Goal: Task Accomplishment & Management: Complete application form

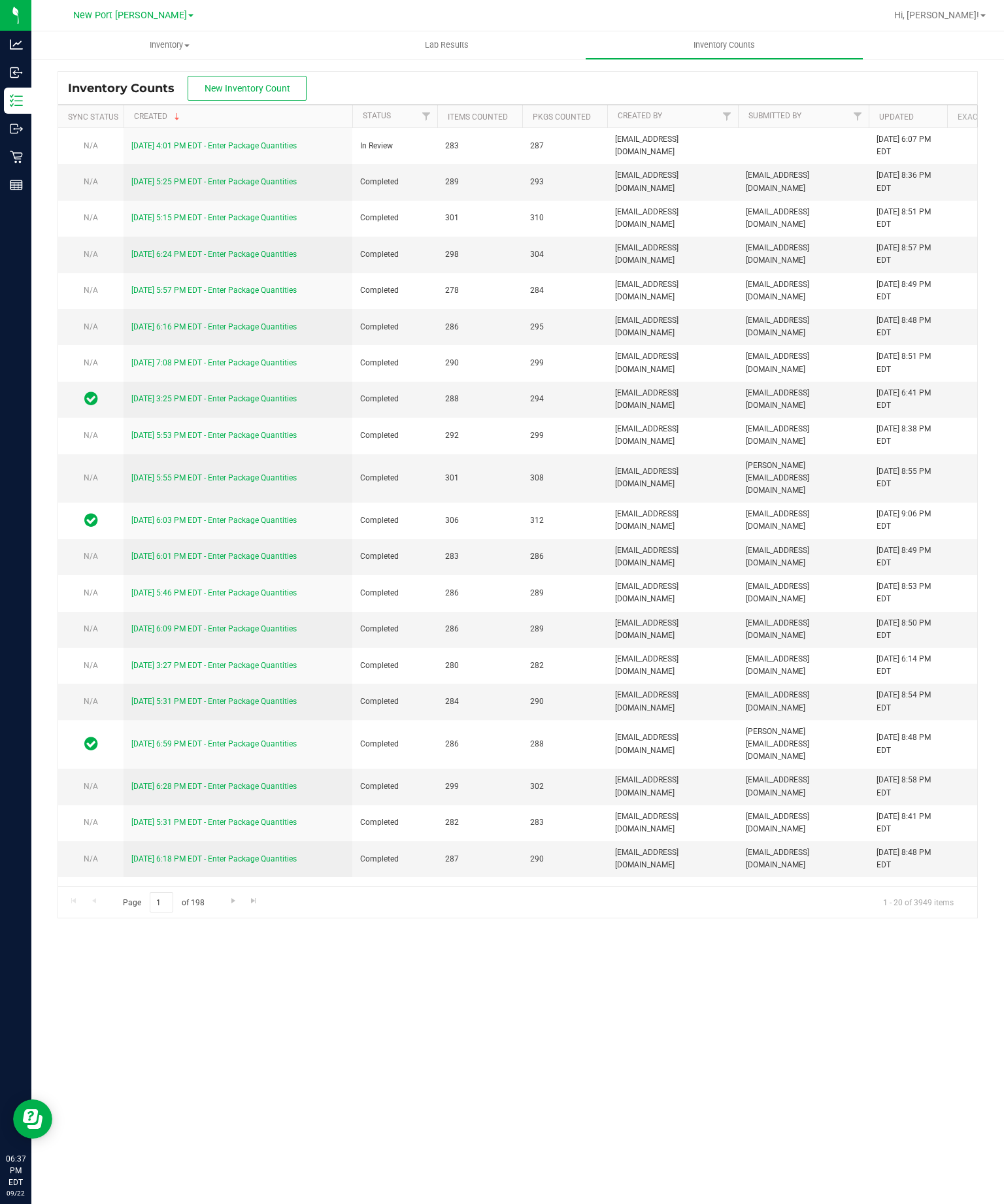
click at [240, 88] on span "New Inventory Count" at bounding box center [247, 88] width 85 height 11
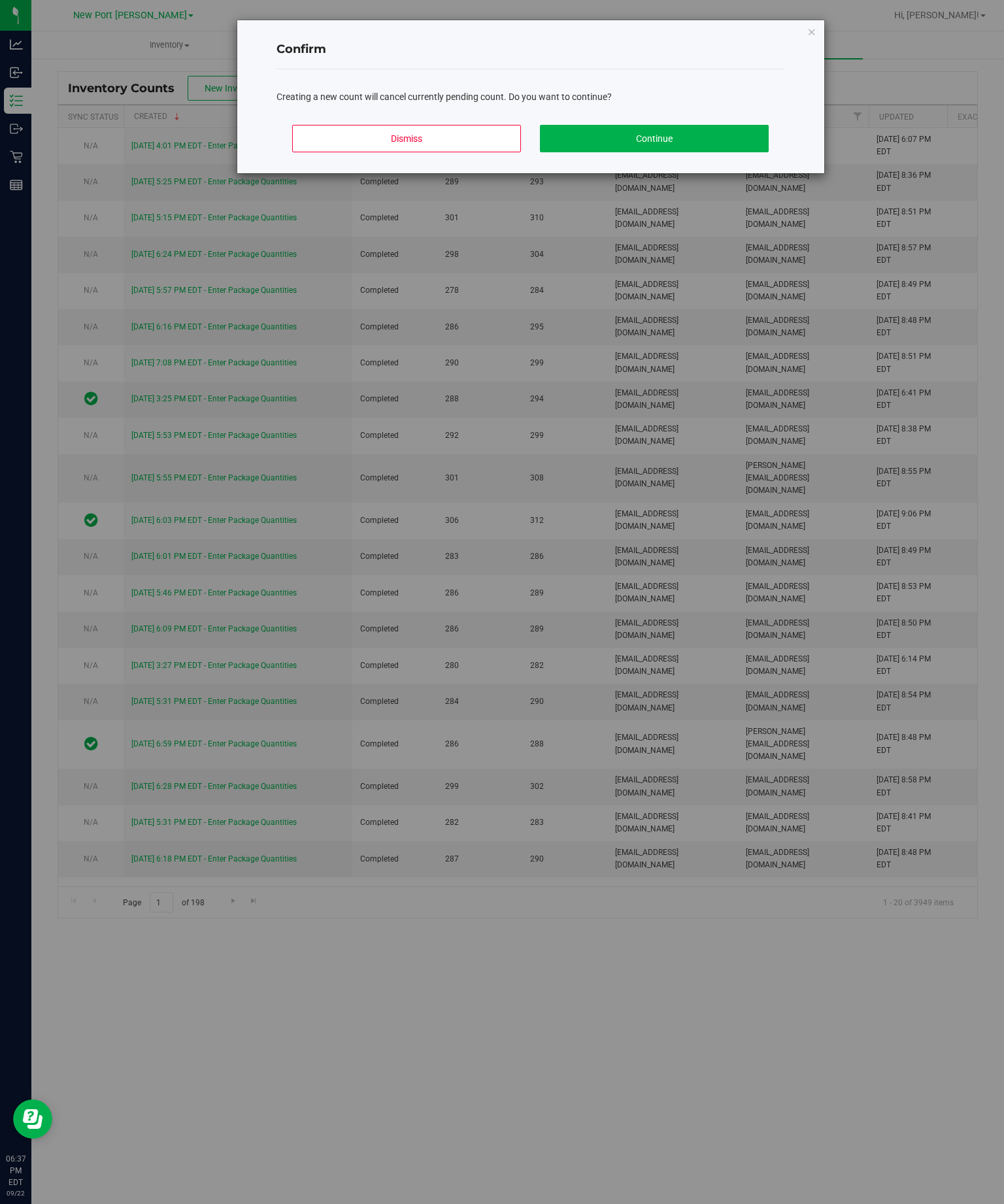
click at [813, 36] on icon "Close modal" at bounding box center [811, 31] width 9 height 16
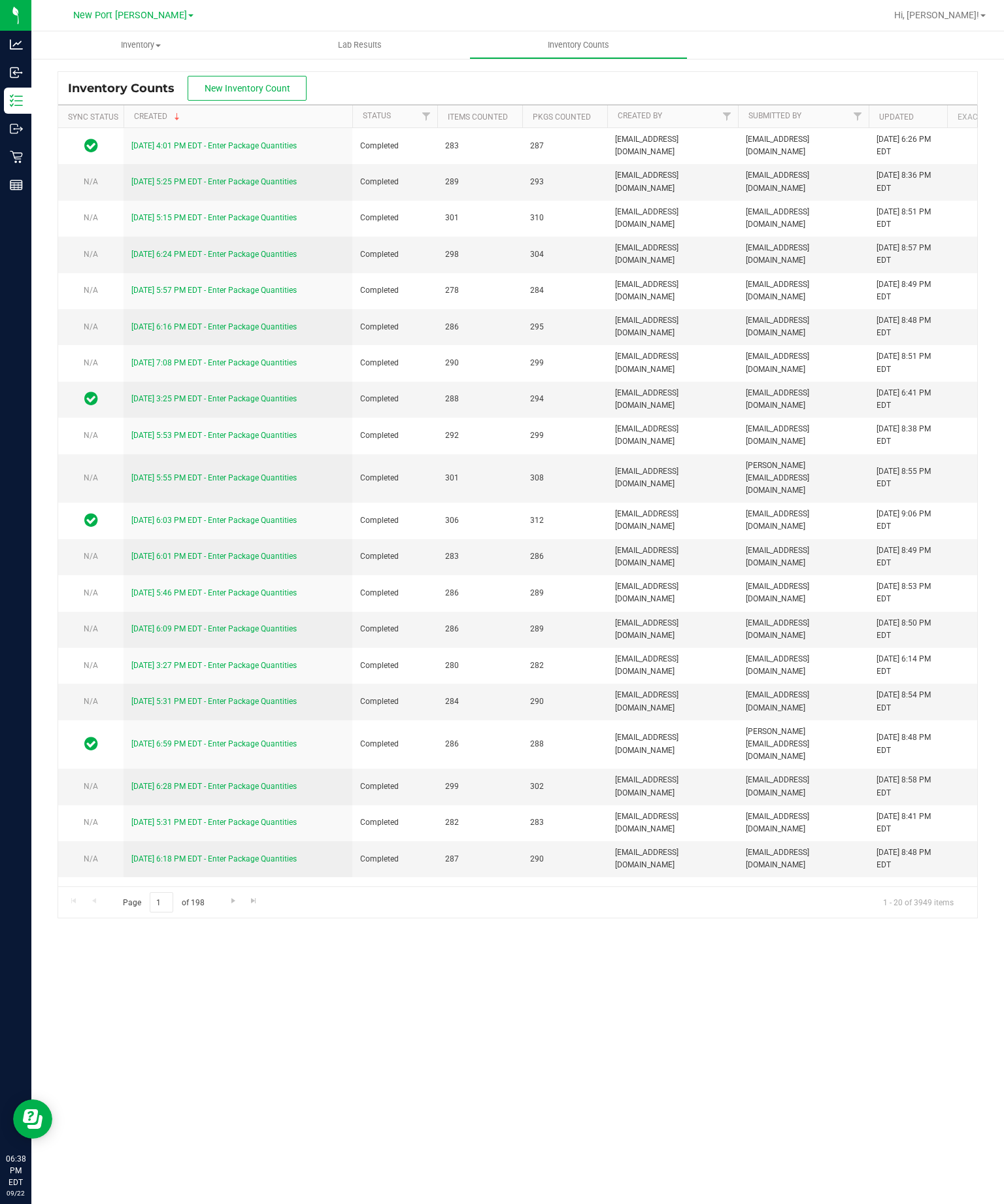
click at [238, 87] on span "New Inventory Count" at bounding box center [247, 88] width 85 height 11
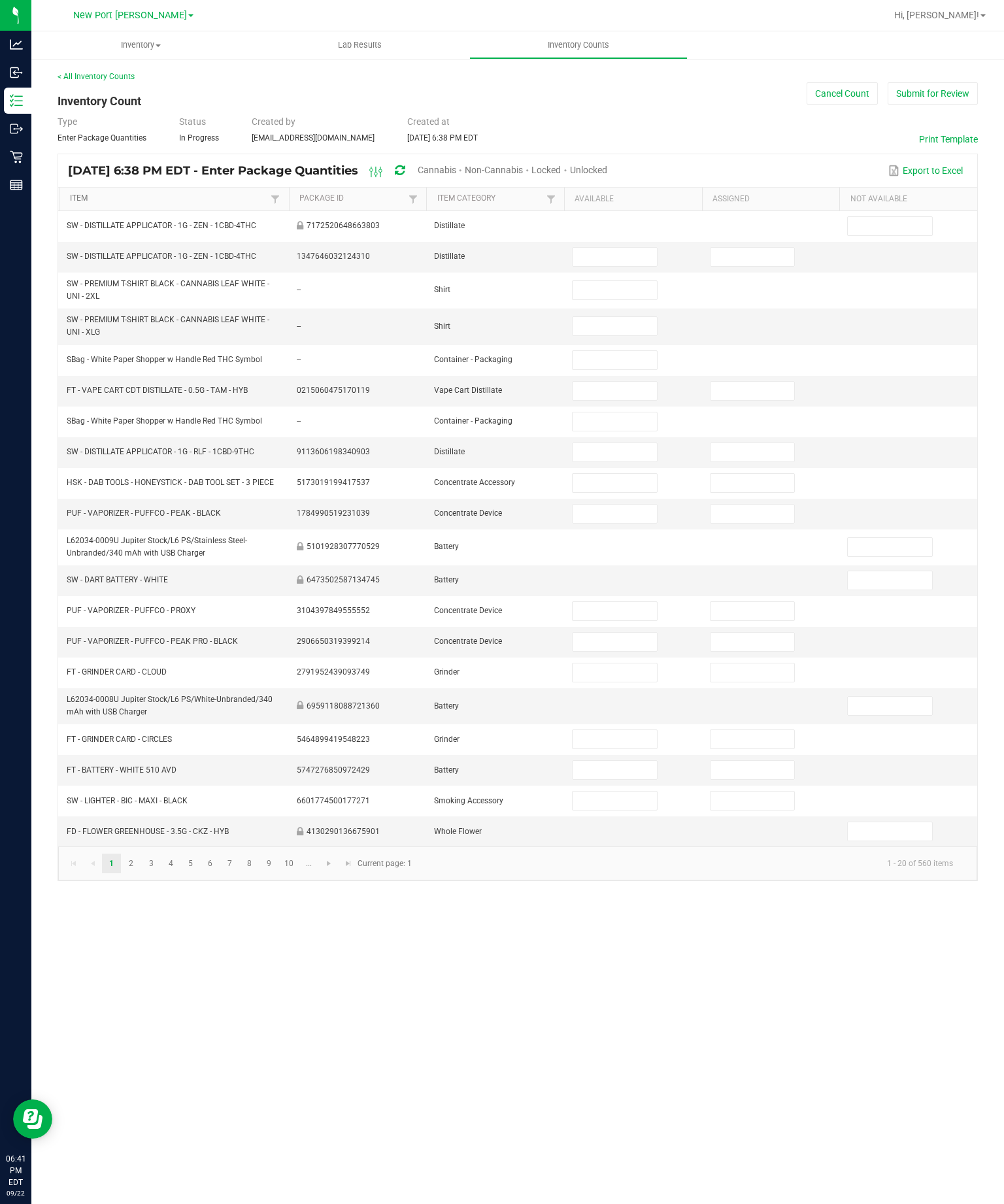
click at [176, 204] on link "Item" at bounding box center [169, 199] width 198 height 11
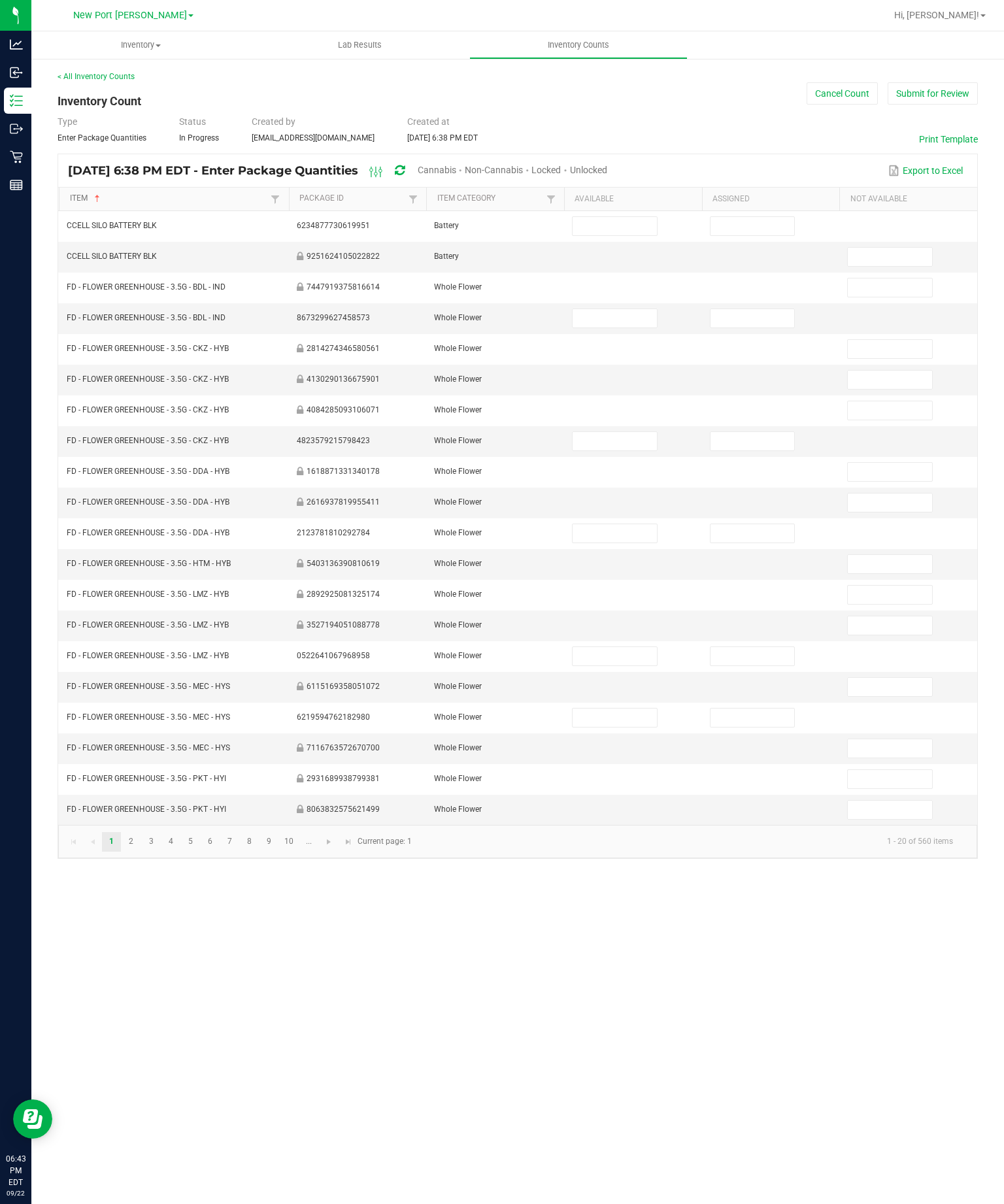
click at [129, 204] on link "Item" at bounding box center [169, 199] width 198 height 11
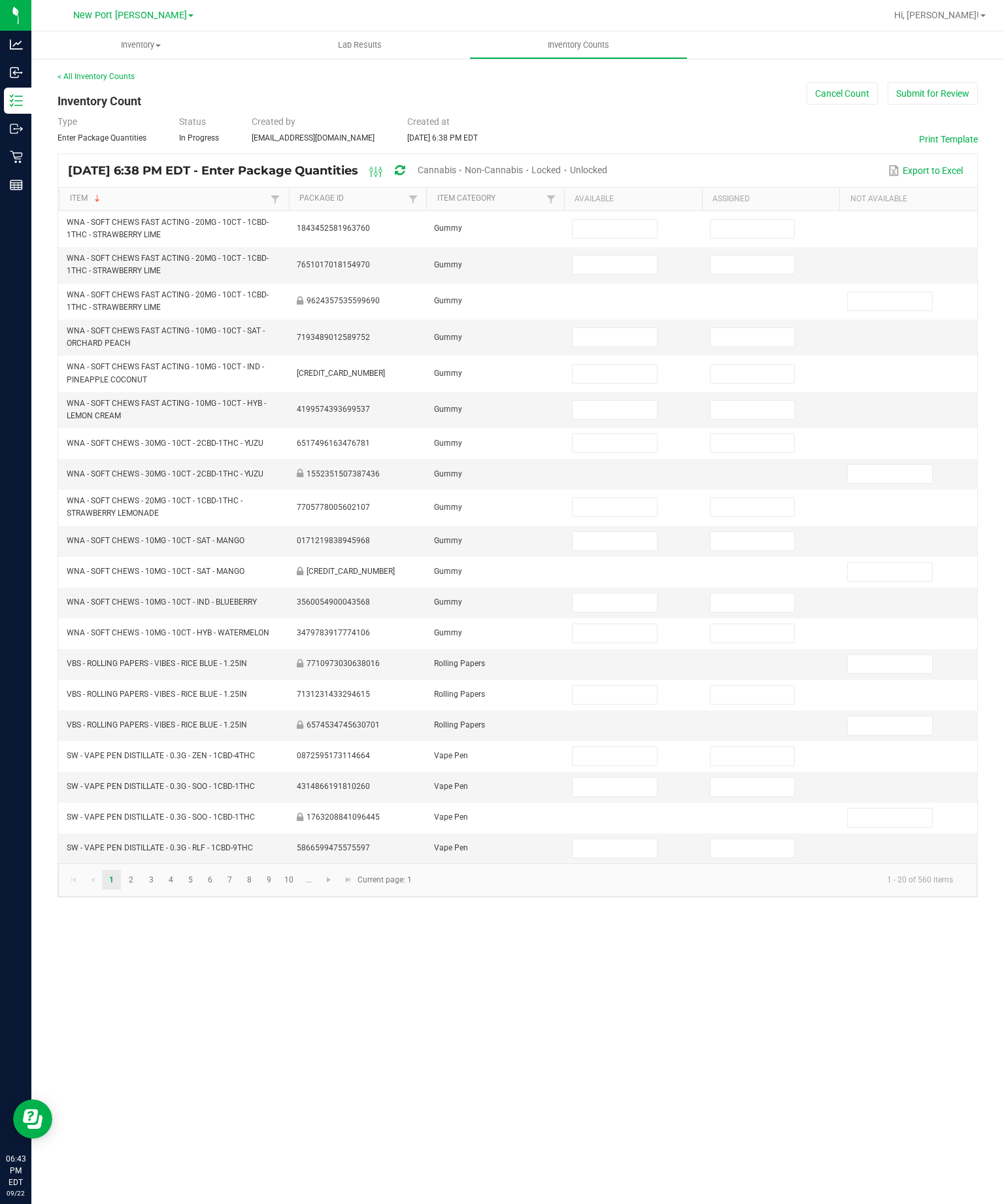
click at [607, 175] on span "Unlocked" at bounding box center [588, 170] width 37 height 11
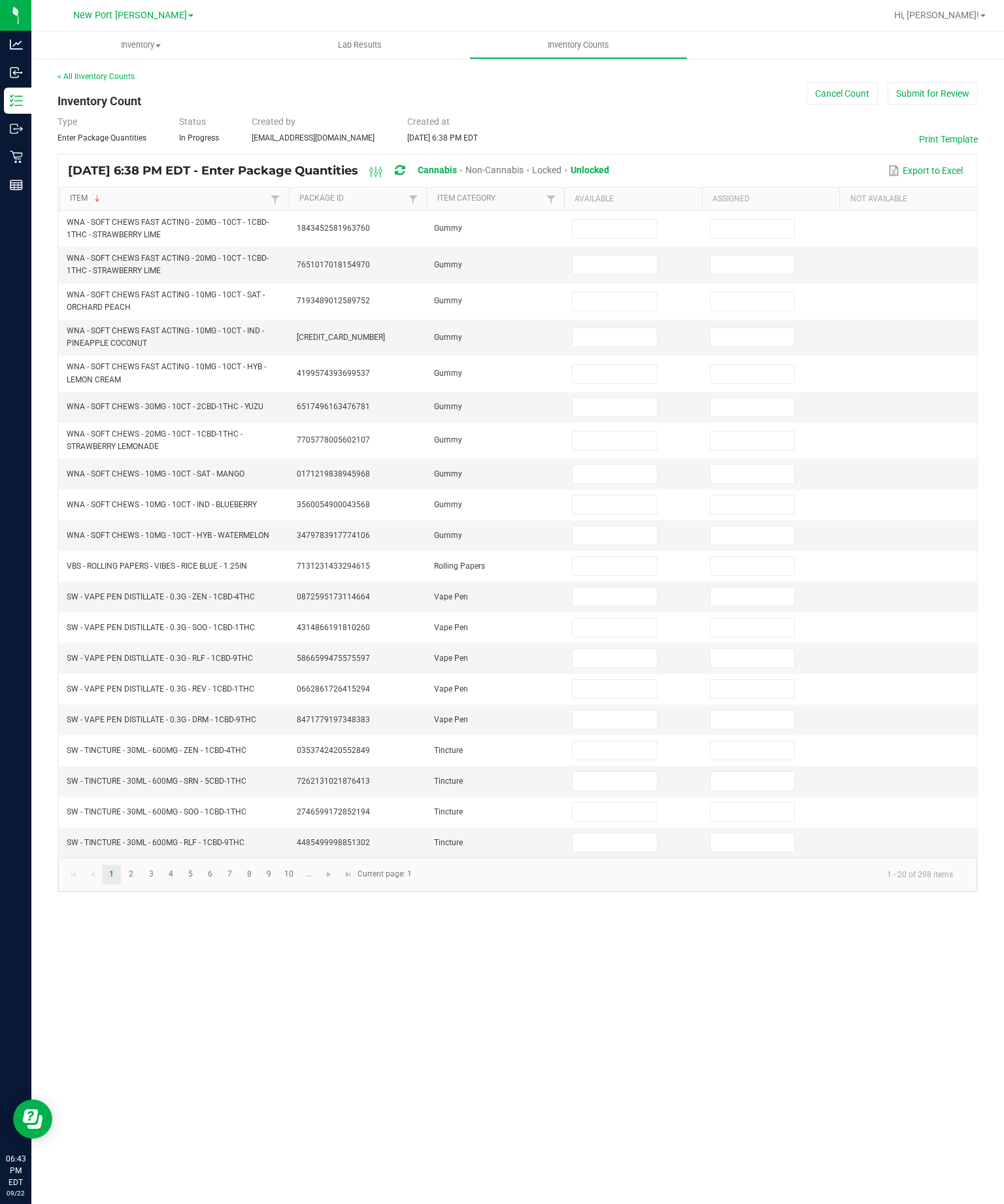
click at [150, 204] on link "Item" at bounding box center [169, 199] width 198 height 11
click at [132, 204] on link "Item" at bounding box center [169, 199] width 198 height 11
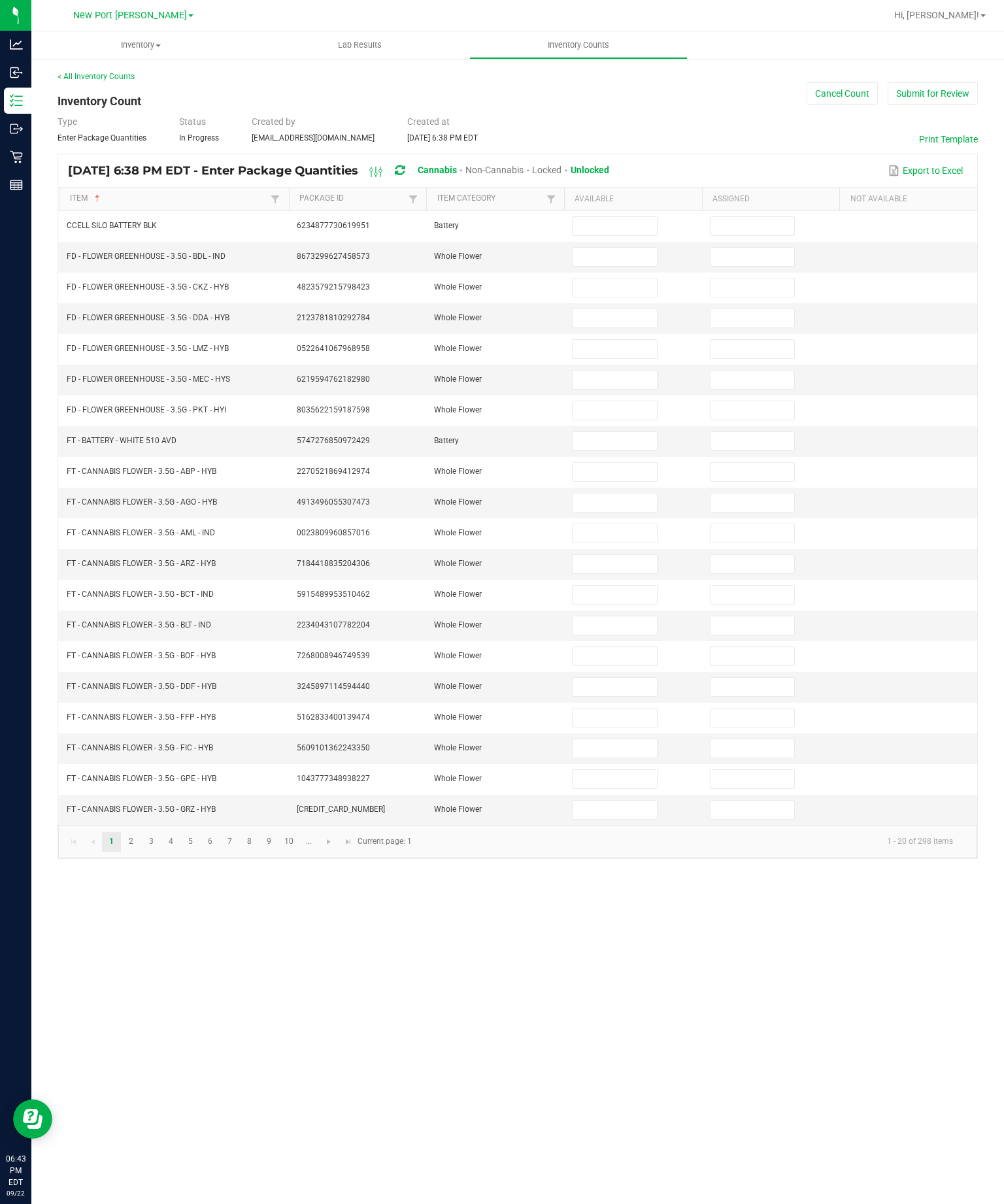
click at [619, 235] on input at bounding box center [614, 226] width 84 height 18
click at [629, 235] on input at bounding box center [614, 226] width 84 height 18
type input "8"
click at [614, 266] on input at bounding box center [614, 257] width 84 height 18
type input "20"
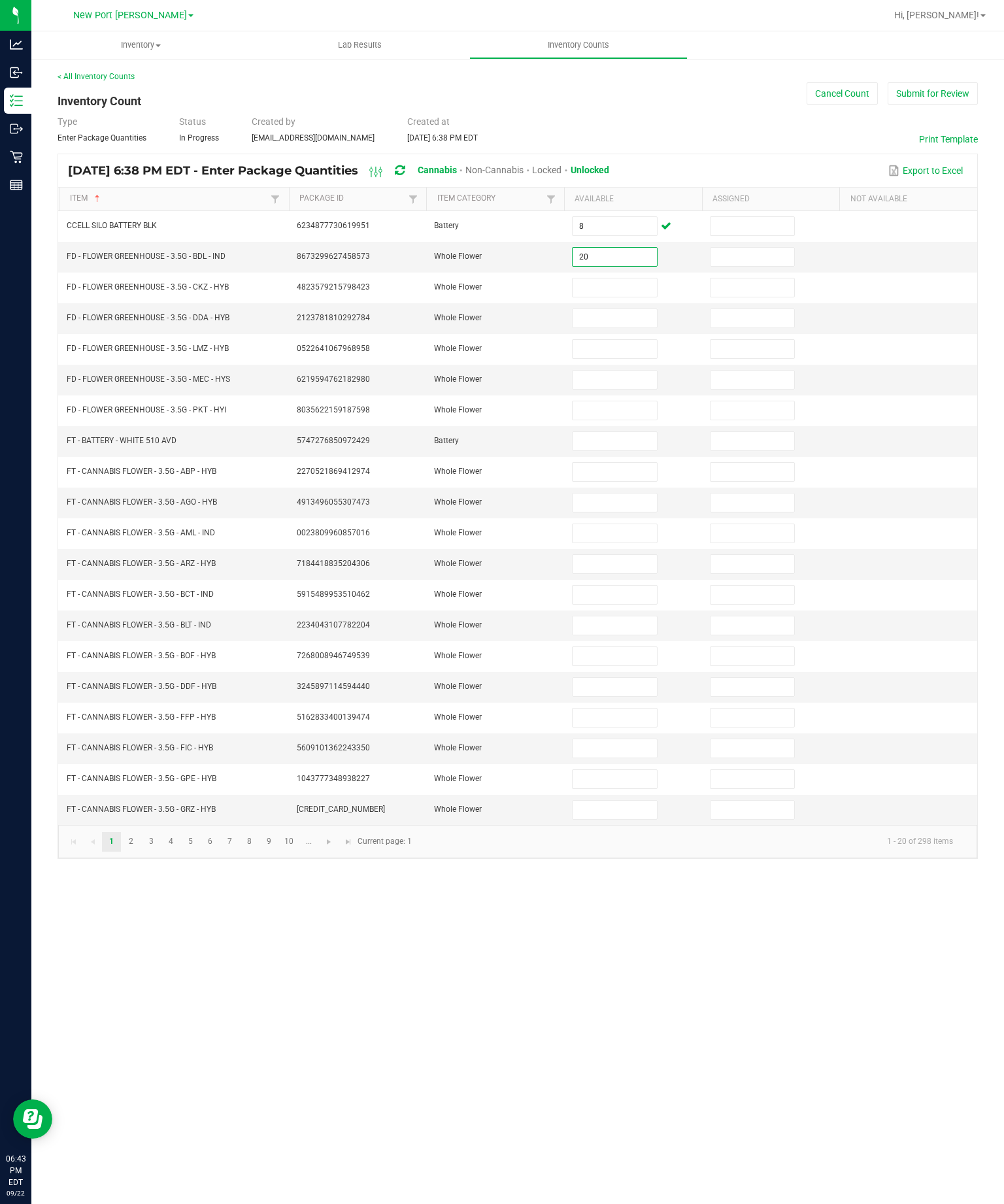
click at [618, 296] on input at bounding box center [614, 287] width 84 height 18
type input "15"
click at [619, 327] on input at bounding box center [614, 318] width 84 height 18
type input "19"
click at [621, 358] on input at bounding box center [614, 349] width 84 height 18
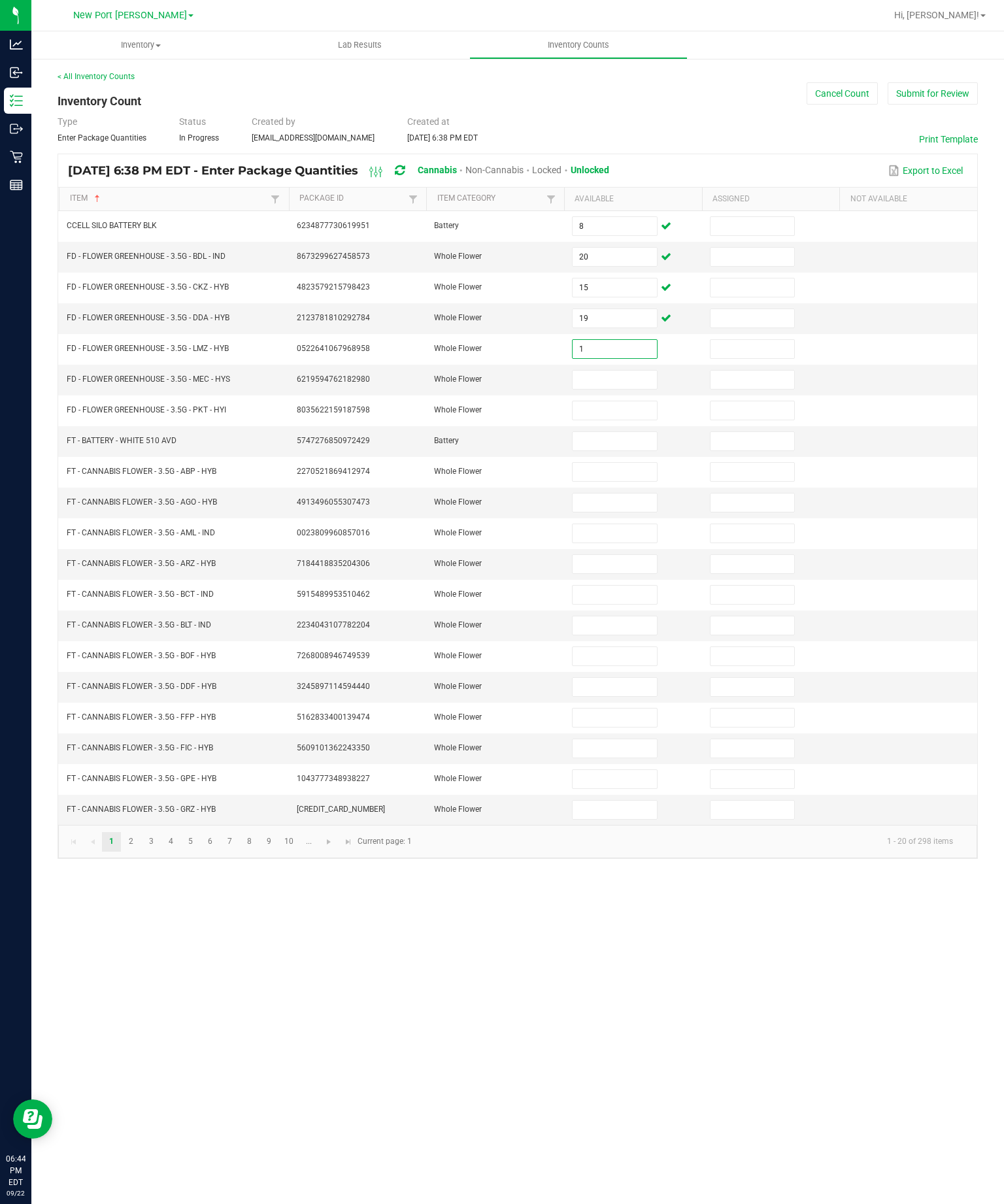
type input "1"
click at [628, 389] on input at bounding box center [614, 380] width 84 height 18
type input "7"
type input "8"
click at [617, 420] on input at bounding box center [614, 411] width 84 height 18
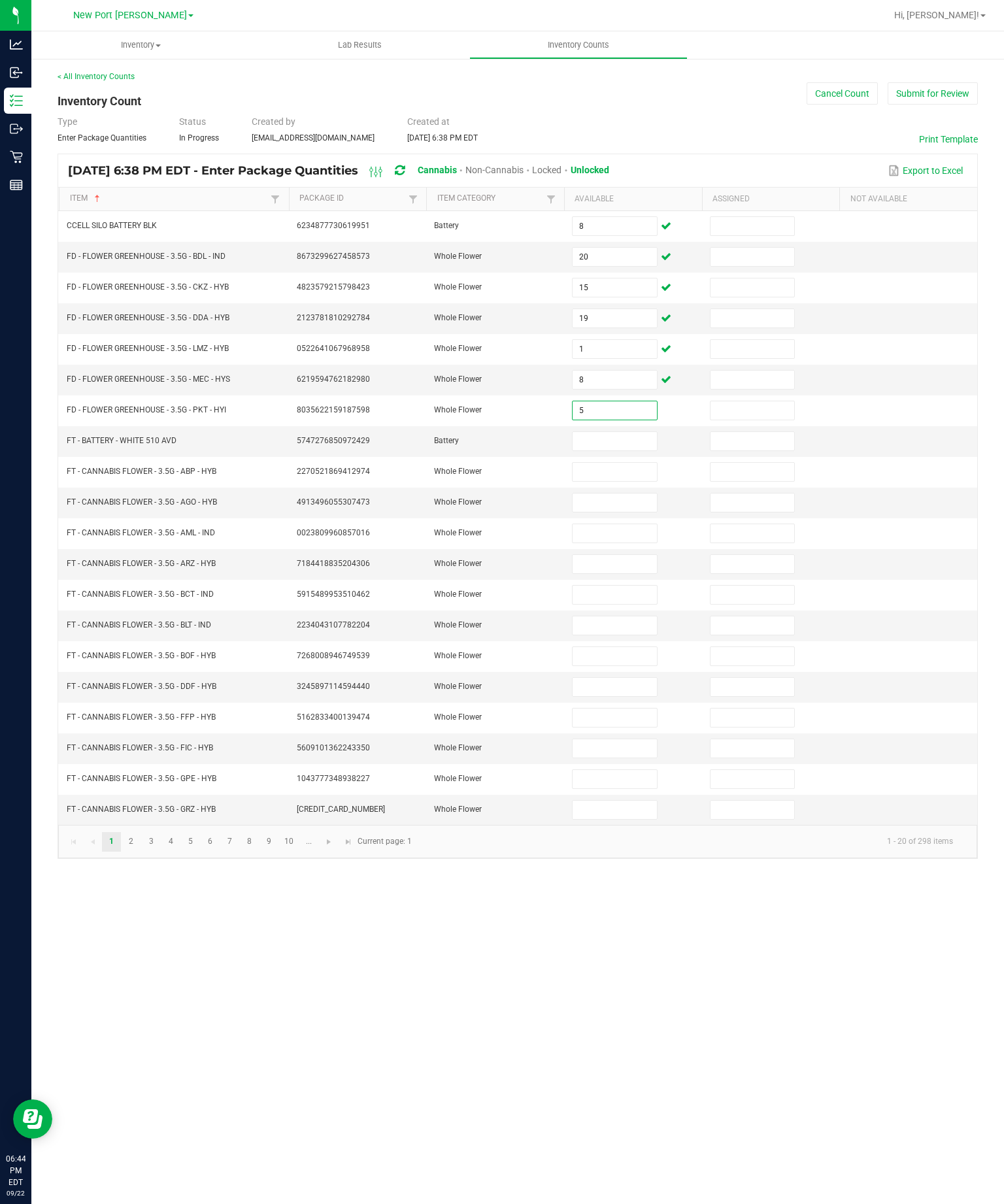
type input "5"
click at [628, 451] on input at bounding box center [614, 441] width 84 height 18
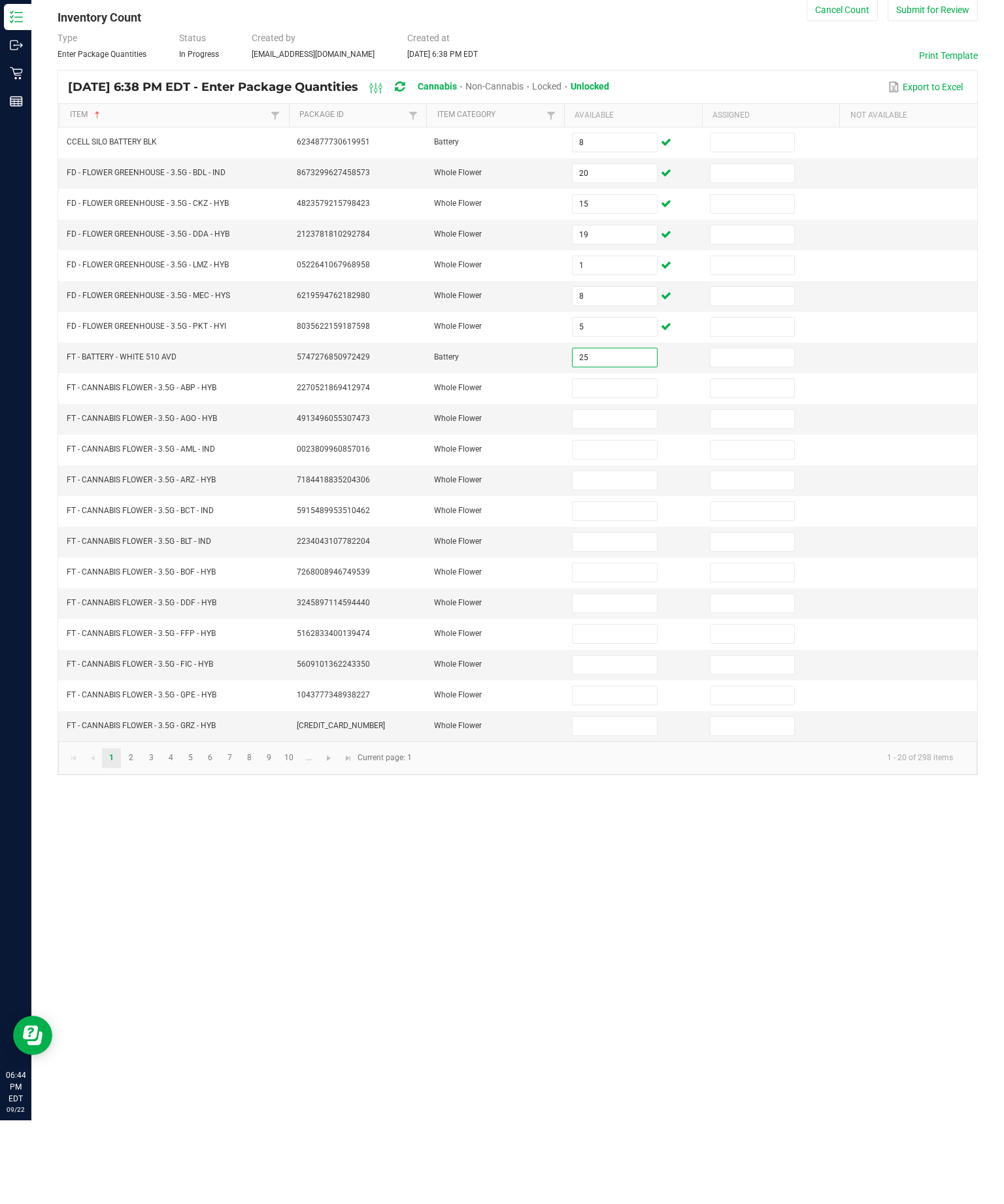
type input "25"
click at [620, 463] on input at bounding box center [614, 472] width 84 height 18
type input "19"
click at [630, 494] on input at bounding box center [614, 503] width 84 height 18
type input "20"
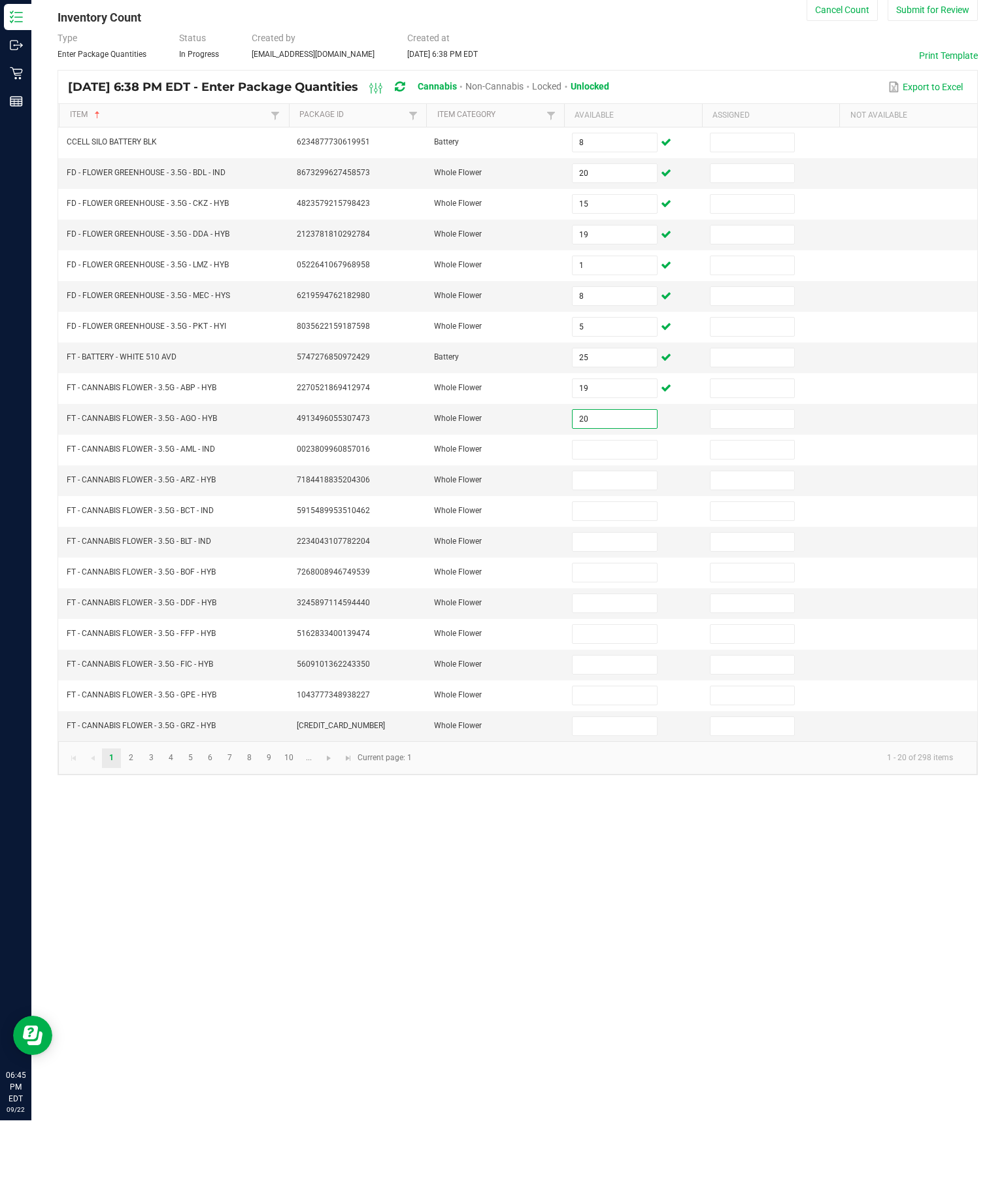
click at [616, 524] on input at bounding box center [614, 533] width 84 height 18
type input "8"
click at [630, 555] on input at bounding box center [614, 564] width 84 height 18
type input "3"
click at [624, 585] on input at bounding box center [614, 594] width 84 height 18
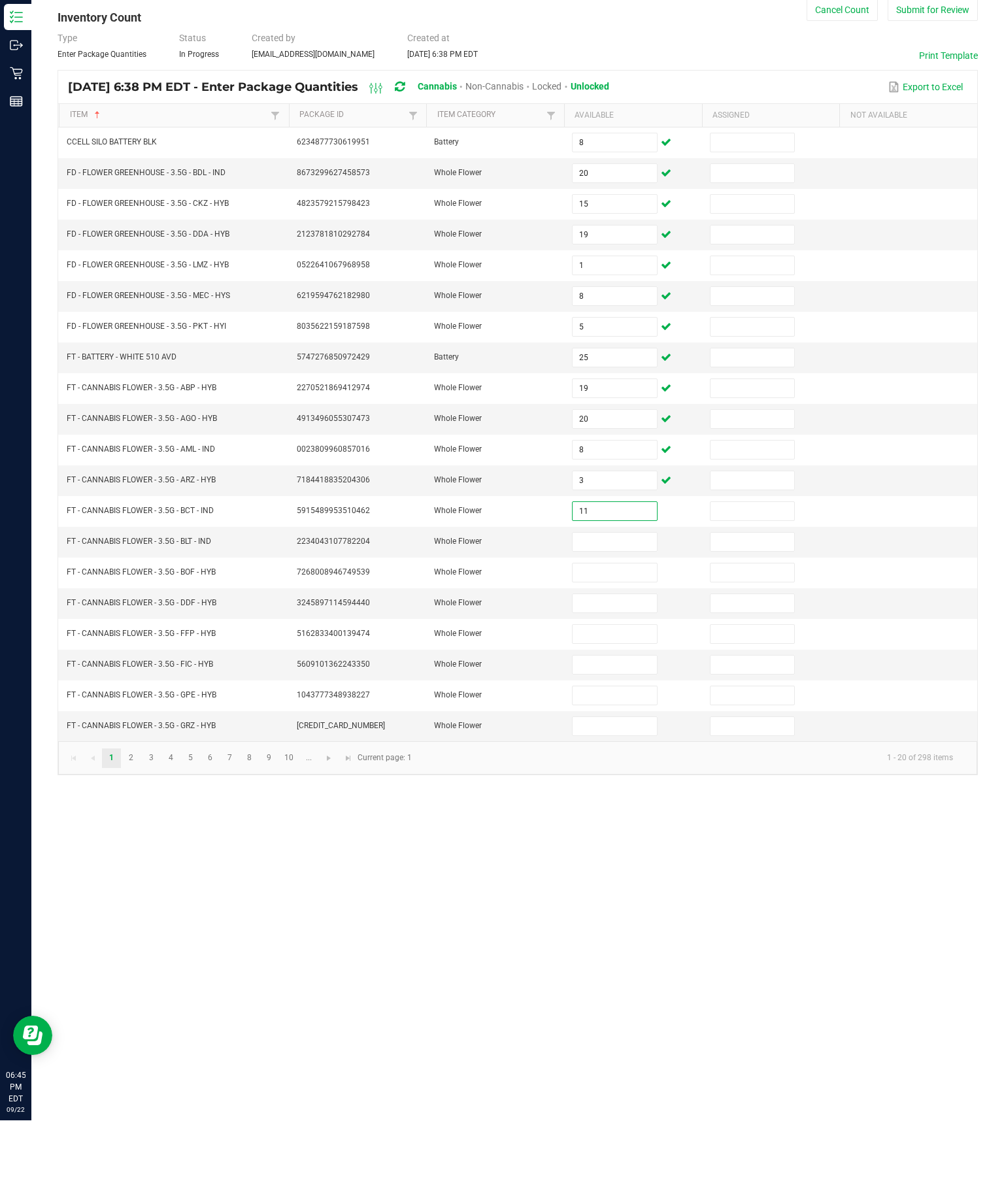
type input "11"
click at [628, 616] on input at bounding box center [614, 625] width 84 height 18
type input "11"
click at [630, 647] on input at bounding box center [614, 656] width 84 height 18
click at [636, 616] on input "11" at bounding box center [614, 625] width 84 height 18
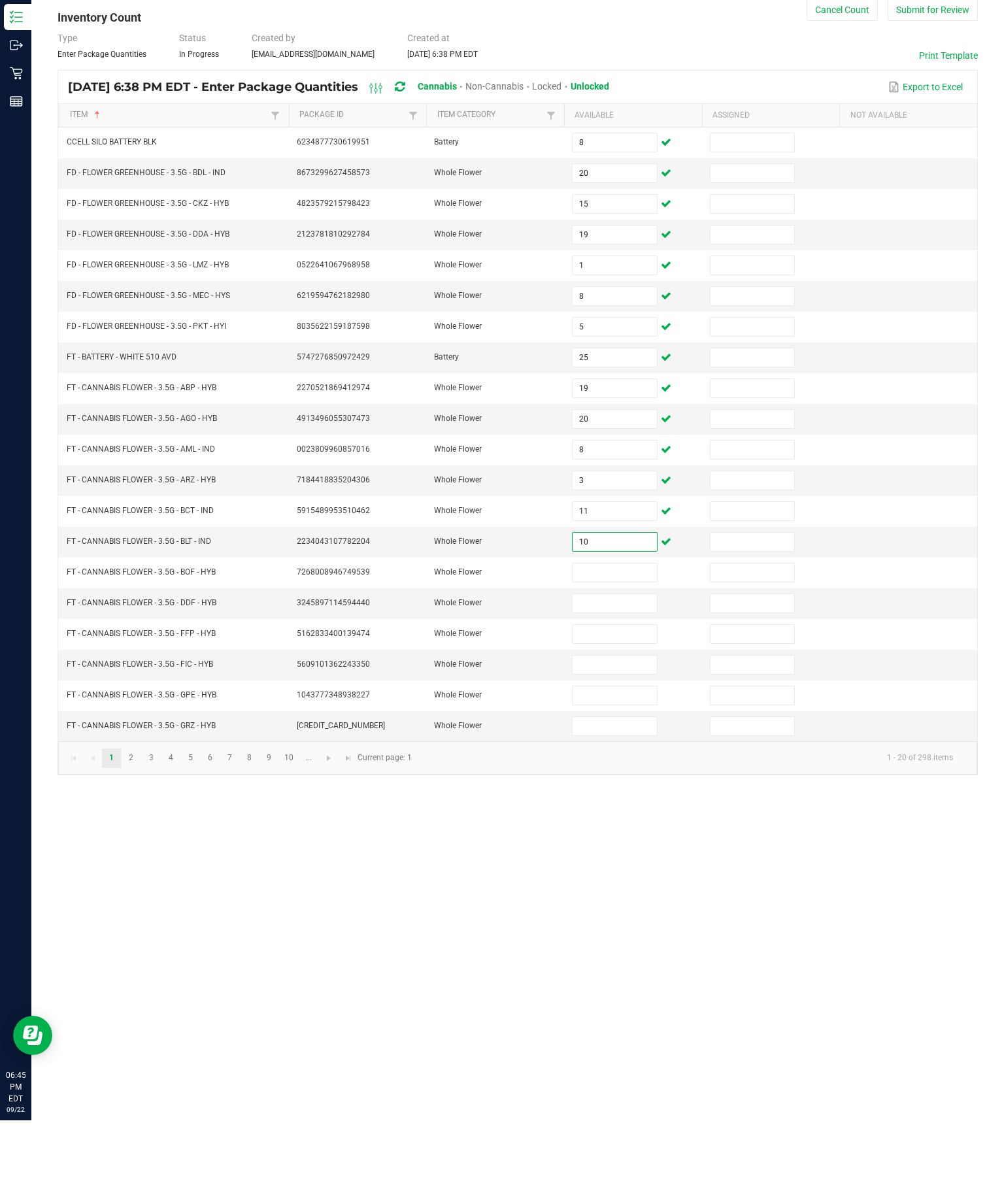
type input "10"
click at [627, 647] on input at bounding box center [614, 656] width 84 height 18
type input "9"
click at [640, 678] on input at bounding box center [614, 687] width 84 height 18
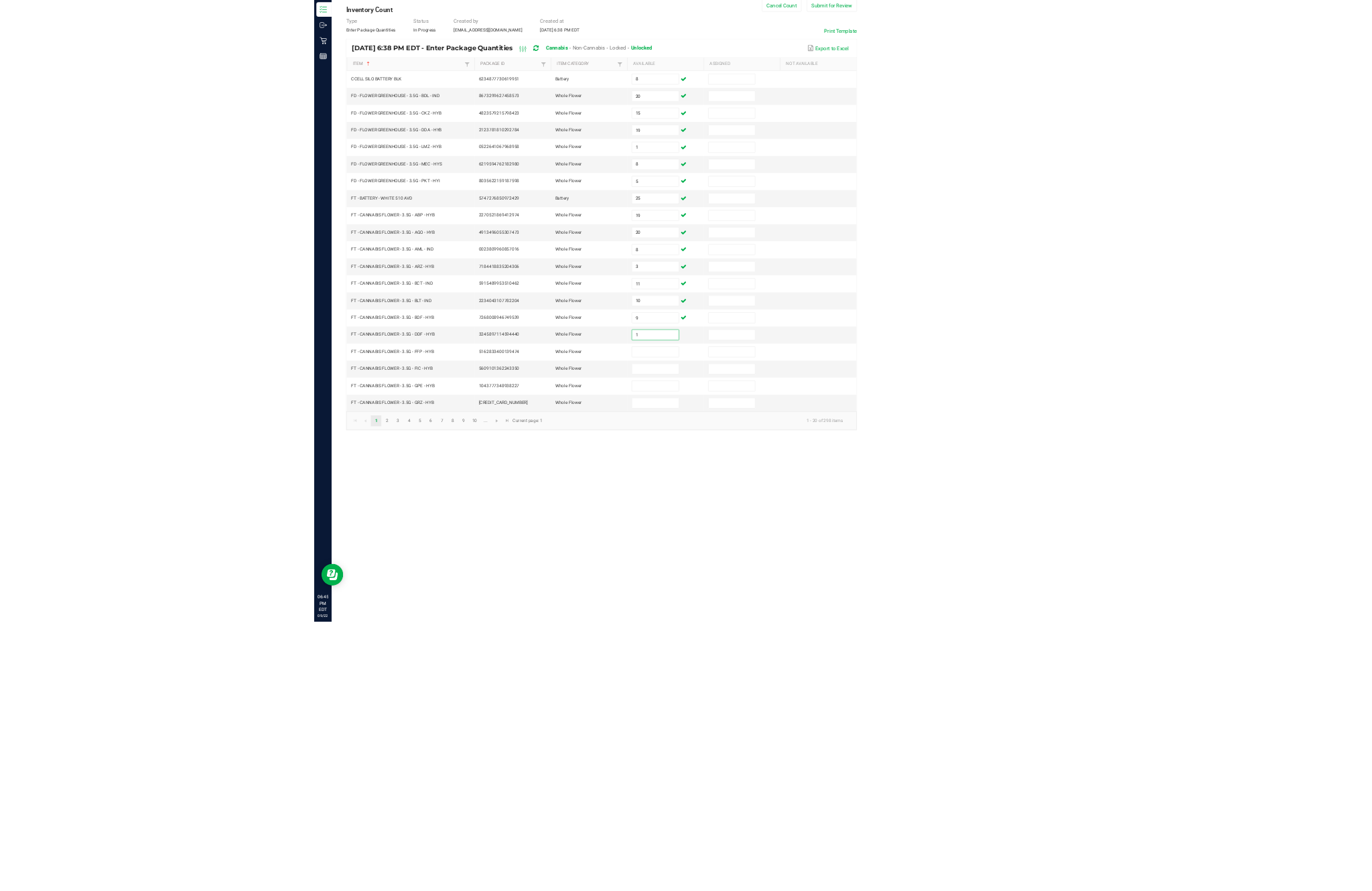
scroll to position [86, 0]
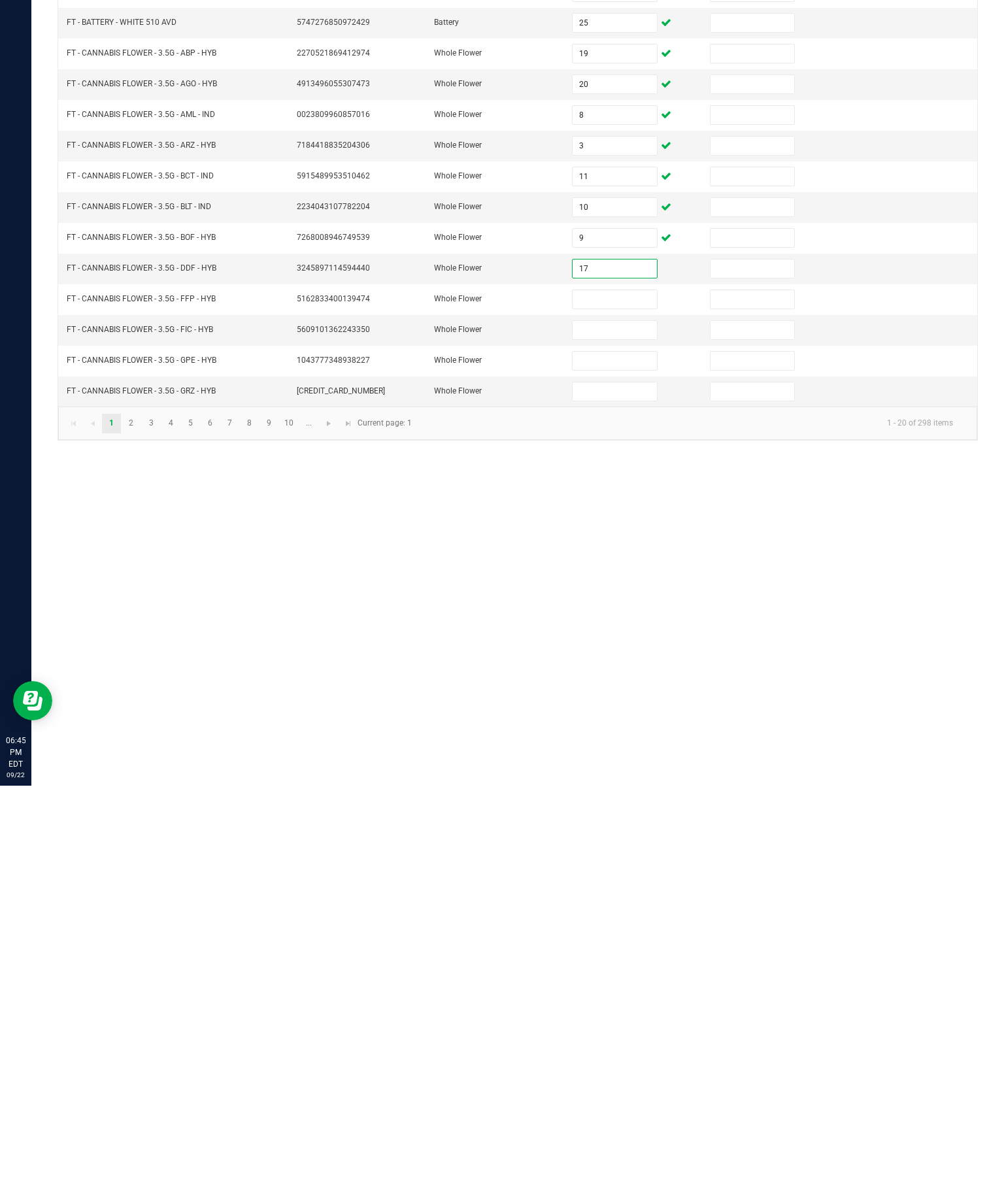
type input "17"
click at [628, 709] on input at bounding box center [614, 718] width 84 height 18
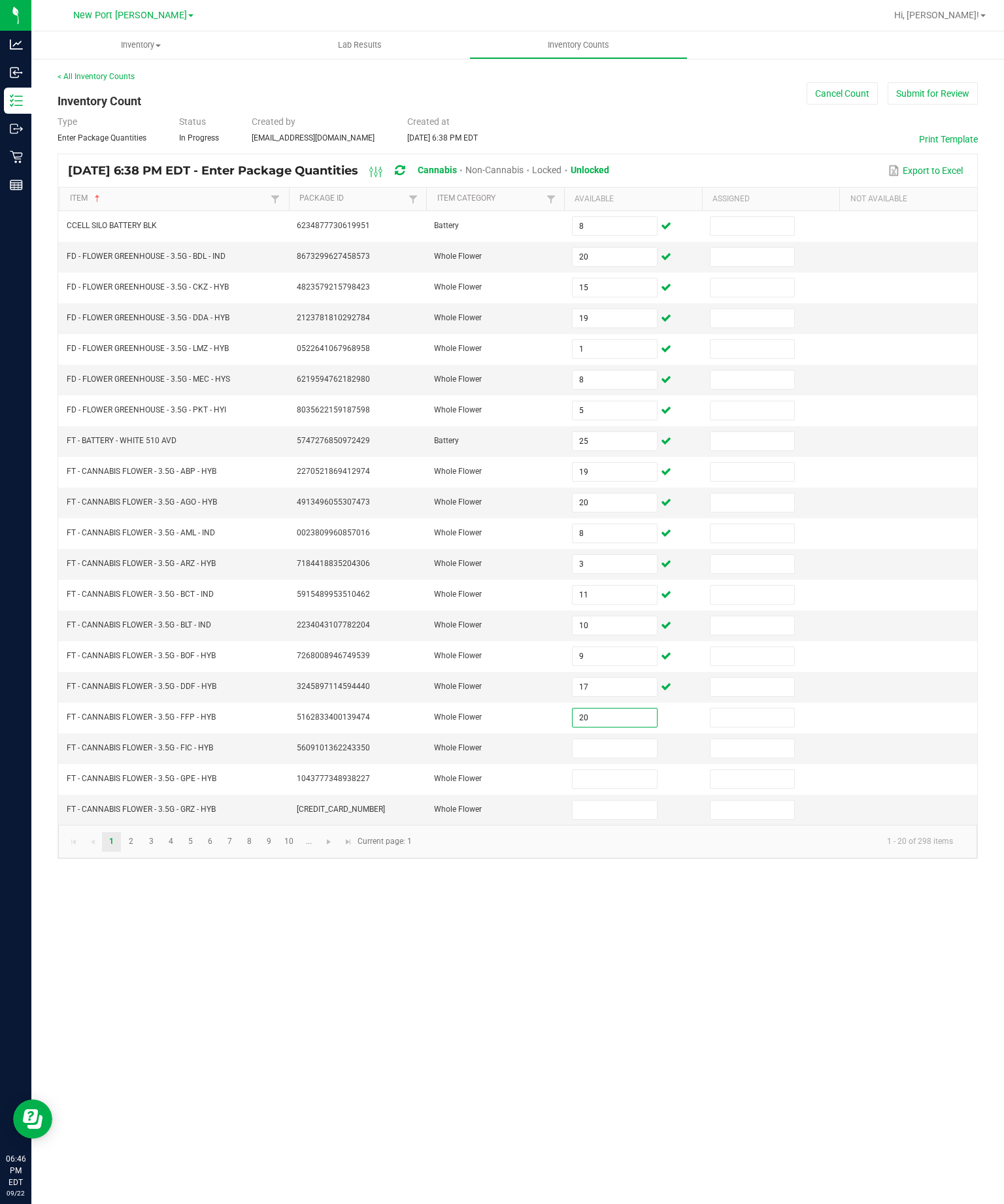
type input "20"
click at [630, 740] on input at bounding box center [614, 749] width 84 height 18
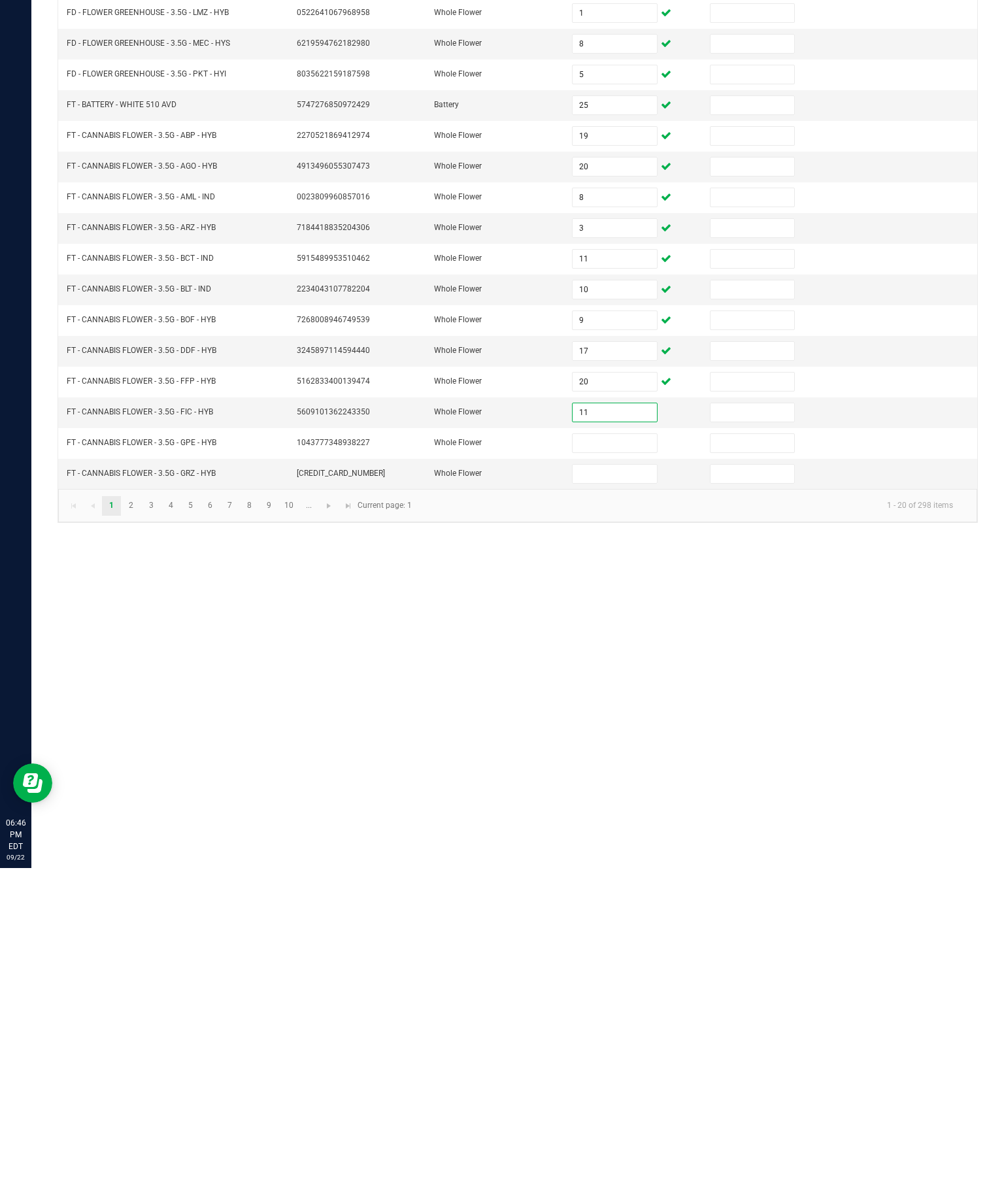
click at [610, 770] on input at bounding box center [614, 779] width 84 height 18
click at [601, 740] on input "11" at bounding box center [614, 749] width 84 height 18
type input "12"
click at [624, 770] on input at bounding box center [614, 779] width 84 height 18
type input "12"
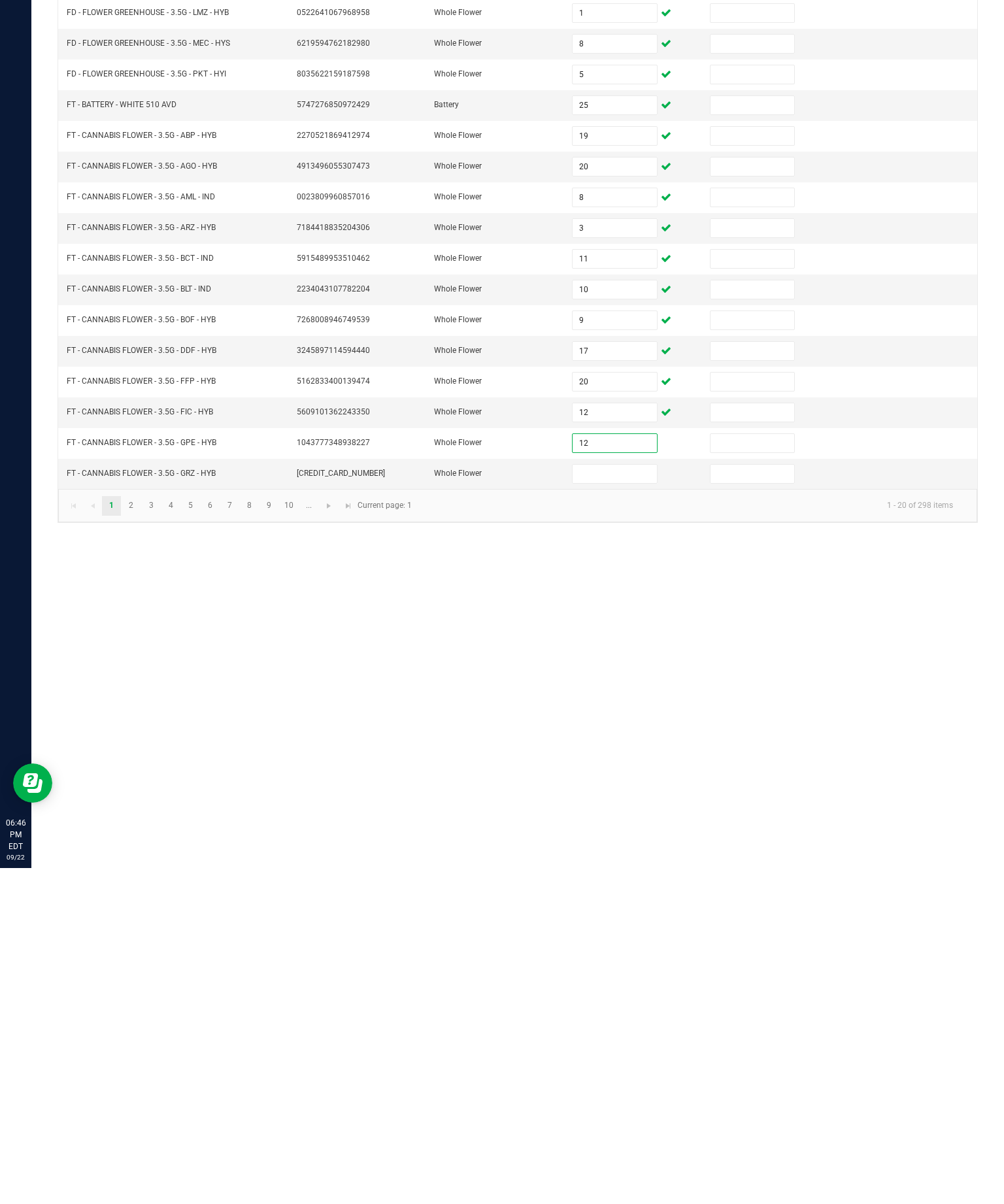
click at [623, 801] on input at bounding box center [614, 810] width 84 height 18
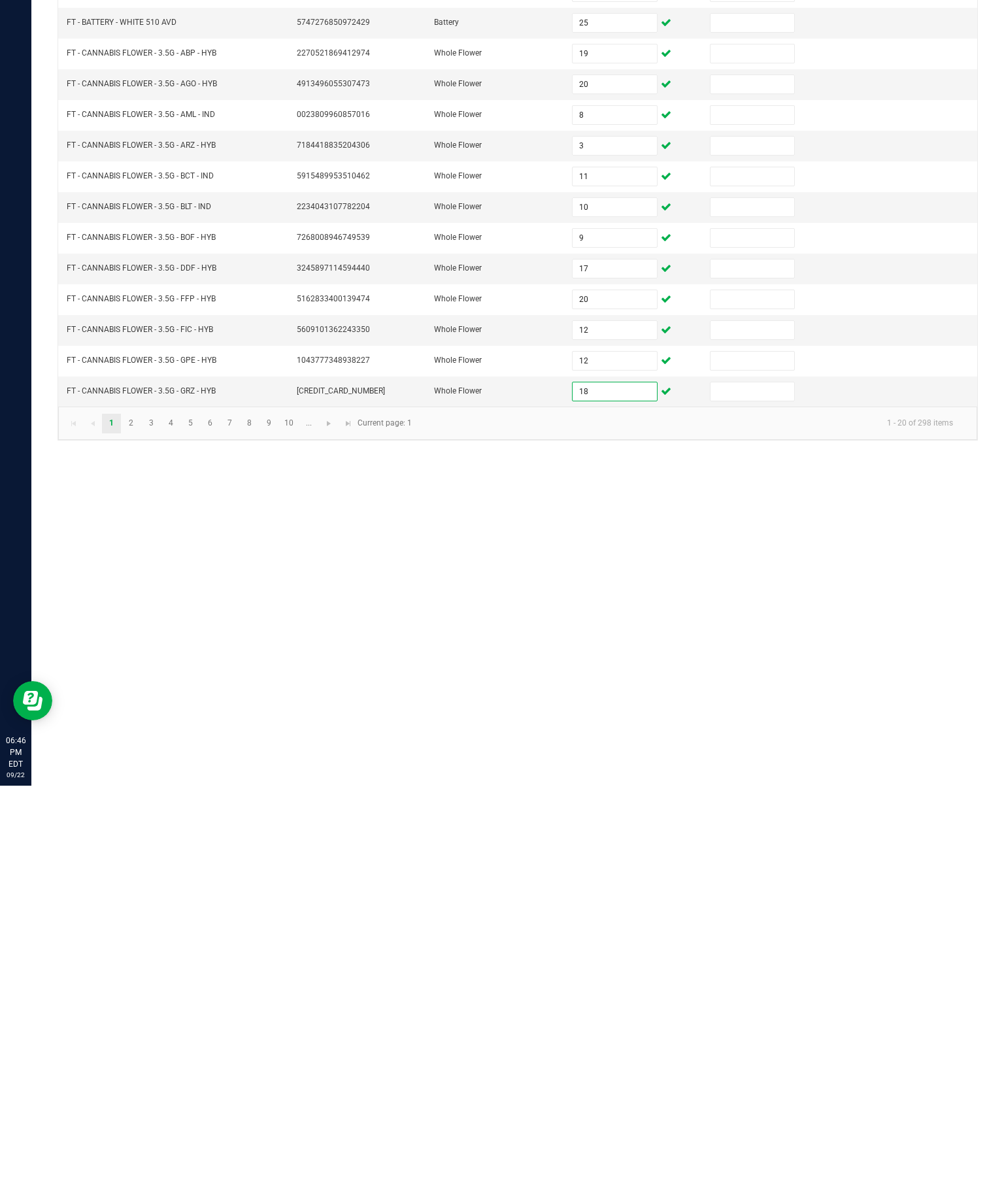
type input "18"
click at [141, 832] on link "2" at bounding box center [131, 842] width 19 height 20
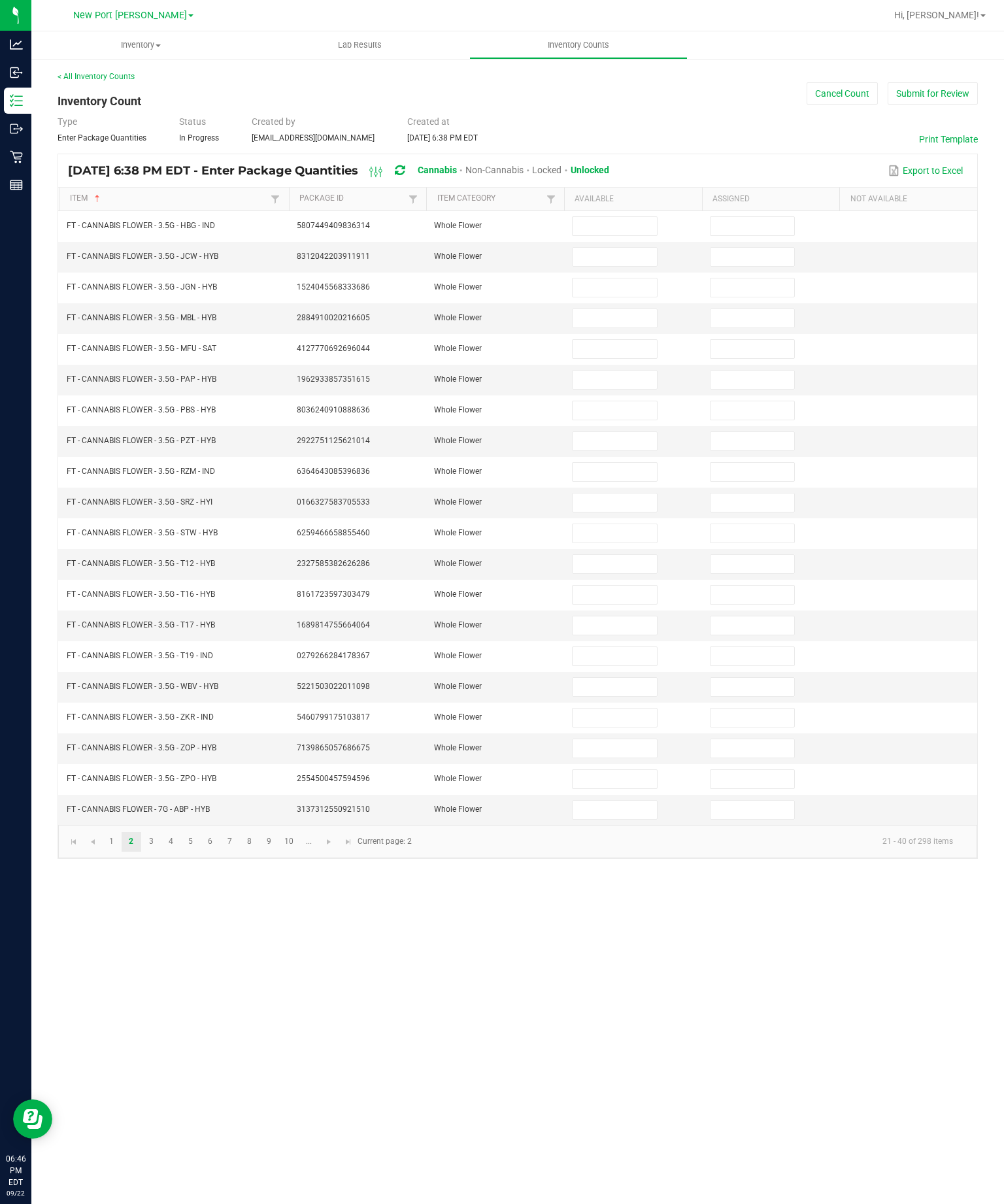
click at [646, 217] on input at bounding box center [614, 226] width 84 height 18
type input "17"
click at [625, 248] on input at bounding box center [614, 257] width 84 height 18
type input "9"
click at [610, 278] on input at bounding box center [614, 287] width 84 height 18
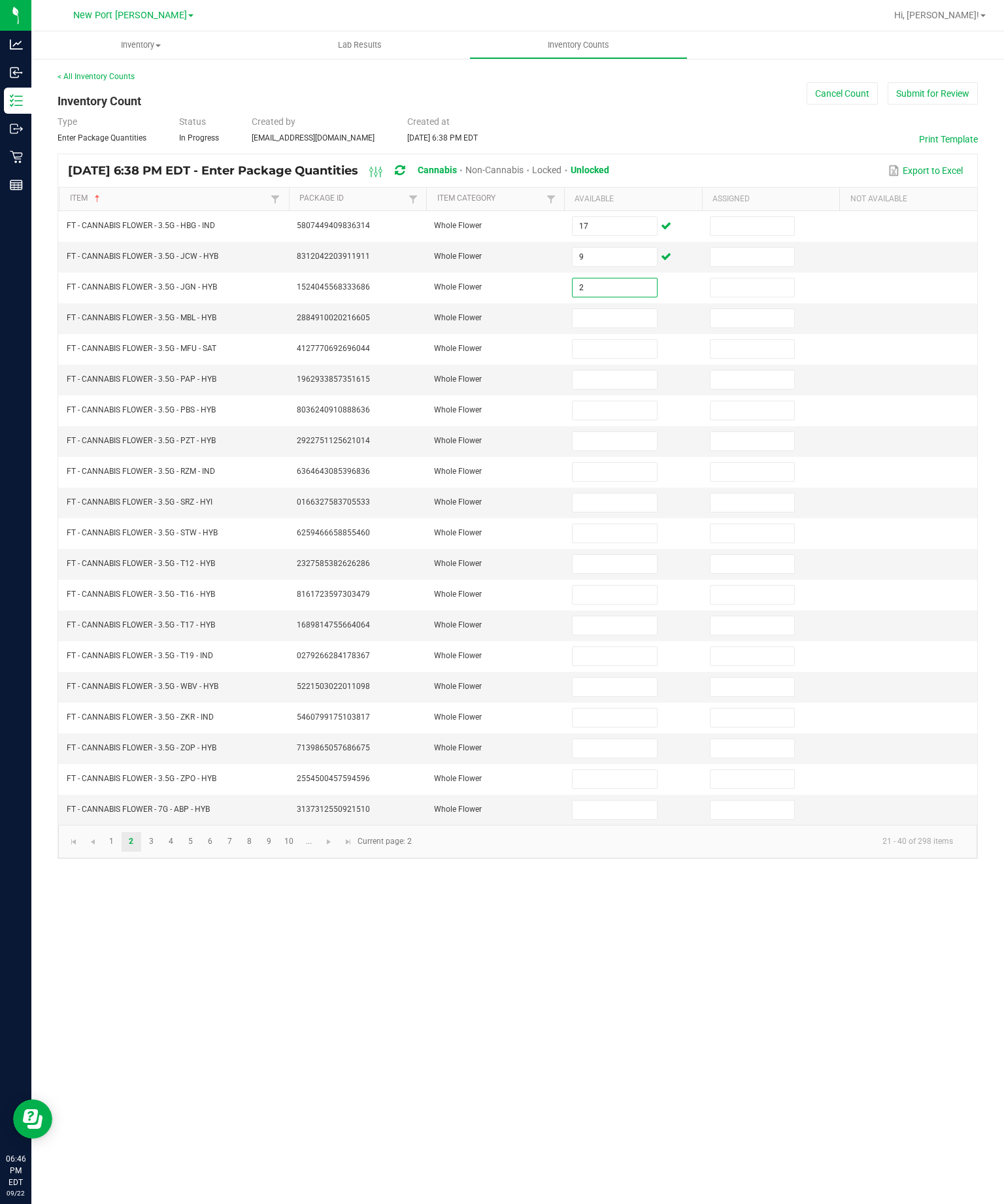
type input "2"
click at [624, 309] on input at bounding box center [614, 318] width 84 height 18
type input "9"
click at [624, 340] on input at bounding box center [614, 349] width 84 height 18
type input "19"
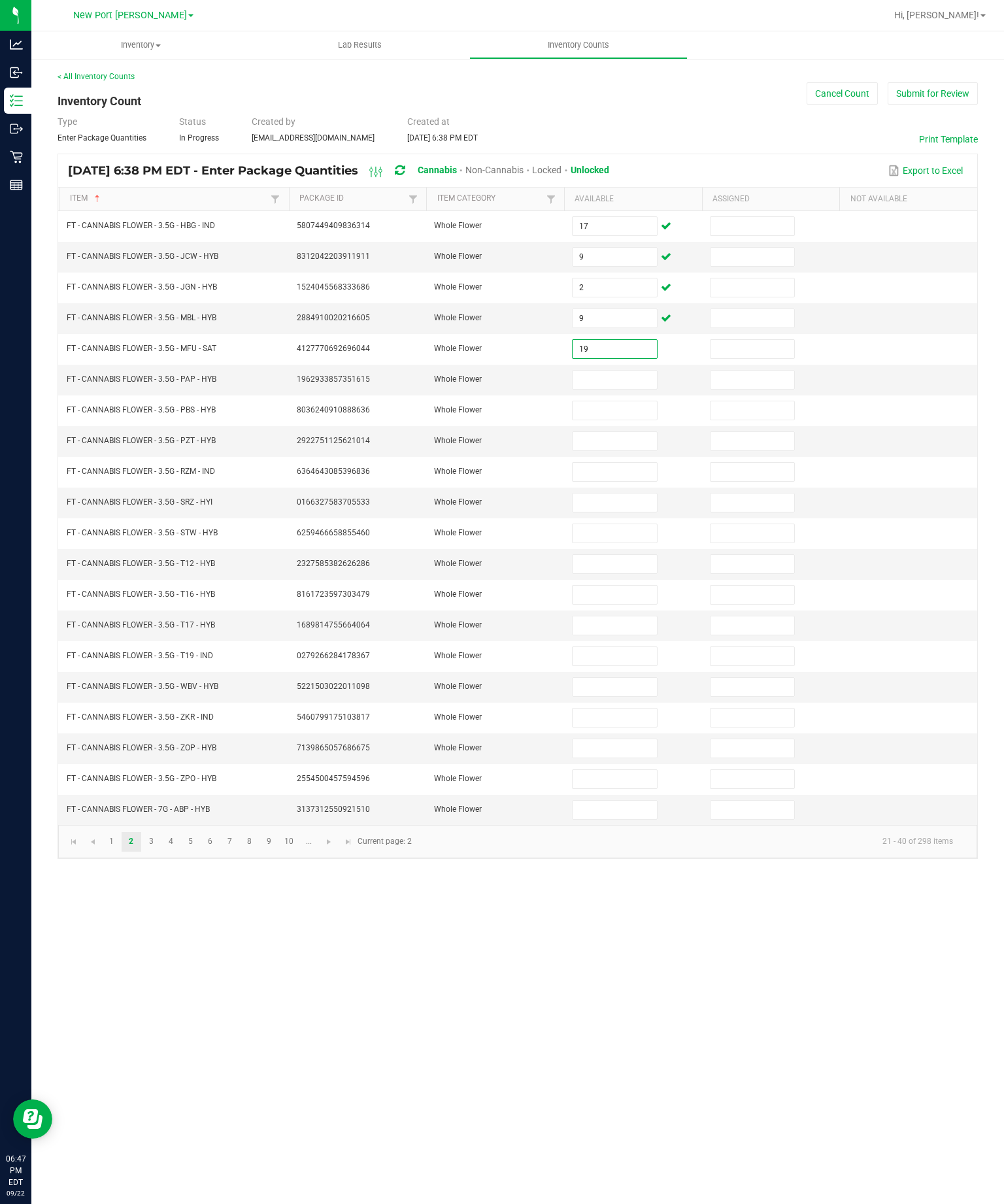
click at [623, 371] on input at bounding box center [614, 380] width 84 height 18
type input "11"
click at [634, 402] on input at bounding box center [614, 411] width 84 height 18
type input "20"
click at [615, 432] on input at bounding box center [614, 441] width 84 height 18
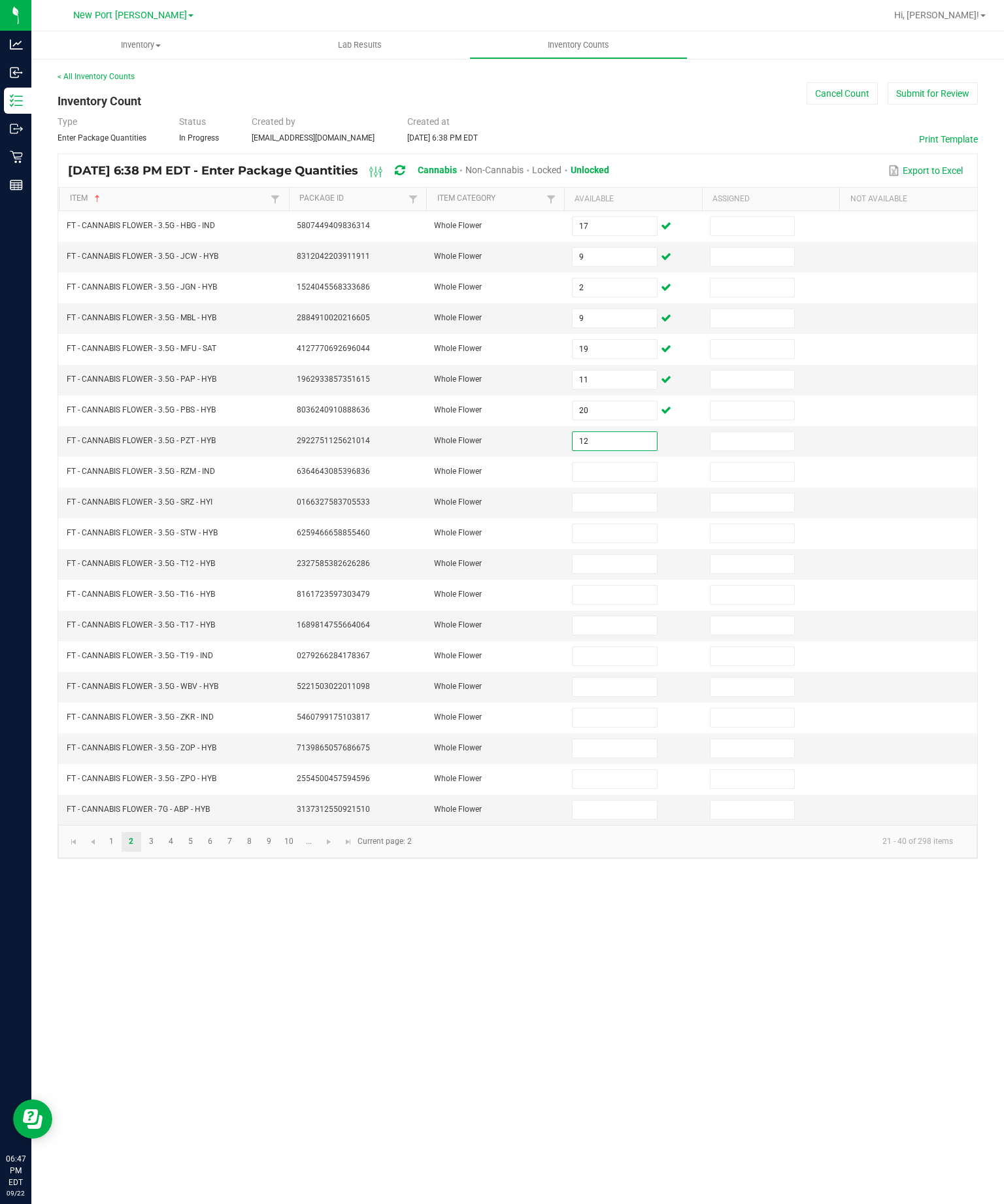
type input "12"
click at [634, 463] on input at bounding box center [614, 472] width 84 height 18
type input "18"
click at [624, 494] on input at bounding box center [614, 503] width 84 height 18
type input "12"
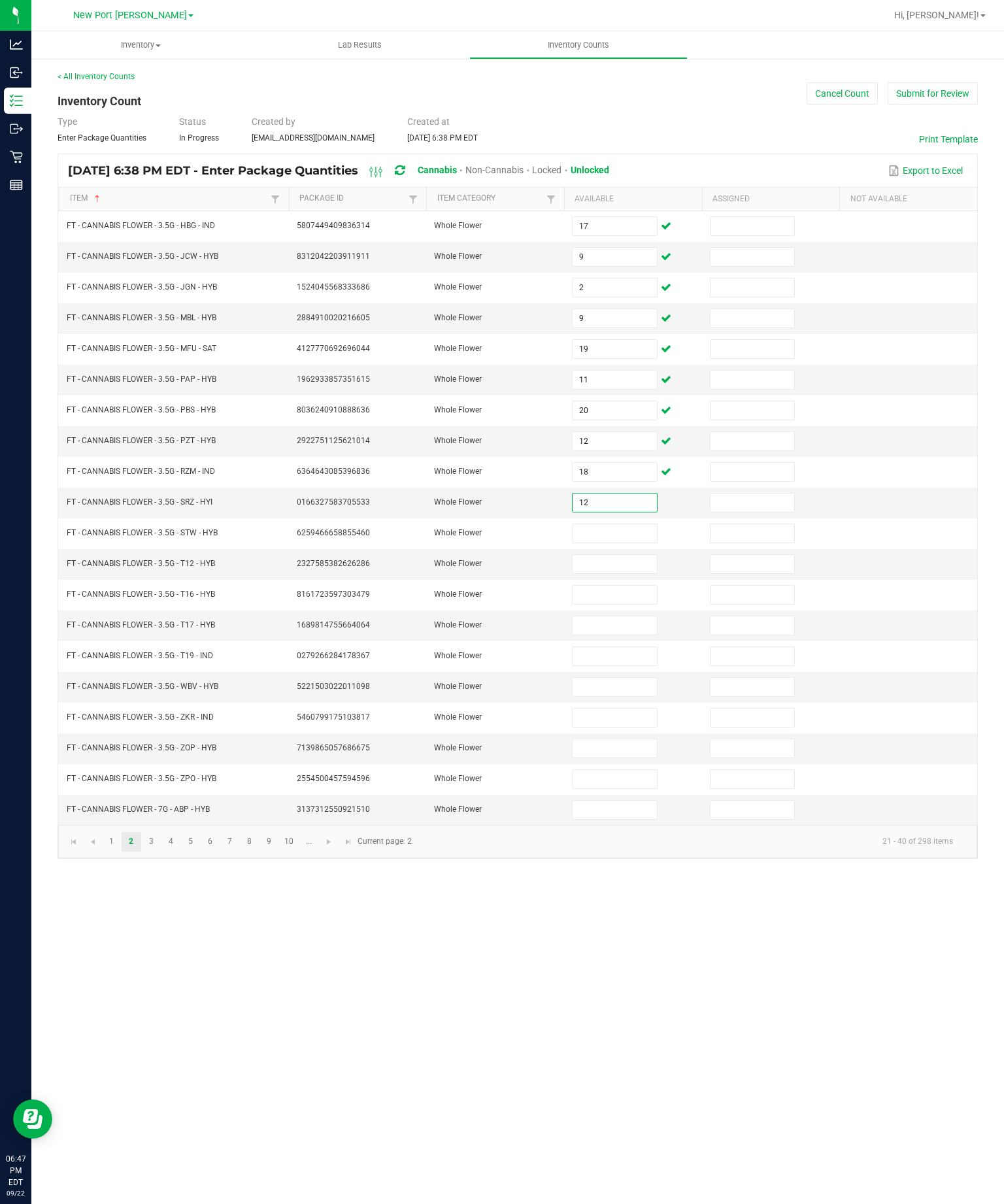
click at [628, 524] on input at bounding box center [614, 533] width 84 height 18
type input "9"
click at [631, 555] on input at bounding box center [614, 564] width 84 height 18
type input "14"
click at [628, 585] on input at bounding box center [614, 594] width 84 height 18
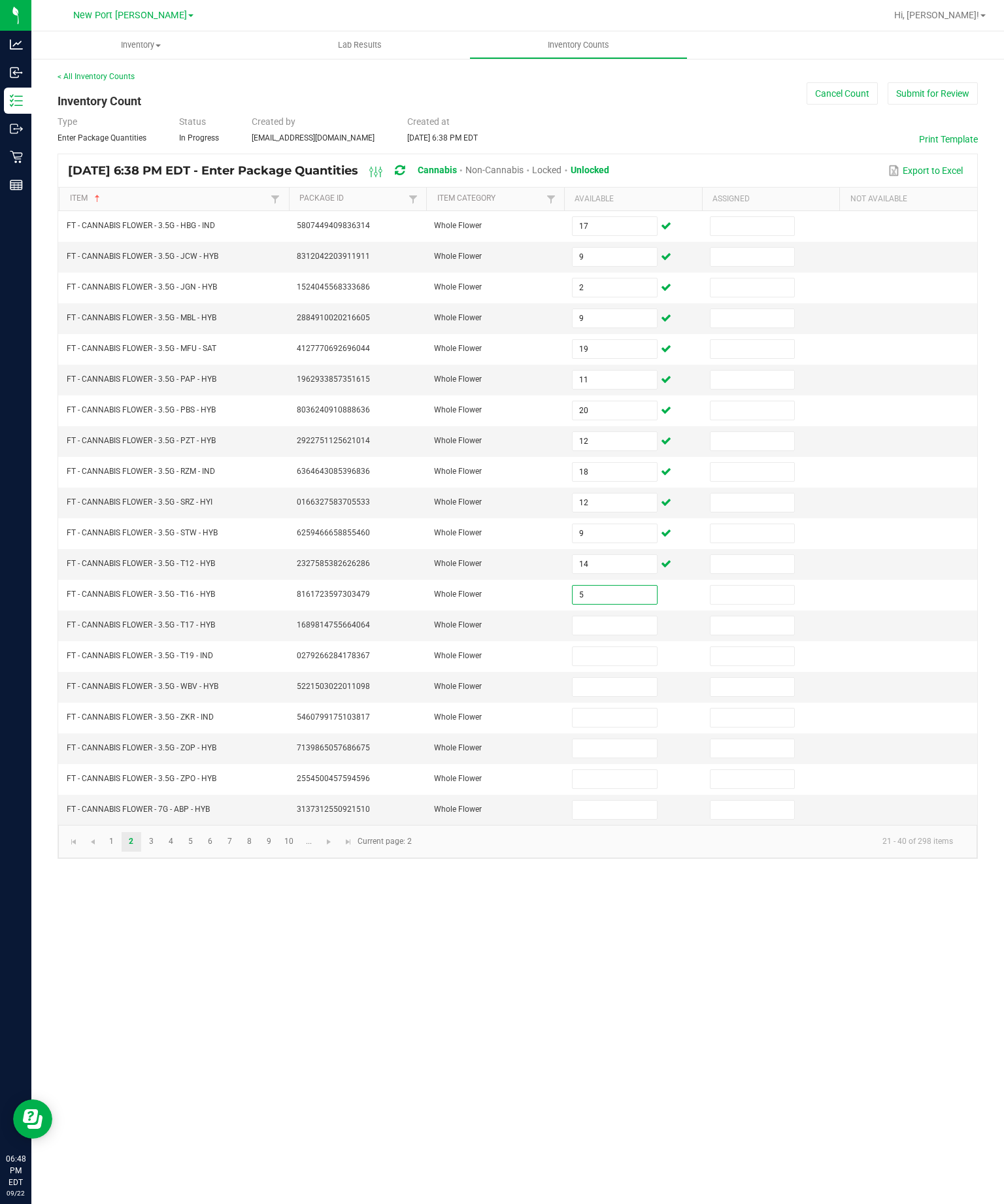
type input "5"
click at [617, 616] on input at bounding box center [614, 625] width 84 height 18
type input "2"
click at [622, 647] on input at bounding box center [614, 656] width 84 height 18
type input "2"
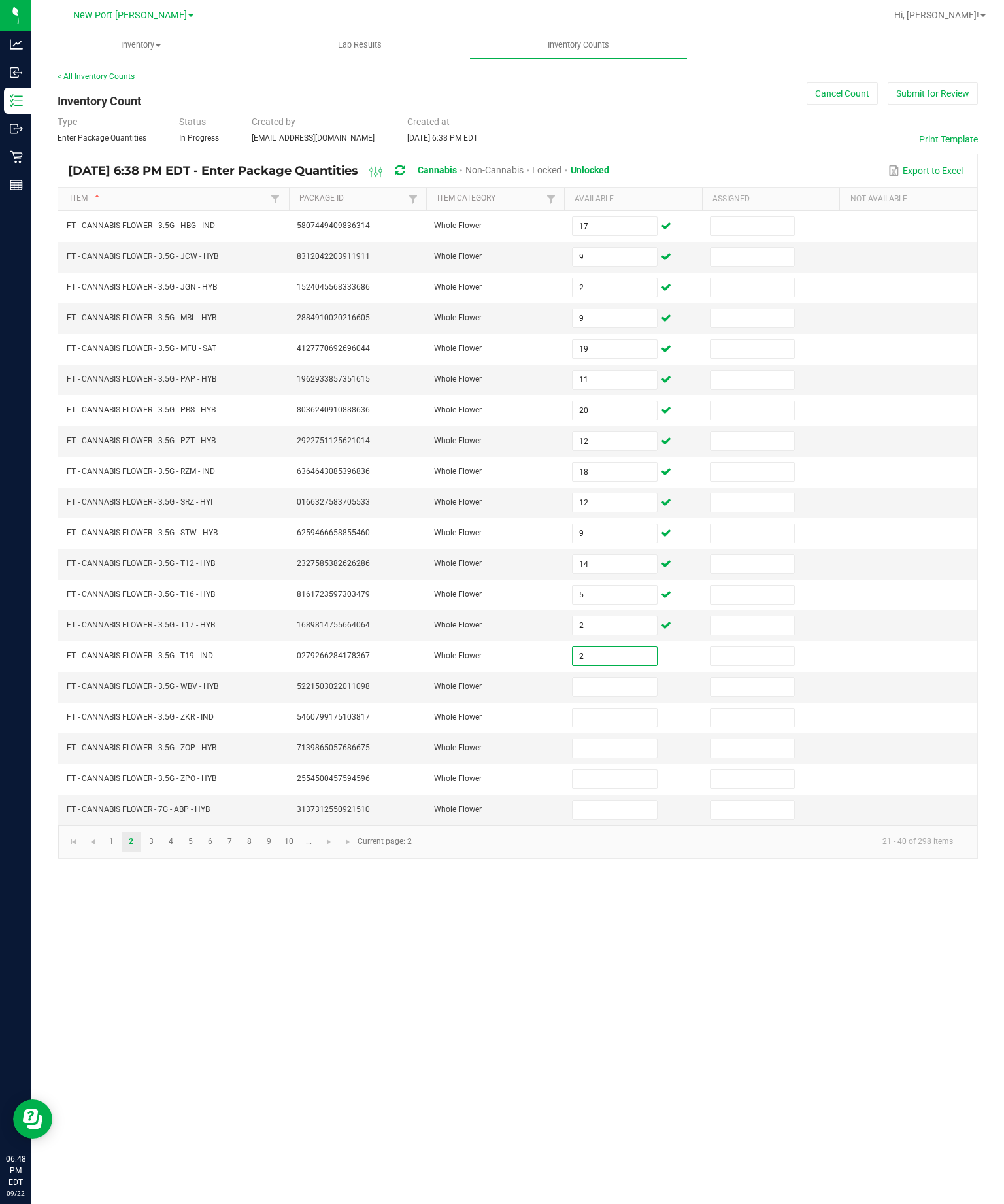
click at [632, 678] on input at bounding box center [614, 687] width 84 height 18
type input "8"
click at [628, 709] on input at bounding box center [614, 718] width 84 height 18
type input "20"
click at [637, 740] on input at bounding box center [614, 749] width 84 height 18
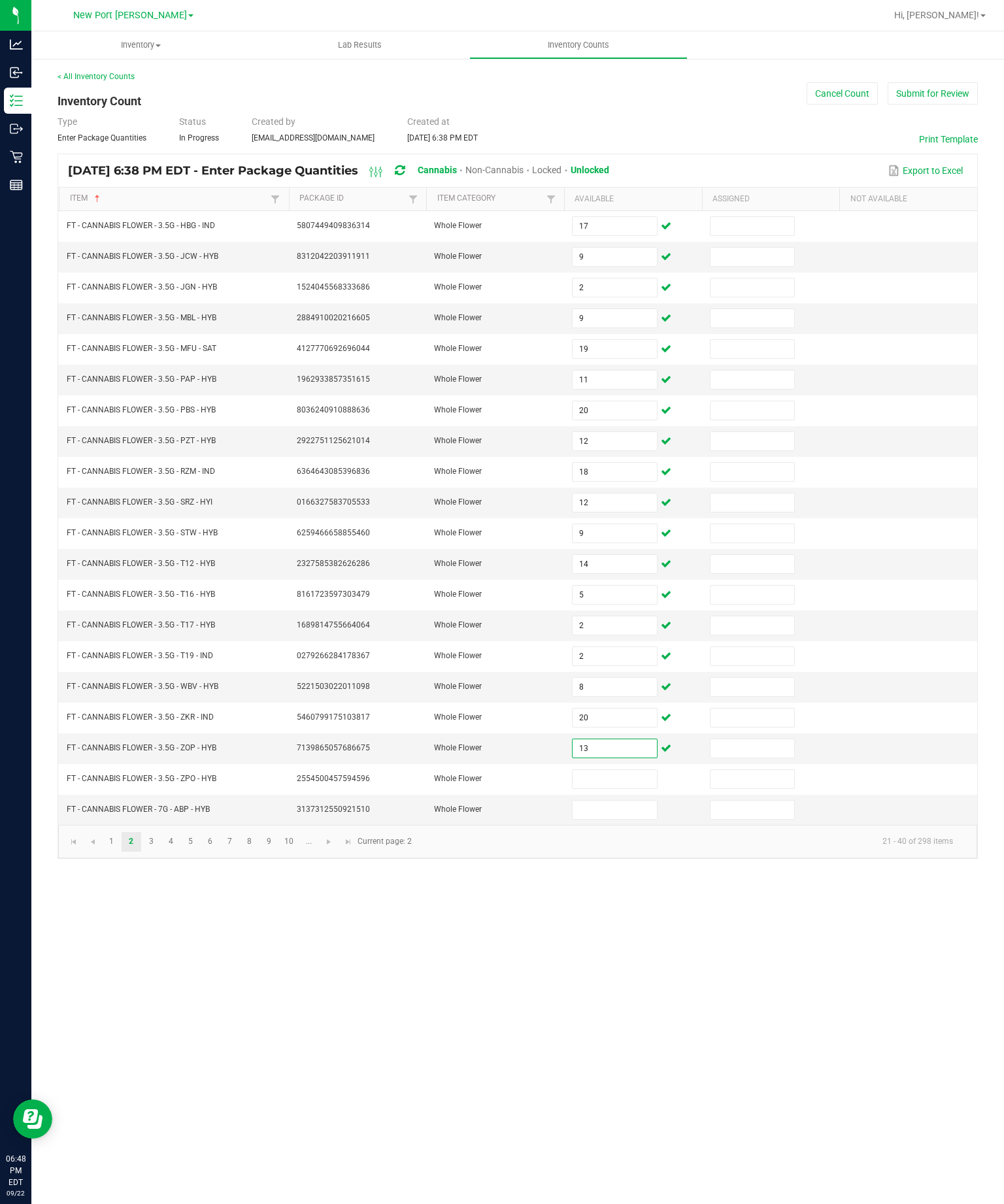
type input "13"
click at [636, 770] on input at bounding box center [614, 779] width 84 height 18
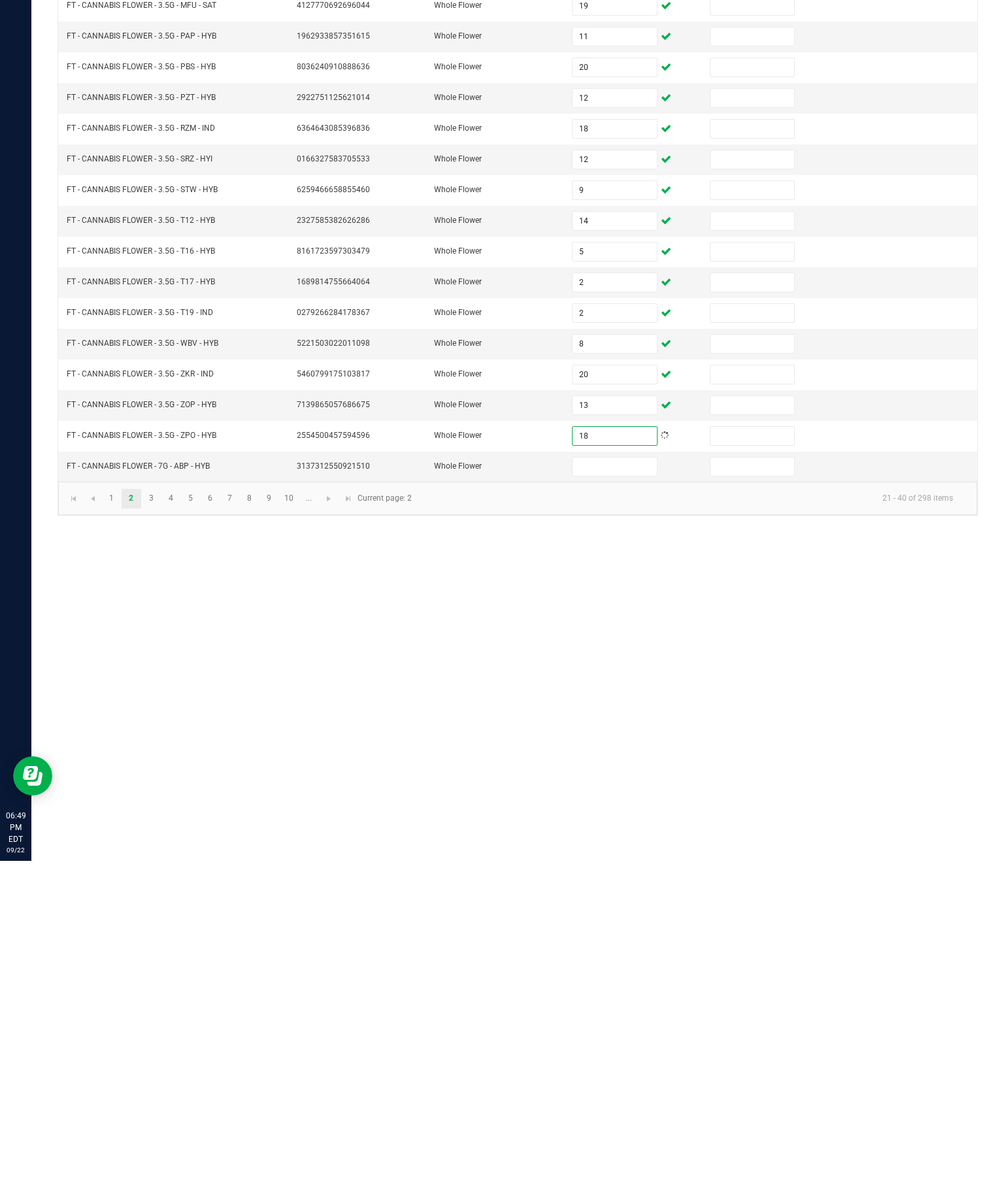
type input "18"
click at [631, 801] on input at bounding box center [614, 810] width 84 height 18
type input "12"
click at [161, 832] on link "3" at bounding box center [151, 842] width 19 height 20
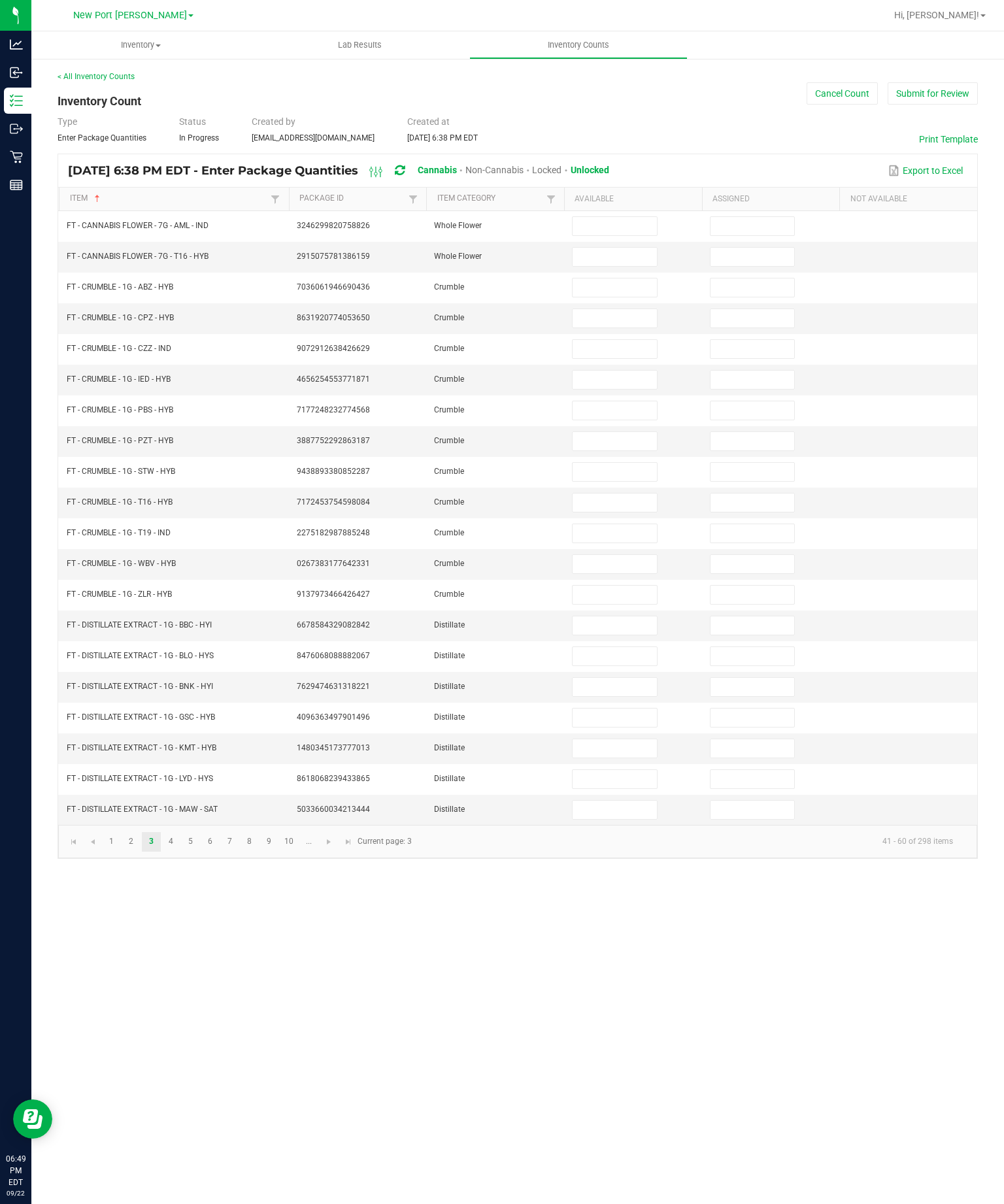
click at [628, 217] on input at bounding box center [614, 226] width 84 height 18
type input "11"
click at [621, 248] on input at bounding box center [614, 257] width 84 height 18
type input "5"
click at [628, 278] on input at bounding box center [614, 287] width 84 height 18
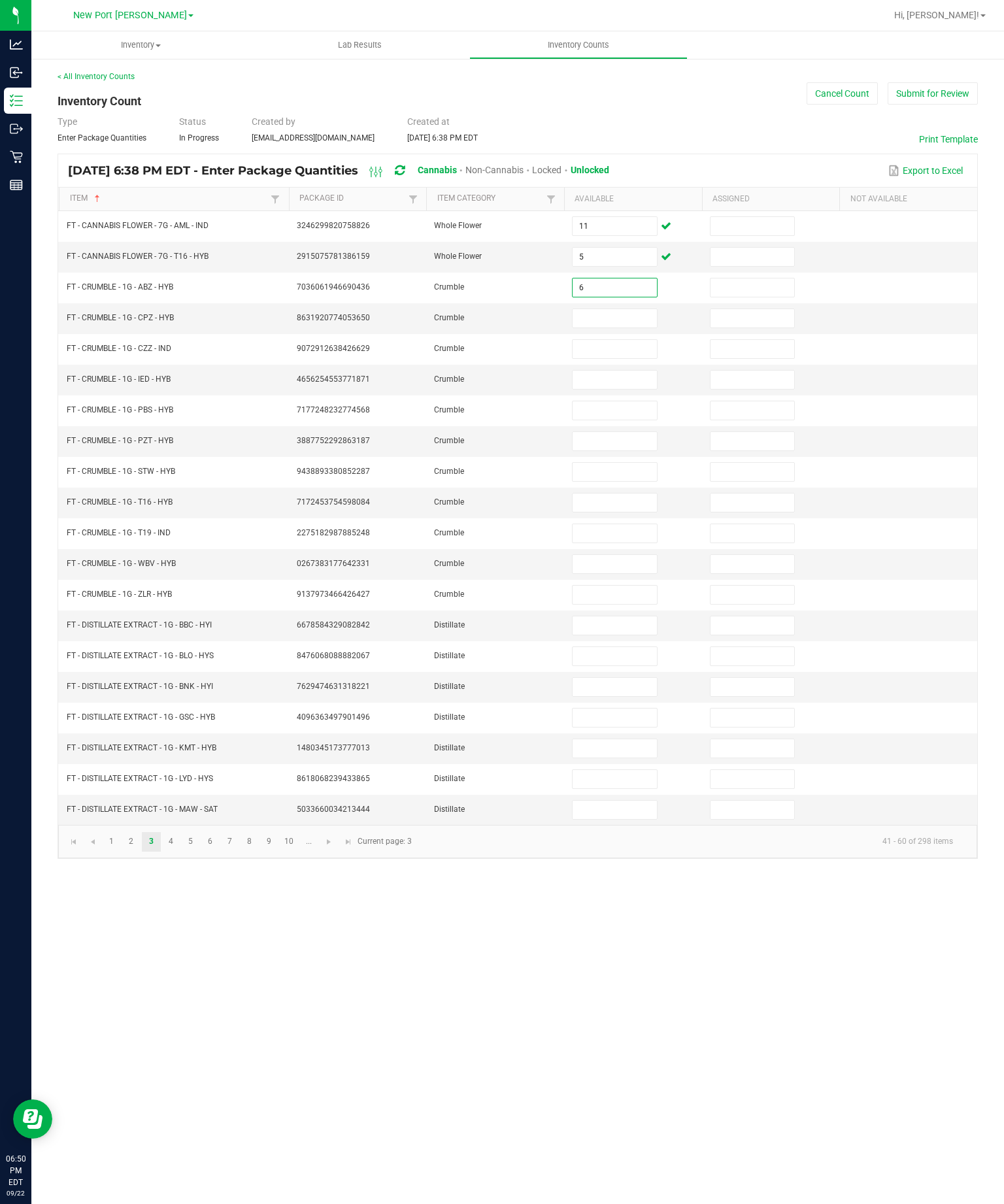
type input "6"
click at [604, 309] on input at bounding box center [614, 318] width 84 height 18
type input "1"
click at [614, 340] on input at bounding box center [614, 349] width 84 height 18
type input "2"
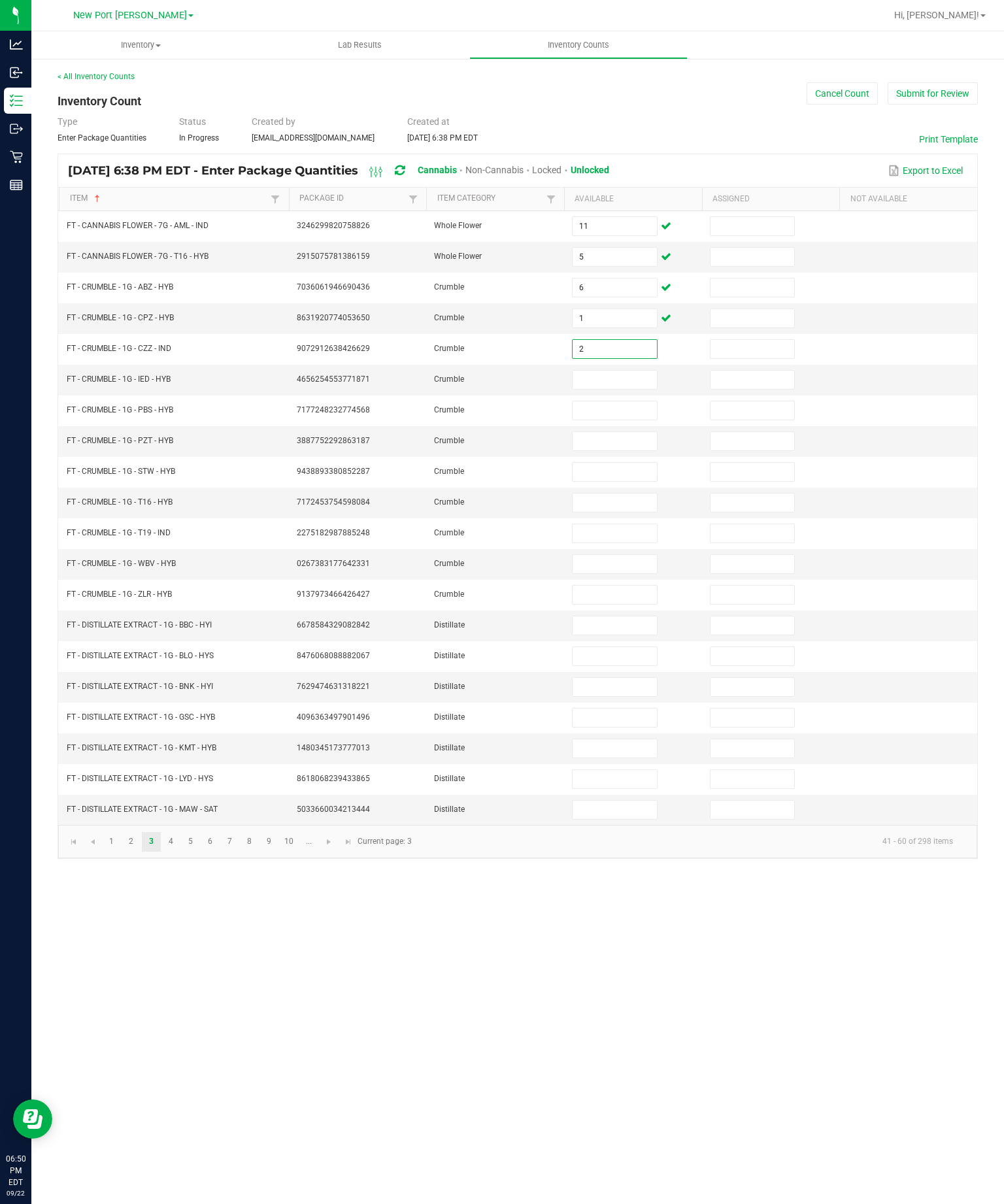
click at [622, 371] on input at bounding box center [614, 380] width 84 height 18
type input "6"
click at [617, 402] on input at bounding box center [614, 411] width 84 height 18
type input "8"
click at [618, 432] on input at bounding box center [614, 441] width 84 height 18
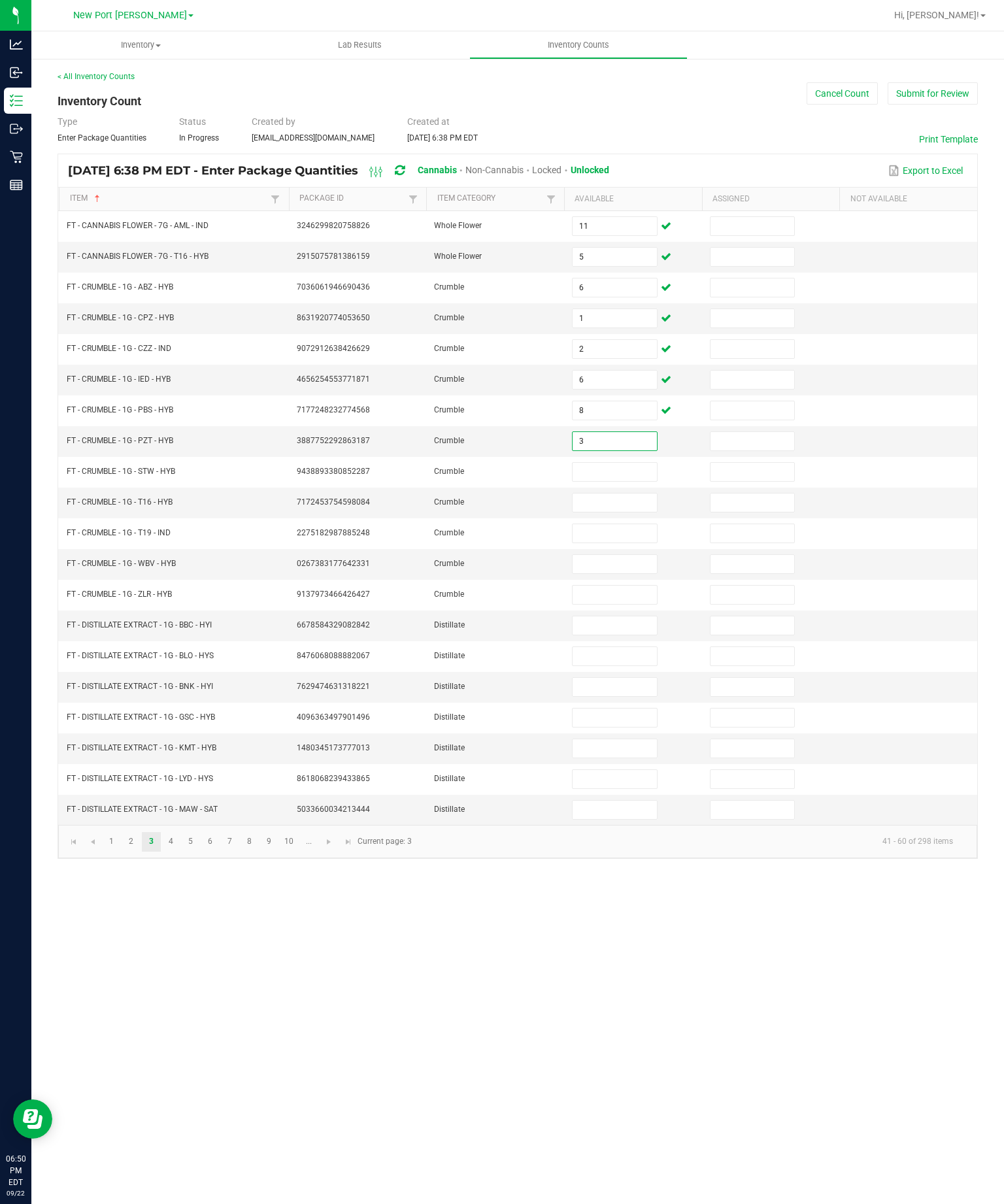
type input "3"
click at [628, 463] on input at bounding box center [614, 472] width 84 height 18
type input "7"
click at [624, 494] on input at bounding box center [614, 503] width 84 height 18
type input "3"
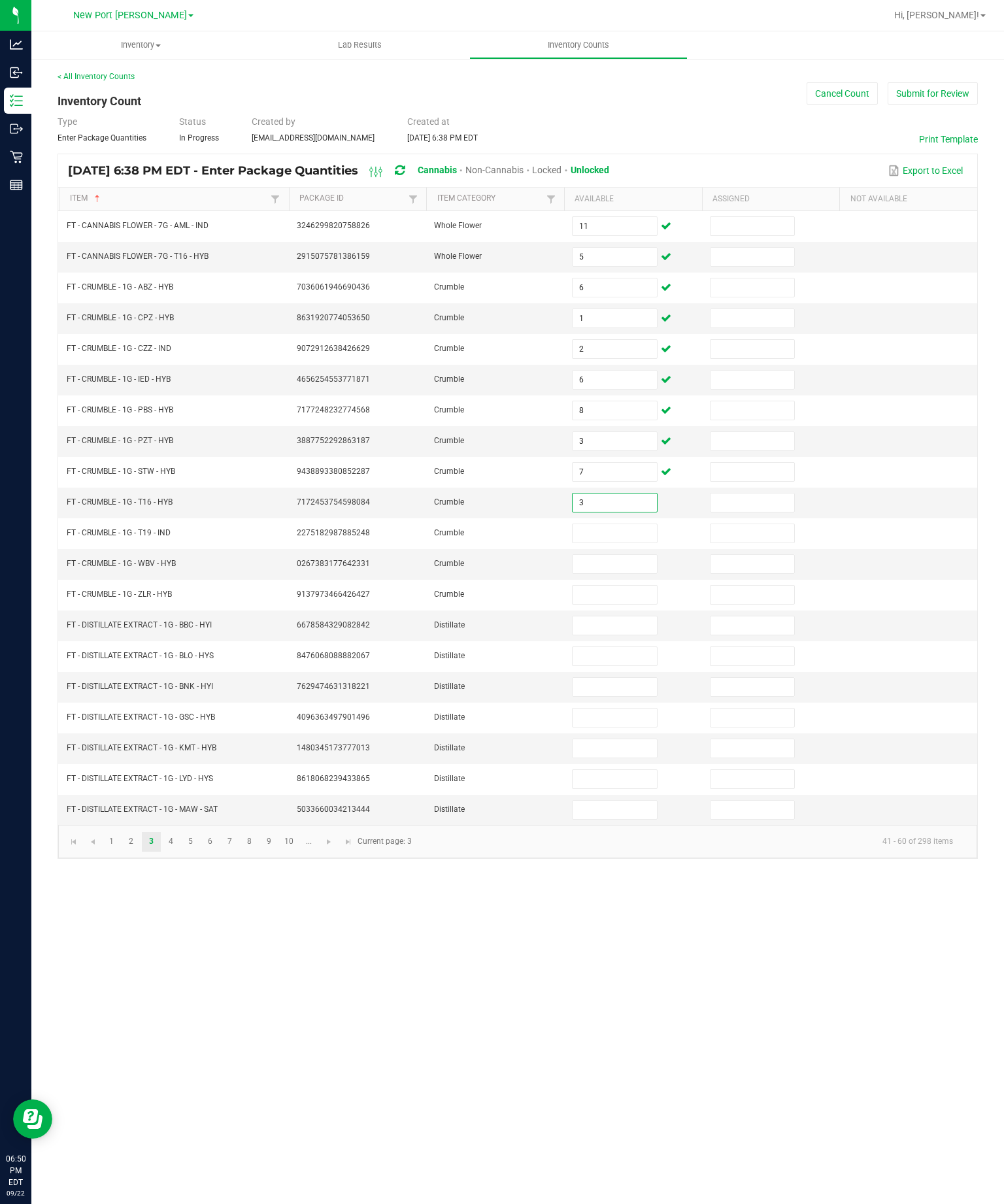
click at [621, 524] on input at bounding box center [614, 533] width 84 height 18
type input "2"
click at [629, 555] on input at bounding box center [614, 564] width 84 height 18
type input "1"
click at [629, 585] on input at bounding box center [614, 594] width 84 height 18
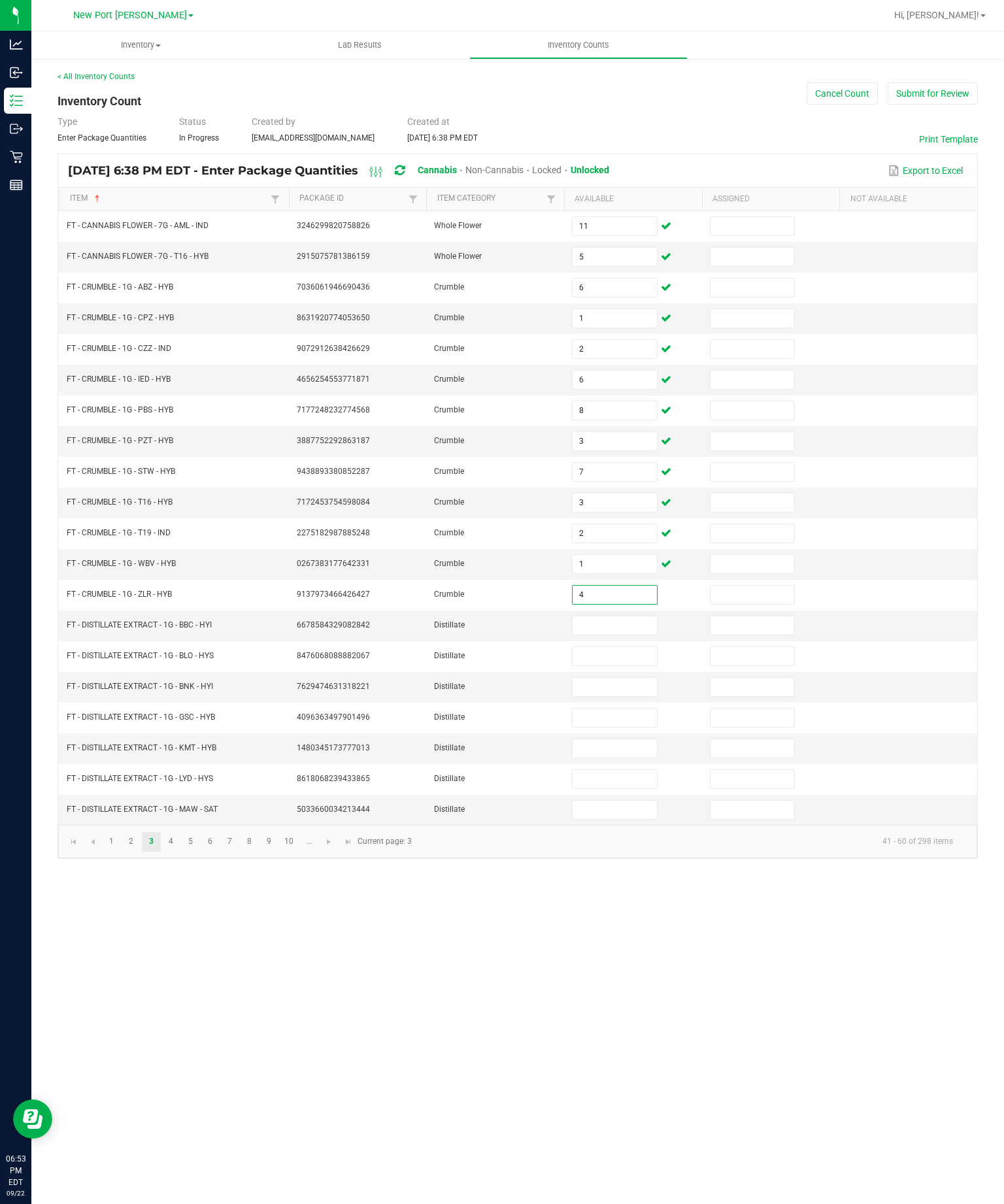
type input "4"
click at [629, 616] on input at bounding box center [614, 625] width 84 height 18
type input "4"
click at [620, 647] on input at bounding box center [614, 656] width 84 height 18
type input "6"
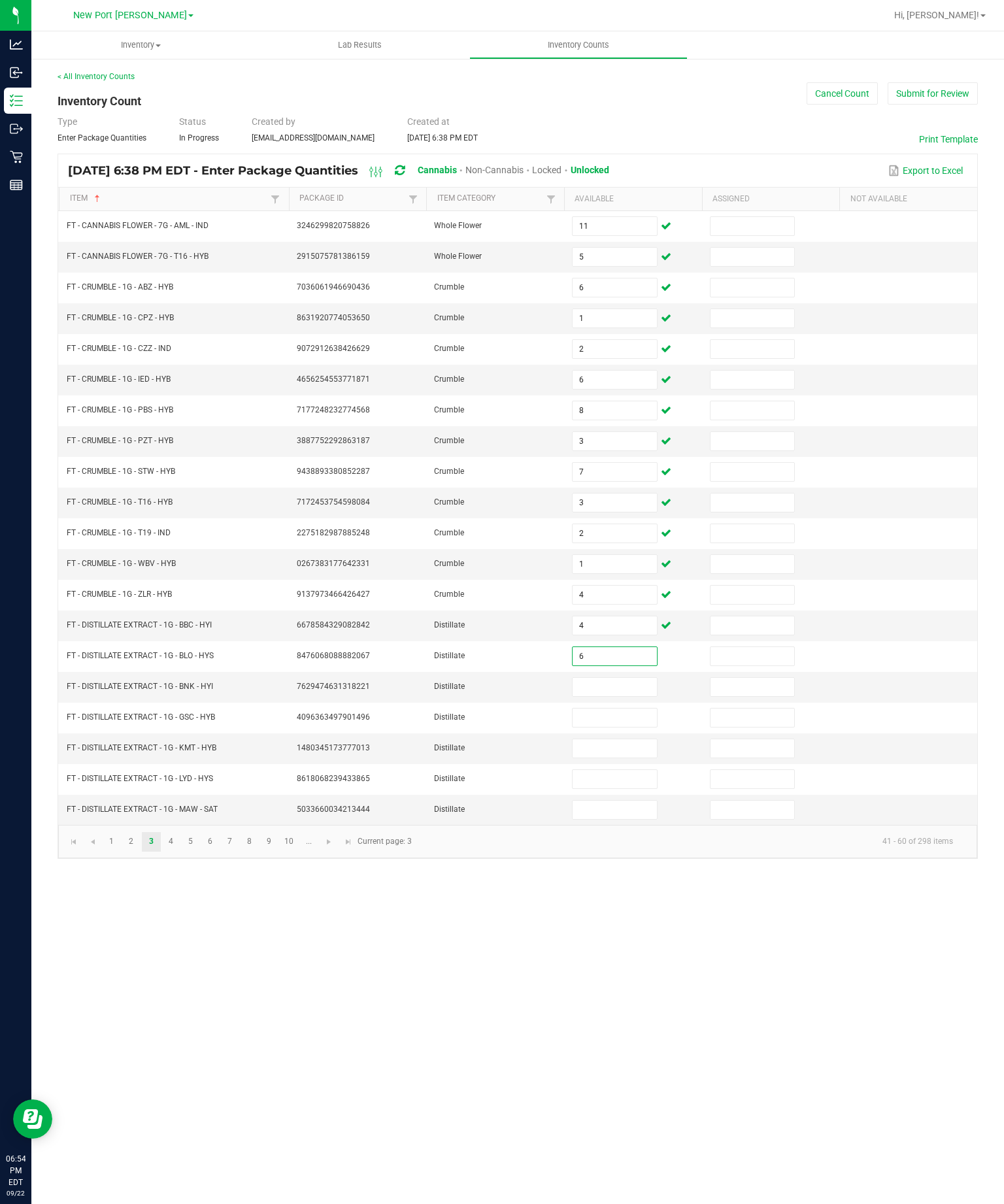
click at [618, 678] on input at bounding box center [614, 687] width 84 height 18
type input "10"
click at [622, 709] on input at bounding box center [614, 718] width 84 height 18
type input "3"
click at [635, 740] on input at bounding box center [614, 749] width 84 height 18
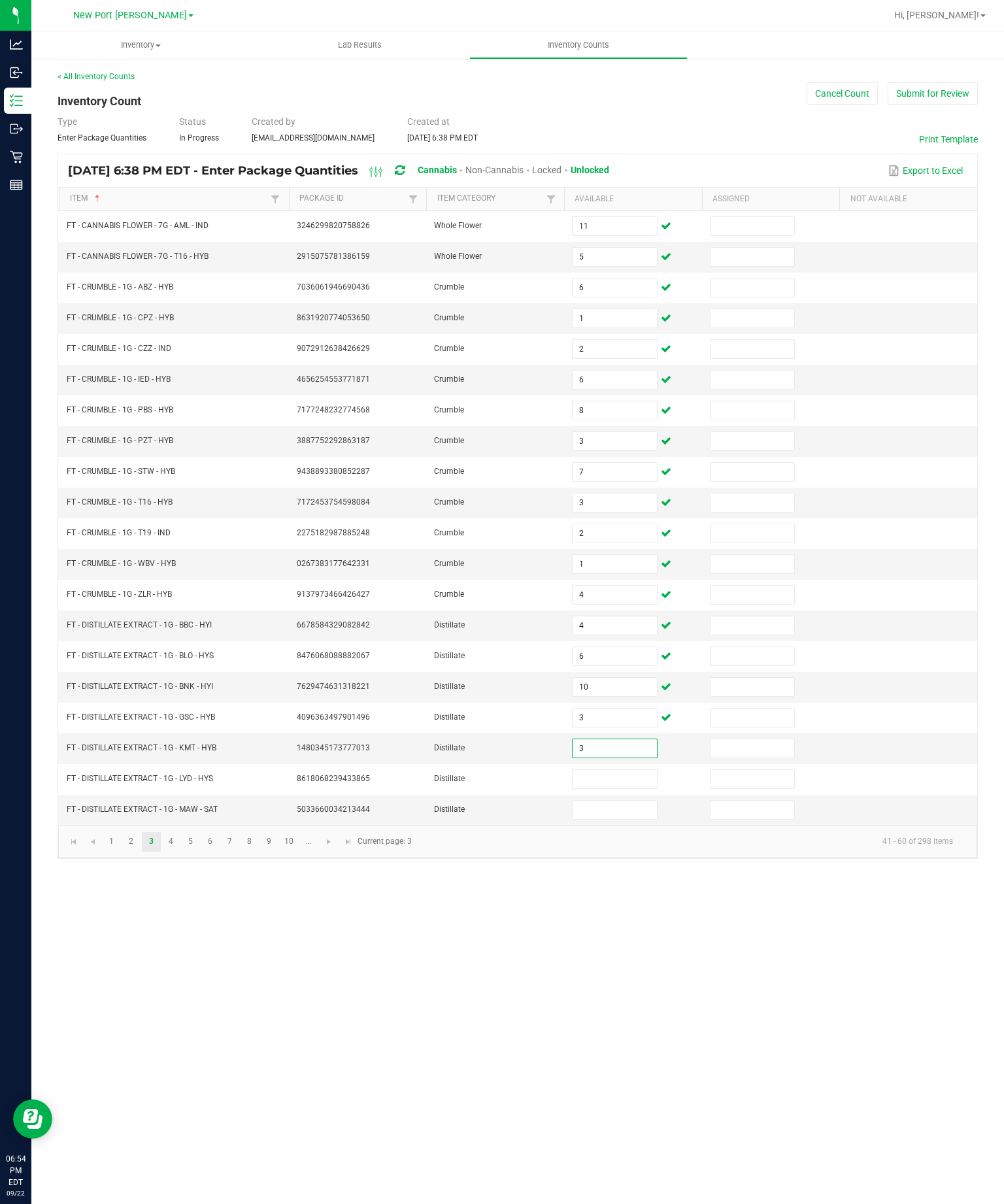
type input "3"
click at [628, 770] on input at bounding box center [614, 779] width 84 height 18
type input "9"
click at [624, 801] on input at bounding box center [614, 810] width 84 height 18
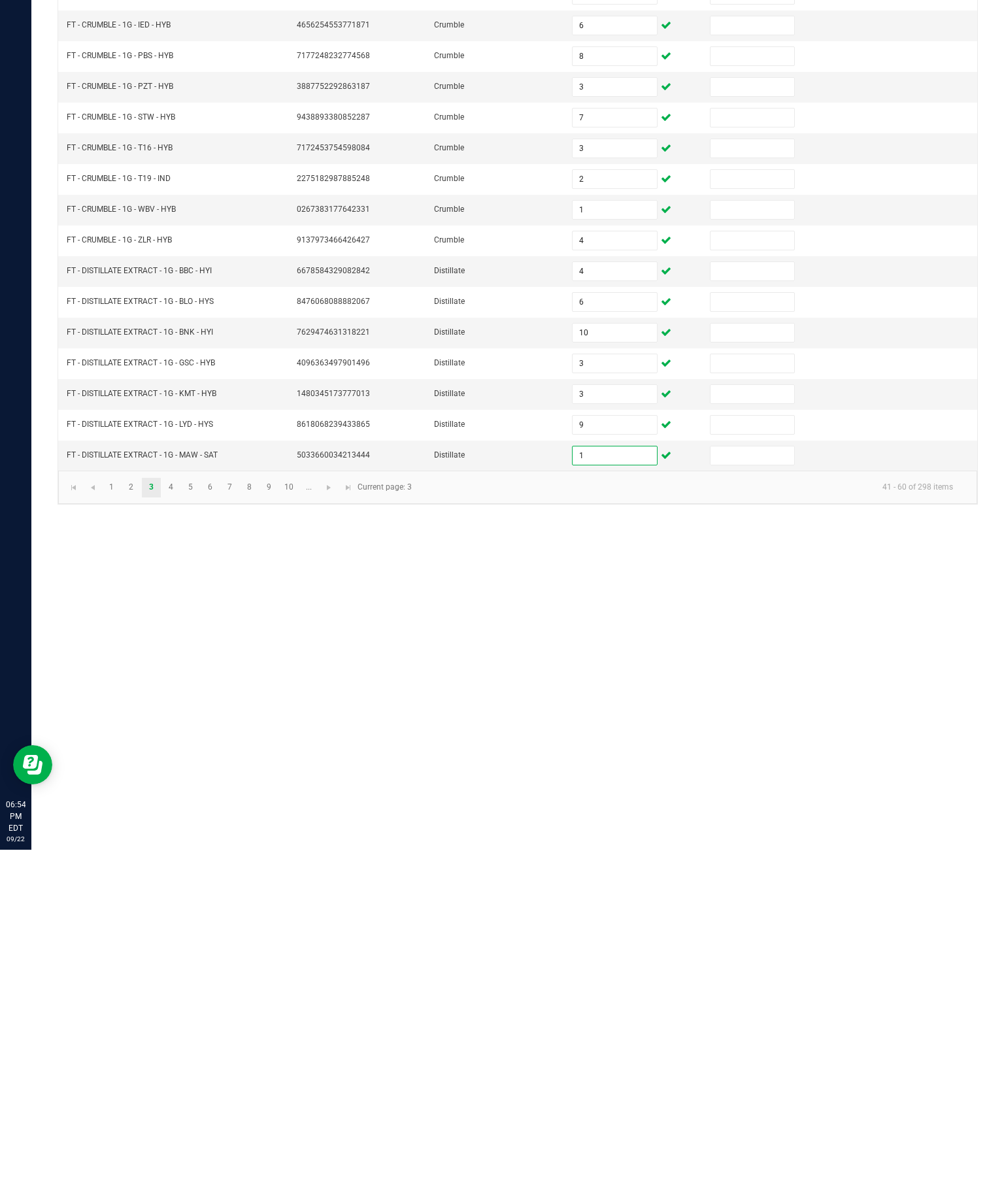
type input "1"
click at [181, 832] on link "4" at bounding box center [170, 842] width 19 height 20
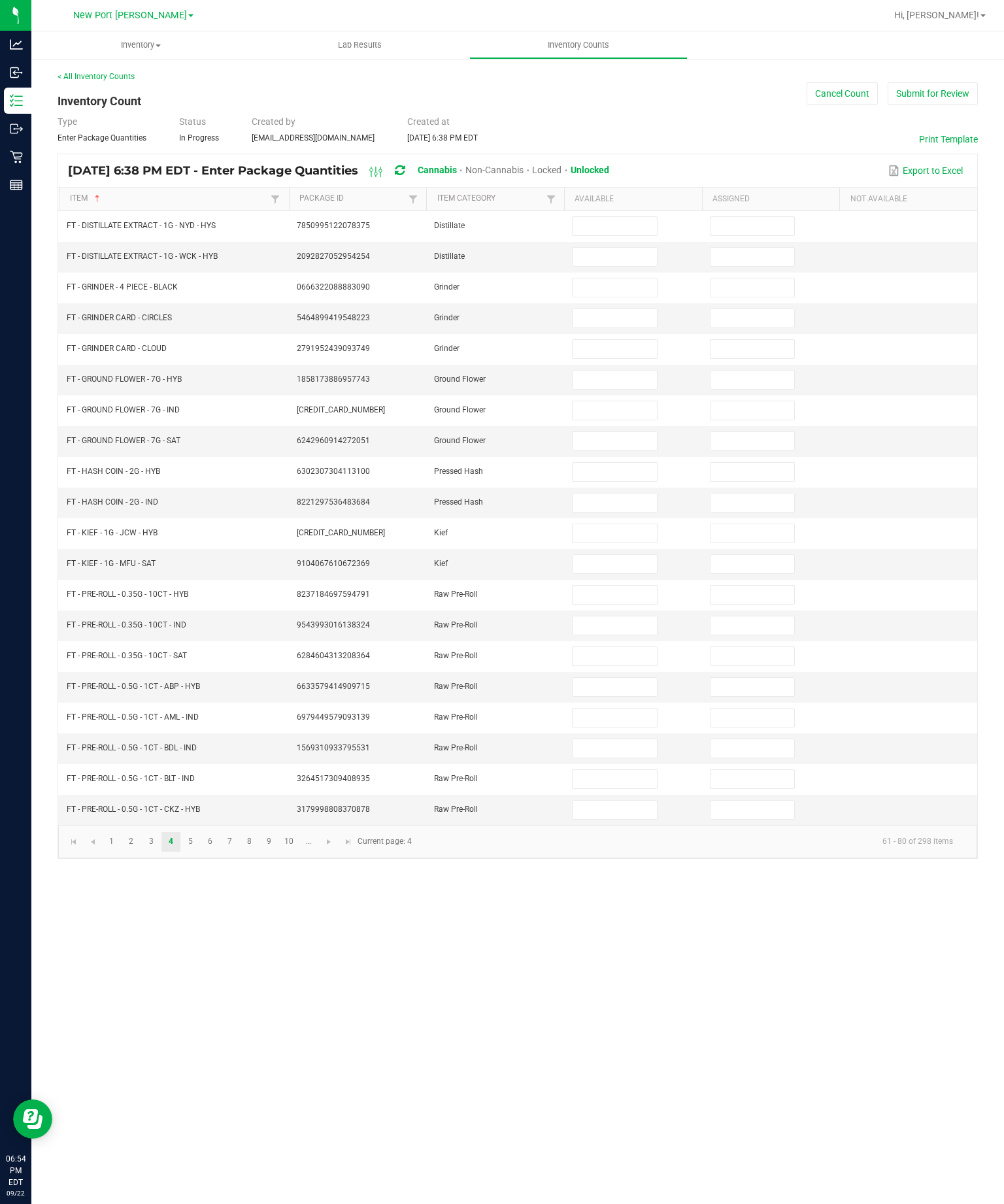
click at [607, 217] on input at bounding box center [614, 226] width 84 height 18
type input "3"
click at [614, 248] on input at bounding box center [614, 257] width 84 height 18
type input "11"
click at [621, 278] on input at bounding box center [614, 287] width 84 height 18
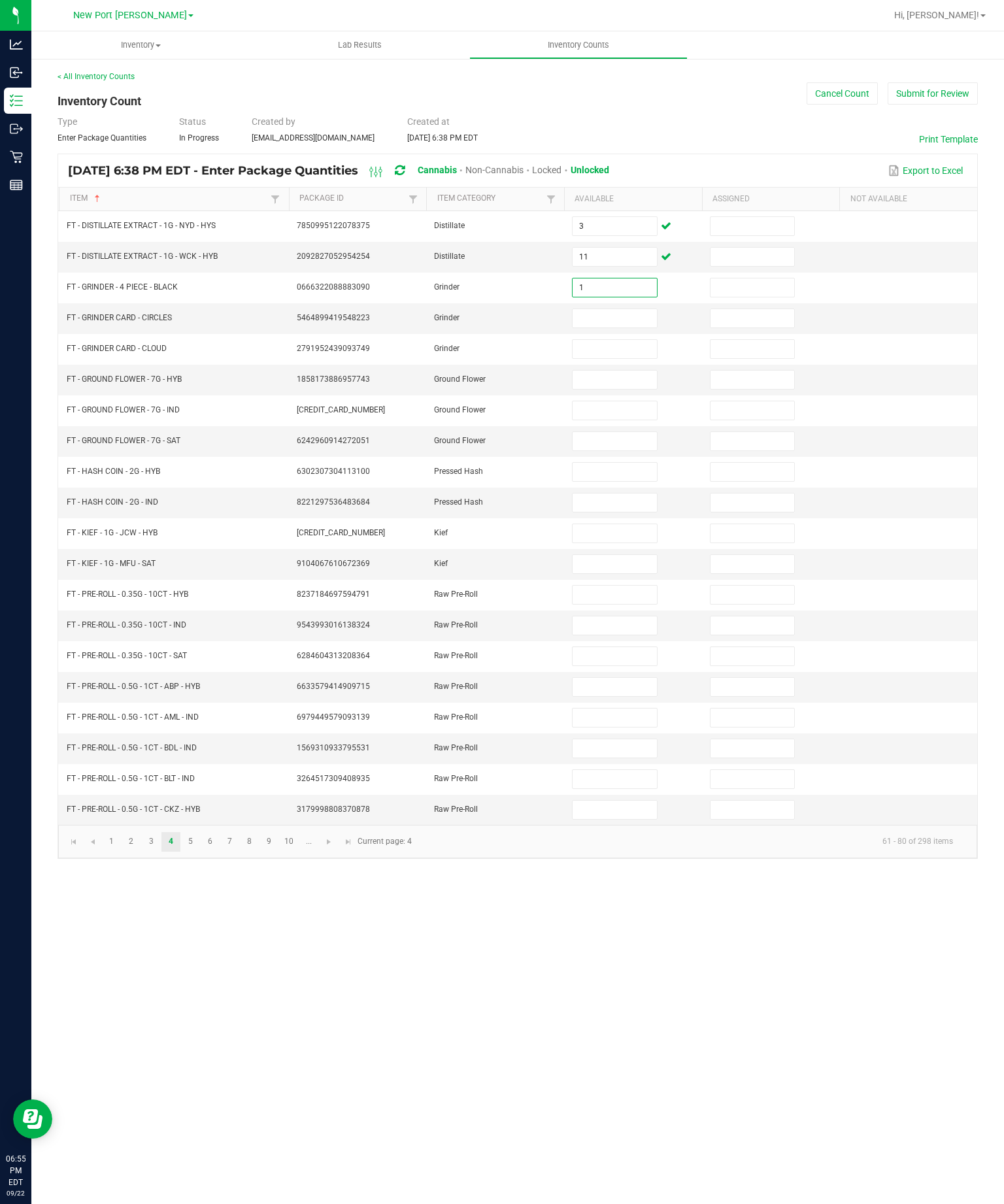
scroll to position [0, 0]
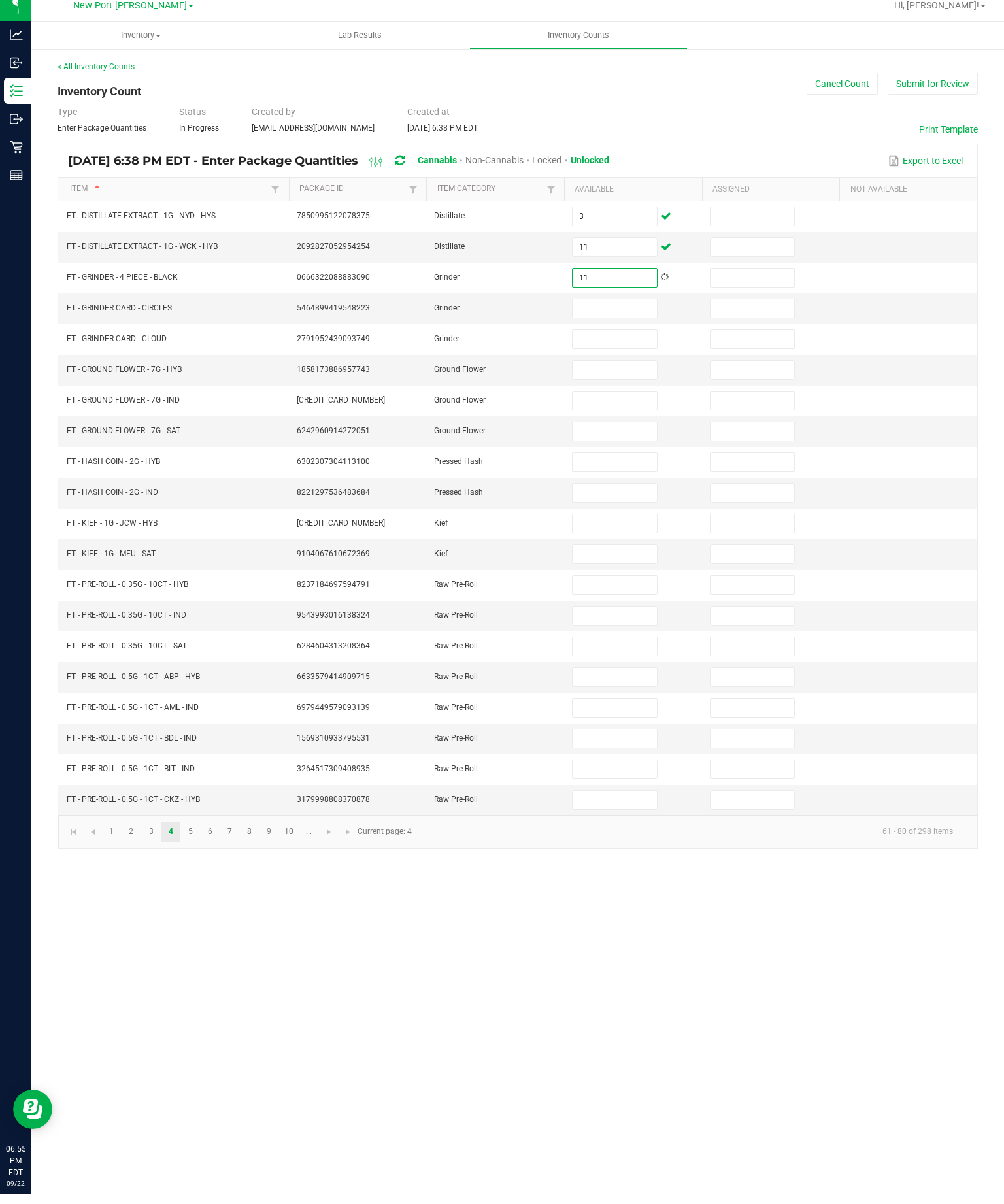
type input "11"
click at [14, 416] on div at bounding box center [15, 661] width 31 height 923
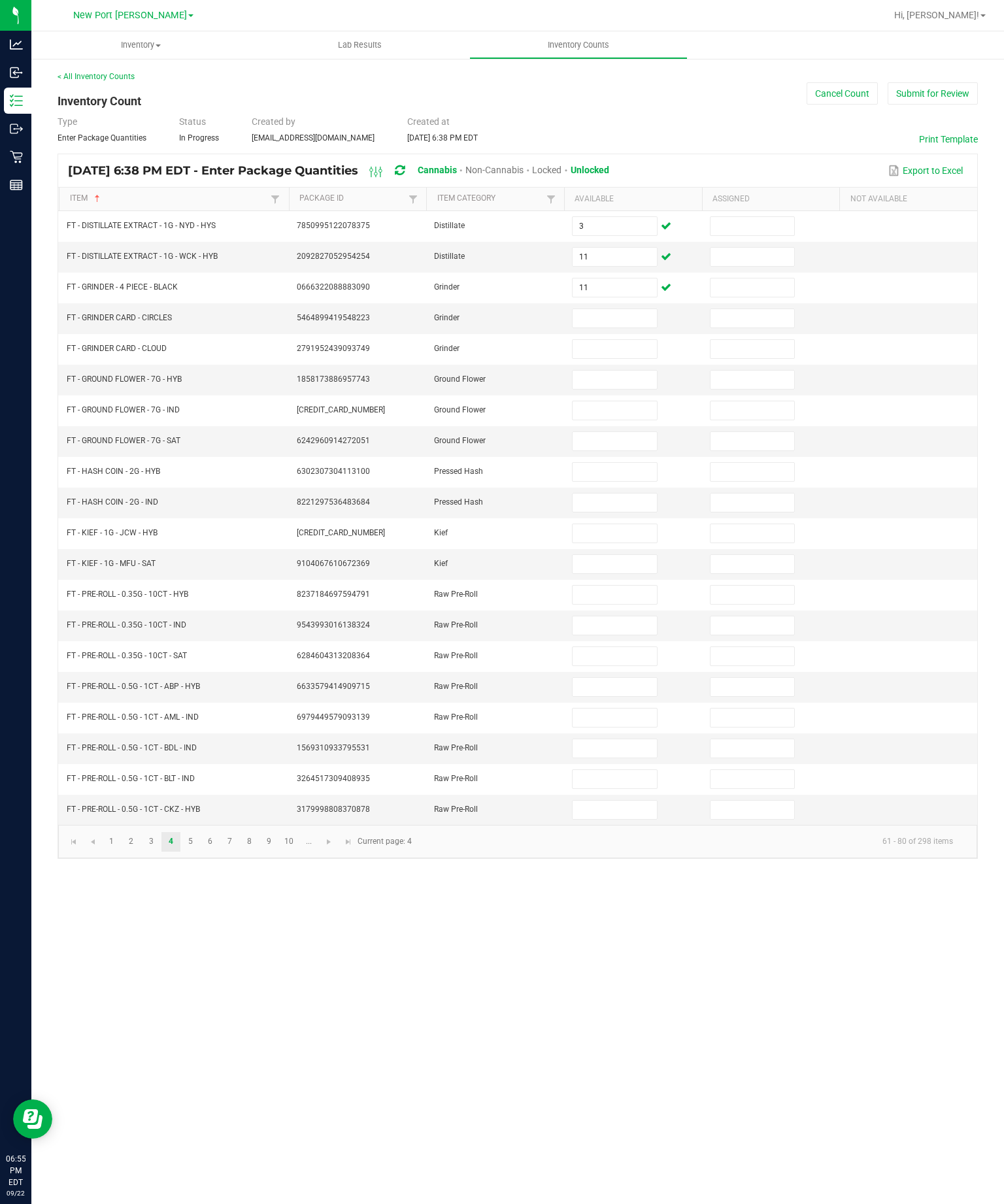
click at [606, 327] on input at bounding box center [614, 318] width 84 height 18
type input "1"
click at [624, 358] on input at bounding box center [614, 349] width 84 height 18
type input "1"
click at [626, 389] on input at bounding box center [614, 380] width 84 height 18
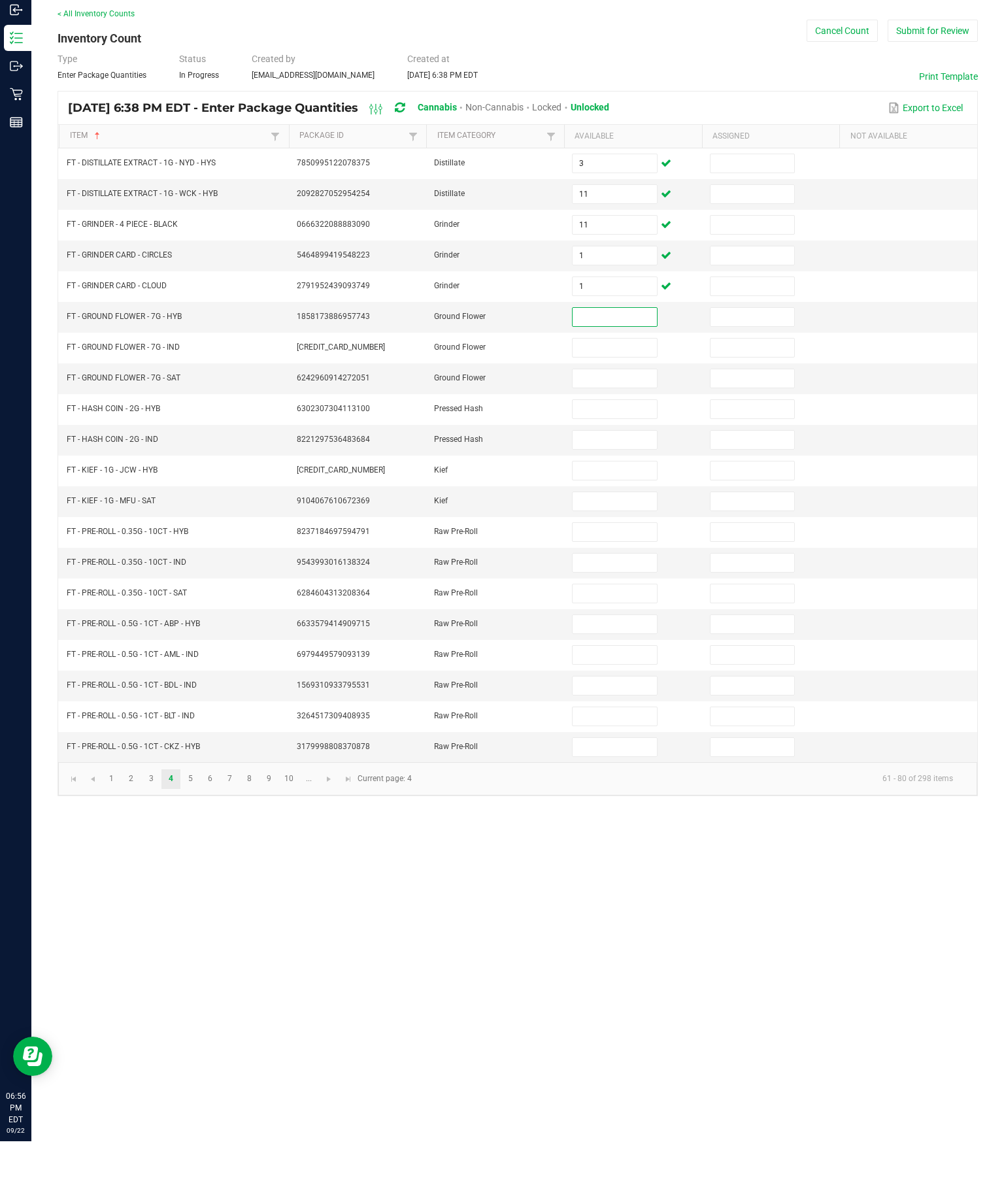
click at [767, 463] on input at bounding box center [752, 472] width 84 height 18
type input "1"
click at [756, 494] on input at bounding box center [752, 503] width 84 height 18
type input "1"
click at [628, 371] on input at bounding box center [614, 380] width 84 height 18
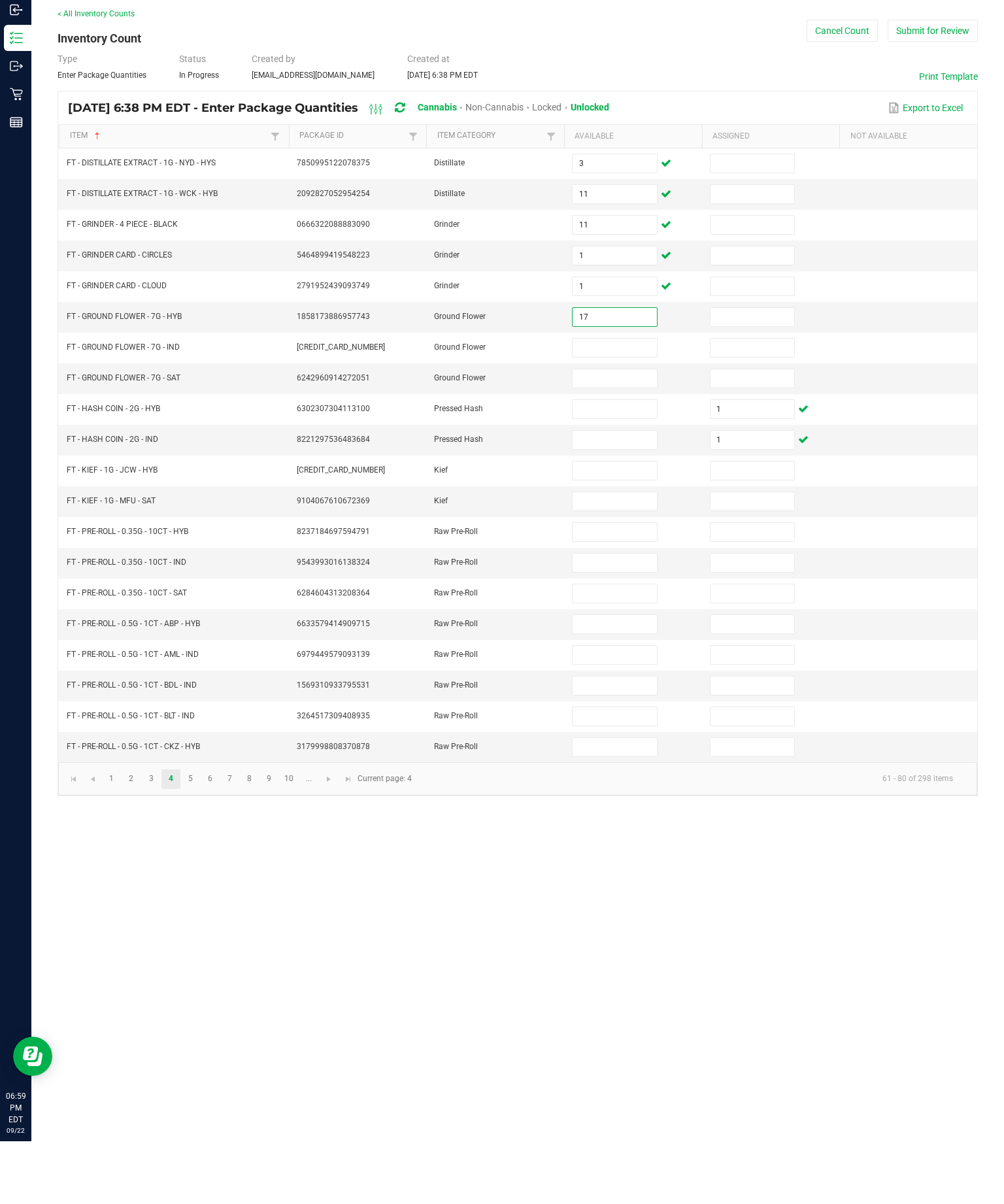
type input "17"
click at [628, 402] on input at bounding box center [614, 411] width 84 height 18
type input "12"
click at [635, 432] on input at bounding box center [614, 441] width 84 height 18
click at [620, 371] on input "17" at bounding box center [614, 380] width 84 height 18
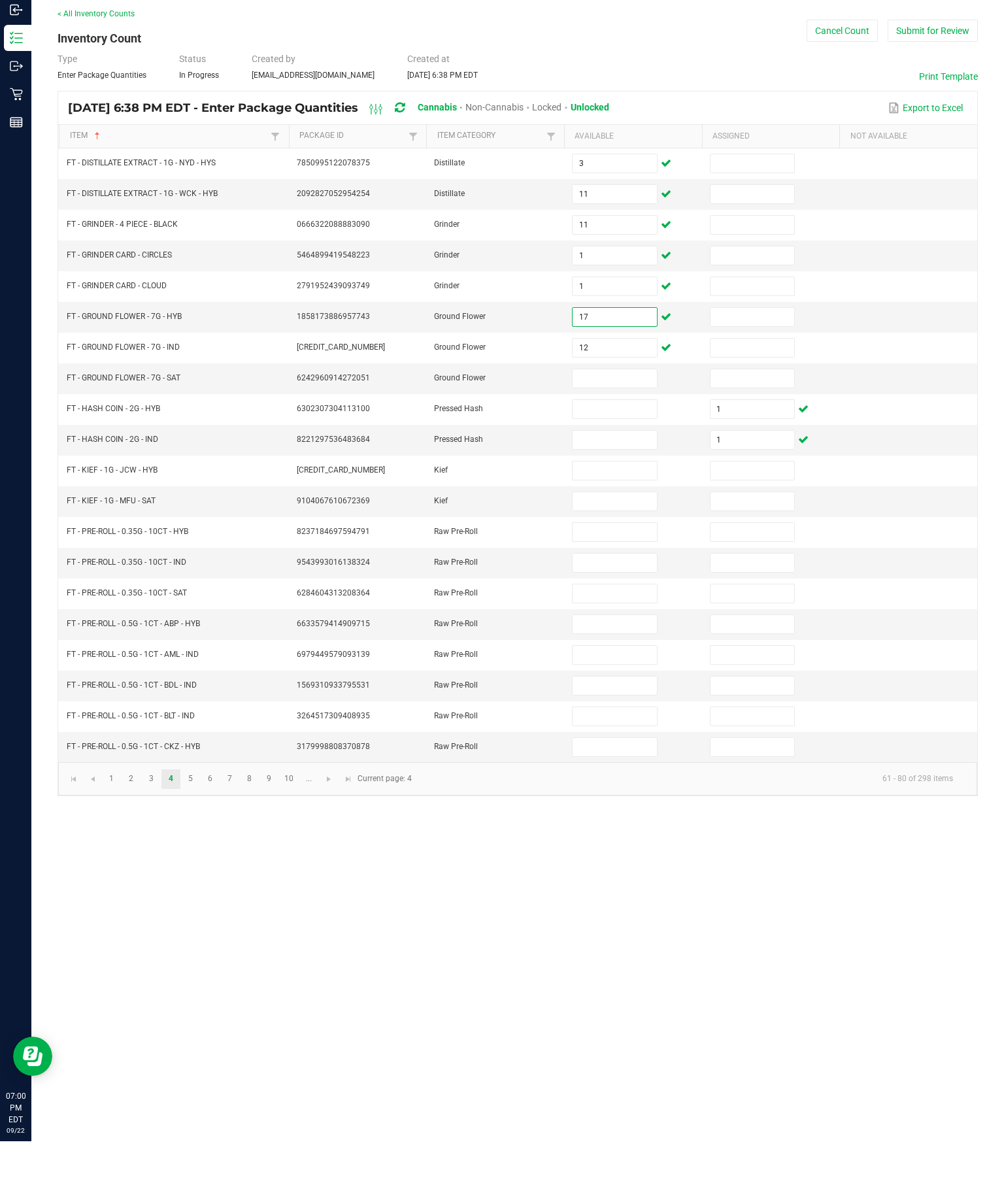
click at [622, 402] on input "12" at bounding box center [614, 411] width 84 height 18
click at [618, 371] on input "17" at bounding box center [614, 380] width 84 height 18
type input "16"
click at [634, 432] on input at bounding box center [614, 441] width 84 height 18
type input "17"
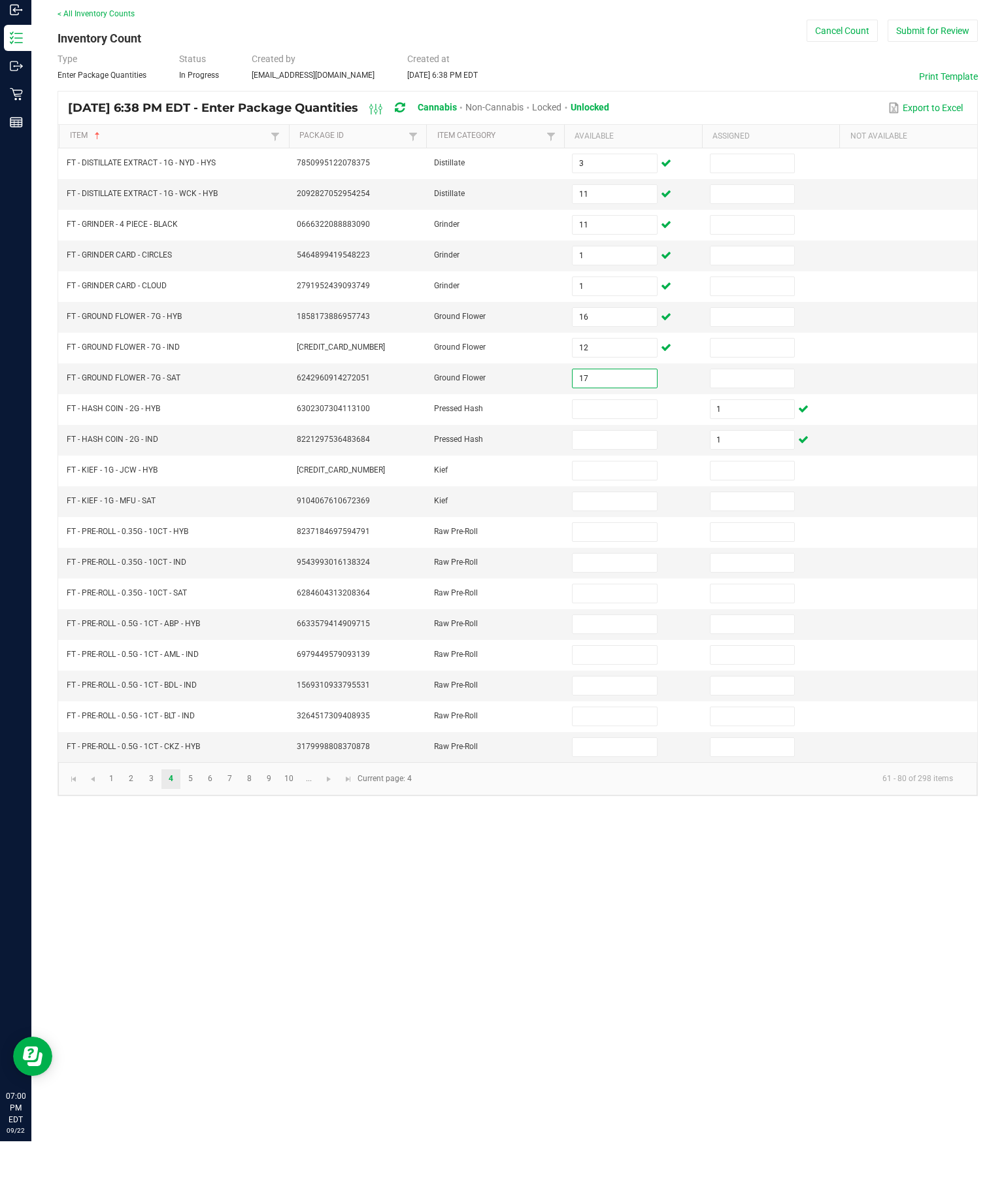
click at [614, 524] on input at bounding box center [614, 533] width 84 height 18
type input "6"
click at [639, 555] on input at bounding box center [614, 564] width 84 height 18
type input "8"
click at [626, 585] on input at bounding box center [614, 594] width 84 height 18
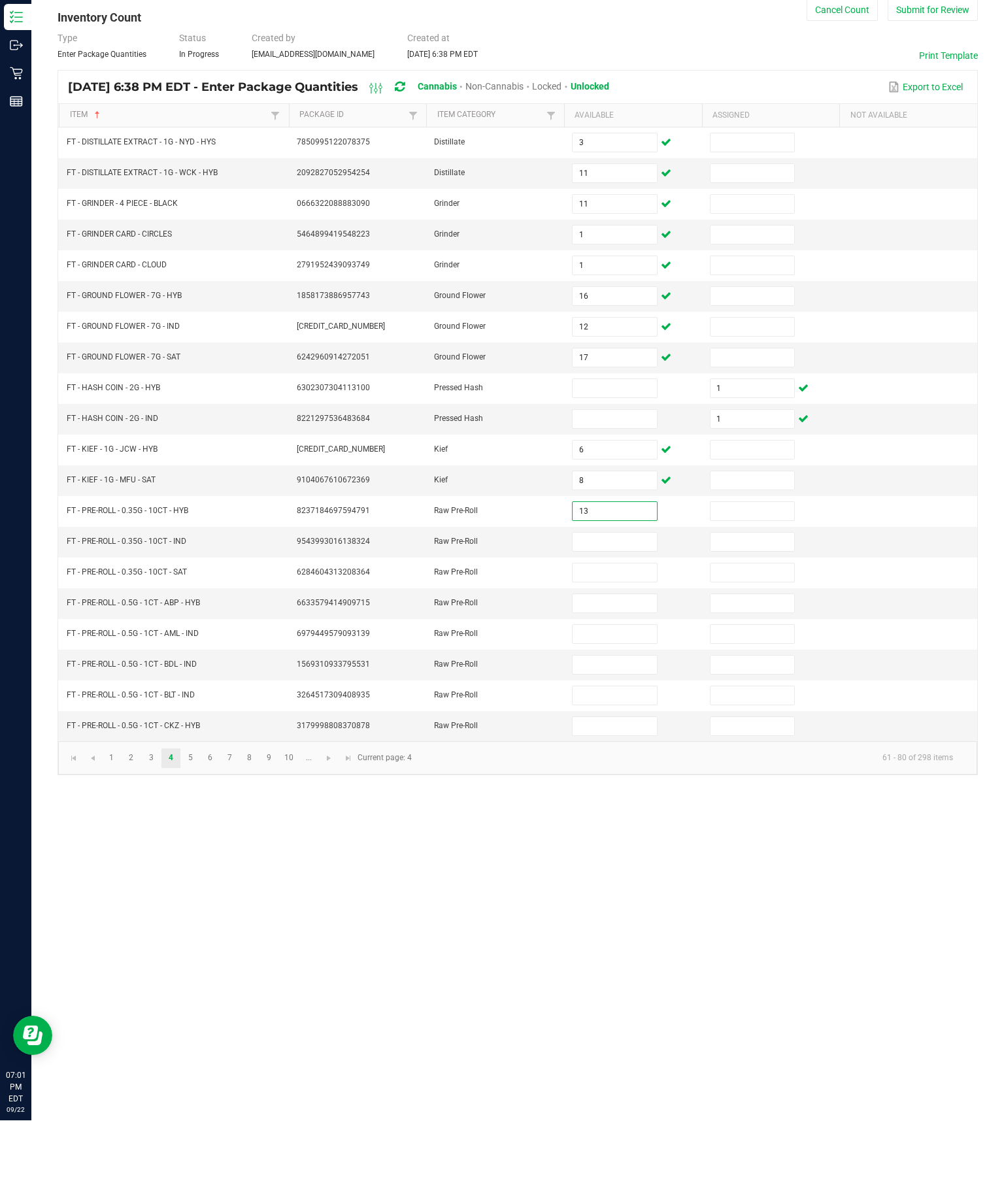
click at [619, 585] on input "13" at bounding box center [614, 594] width 84 height 18
type input "13"
click at [621, 616] on input at bounding box center [614, 625] width 84 height 18
type input "7"
click at [616, 647] on input at bounding box center [614, 656] width 84 height 18
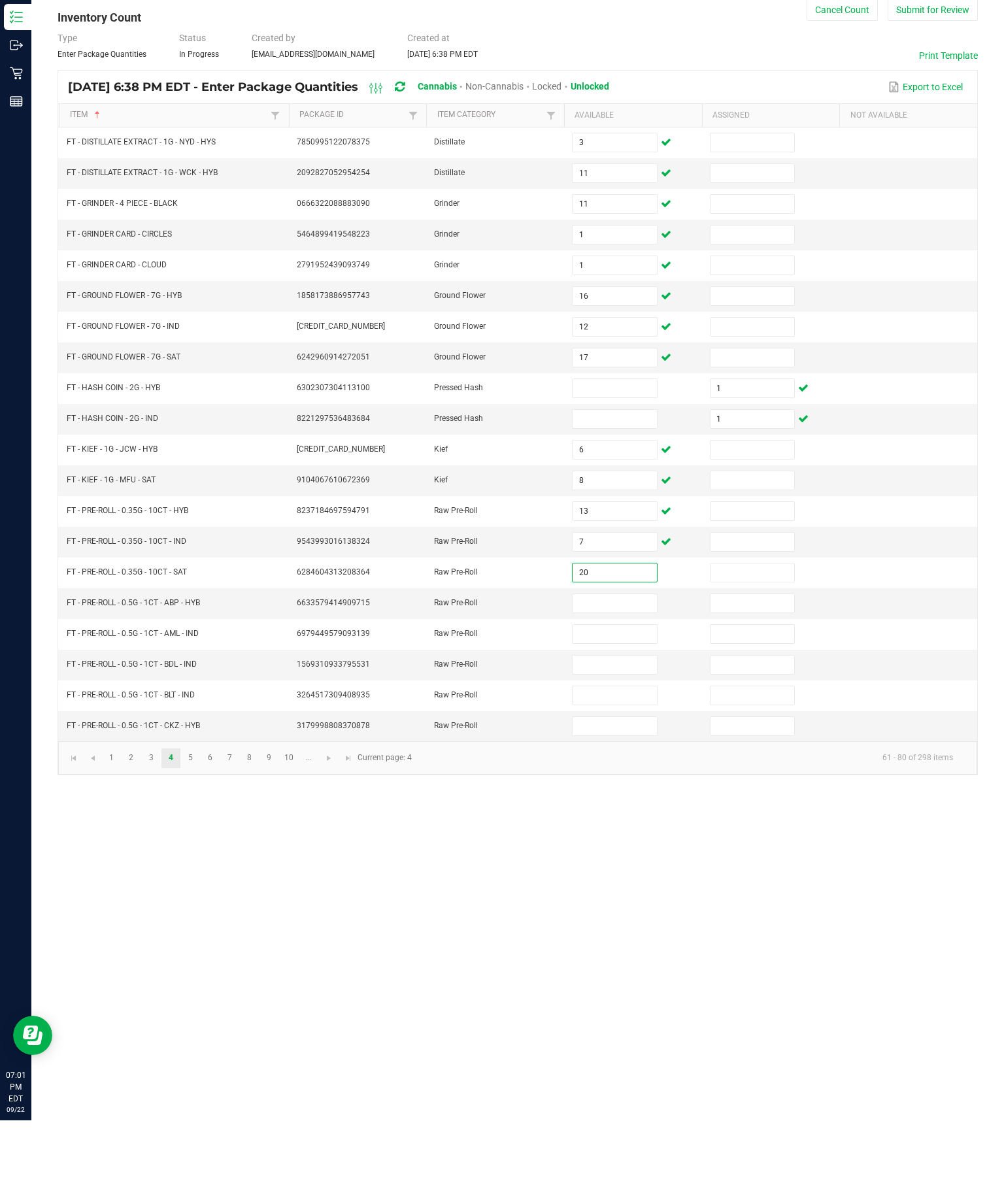
type input "20"
click at [642, 678] on input at bounding box center [614, 687] width 84 height 18
type input "25"
click at [605, 709] on input at bounding box center [614, 718] width 84 height 18
type input "13"
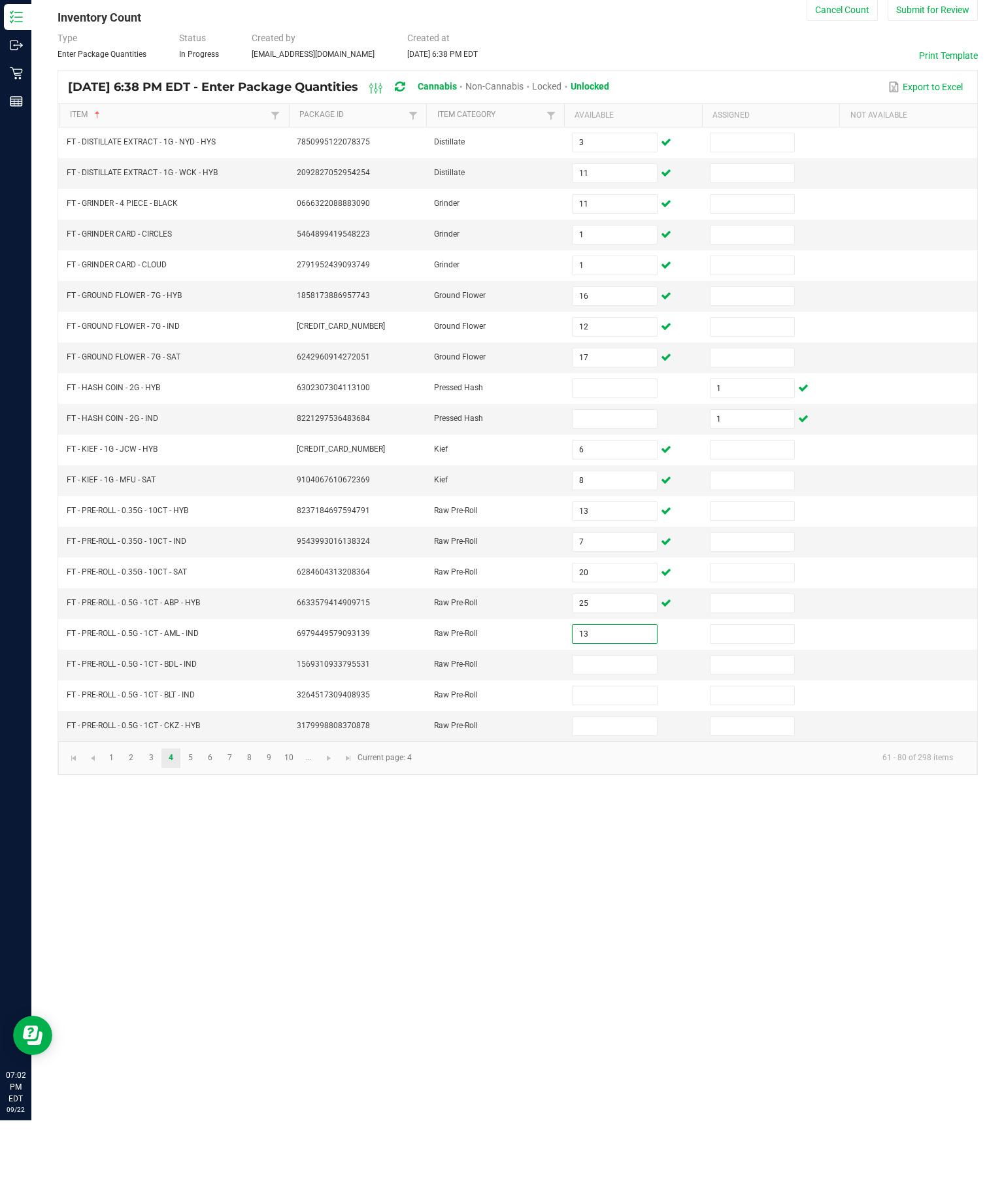
click at [628, 740] on input at bounding box center [614, 749] width 84 height 18
type input "8"
click at [621, 770] on input at bounding box center [614, 779] width 84 height 18
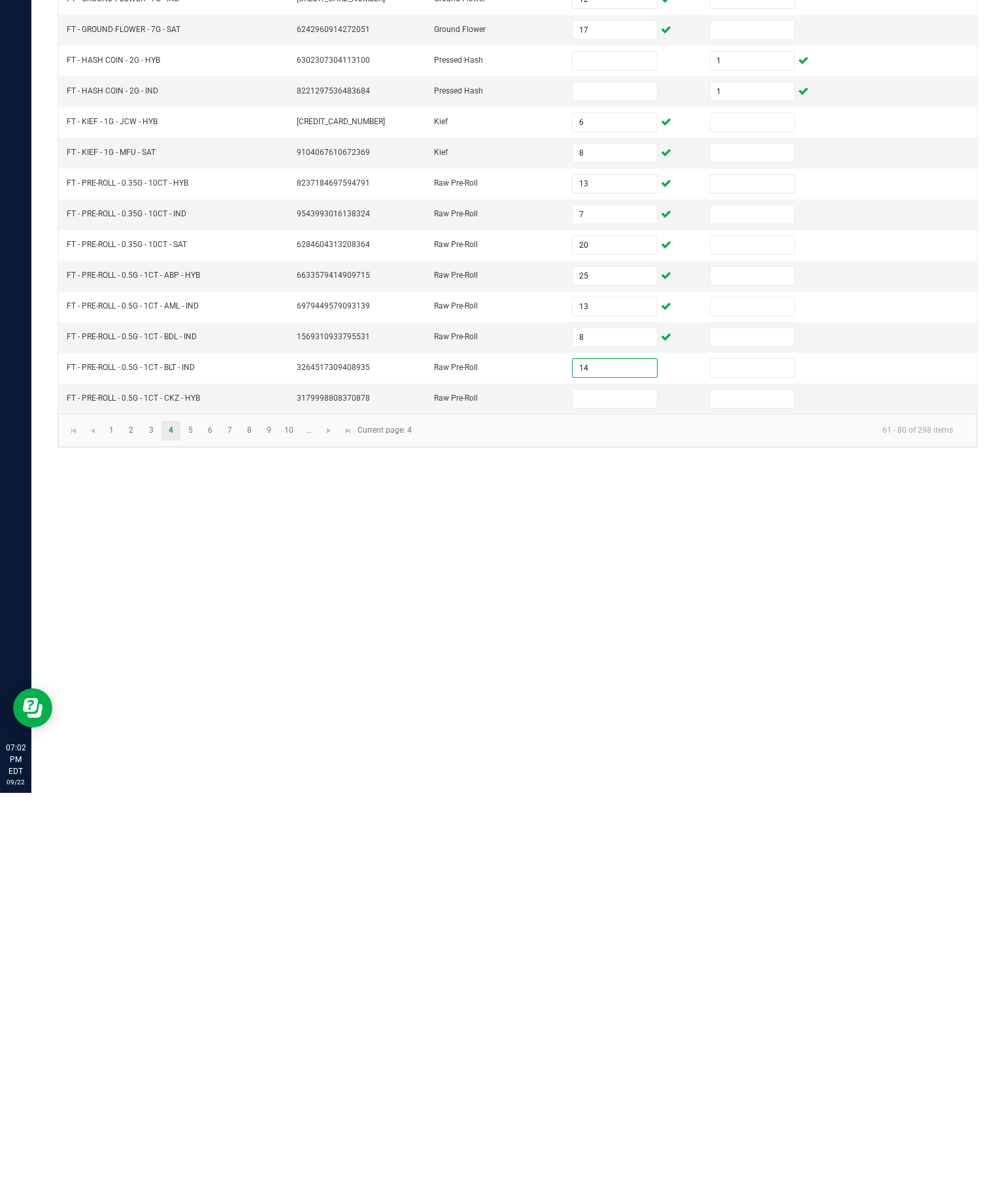
type input "14"
click at [612, 801] on input at bounding box center [614, 810] width 84 height 18
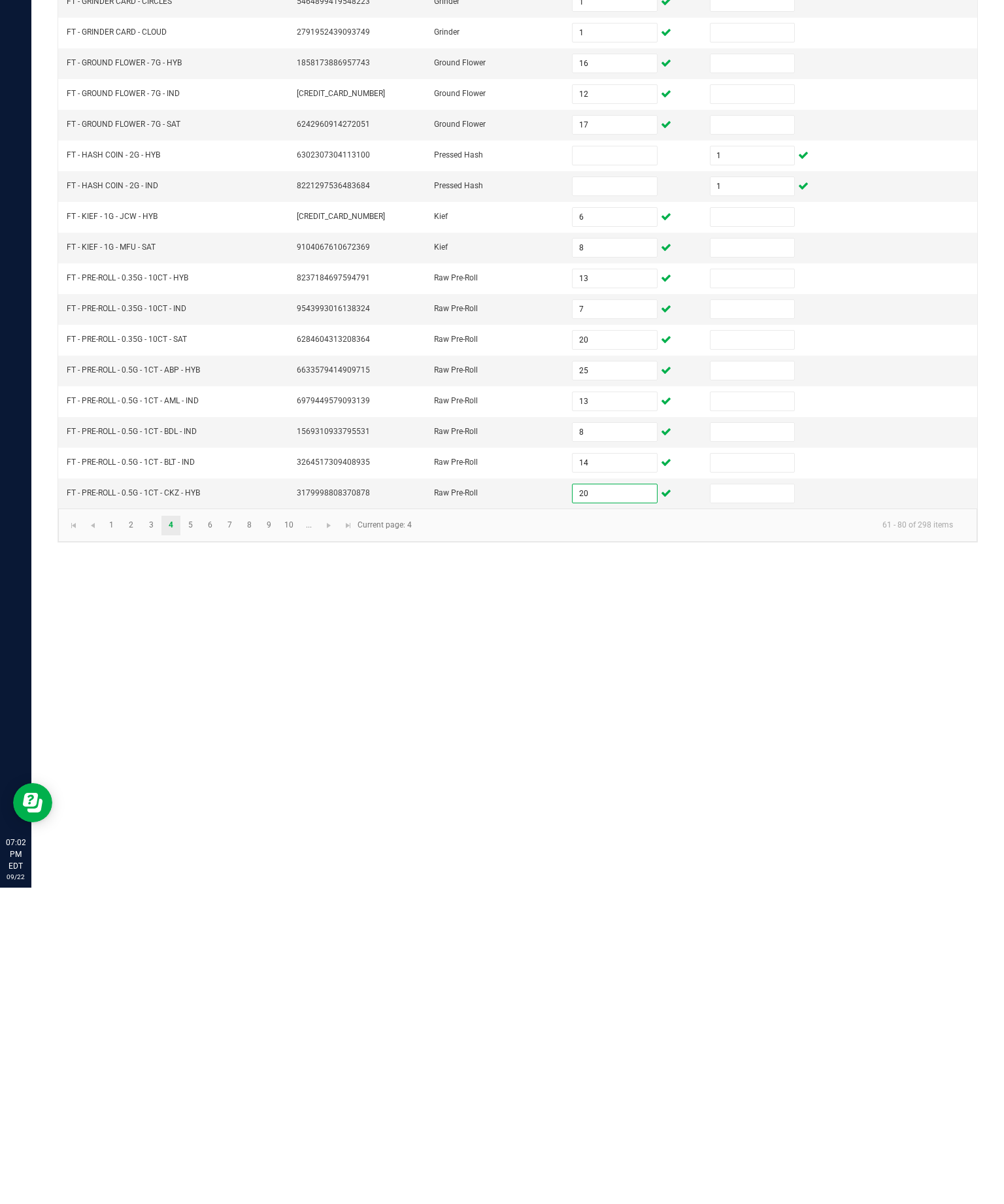
type input "20"
click at [200, 832] on link "5" at bounding box center [190, 842] width 19 height 20
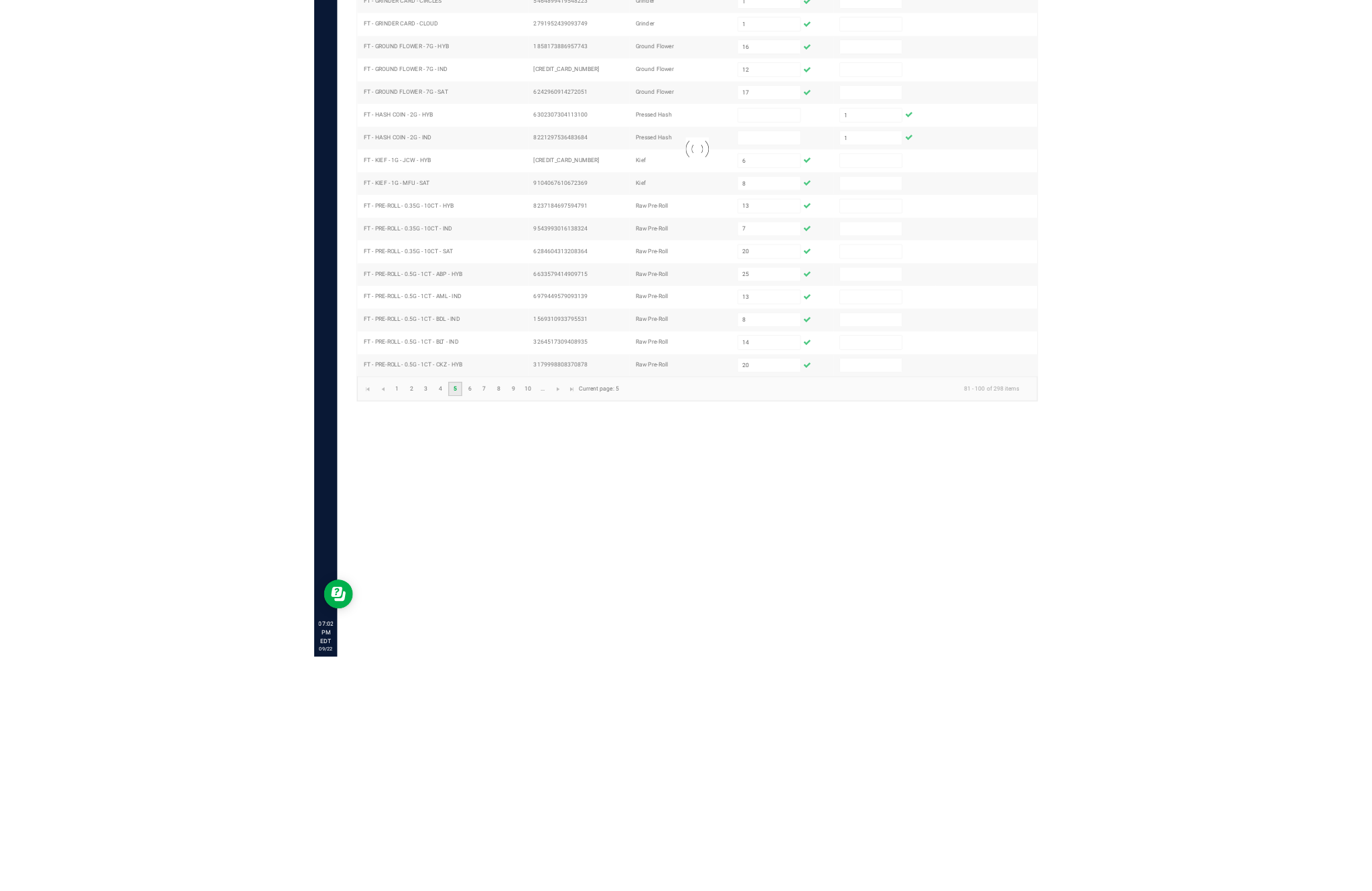
scroll to position [86, 0]
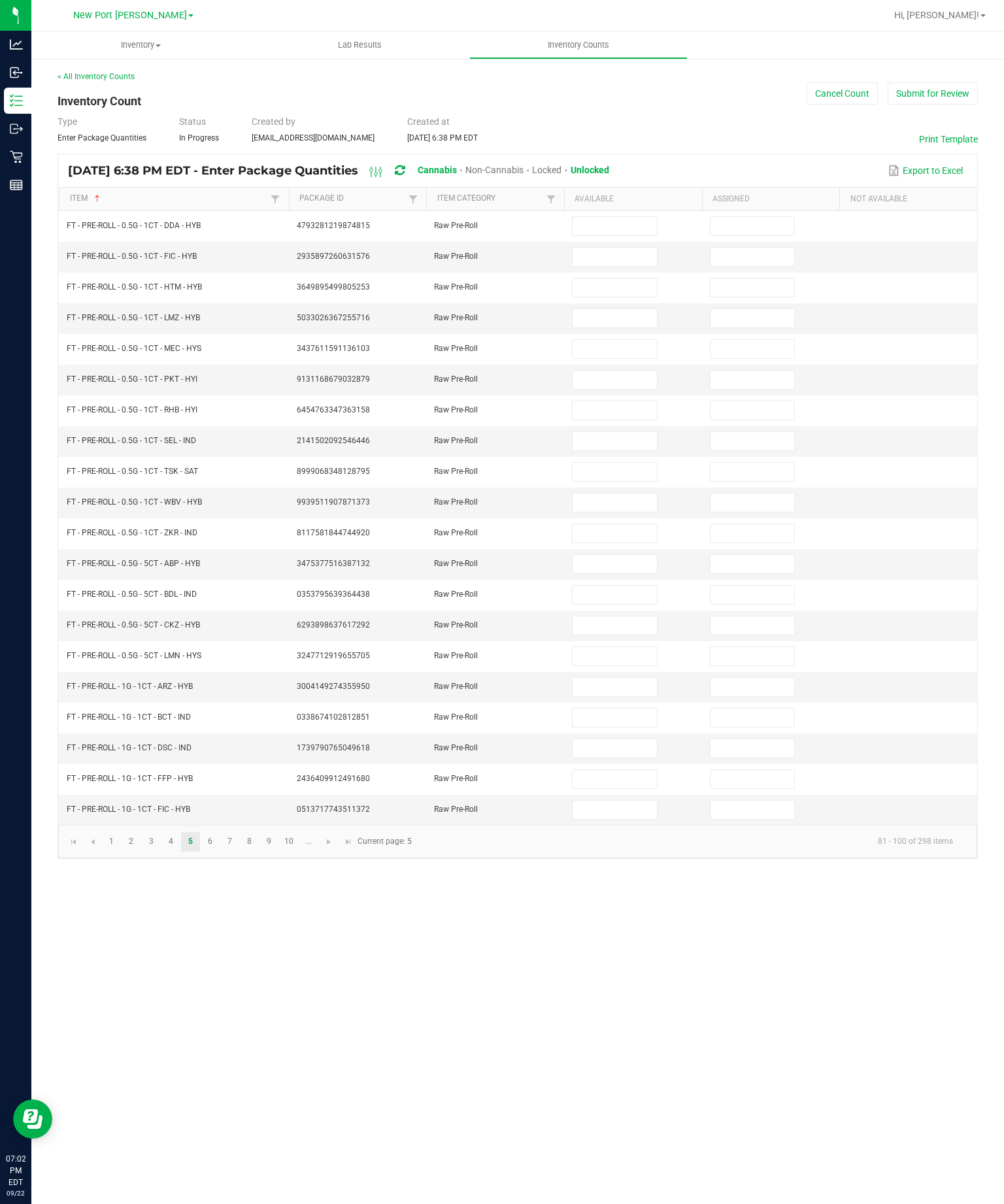
click at [628, 217] on input at bounding box center [614, 226] width 84 height 18
type input "8"
click at [628, 248] on input at bounding box center [614, 257] width 84 height 18
type input "2"
click at [613, 278] on input at bounding box center [614, 287] width 84 height 18
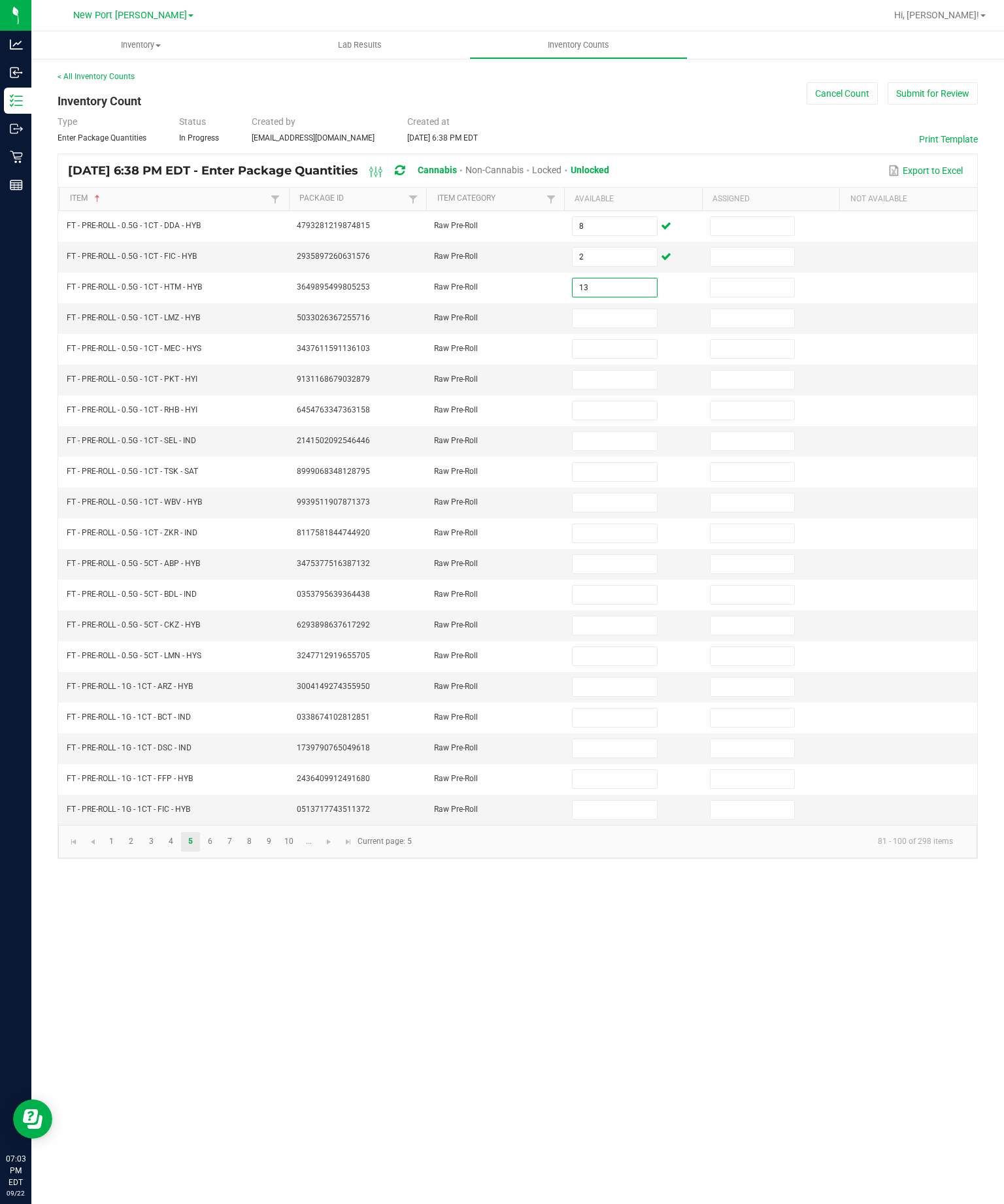
type input "13"
click at [615, 309] on input at bounding box center [614, 318] width 84 height 18
type input "22"
click at [625, 340] on input at bounding box center [614, 349] width 84 height 18
type input "1"
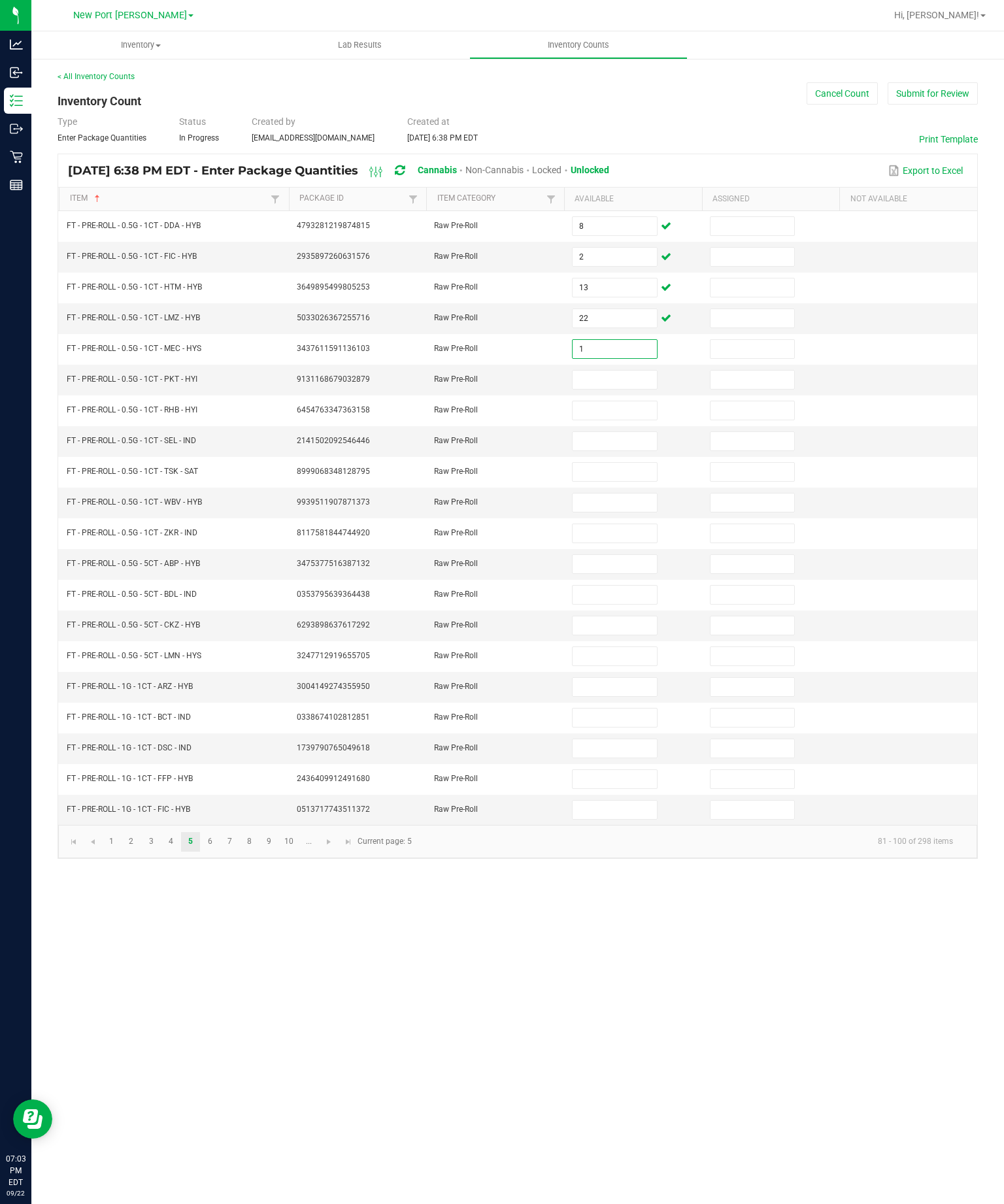
click at [617, 371] on input at bounding box center [614, 380] width 84 height 18
type input "19"
click at [630, 402] on input at bounding box center [614, 411] width 84 height 18
type input "13"
click at [624, 432] on input at bounding box center [614, 441] width 84 height 18
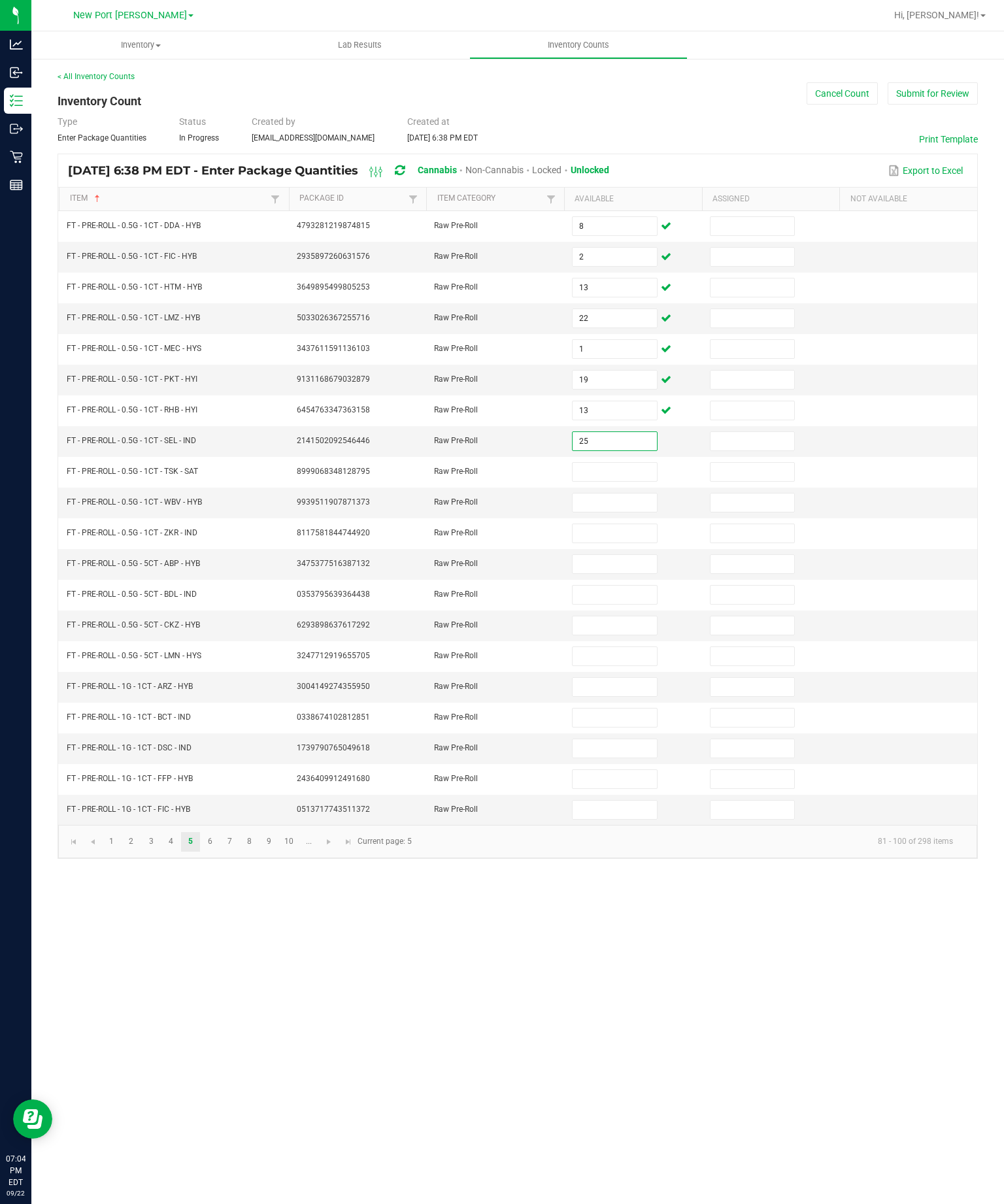
type input "25"
click at [622, 463] on input at bounding box center [614, 472] width 84 height 18
type input "16"
click at [618, 494] on input at bounding box center [614, 503] width 84 height 18
type input "9"
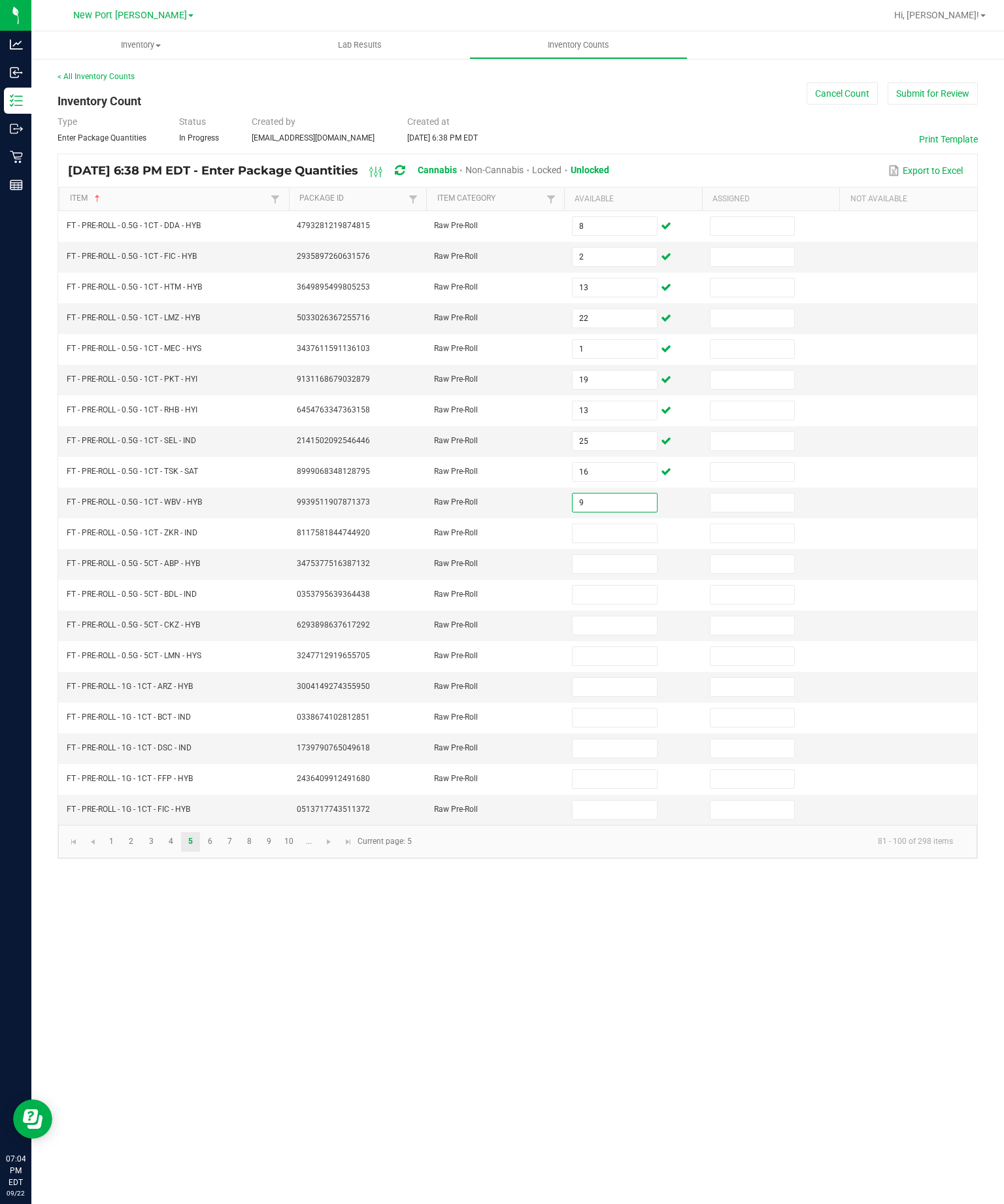
click at [615, 524] on input at bounding box center [614, 533] width 84 height 18
type input "2"
click at [637, 555] on input at bounding box center [614, 564] width 84 height 18
type input "11"
click at [618, 585] on input at bounding box center [614, 594] width 84 height 18
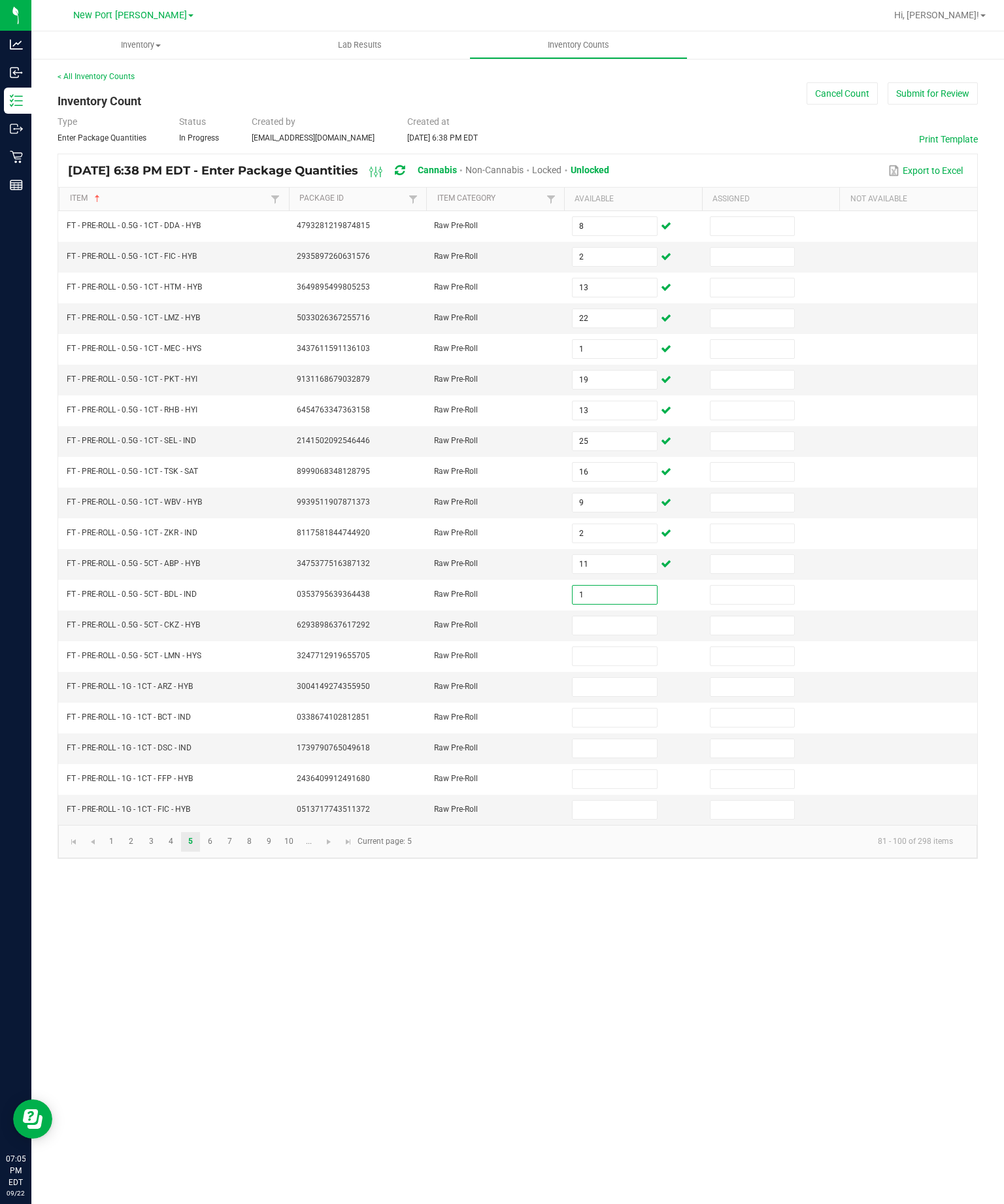
type input "1"
click at [618, 616] on input at bounding box center [614, 625] width 84 height 18
type input "8"
click at [624, 647] on input at bounding box center [614, 656] width 84 height 18
type input "5"
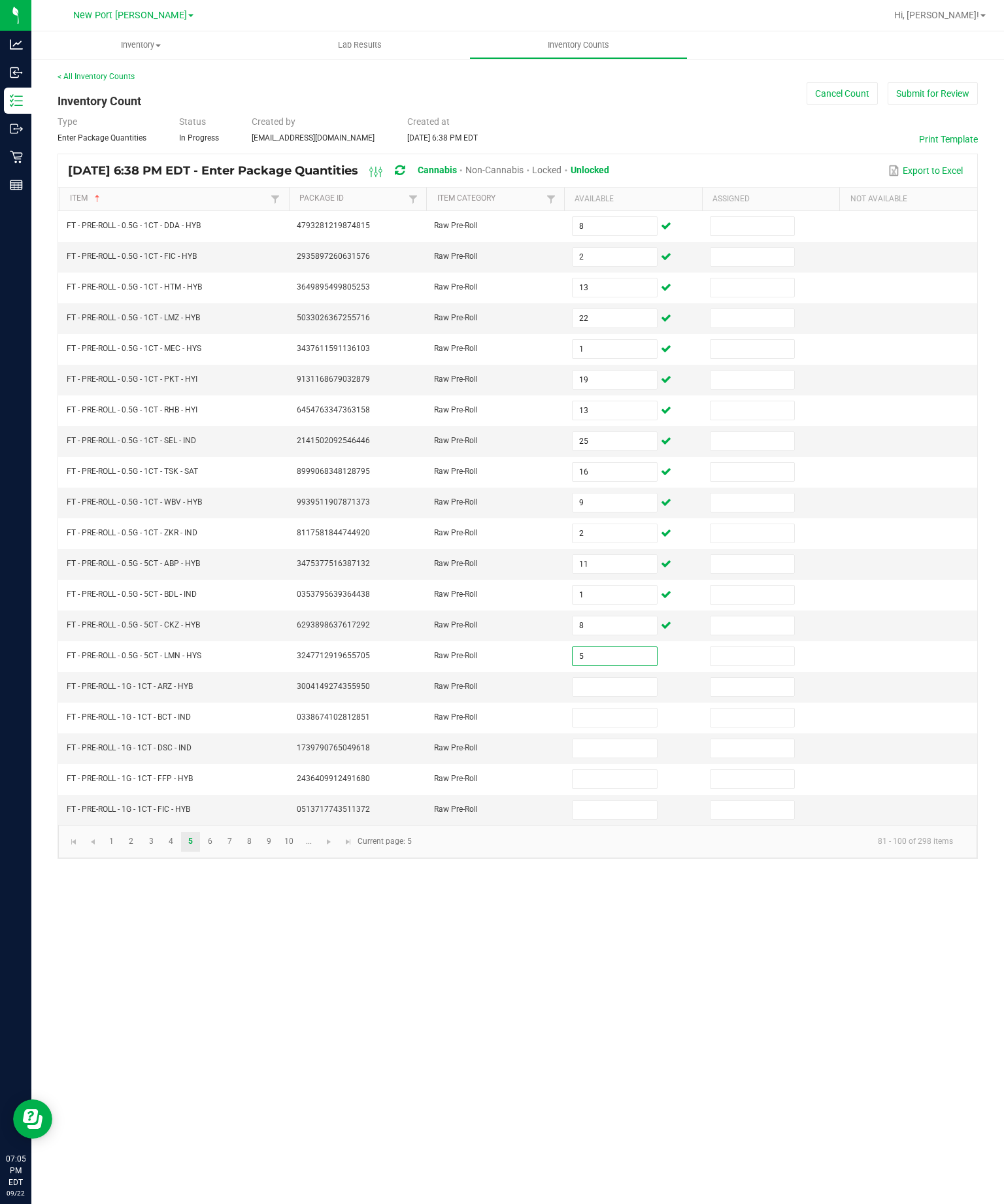
click at [615, 678] on input at bounding box center [614, 687] width 84 height 18
type input "2"
click at [637, 709] on input at bounding box center [614, 718] width 84 height 18
type input "23"
click at [632, 740] on input at bounding box center [614, 749] width 84 height 18
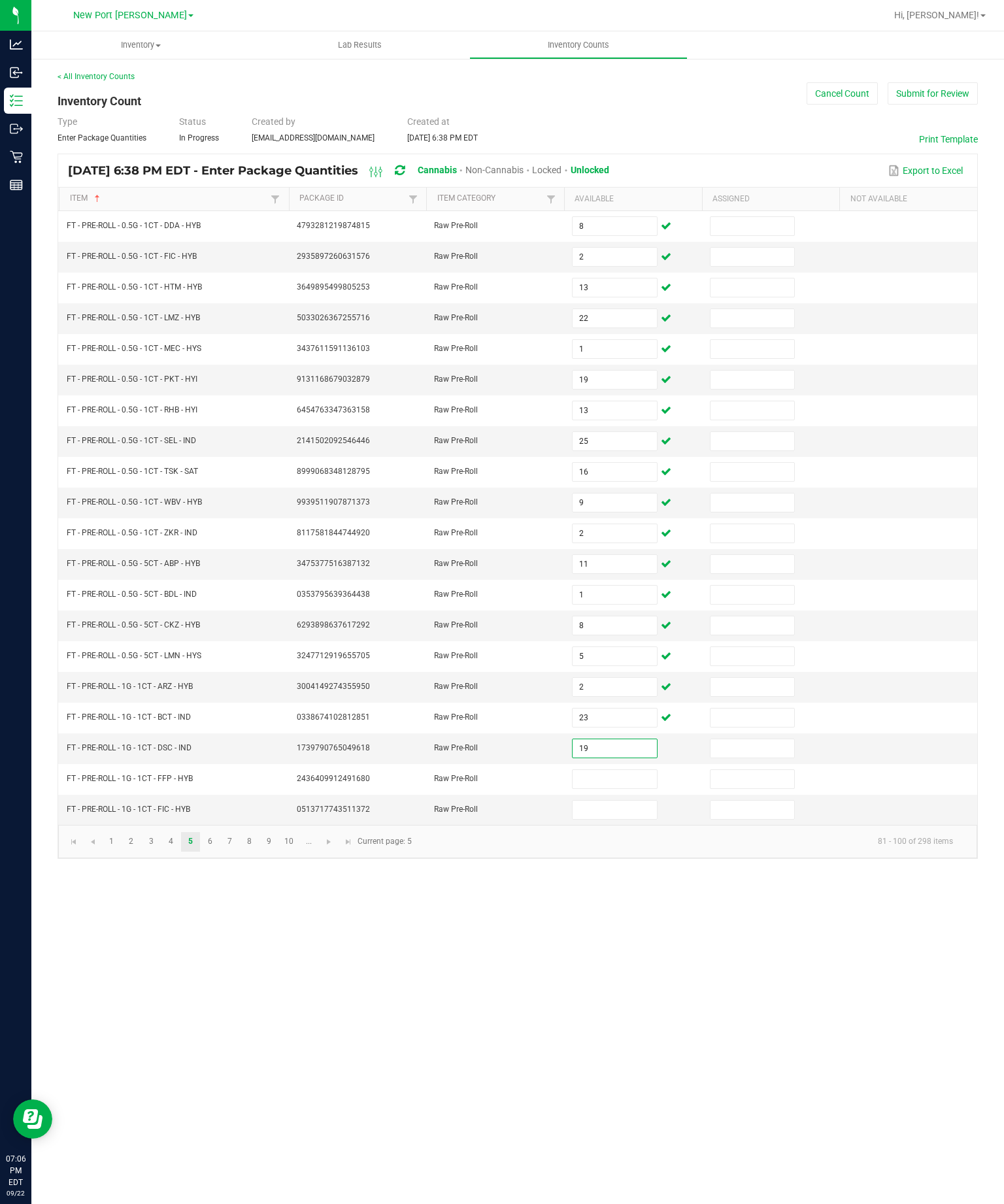
type input "19"
click at [629, 770] on input at bounding box center [614, 779] width 84 height 18
type input "16"
click at [608, 801] on input at bounding box center [614, 810] width 84 height 18
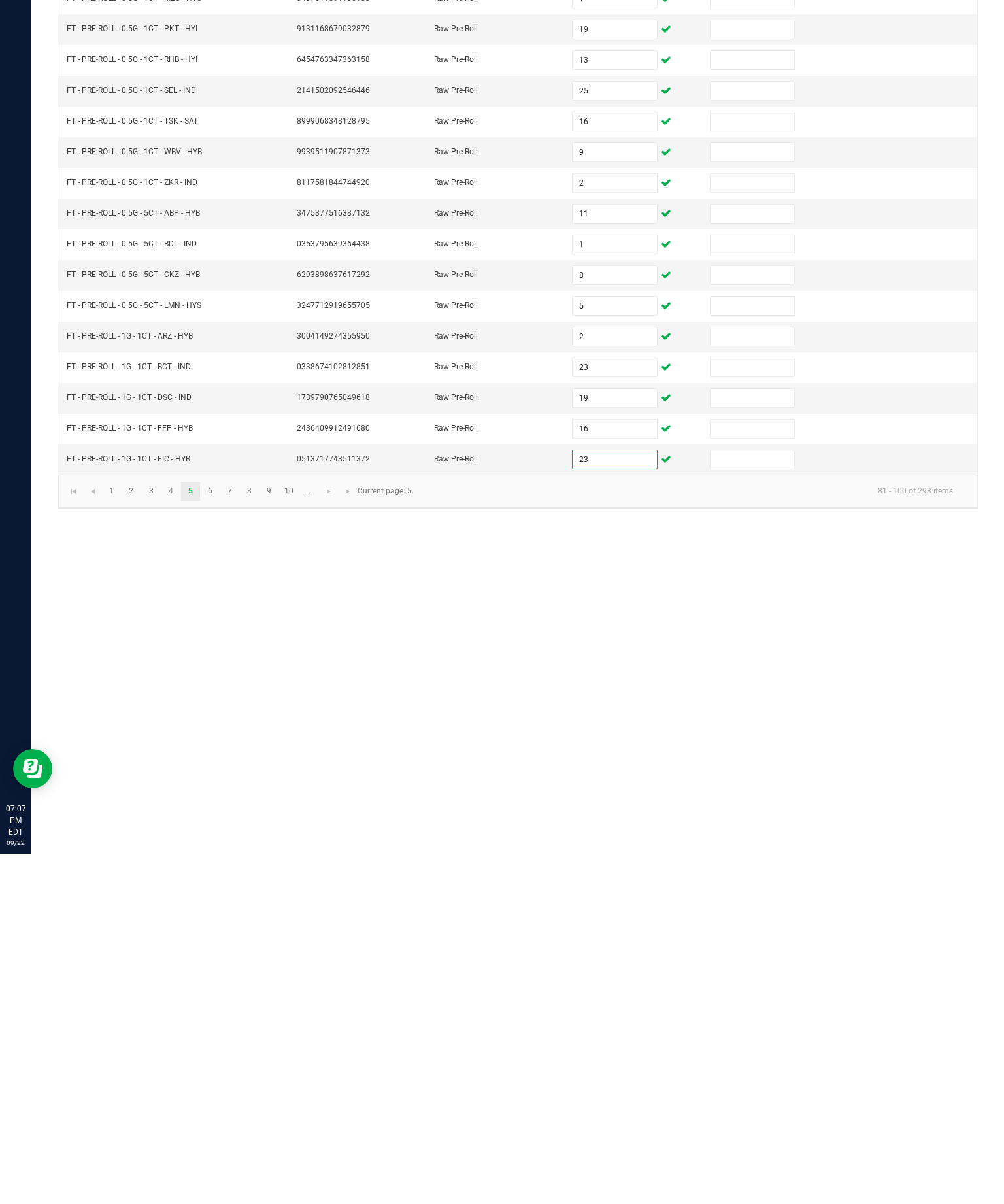
type input "23"
click at [219, 832] on link "6" at bounding box center [209, 842] width 19 height 20
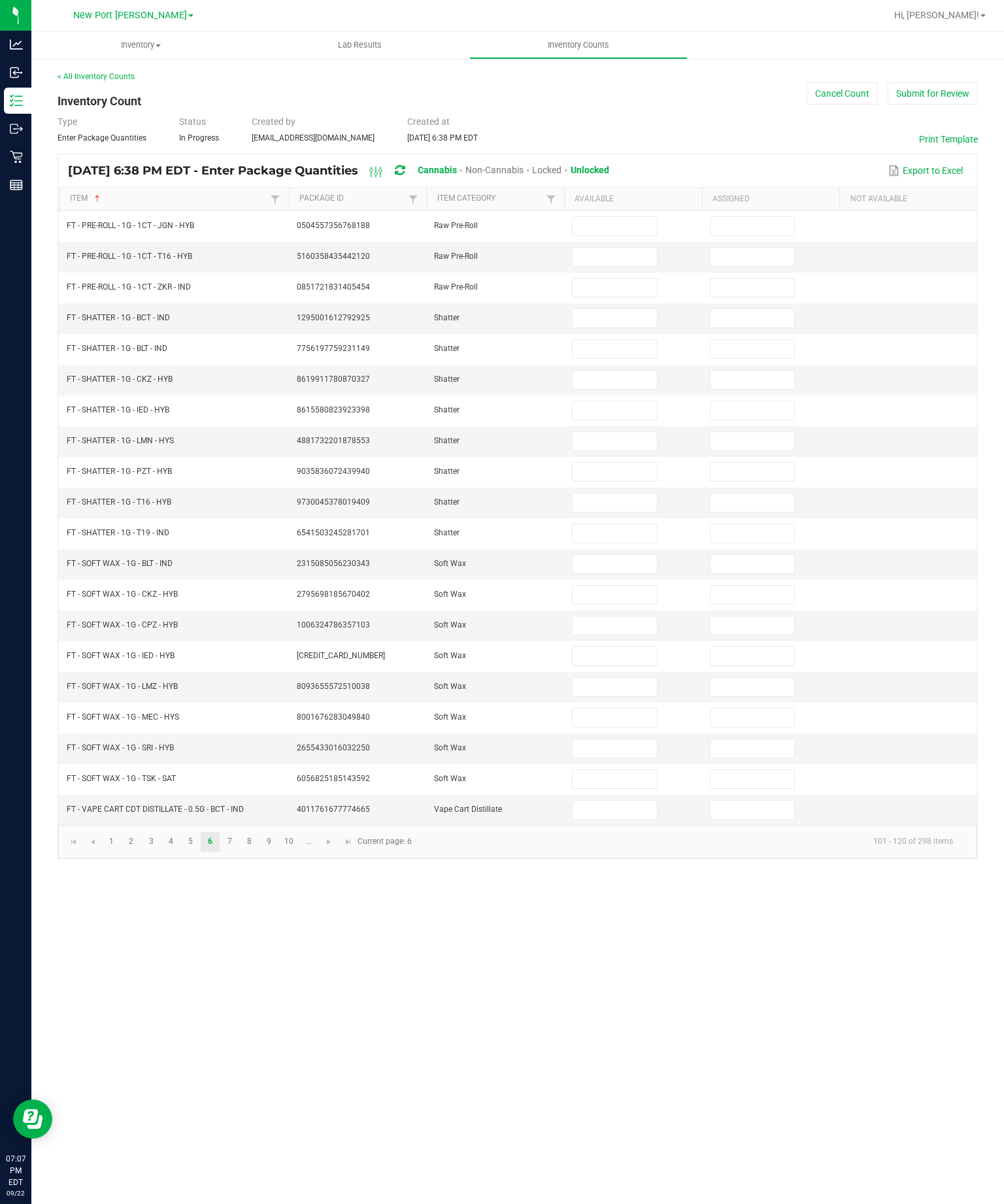
click at [614, 217] on input at bounding box center [614, 226] width 84 height 18
click at [621, 248] on input at bounding box center [614, 257] width 84 height 18
click at [602, 278] on input at bounding box center [614, 287] width 84 height 18
click at [618, 309] on input at bounding box center [614, 318] width 84 height 18
click at [609, 340] on input at bounding box center [614, 349] width 84 height 18
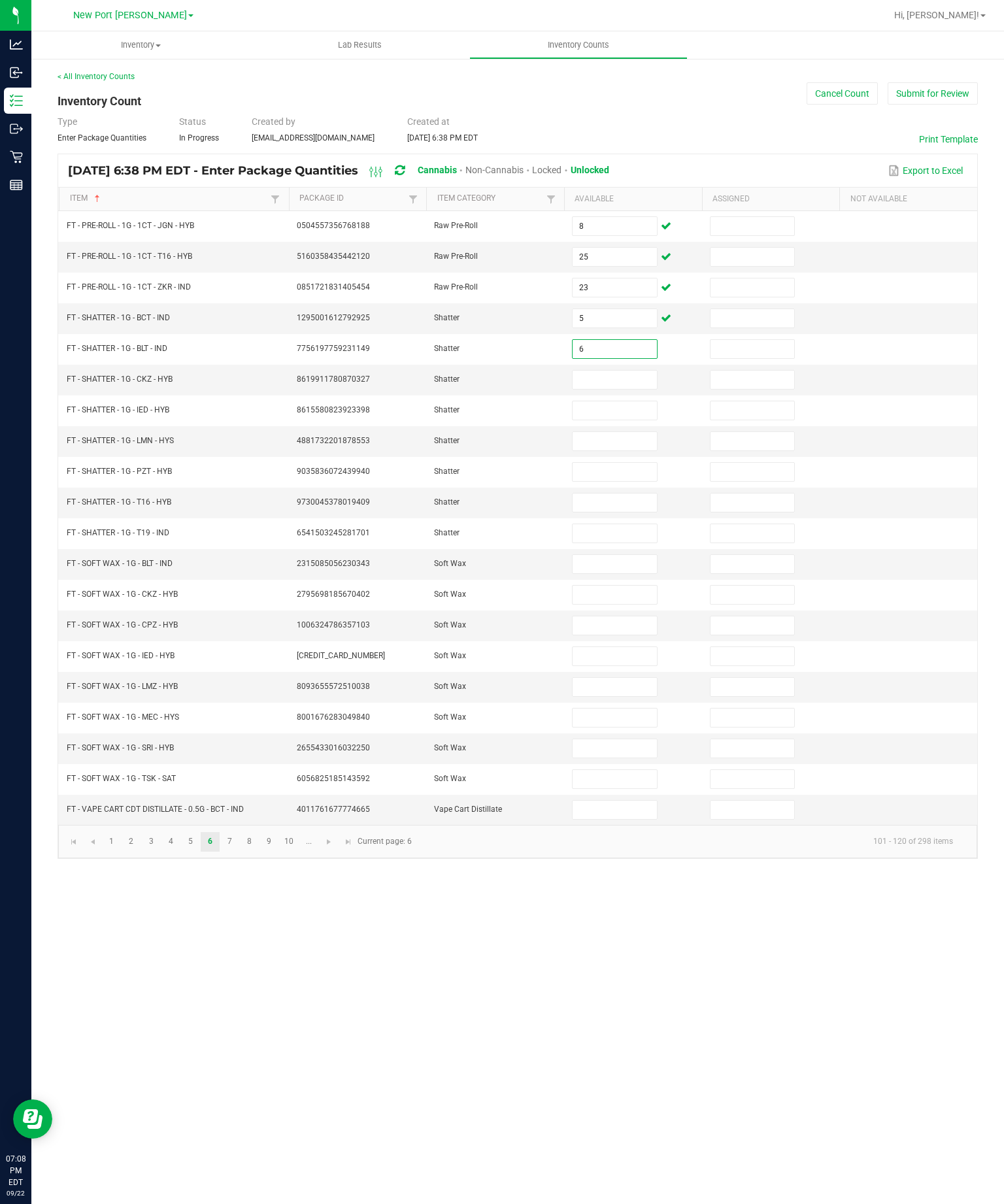
click at [618, 371] on input at bounding box center [614, 380] width 84 height 18
click at [623, 402] on input at bounding box center [614, 411] width 84 height 18
click at [612, 432] on input at bounding box center [614, 441] width 84 height 18
click at [618, 463] on input at bounding box center [614, 472] width 84 height 18
click at [610, 494] on input at bounding box center [614, 503] width 84 height 18
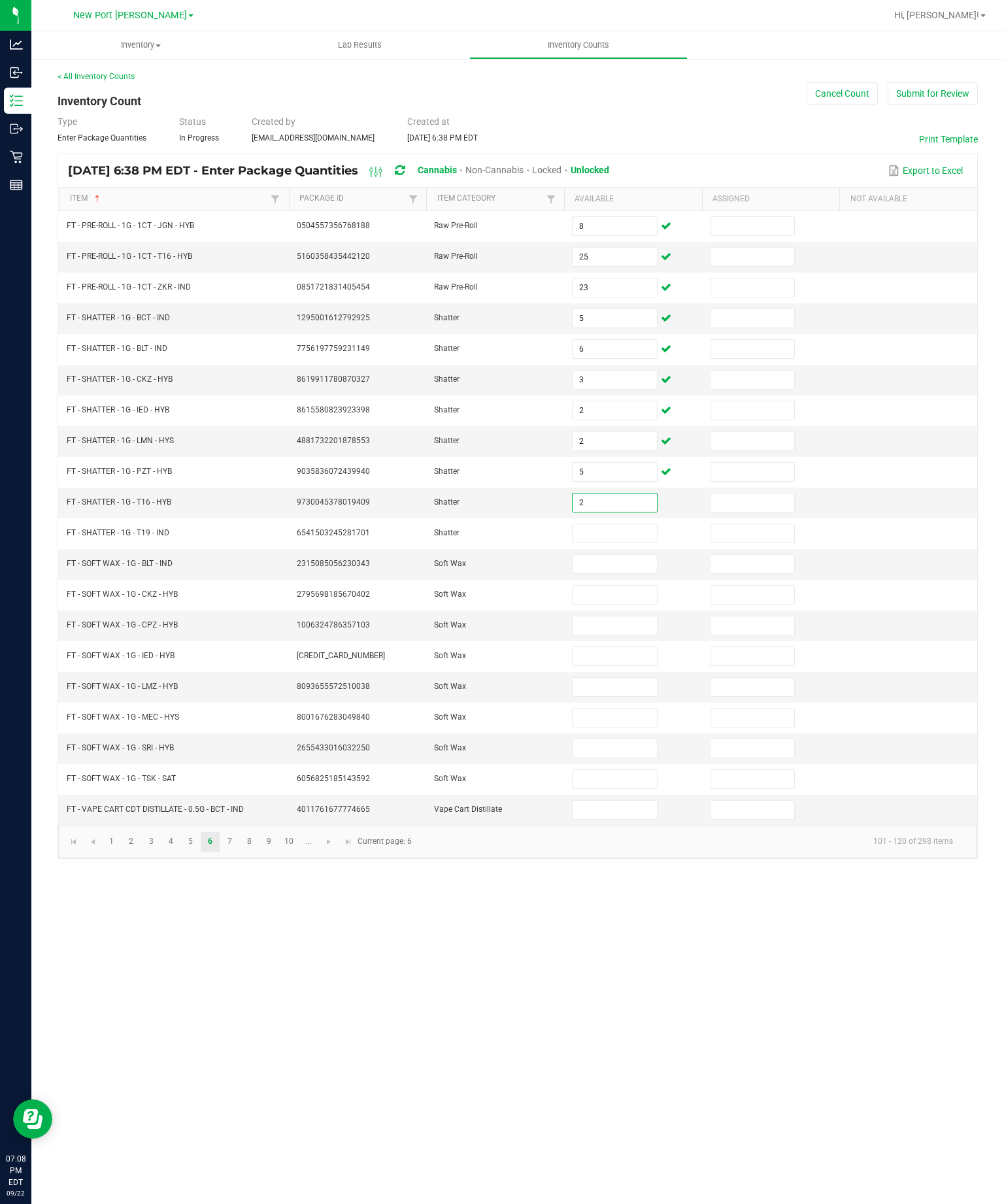
click at [624, 524] on input at bounding box center [614, 533] width 84 height 18
click at [622, 555] on input at bounding box center [614, 564] width 84 height 18
click at [628, 585] on input at bounding box center [614, 594] width 84 height 18
click at [612, 616] on input at bounding box center [614, 625] width 84 height 18
click at [612, 647] on input at bounding box center [614, 656] width 84 height 18
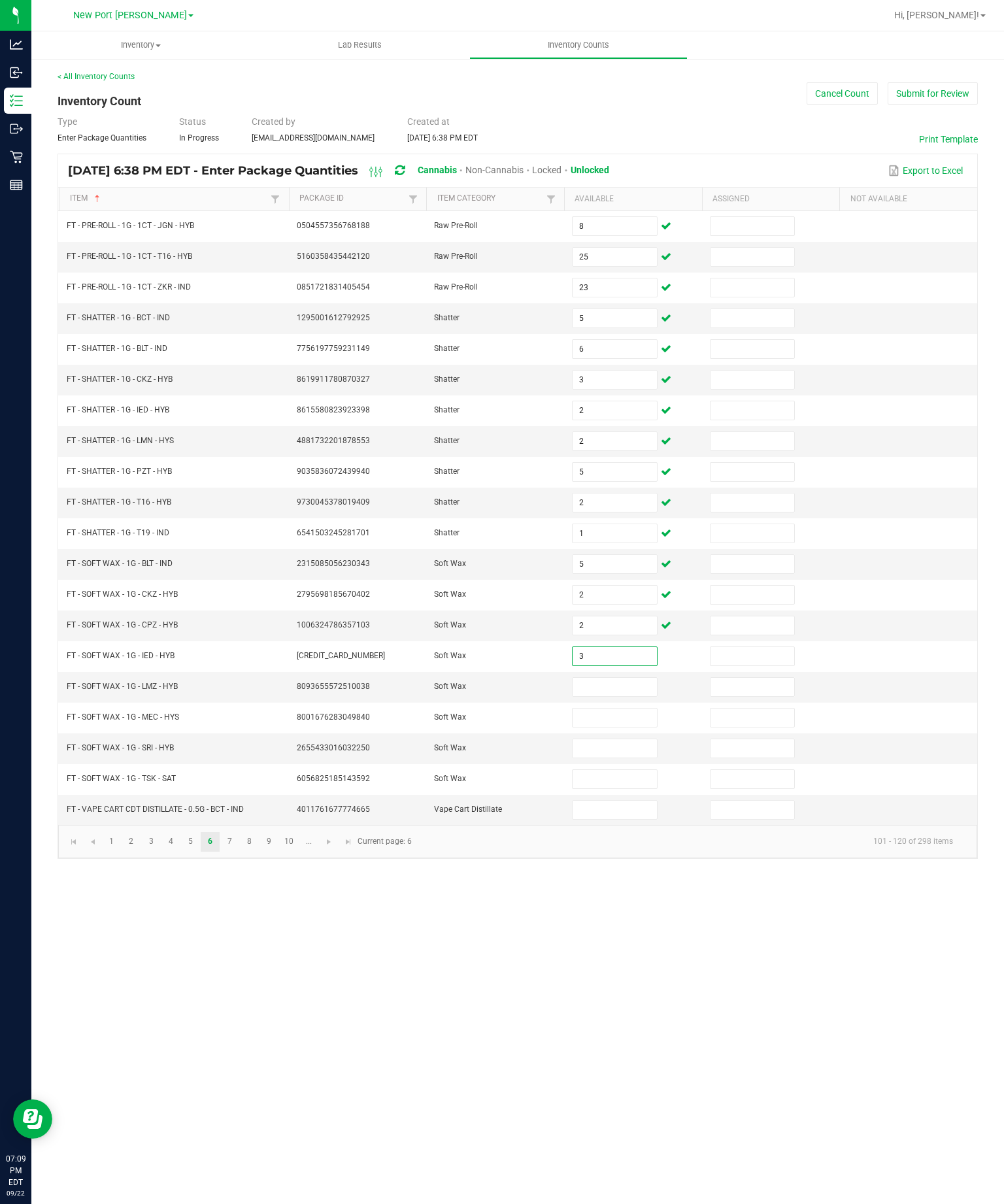
click at [634, 678] on input at bounding box center [614, 687] width 84 height 18
click at [622, 709] on input at bounding box center [614, 718] width 84 height 18
click at [622, 740] on input at bounding box center [614, 749] width 84 height 18
click at [634, 770] on input at bounding box center [614, 779] width 84 height 18
click at [636, 801] on input at bounding box center [614, 810] width 84 height 18
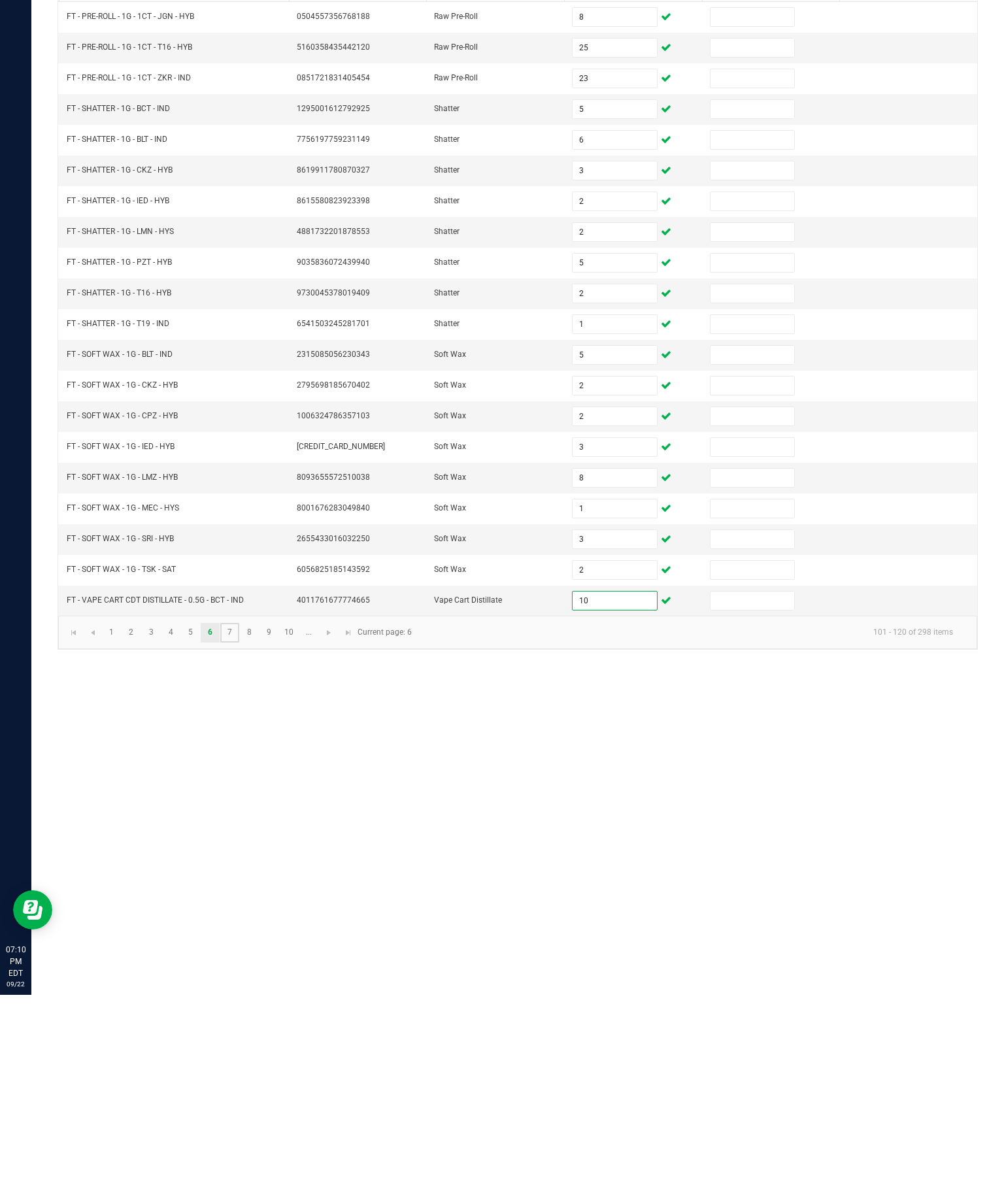
click at [239, 832] on link "7" at bounding box center [229, 842] width 19 height 20
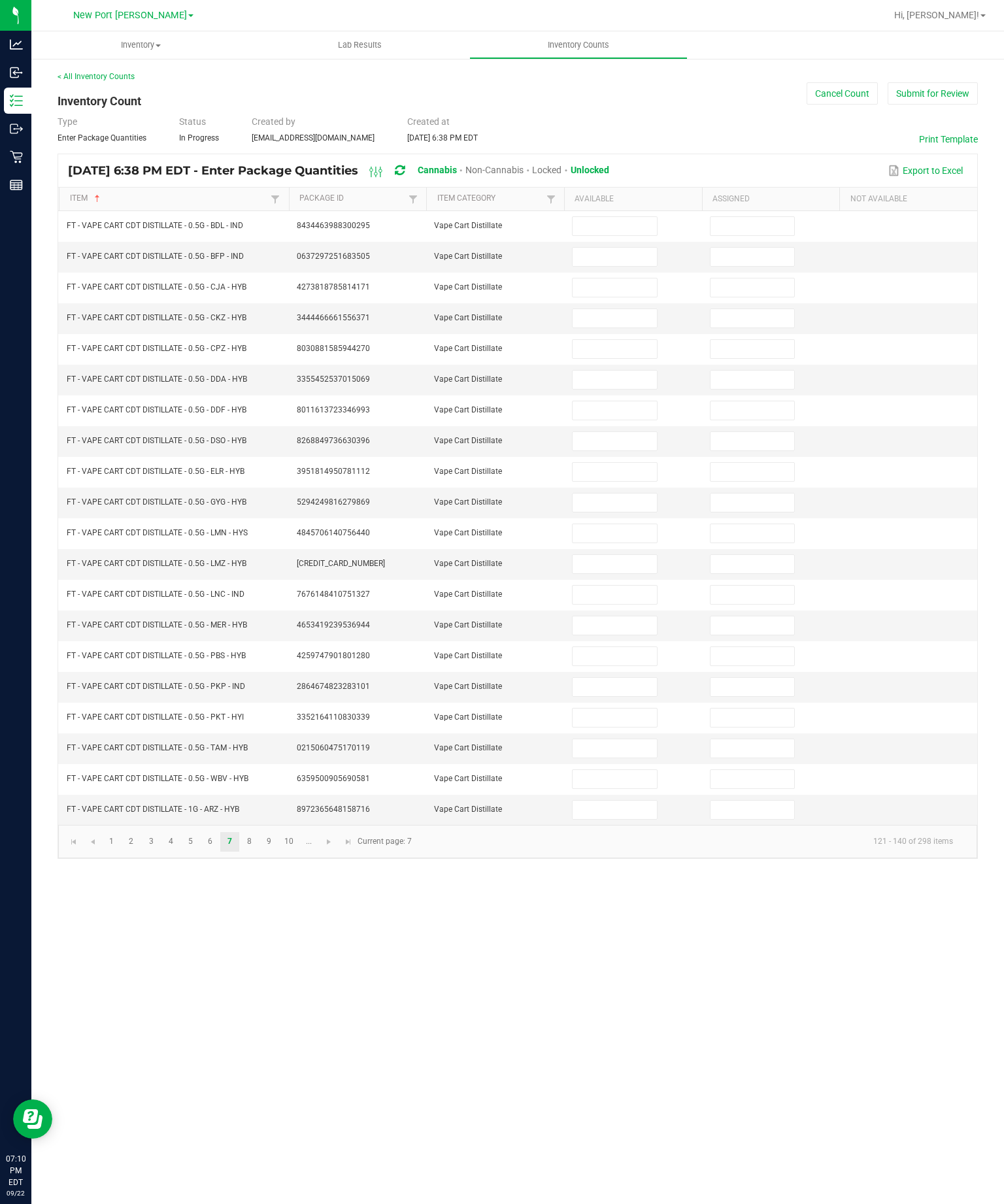
click at [615, 217] on input at bounding box center [614, 226] width 84 height 18
click at [635, 248] on input at bounding box center [614, 257] width 84 height 18
click at [614, 278] on input at bounding box center [614, 287] width 84 height 18
click at [625, 309] on input at bounding box center [614, 318] width 84 height 18
click at [609, 340] on input at bounding box center [614, 349] width 84 height 18
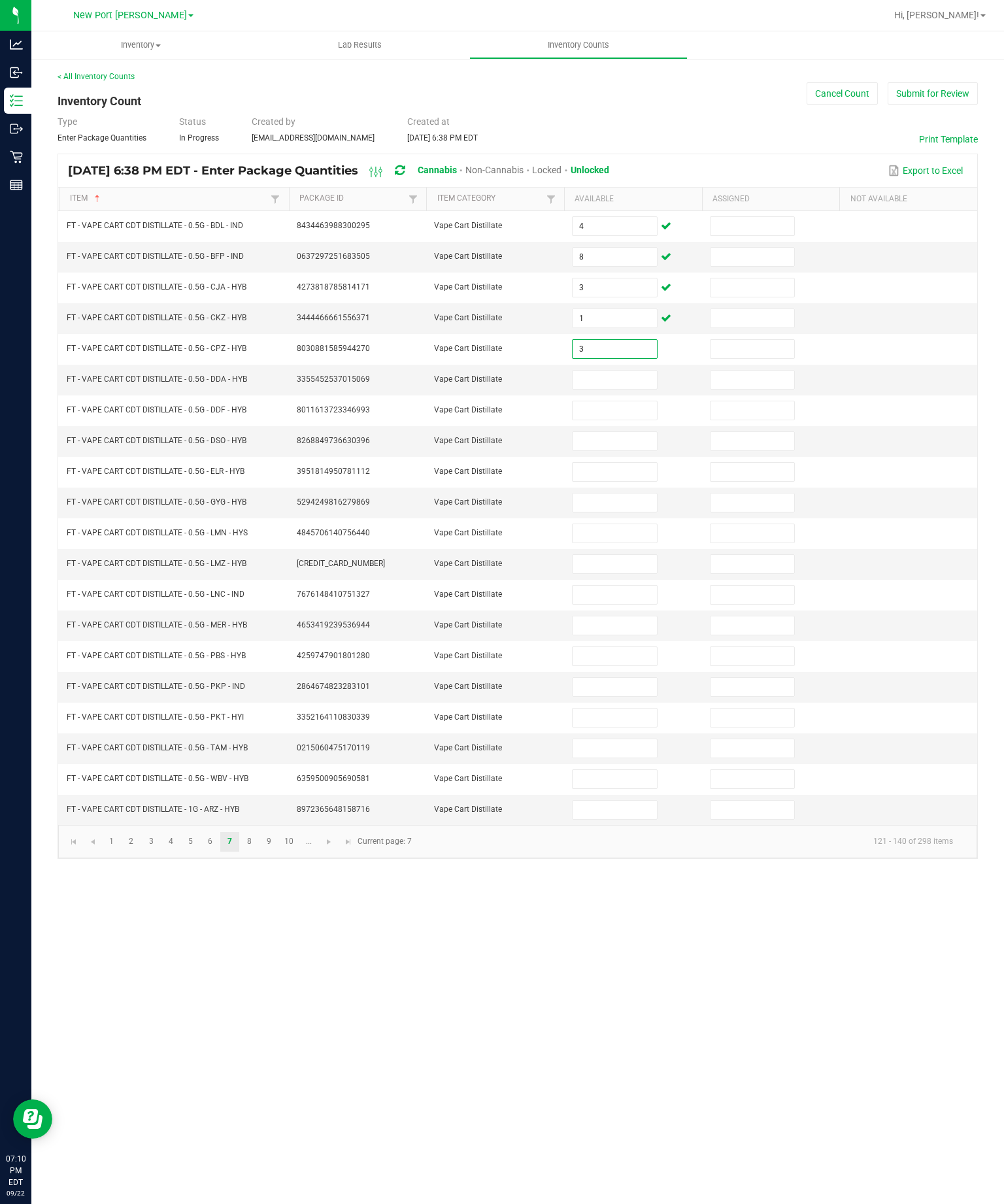
click at [637, 371] on input at bounding box center [614, 380] width 84 height 18
click at [619, 402] on input at bounding box center [614, 411] width 84 height 18
click at [625, 432] on input at bounding box center [614, 441] width 84 height 18
click at [612, 479] on input at bounding box center [614, 472] width 84 height 18
click at [624, 512] on input at bounding box center [614, 503] width 84 height 18
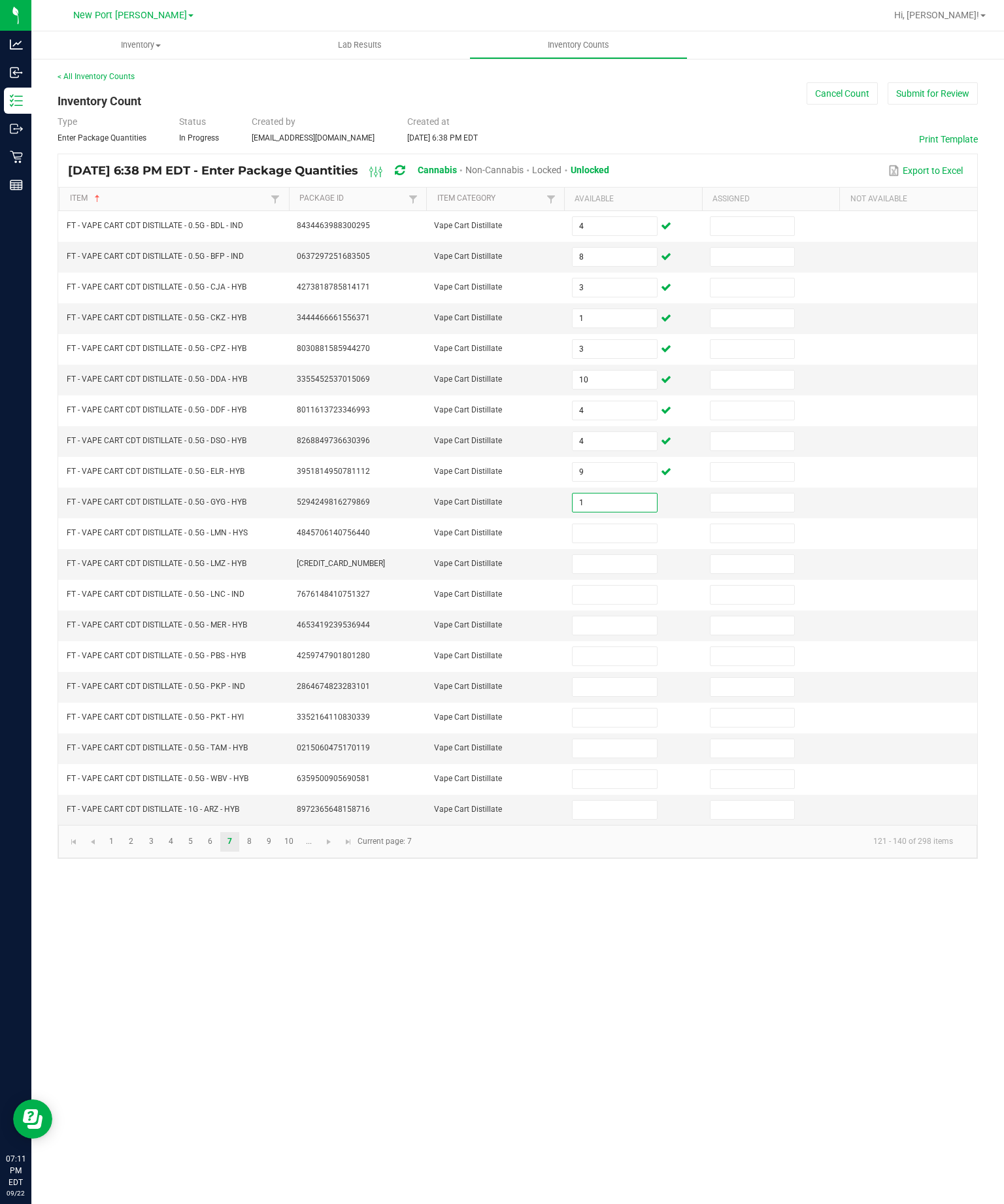
click at [619, 542] on input at bounding box center [614, 533] width 84 height 18
click at [624, 573] on input at bounding box center [614, 564] width 84 height 18
click at [620, 604] on input at bounding box center [614, 594] width 84 height 18
click at [609, 635] on input at bounding box center [614, 625] width 84 height 18
click at [622, 666] on input at bounding box center [614, 656] width 84 height 18
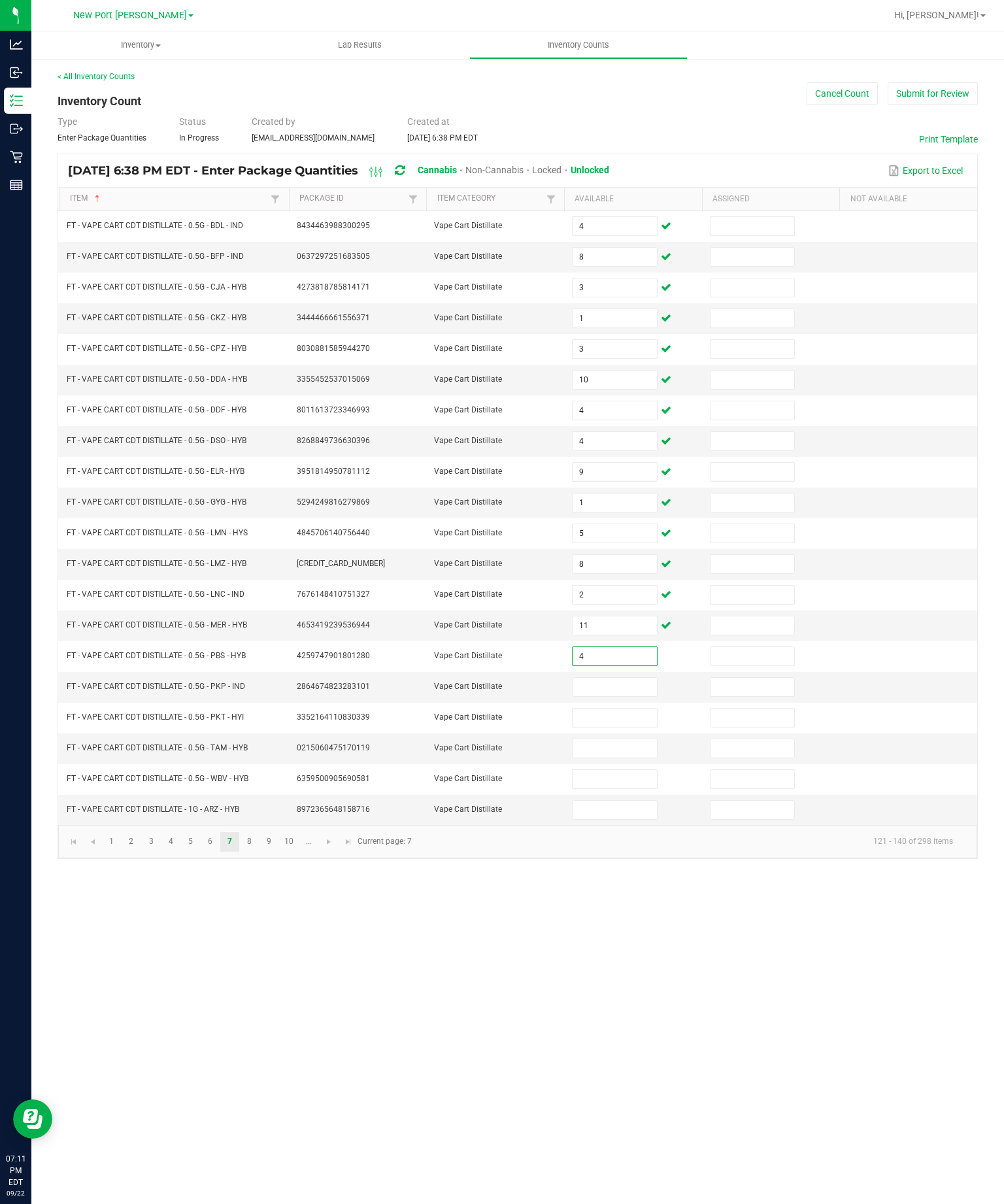
click at [612, 697] on input at bounding box center [614, 687] width 84 height 18
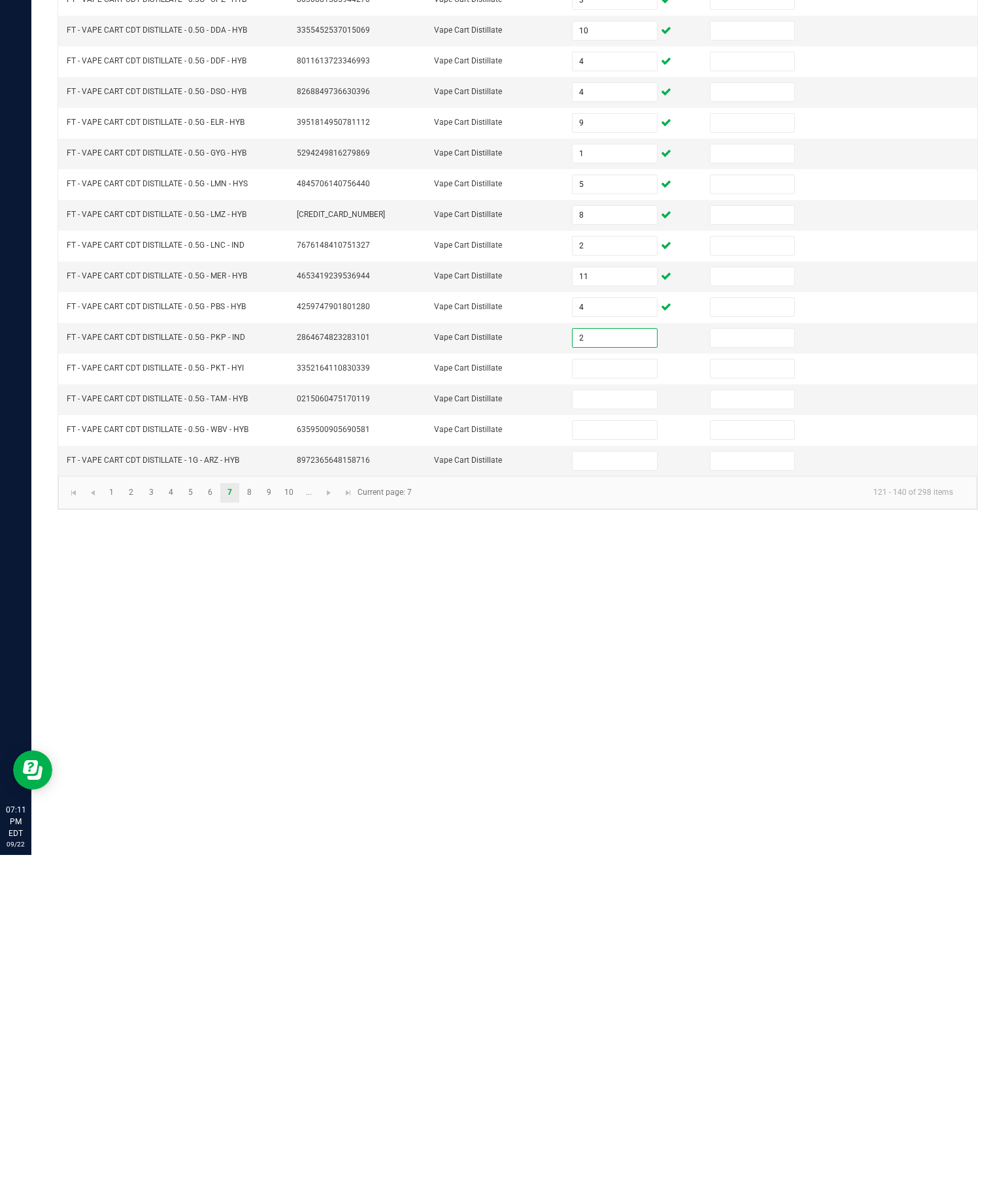
click at [614, 709] on input at bounding box center [614, 718] width 84 height 18
click at [626, 740] on input at bounding box center [614, 749] width 84 height 18
click at [626, 770] on input at bounding box center [614, 779] width 84 height 18
click at [609, 801] on input at bounding box center [614, 810] width 84 height 18
click at [259, 832] on link "8" at bounding box center [249, 842] width 19 height 20
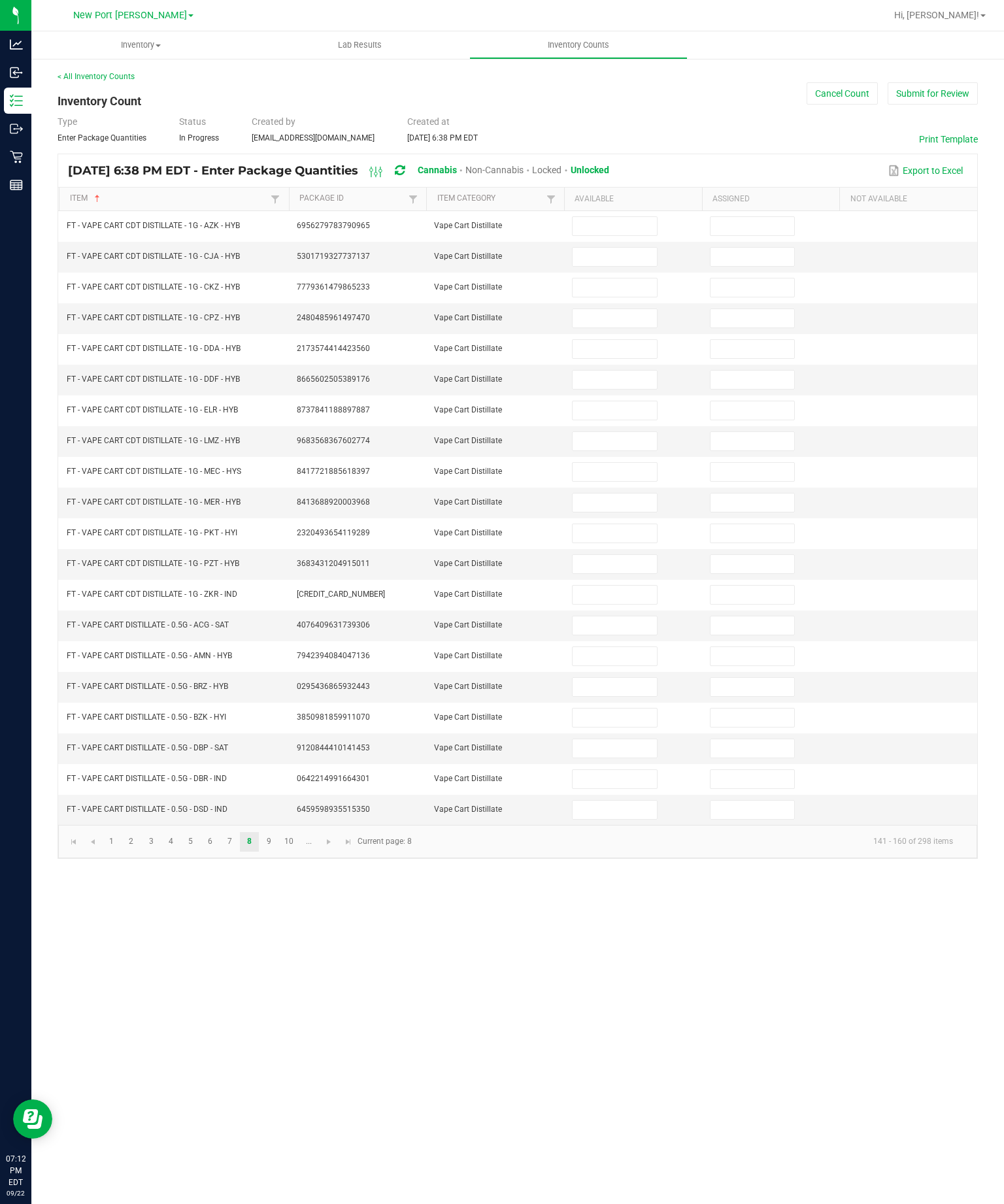
click at [621, 217] on input at bounding box center [614, 226] width 84 height 18
click at [623, 248] on input at bounding box center [614, 257] width 84 height 18
click at [609, 278] on input at bounding box center [614, 287] width 84 height 18
click at [593, 309] on input at bounding box center [614, 318] width 84 height 18
click at [615, 340] on input at bounding box center [614, 349] width 84 height 18
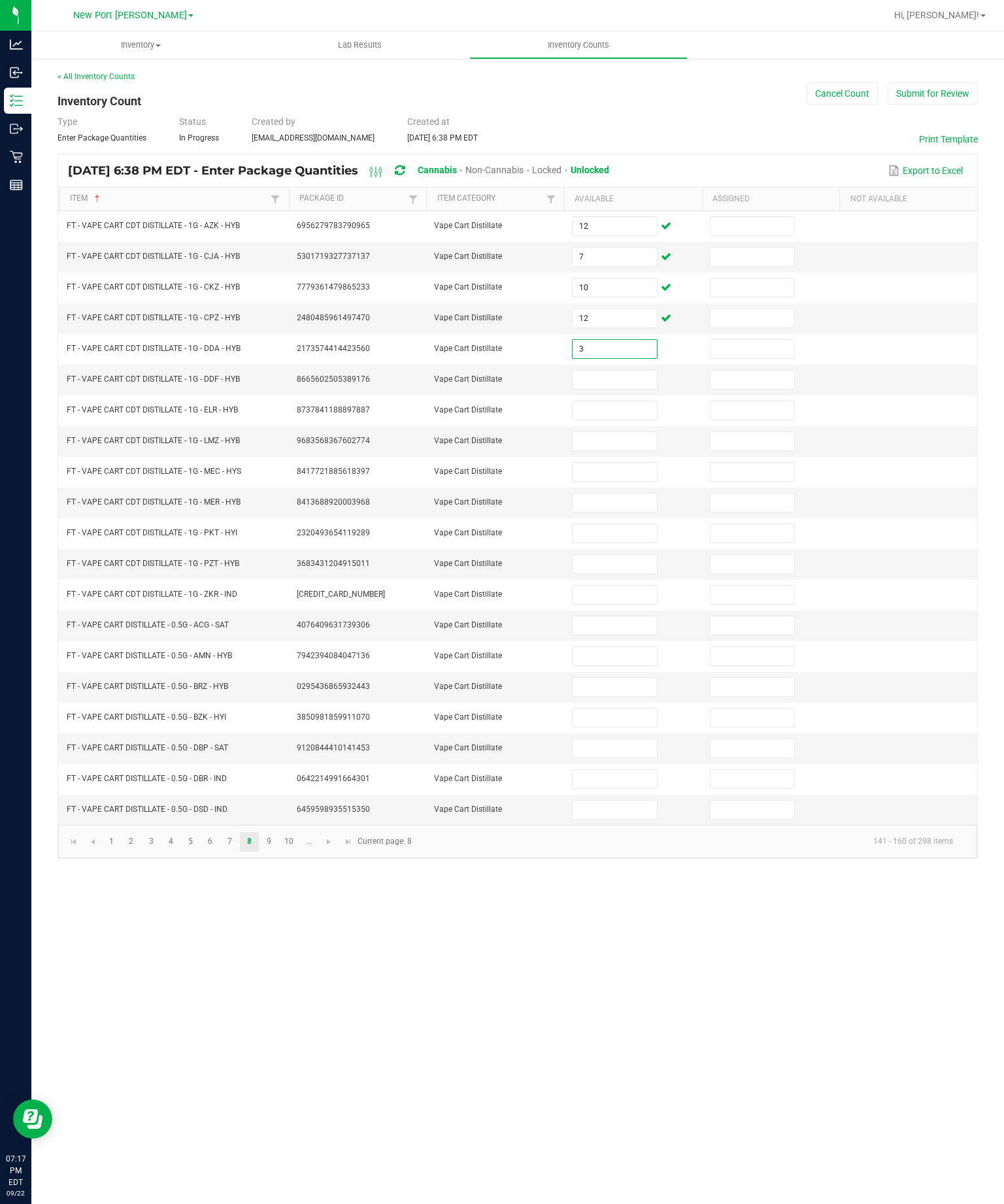
click at [624, 371] on input at bounding box center [614, 380] width 84 height 18
click at [622, 402] on input at bounding box center [614, 411] width 84 height 18
click at [615, 433] on input at bounding box center [614, 441] width 84 height 18
click at [632, 467] on input at bounding box center [614, 472] width 84 height 18
click at [622, 512] on input at bounding box center [614, 503] width 84 height 18
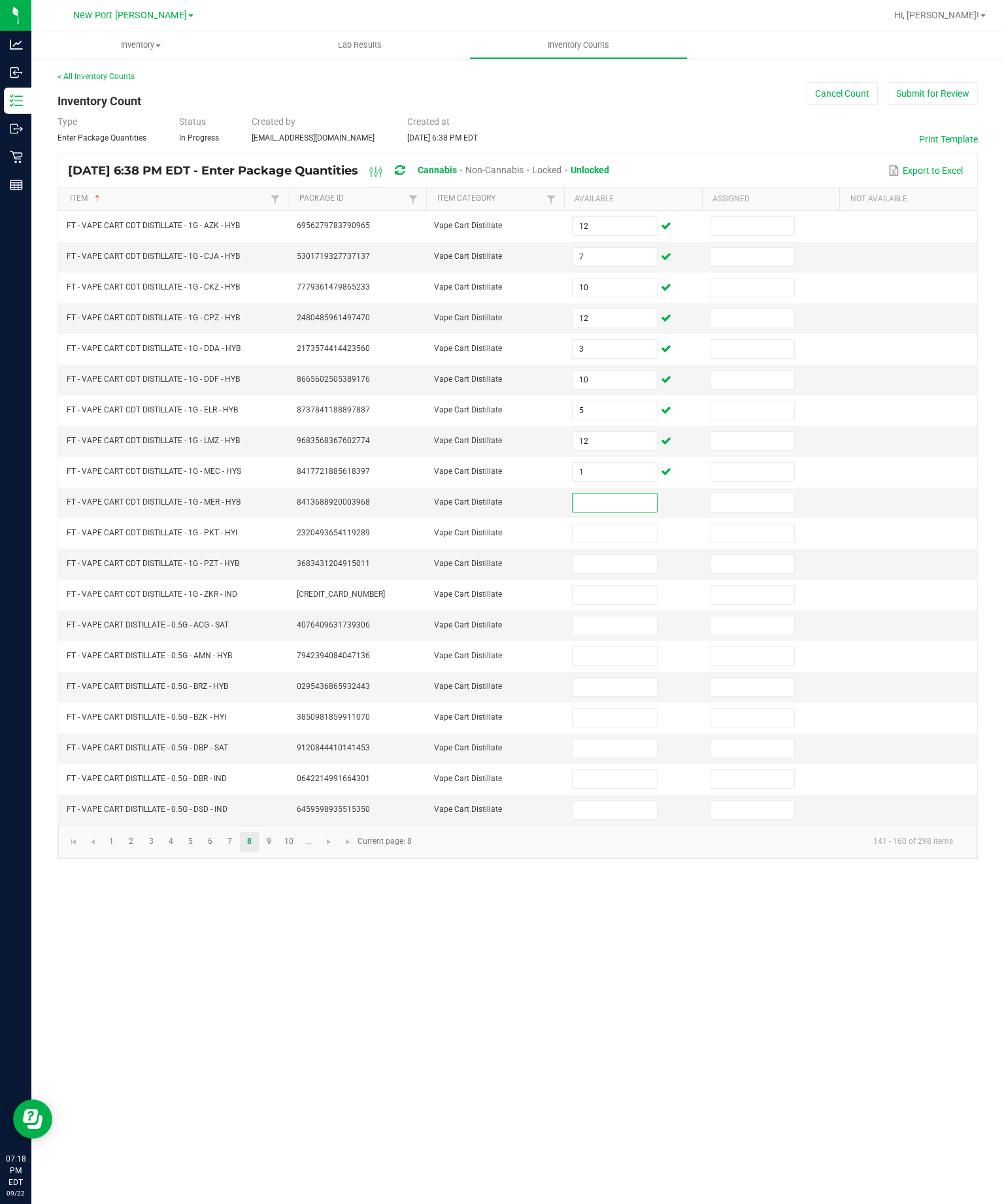
click at [626, 479] on input "1" at bounding box center [614, 472] width 84 height 18
click at [609, 467] on input "1" at bounding box center [614, 472] width 84 height 18
click at [624, 512] on input at bounding box center [614, 503] width 84 height 18
click at [634, 542] on input at bounding box center [614, 533] width 84 height 18
click at [628, 573] on input at bounding box center [614, 564] width 84 height 18
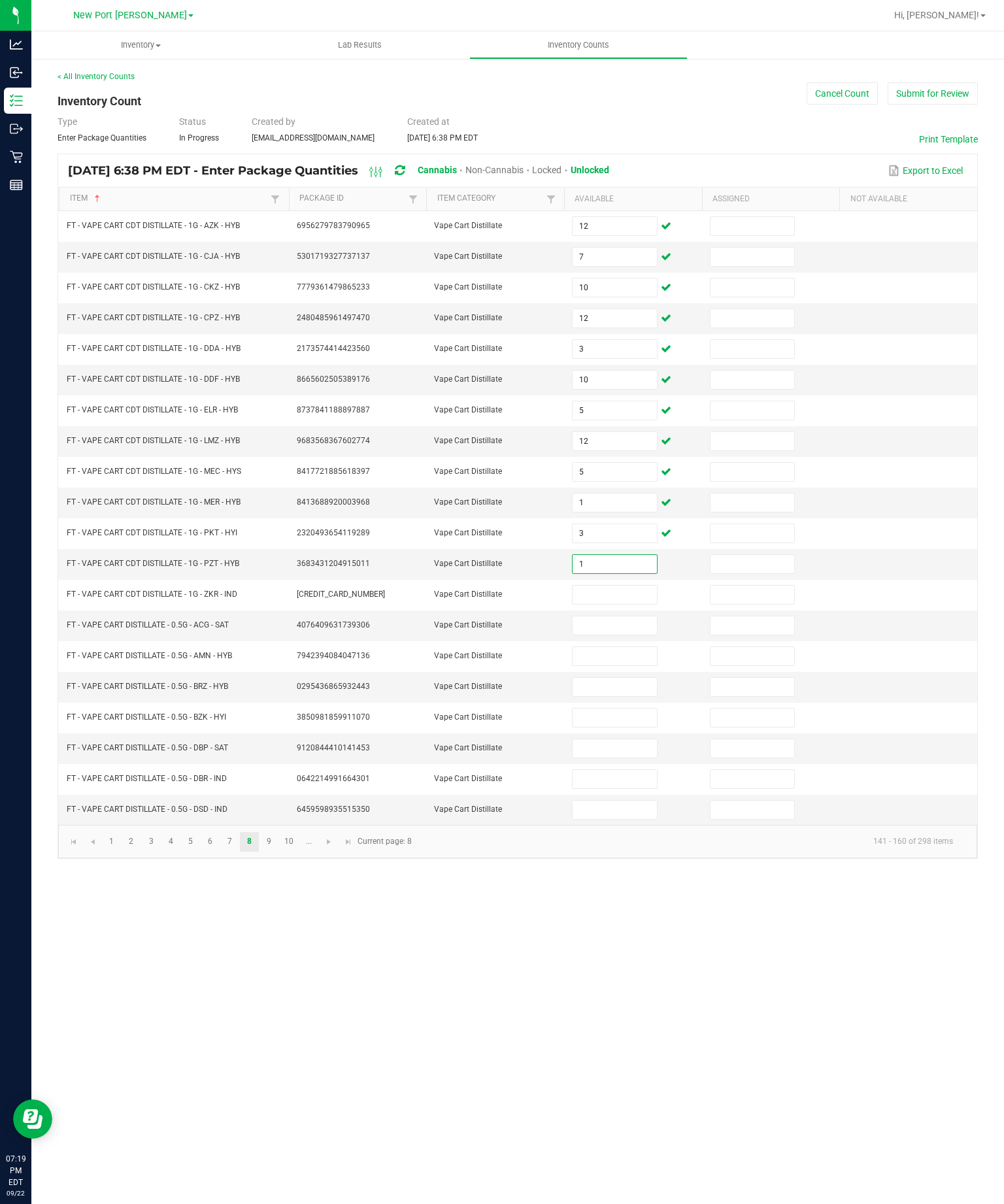
click at [618, 604] on input at bounding box center [614, 594] width 84 height 18
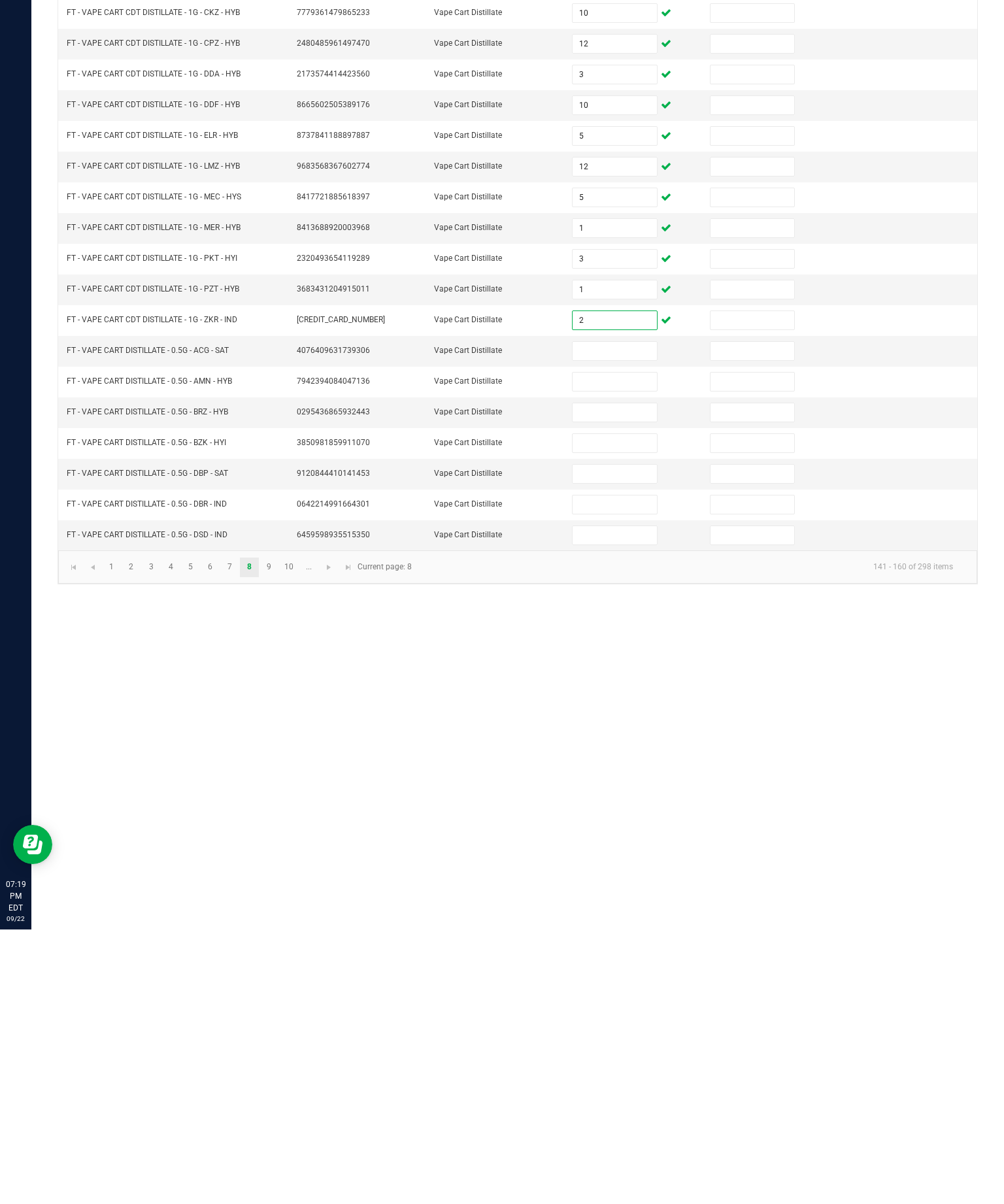
click at [595, 616] on input at bounding box center [614, 625] width 84 height 18
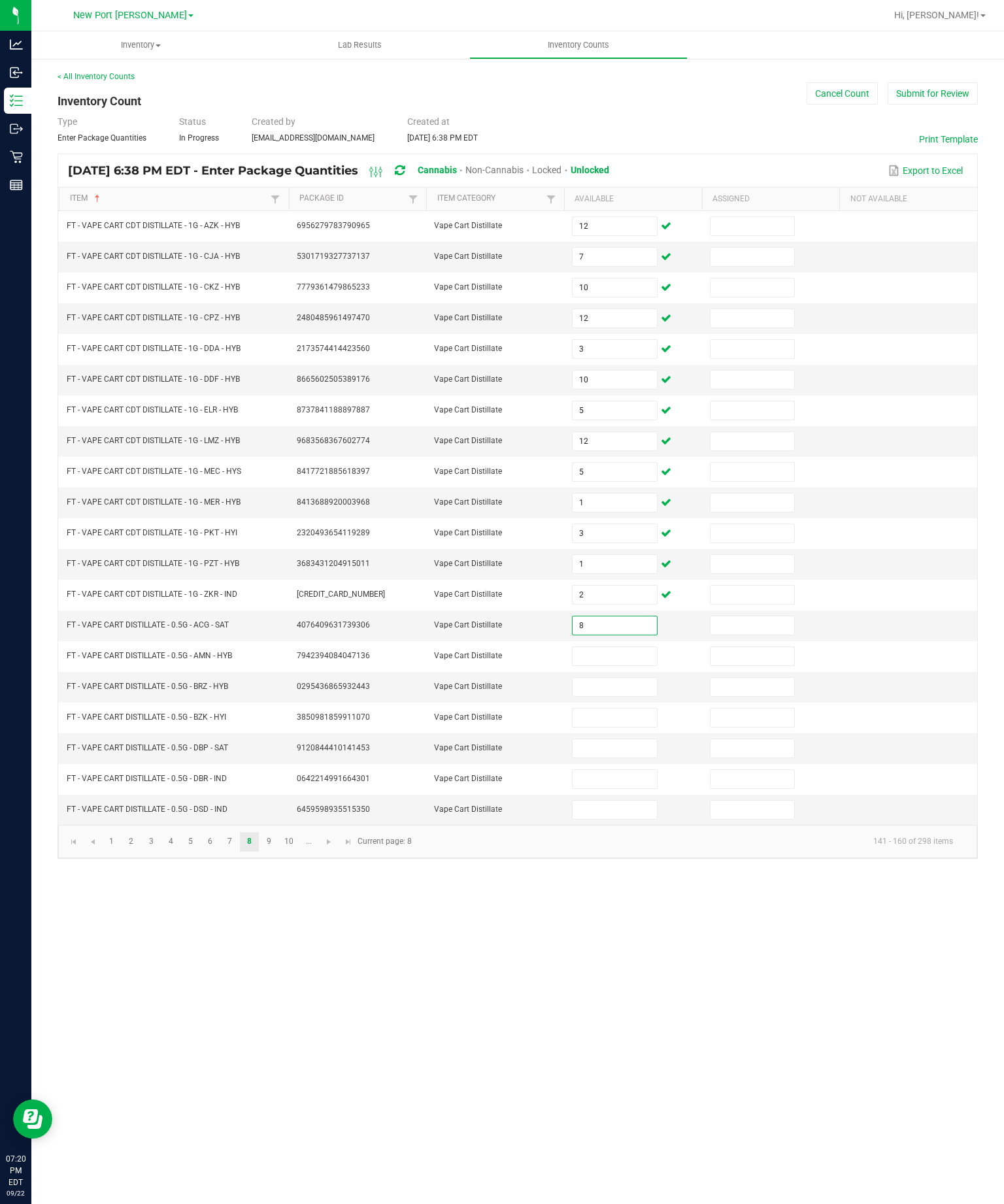
click at [634, 666] on input at bounding box center [614, 656] width 84 height 18
click at [618, 697] on input at bounding box center [614, 687] width 84 height 18
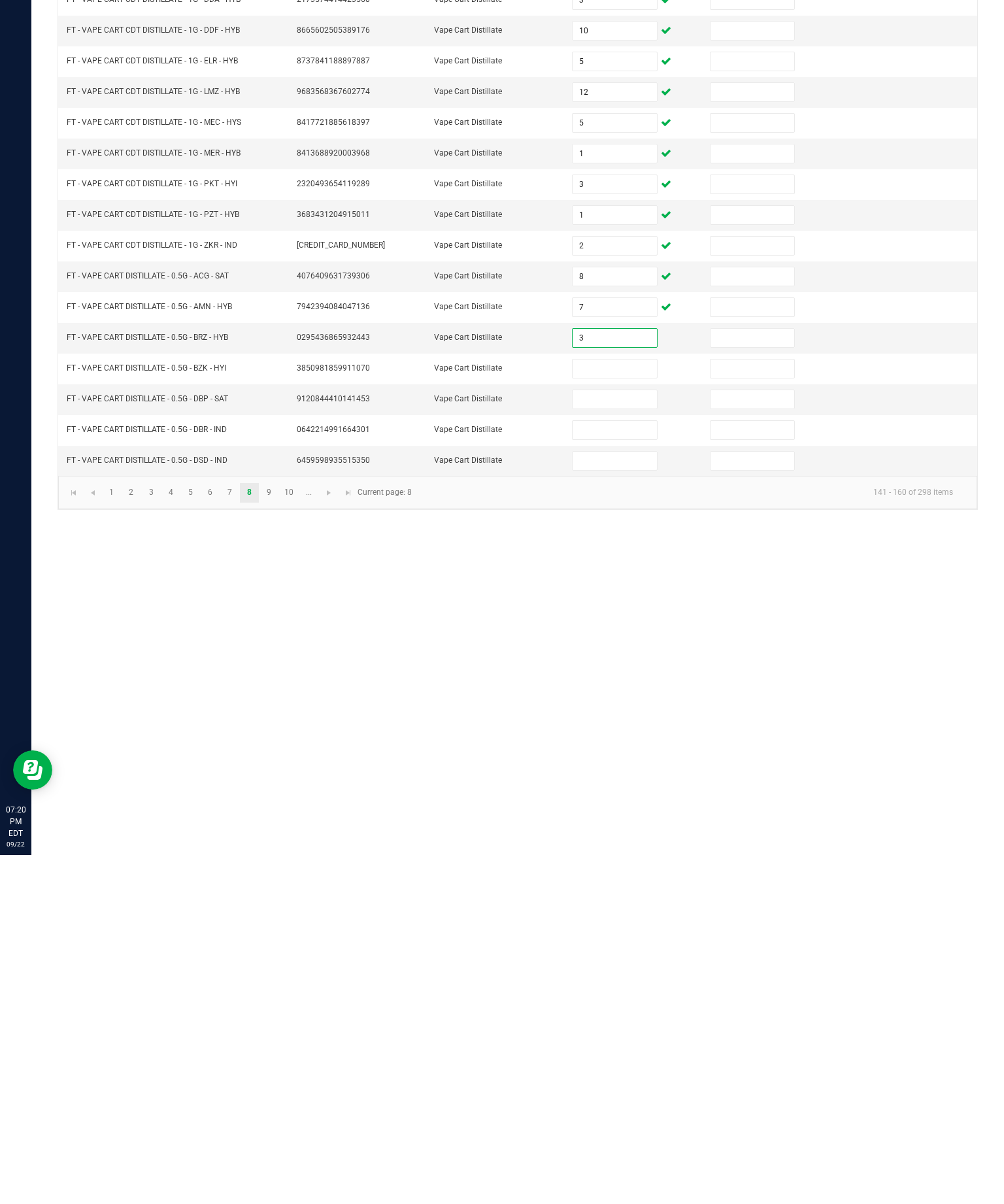
click at [619, 709] on input at bounding box center [614, 718] width 84 height 18
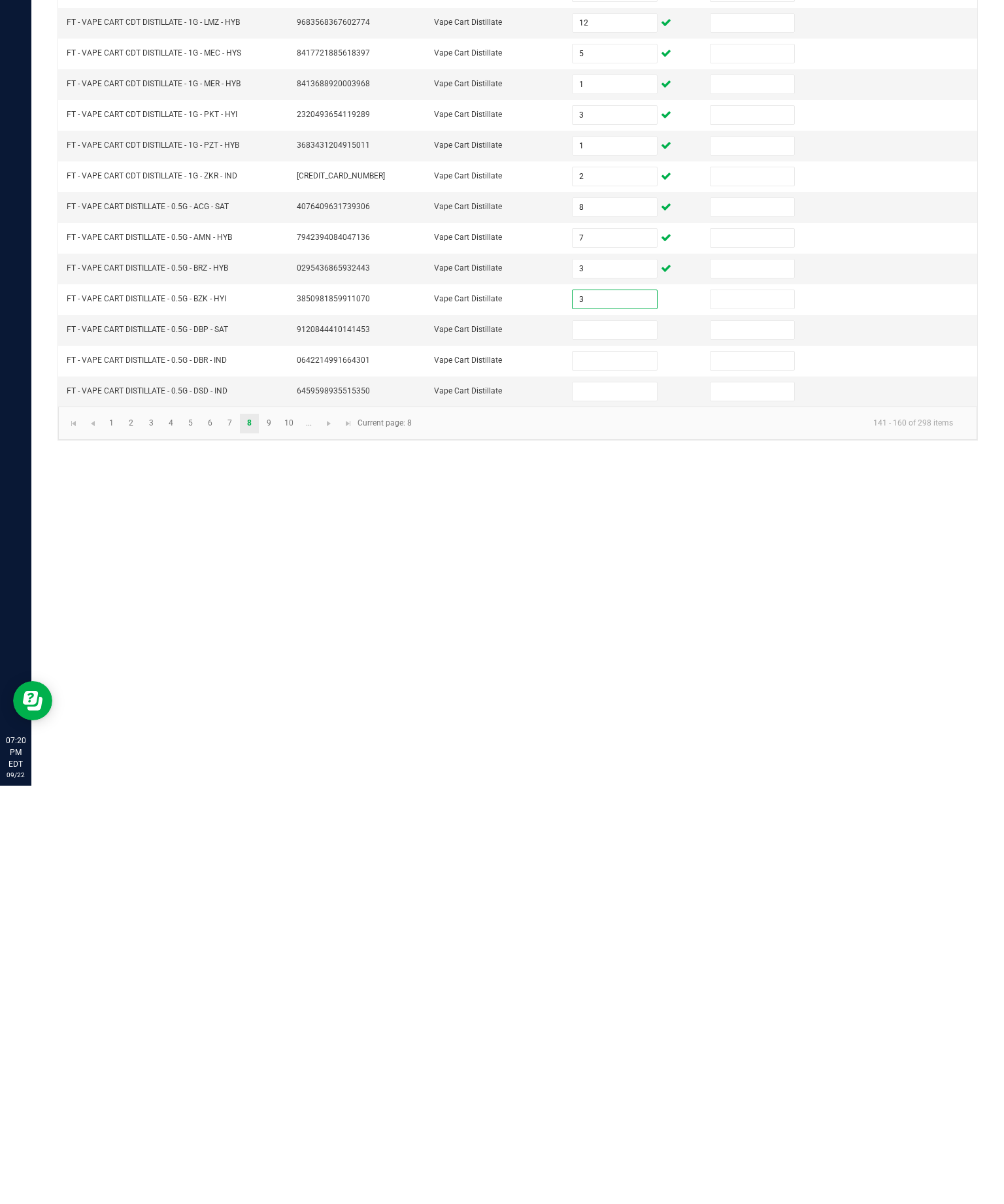
click at [619, 740] on input at bounding box center [614, 749] width 84 height 18
click at [617, 770] on input at bounding box center [614, 779] width 84 height 18
click at [617, 801] on input at bounding box center [614, 810] width 84 height 18
click at [339, 832] on link at bounding box center [329, 842] width 19 height 20
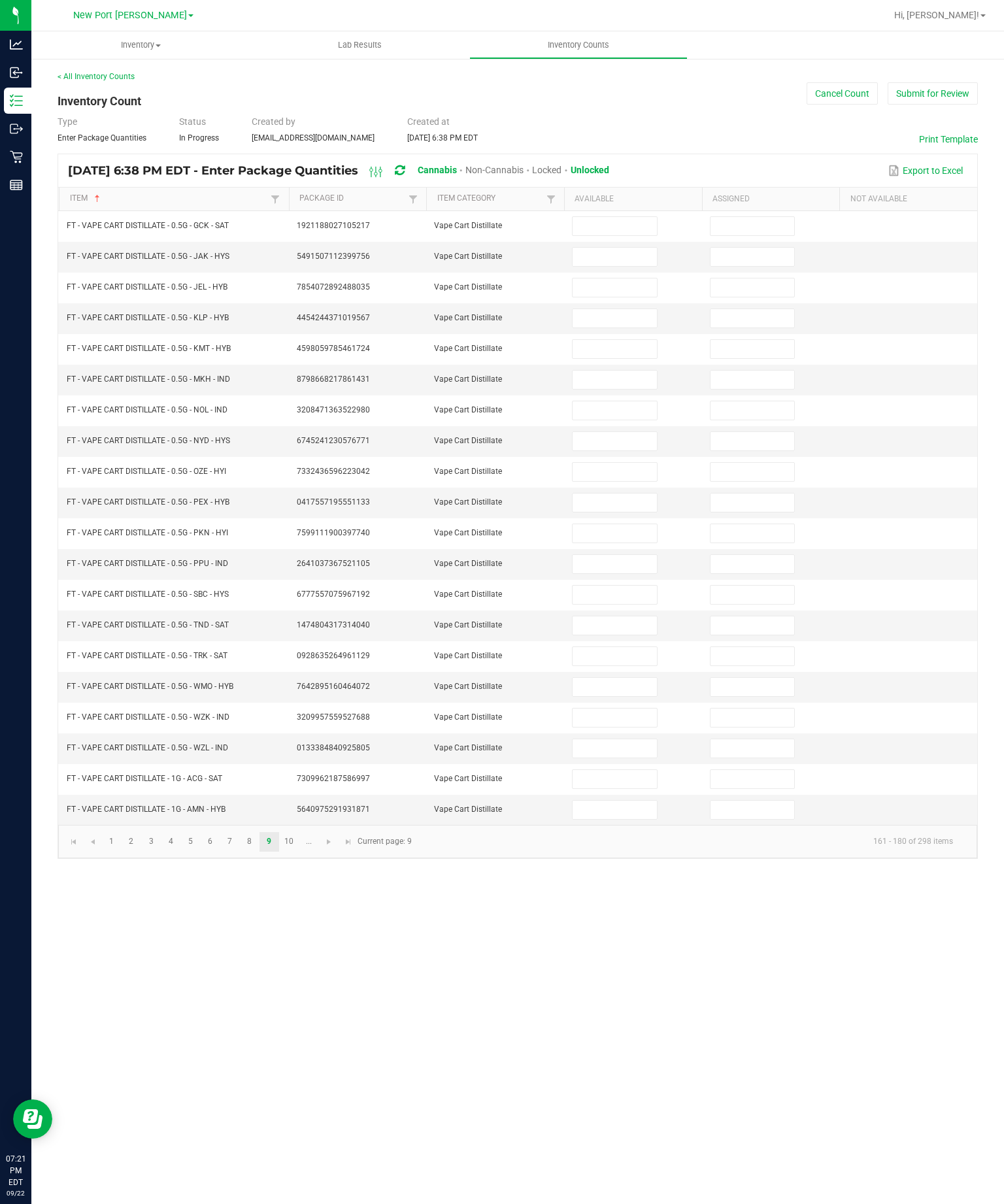
click at [625, 217] on input at bounding box center [614, 226] width 84 height 18
click at [628, 248] on input at bounding box center [614, 257] width 84 height 18
click at [628, 278] on input at bounding box center [614, 287] width 84 height 18
click at [618, 309] on input at bounding box center [614, 318] width 84 height 18
click at [619, 340] on input at bounding box center [614, 349] width 84 height 18
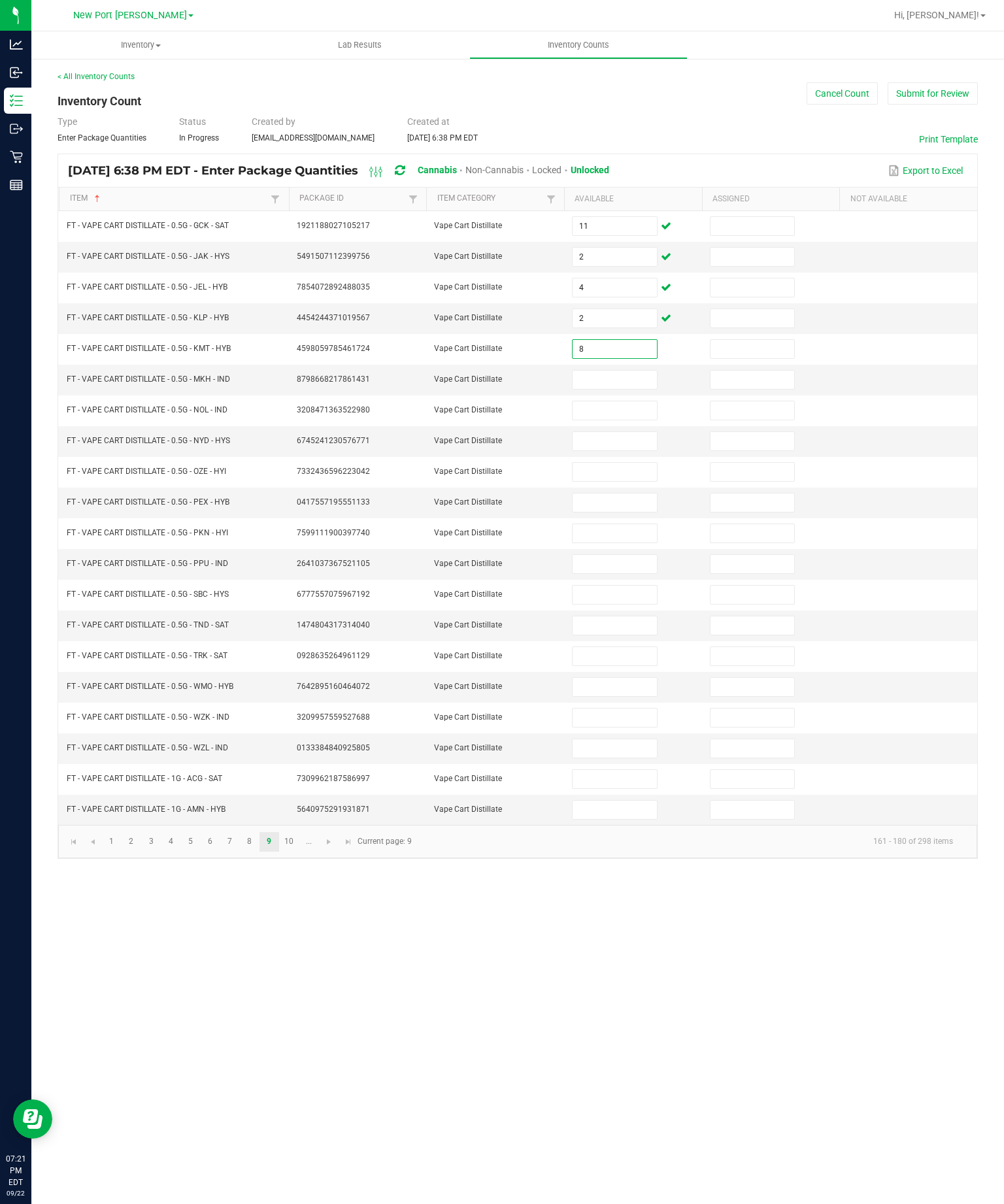
click at [610, 371] on input at bounding box center [614, 380] width 84 height 18
click at [624, 402] on input at bounding box center [614, 411] width 84 height 18
click at [639, 439] on input at bounding box center [614, 441] width 84 height 18
click at [611, 479] on input at bounding box center [614, 472] width 84 height 18
click at [582, 512] on input at bounding box center [614, 503] width 84 height 18
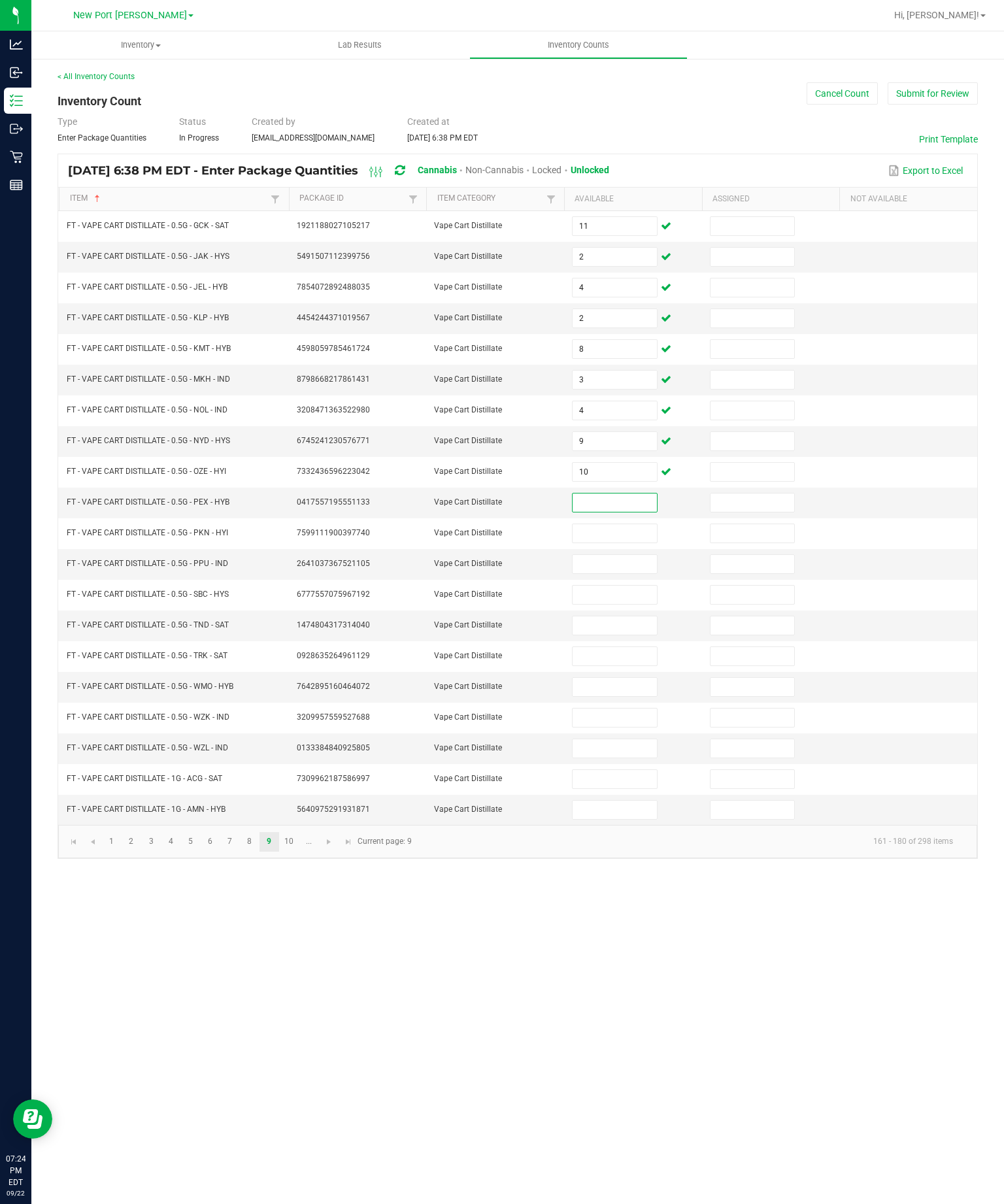
click at [613, 512] on input at bounding box center [614, 503] width 84 height 18
click at [618, 542] on input at bounding box center [614, 533] width 84 height 18
click at [614, 573] on input at bounding box center [614, 564] width 84 height 18
click at [631, 604] on input at bounding box center [614, 594] width 84 height 18
click at [624, 604] on input "3" at bounding box center [614, 594] width 84 height 18
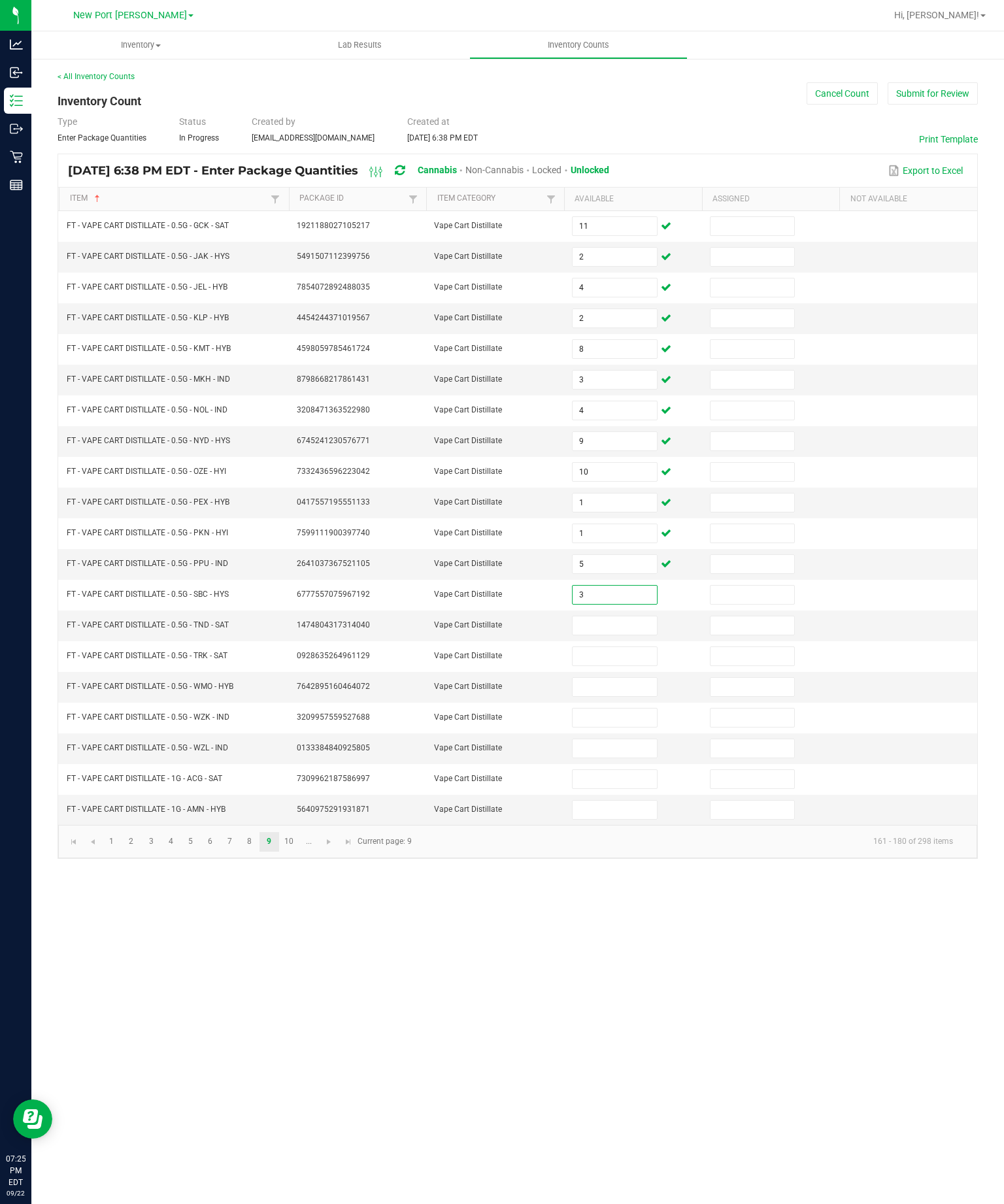
click at [634, 635] on input at bounding box center [614, 625] width 84 height 18
click at [634, 666] on input at bounding box center [614, 656] width 84 height 18
click at [634, 697] on input at bounding box center [614, 687] width 84 height 18
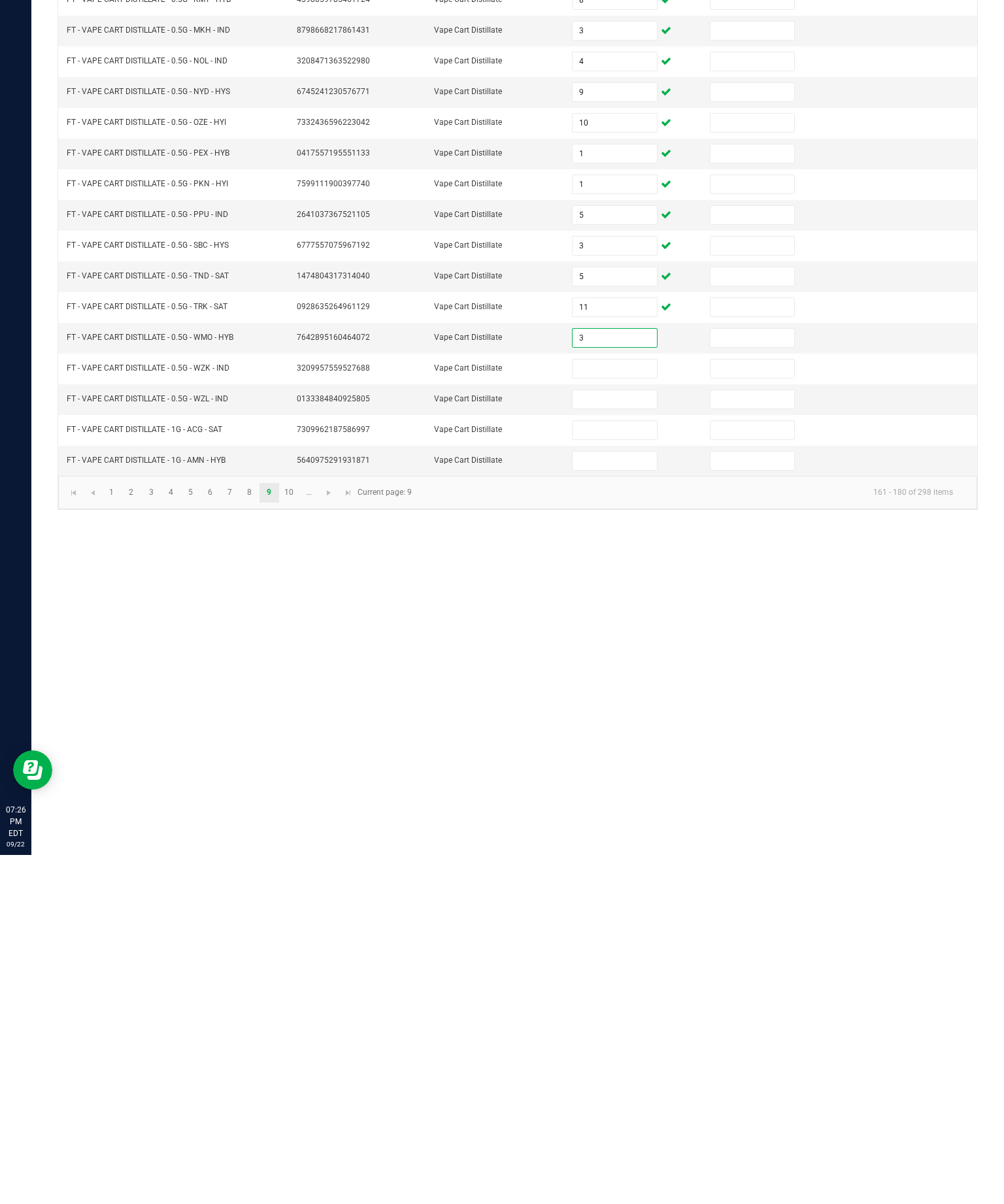
click at [631, 709] on input at bounding box center [614, 718] width 84 height 18
click at [618, 740] on input at bounding box center [614, 749] width 84 height 18
click at [619, 770] on input at bounding box center [614, 779] width 84 height 18
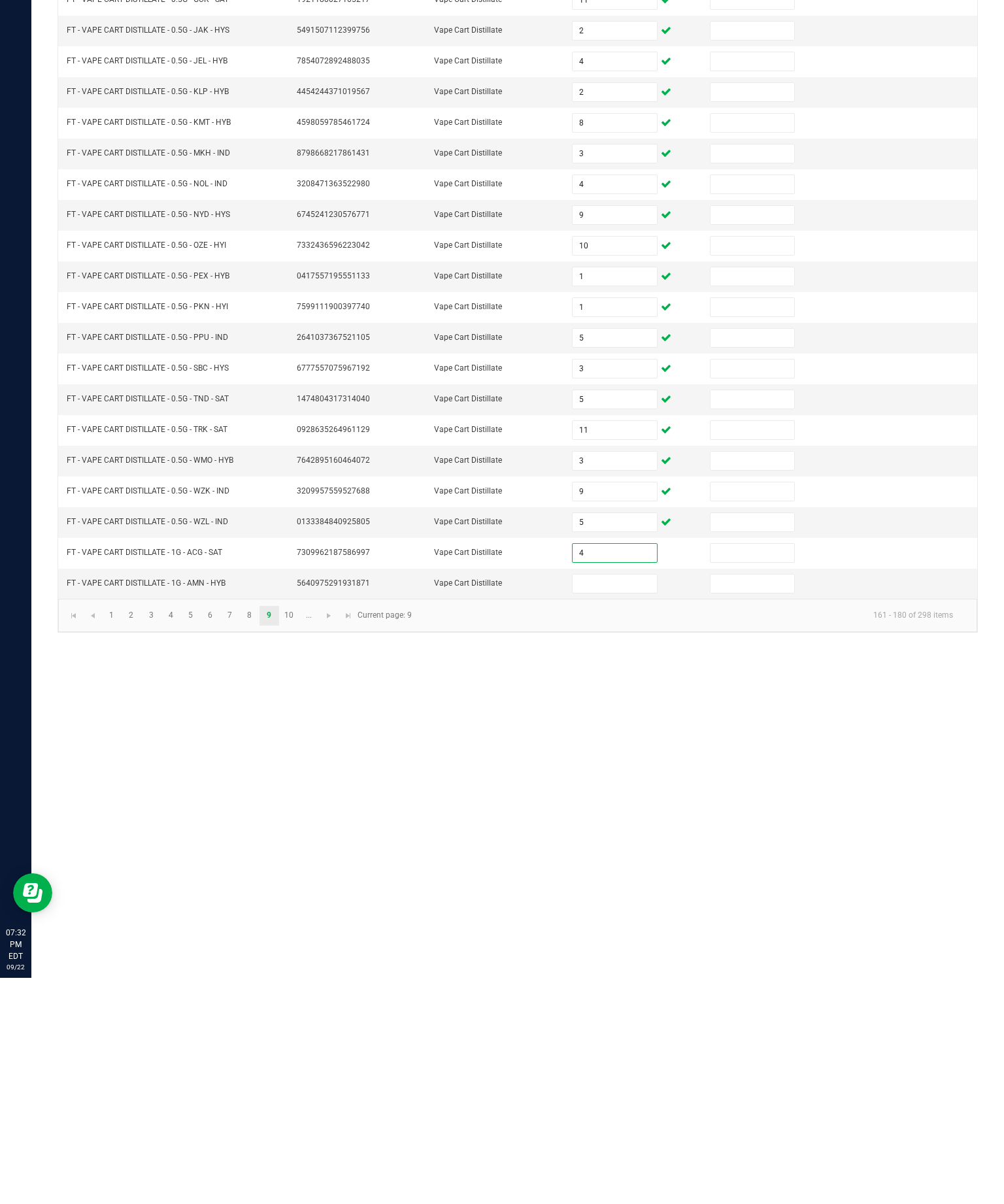
click at [625, 801] on input at bounding box center [614, 810] width 84 height 18
click at [299, 832] on link "10" at bounding box center [289, 842] width 19 height 20
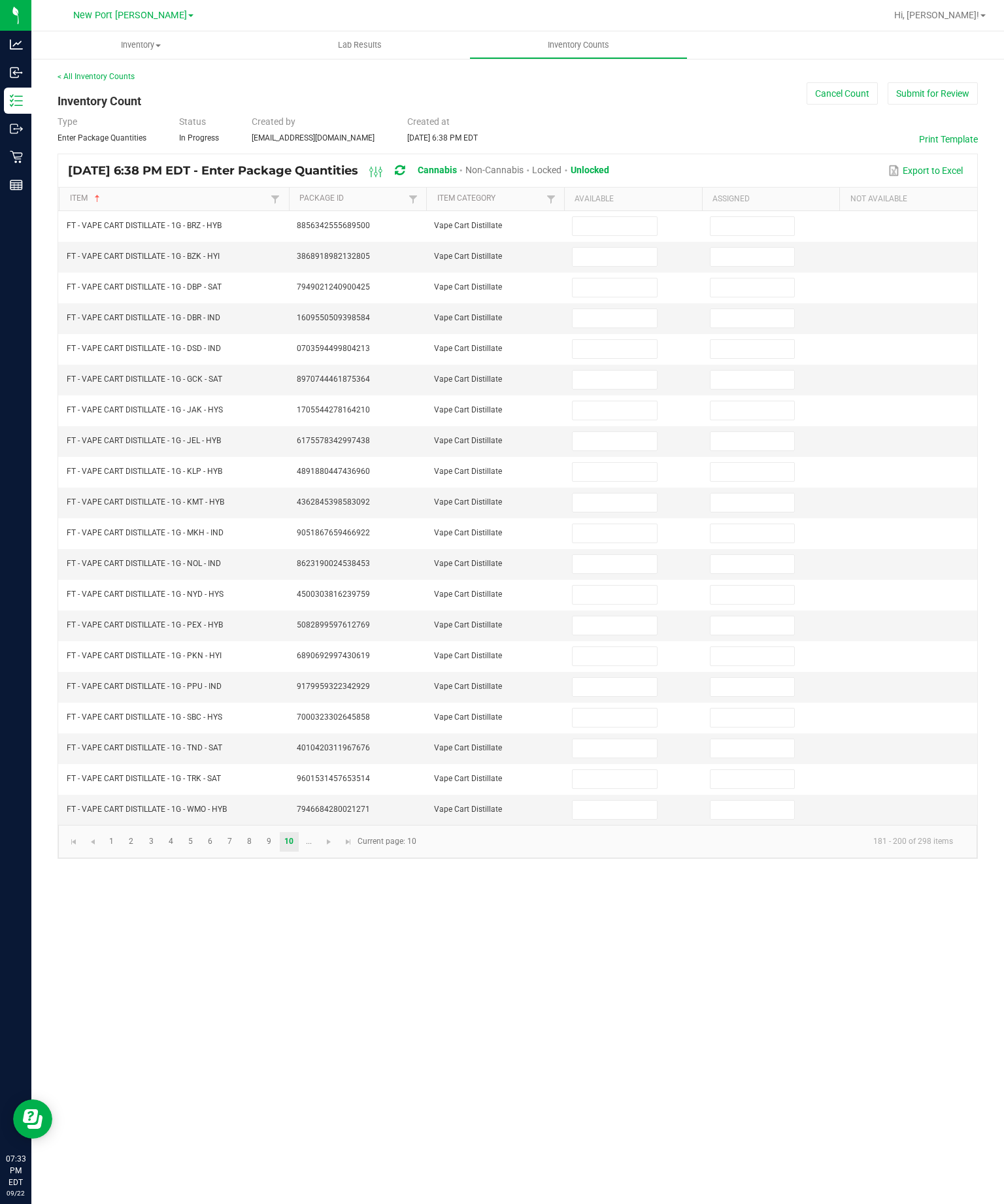
click at [619, 217] on input at bounding box center [614, 226] width 84 height 18
click at [605, 248] on input at bounding box center [614, 257] width 84 height 18
click at [615, 248] on input at bounding box center [614, 257] width 84 height 18
click at [621, 278] on input at bounding box center [614, 287] width 84 height 18
click at [629, 309] on input at bounding box center [614, 318] width 84 height 18
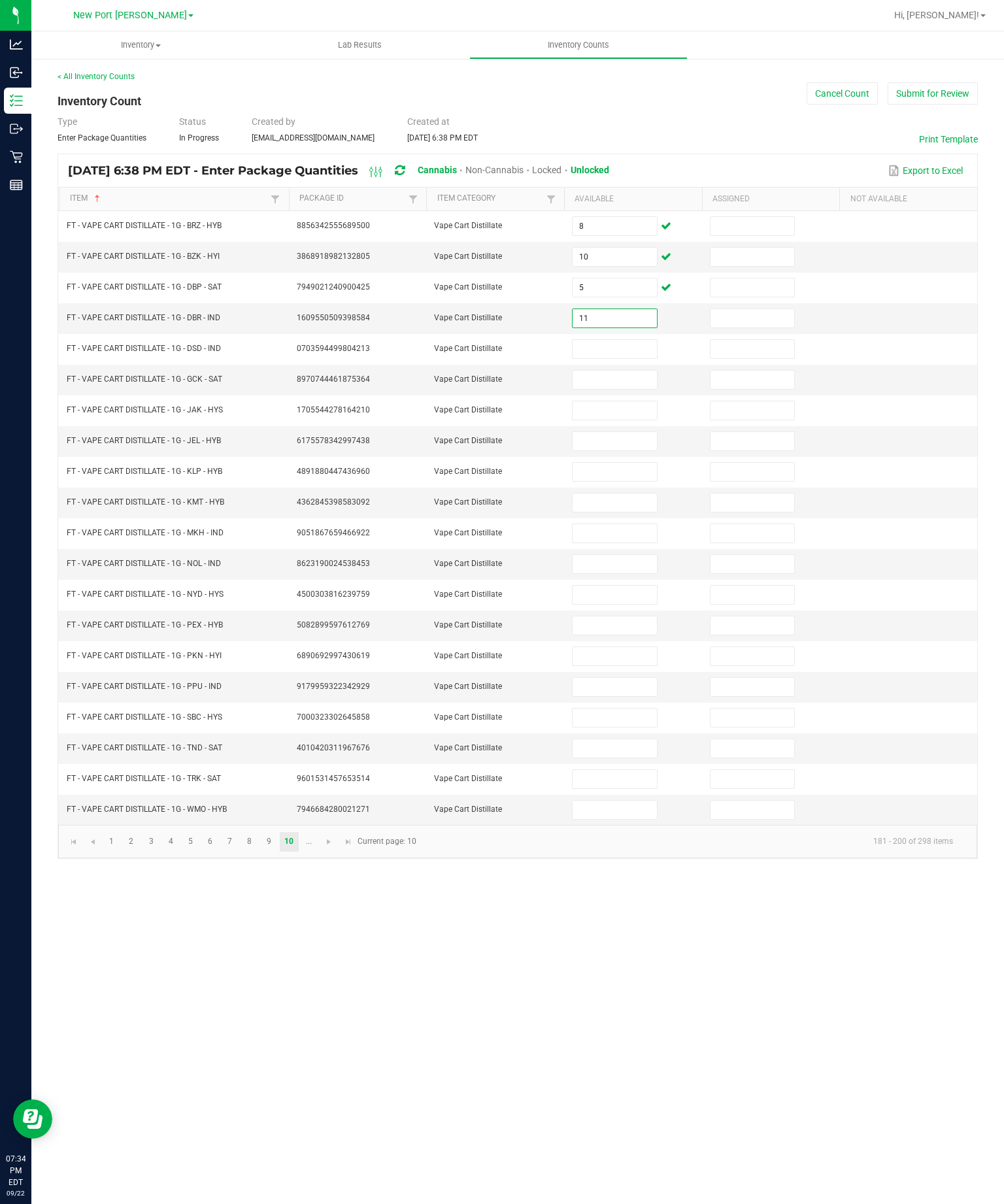
click at [615, 340] on input at bounding box center [614, 349] width 84 height 18
click at [624, 371] on input at bounding box center [614, 380] width 84 height 18
click at [625, 402] on input at bounding box center [614, 411] width 84 height 18
click at [619, 439] on input at bounding box center [614, 441] width 84 height 18
click at [638, 464] on input at bounding box center [614, 472] width 84 height 18
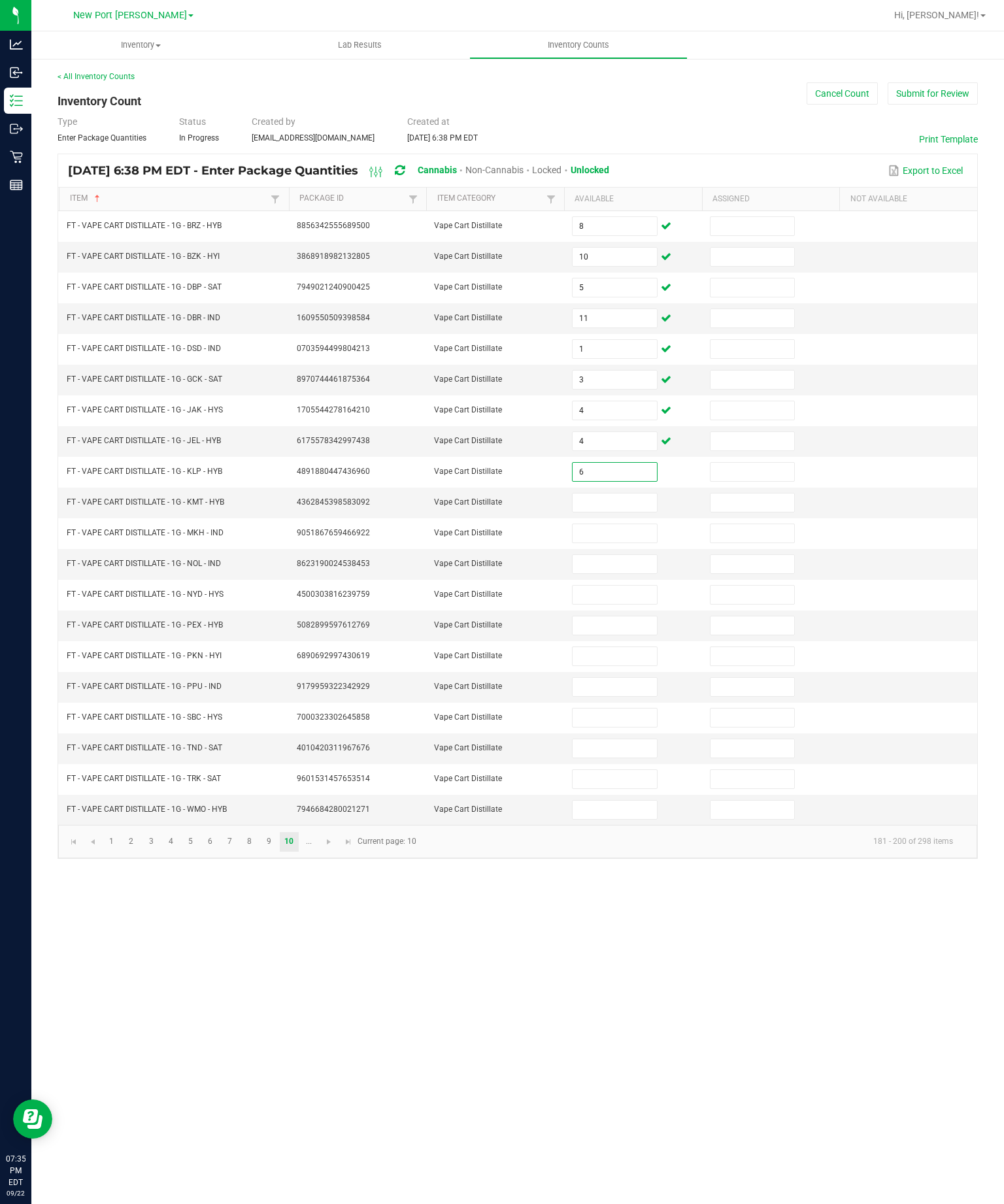
click at [604, 512] on input at bounding box center [614, 503] width 84 height 18
click at [615, 542] on input at bounding box center [614, 533] width 84 height 18
click at [612, 573] on input at bounding box center [614, 564] width 84 height 18
click at [632, 604] on input at bounding box center [614, 594] width 84 height 18
click at [624, 635] on input at bounding box center [614, 625] width 84 height 18
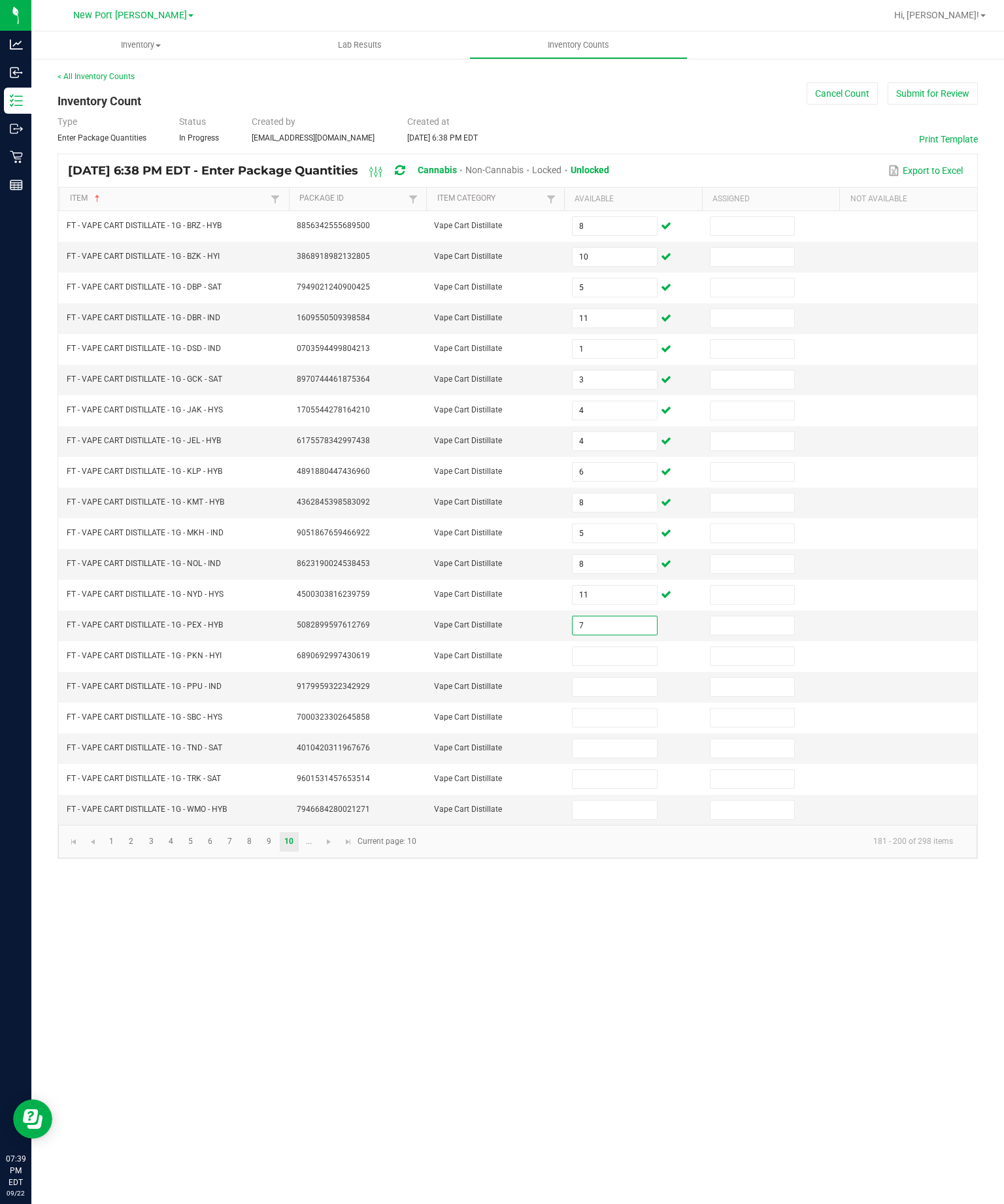
click at [628, 666] on input at bounding box center [614, 656] width 84 height 18
click at [628, 697] on input at bounding box center [614, 687] width 84 height 18
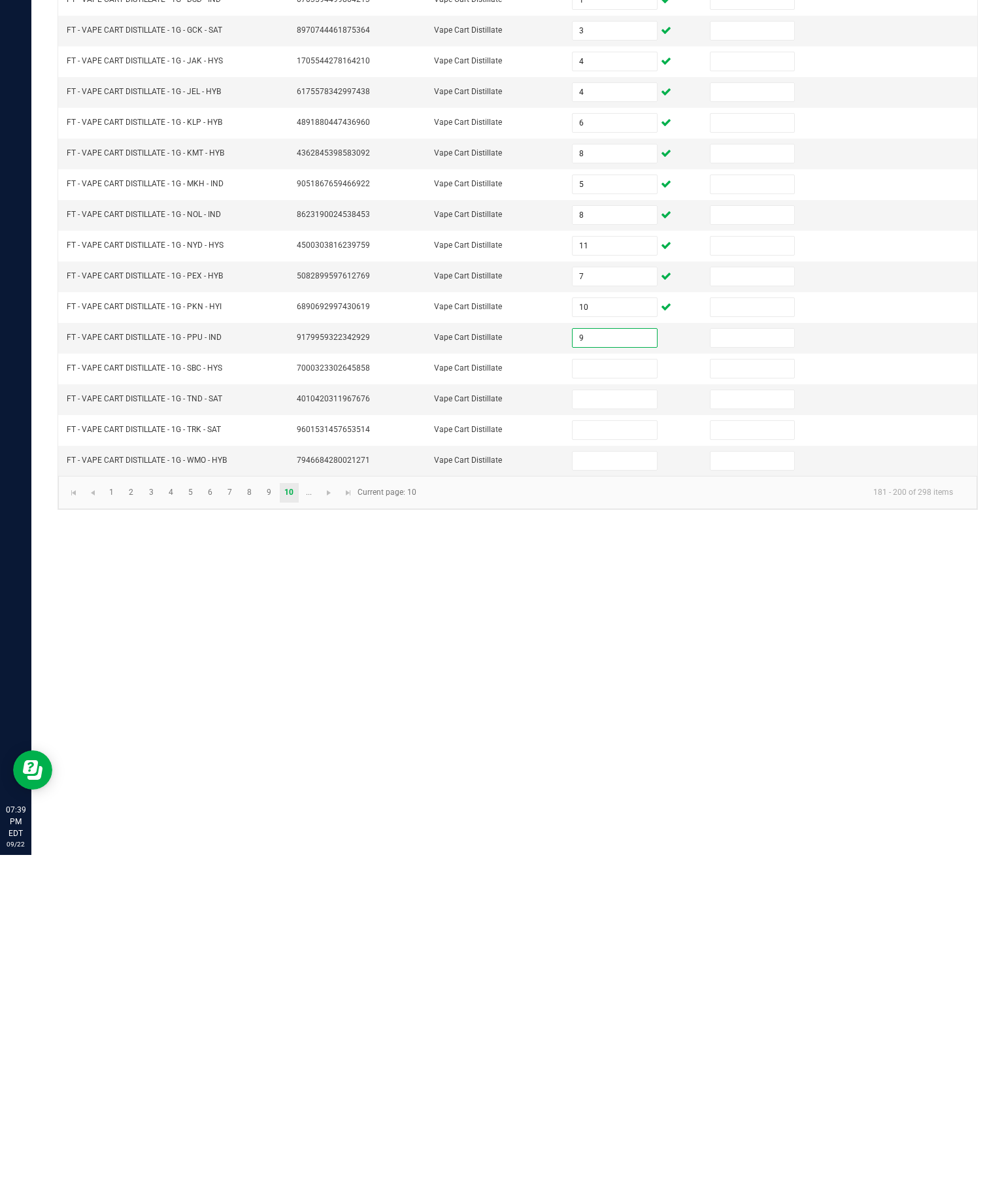
click at [616, 709] on input at bounding box center [614, 718] width 84 height 18
click at [623, 740] on input at bounding box center [614, 749] width 84 height 18
click at [627, 770] on input at bounding box center [614, 779] width 84 height 18
click at [611, 801] on input at bounding box center [614, 810] width 84 height 18
click at [339, 832] on link at bounding box center [329, 842] width 19 height 20
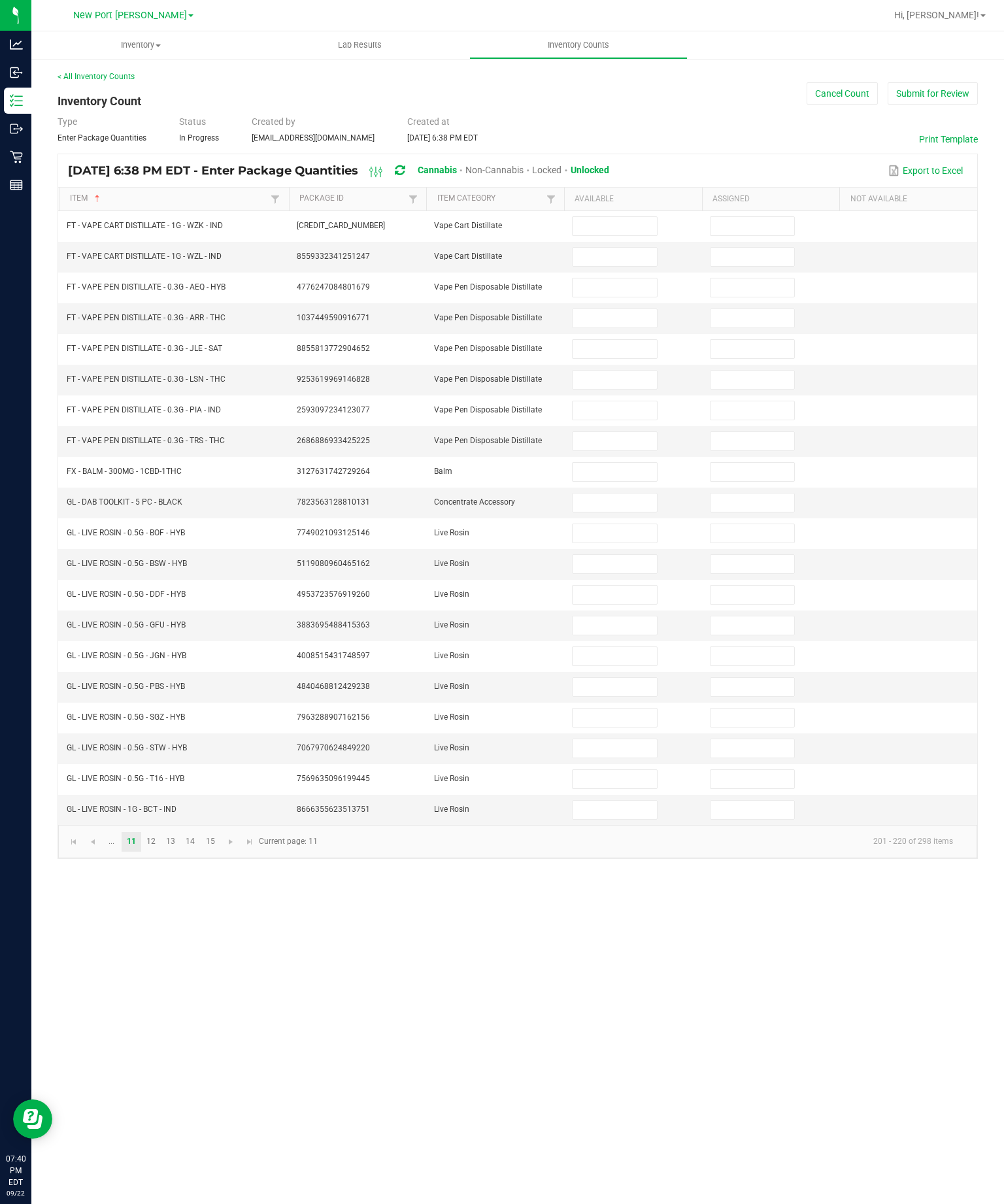
click at [594, 217] on input at bounding box center [614, 226] width 84 height 18
click at [622, 248] on input at bounding box center [614, 257] width 84 height 18
click at [625, 278] on input at bounding box center [614, 287] width 84 height 18
click at [618, 309] on input at bounding box center [614, 318] width 84 height 18
click at [636, 340] on input at bounding box center [614, 349] width 84 height 18
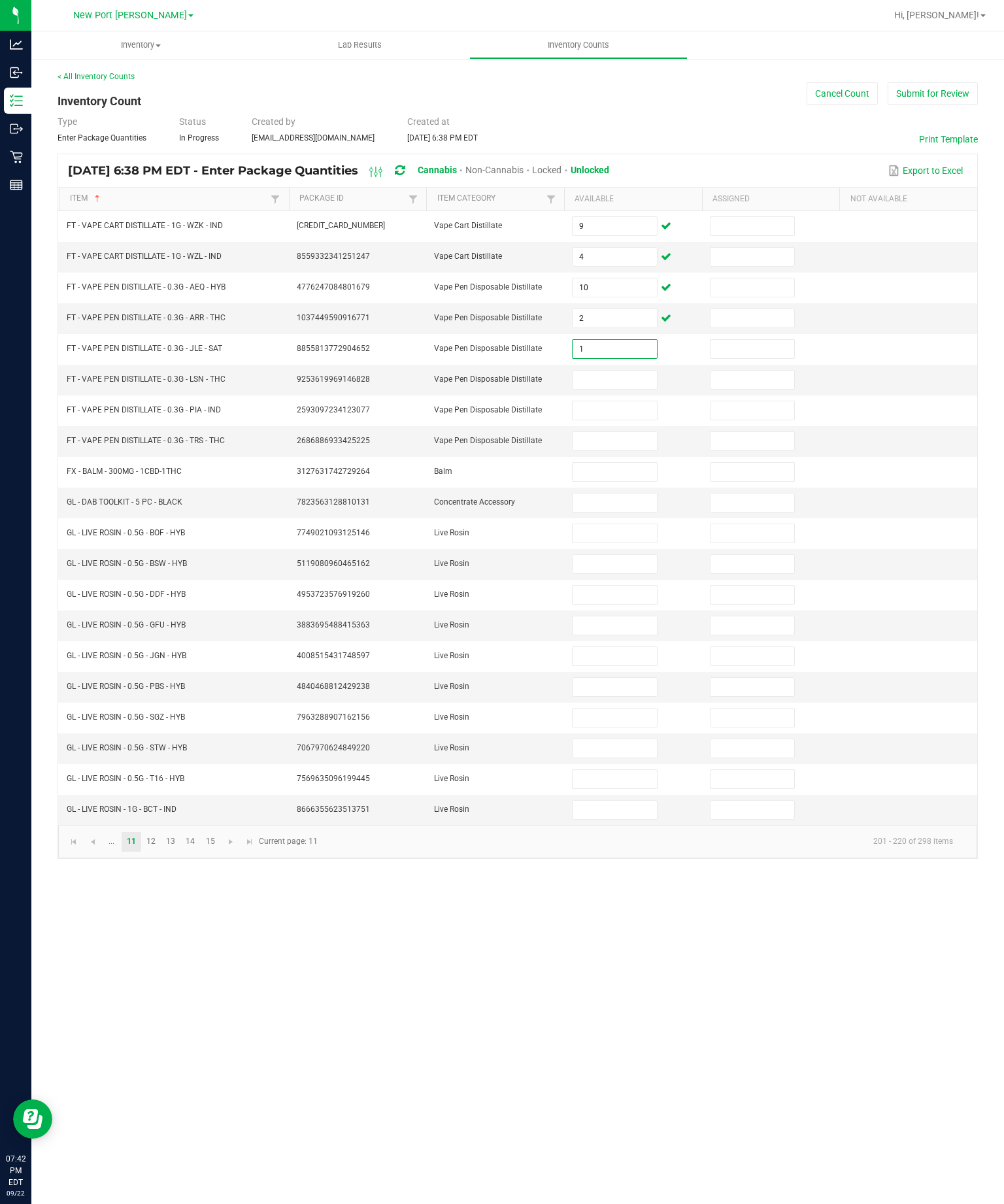
click at [634, 371] on input at bounding box center [614, 380] width 84 height 18
click at [619, 402] on input at bounding box center [614, 411] width 84 height 18
click at [612, 437] on input at bounding box center [614, 441] width 84 height 18
click at [606, 476] on input at bounding box center [614, 472] width 84 height 18
click at [609, 505] on input at bounding box center [614, 503] width 84 height 18
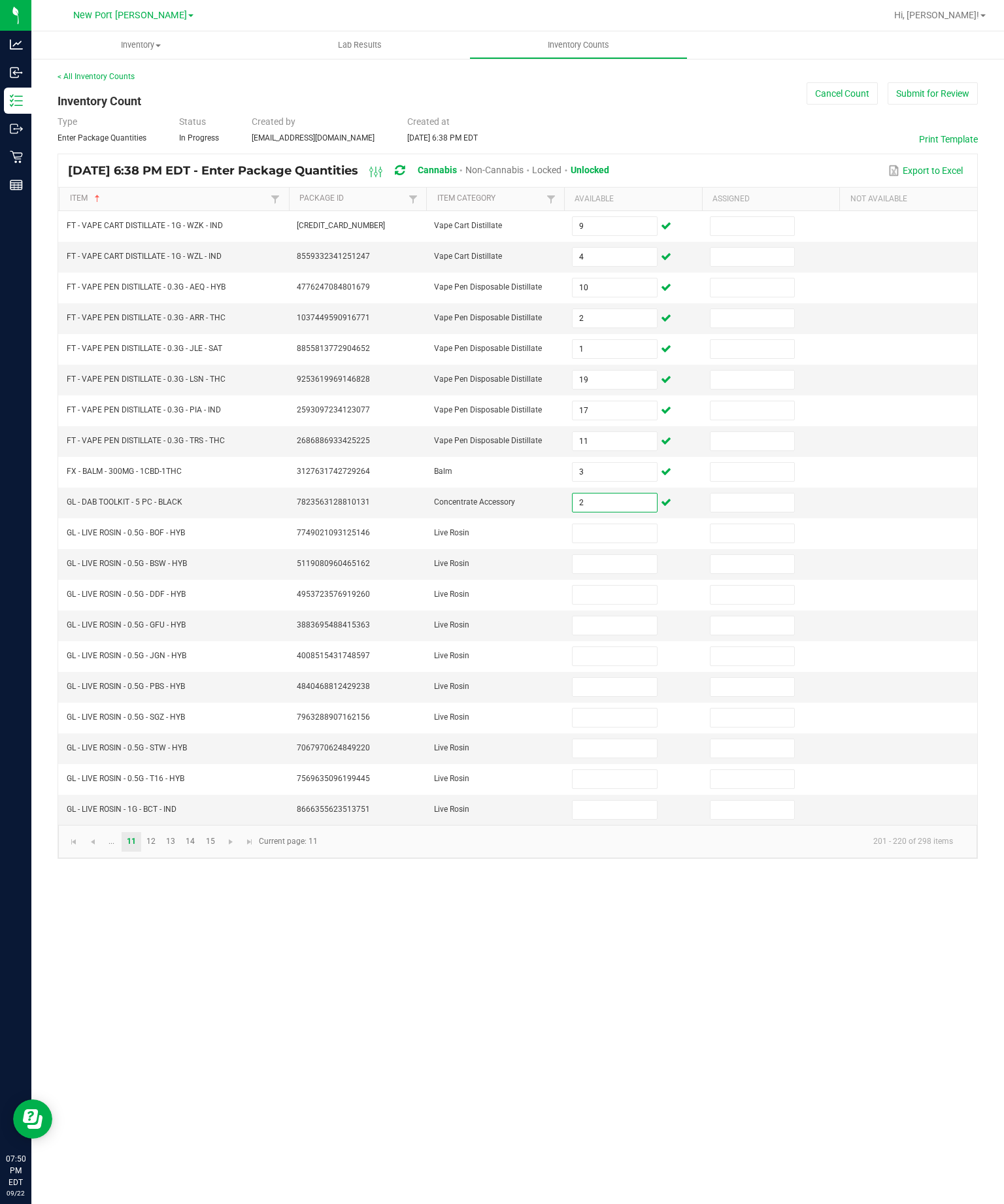
click at [638, 529] on input at bounding box center [614, 533] width 84 height 18
click at [615, 566] on input at bounding box center [614, 564] width 84 height 18
click at [612, 594] on input at bounding box center [614, 594] width 84 height 18
click at [612, 620] on input at bounding box center [614, 625] width 84 height 18
click at [628, 656] on input at bounding box center [614, 656] width 84 height 18
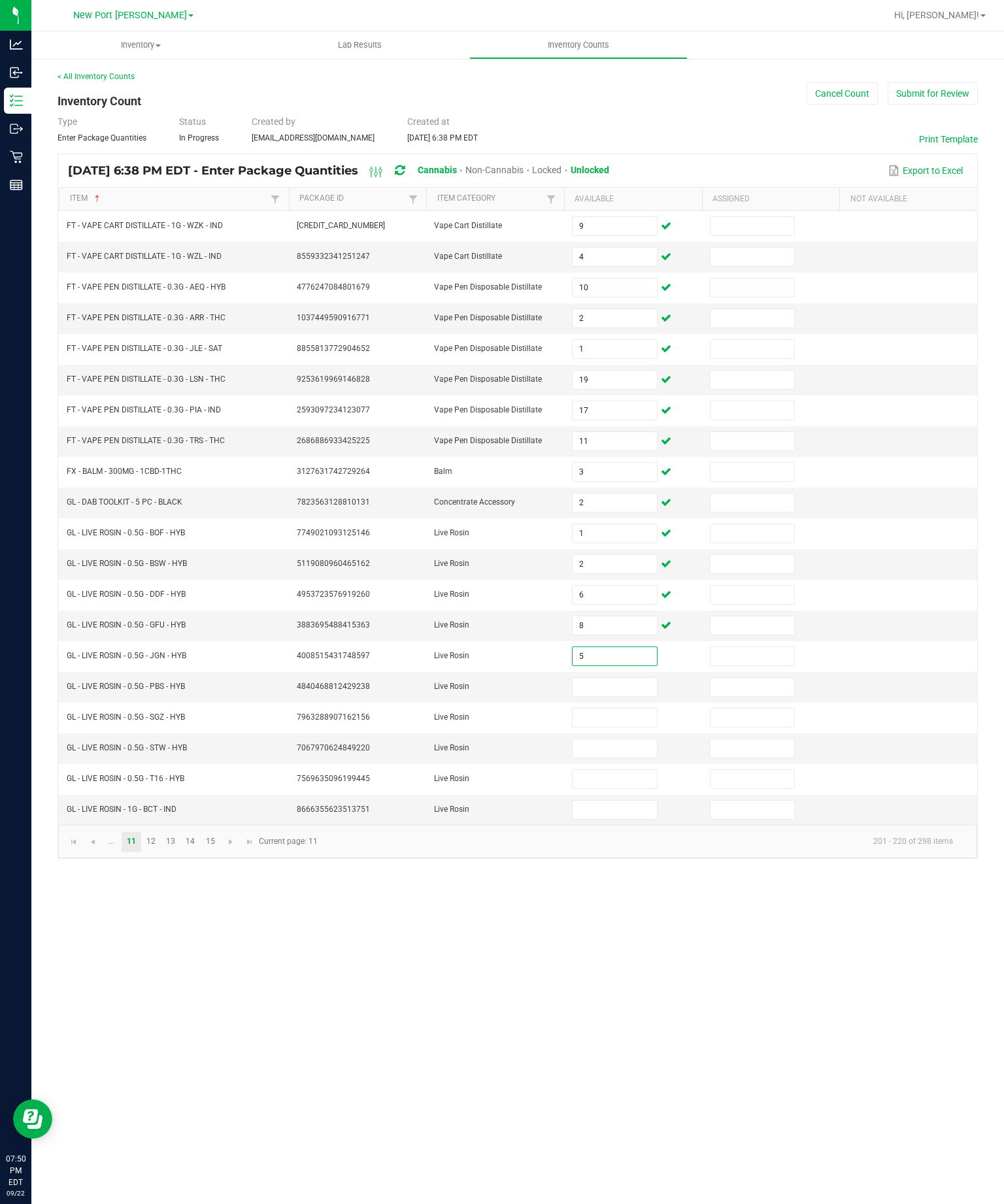
click at [625, 682] on input at bounding box center [614, 687] width 84 height 18
click at [628, 717] on input at bounding box center [614, 718] width 84 height 18
click at [625, 749] on input at bounding box center [614, 749] width 84 height 18
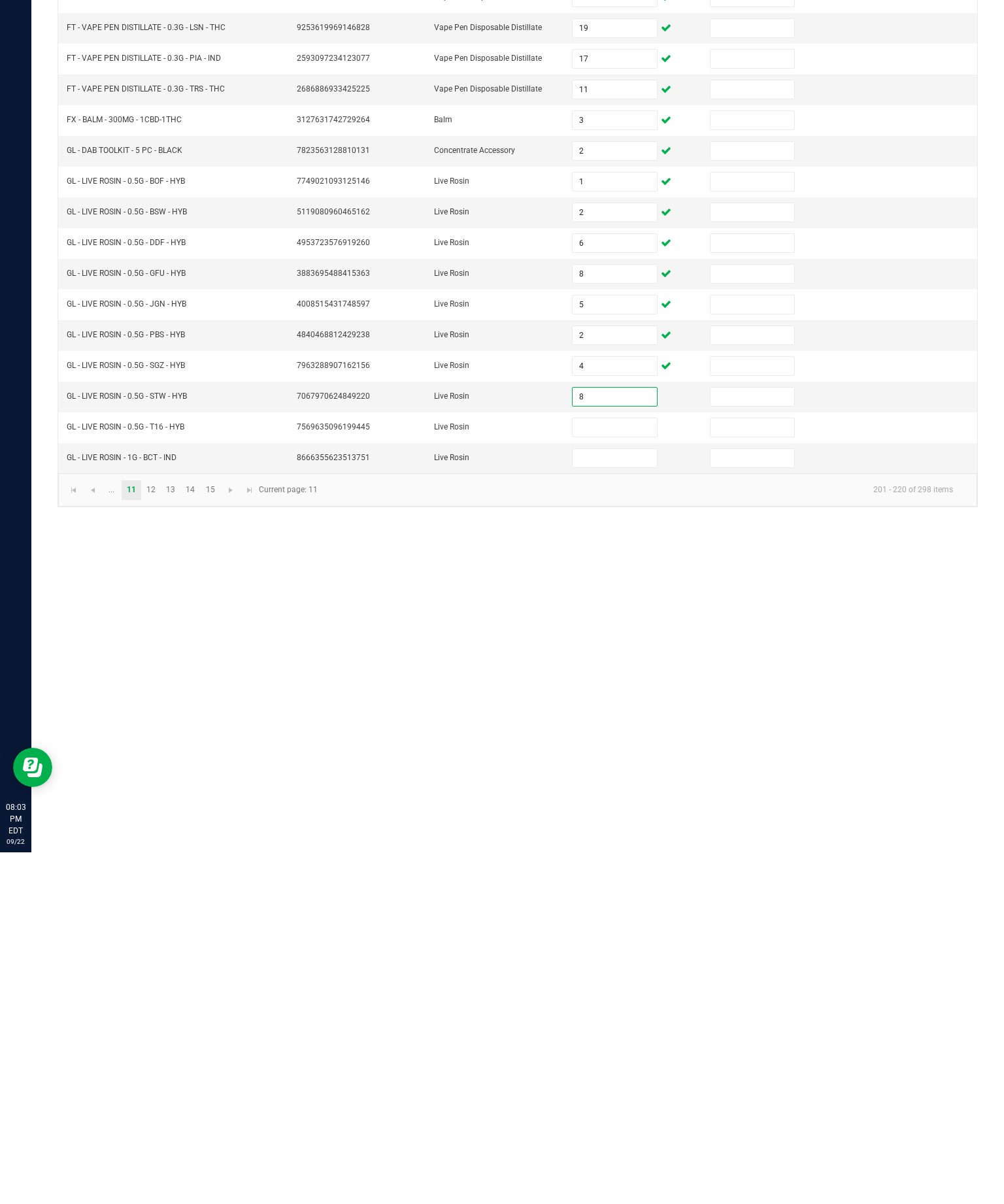
click at [612, 770] on input at bounding box center [614, 779] width 84 height 18
click at [628, 801] on input at bounding box center [614, 810] width 84 height 18
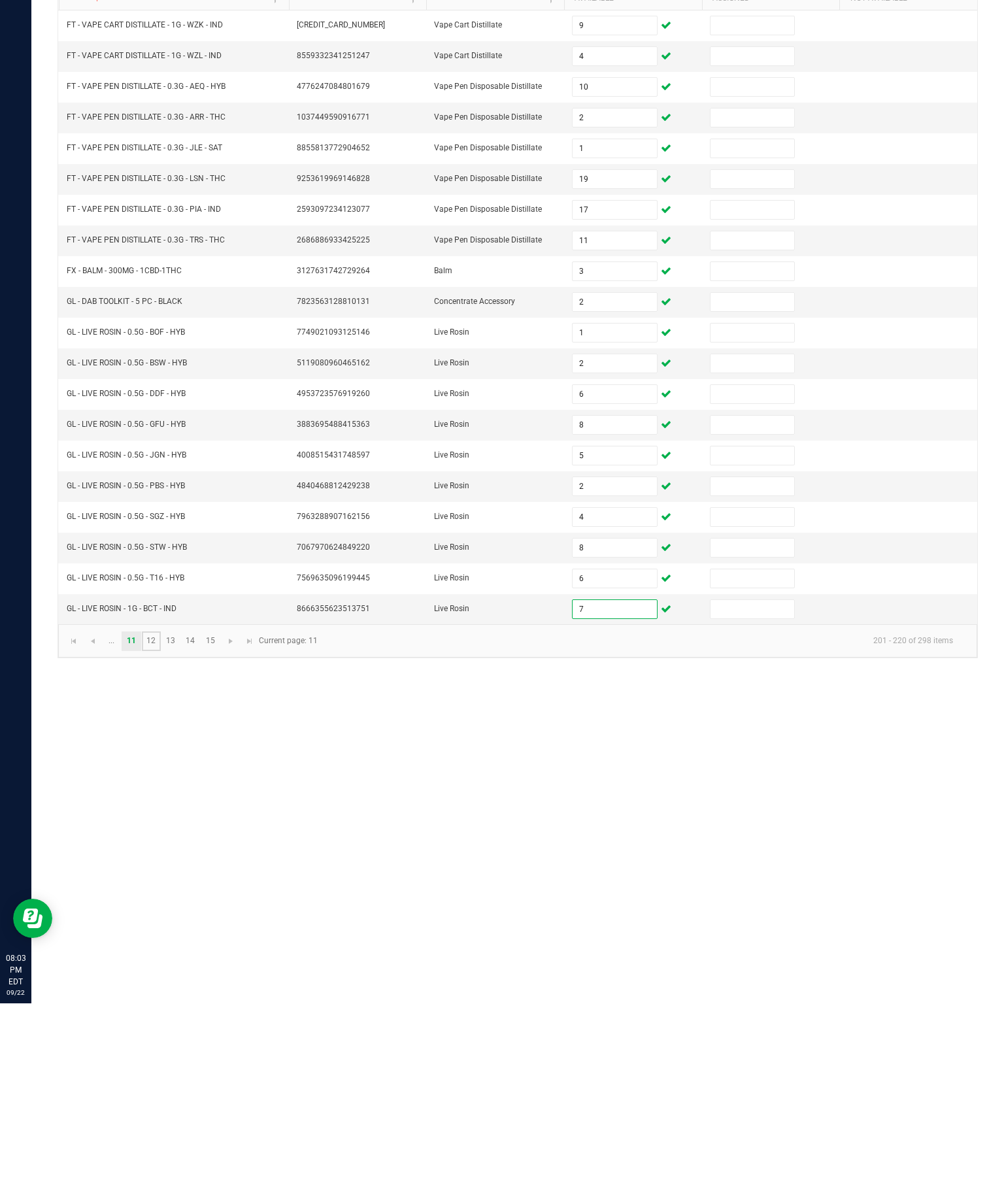
click at [161, 832] on link "12" at bounding box center [151, 842] width 19 height 20
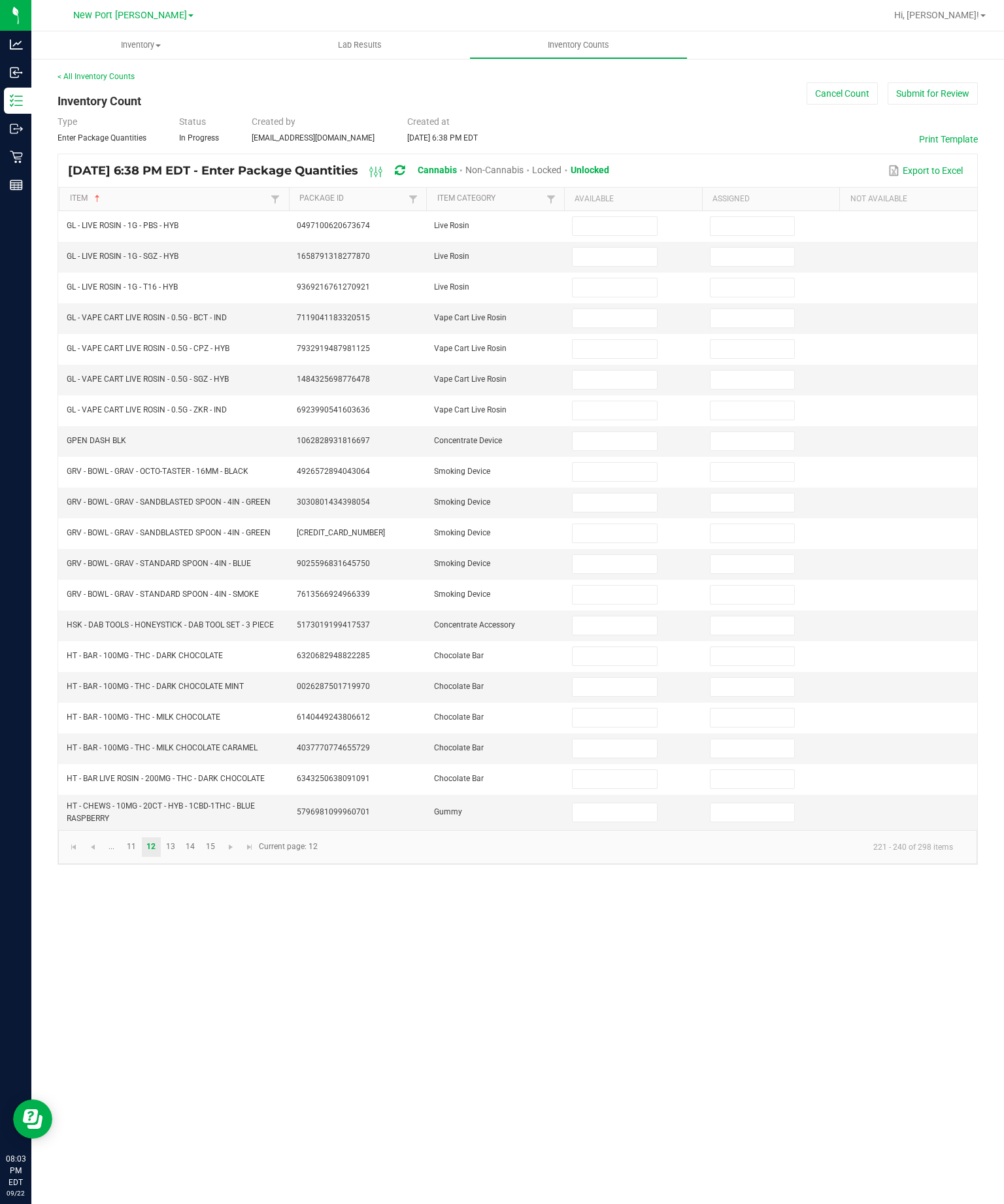
click at [619, 217] on input at bounding box center [614, 226] width 84 height 18
click at [628, 248] on input at bounding box center [614, 257] width 84 height 18
click at [615, 278] on input at bounding box center [614, 287] width 84 height 18
click at [612, 309] on input at bounding box center [614, 318] width 84 height 18
click at [621, 340] on input at bounding box center [614, 349] width 84 height 18
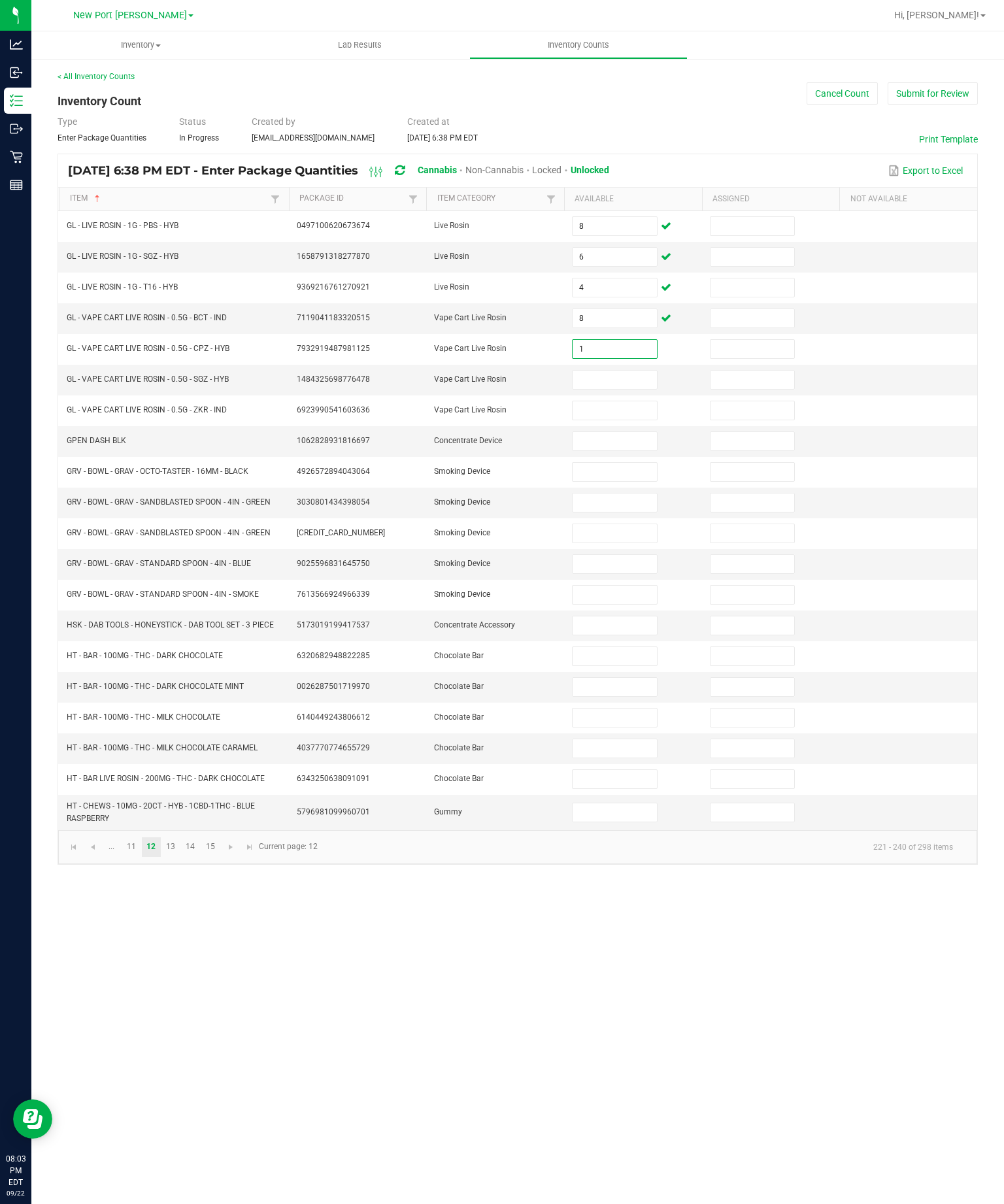
click at [615, 371] on input at bounding box center [614, 380] width 84 height 18
click at [602, 402] on input at bounding box center [614, 411] width 84 height 18
click at [631, 432] on input at bounding box center [614, 441] width 84 height 18
click at [619, 463] on input at bounding box center [614, 472] width 84 height 18
click at [619, 494] on input at bounding box center [614, 503] width 84 height 18
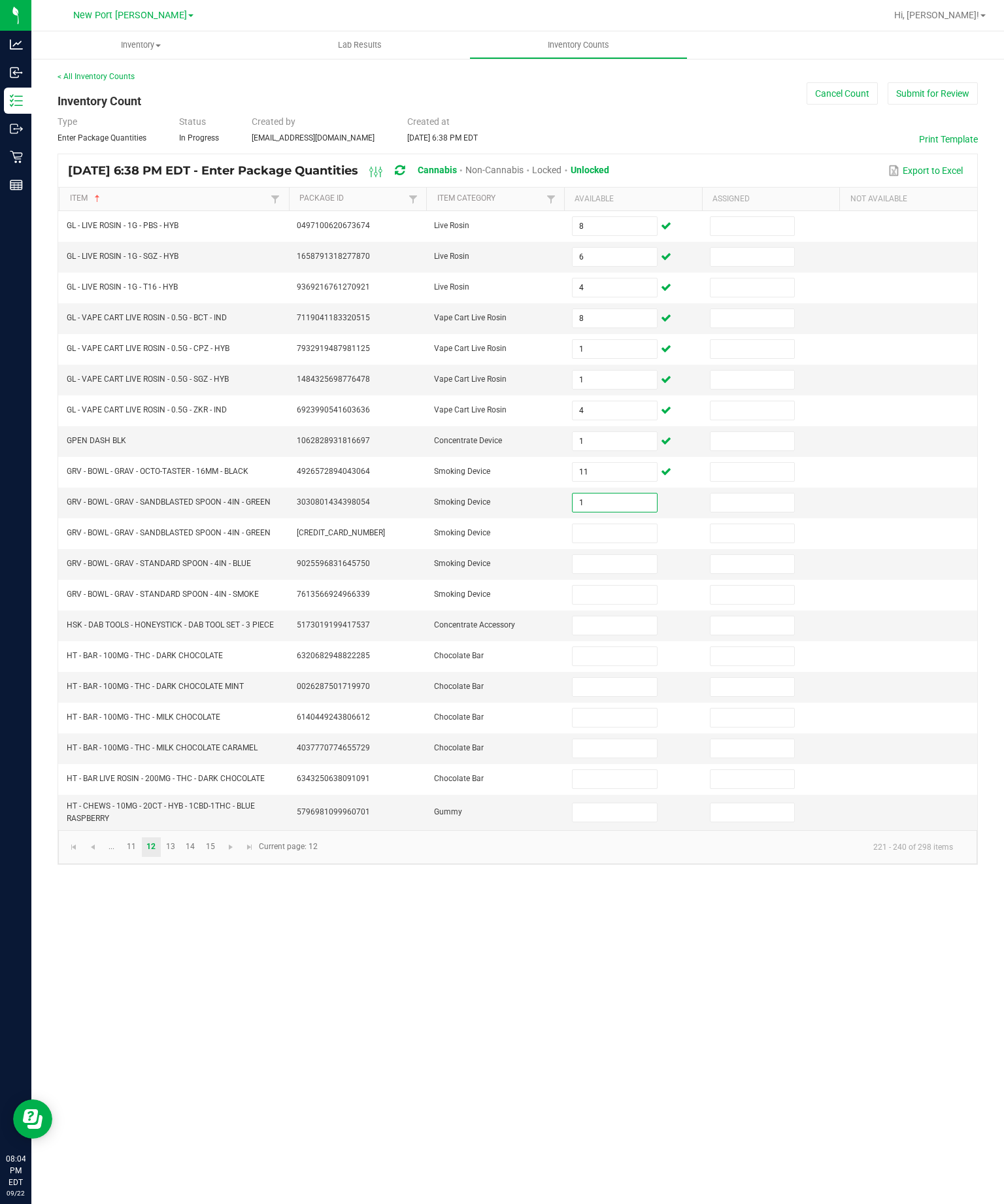
click at [616, 526] on input at bounding box center [614, 533] width 84 height 18
click at [615, 563] on input at bounding box center [614, 564] width 84 height 18
click at [628, 591] on input at bounding box center [614, 594] width 84 height 18
click at [629, 635] on input at bounding box center [614, 625] width 84 height 18
click at [618, 666] on input at bounding box center [614, 656] width 84 height 18
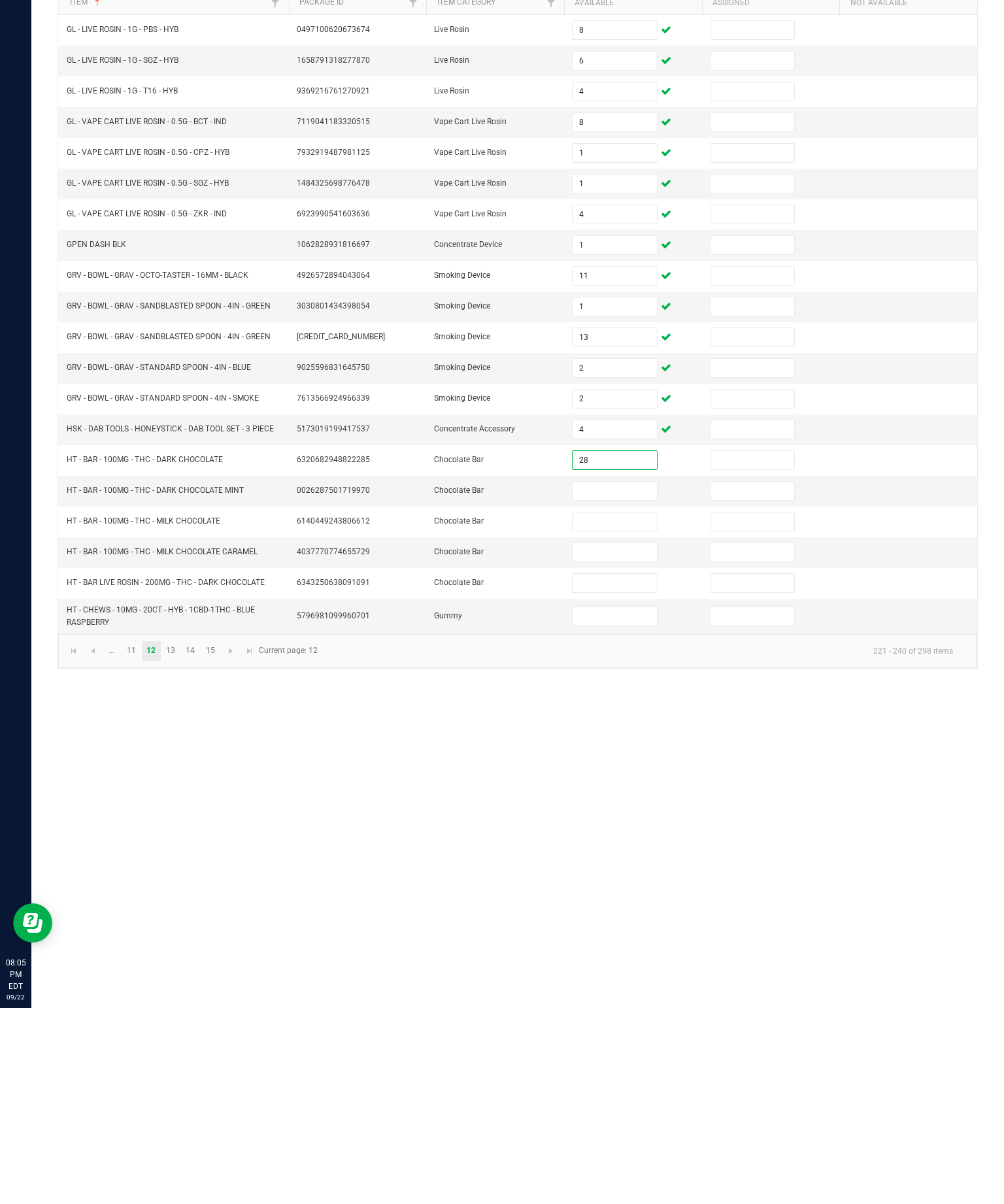
click at [621, 678] on input at bounding box center [614, 687] width 84 height 18
click at [611, 647] on input "28" at bounding box center [614, 656] width 84 height 18
click at [621, 647] on input "28" at bounding box center [614, 656] width 84 height 18
click at [615, 678] on input at bounding box center [614, 687] width 84 height 18
click at [623, 647] on input at bounding box center [614, 656] width 84 height 18
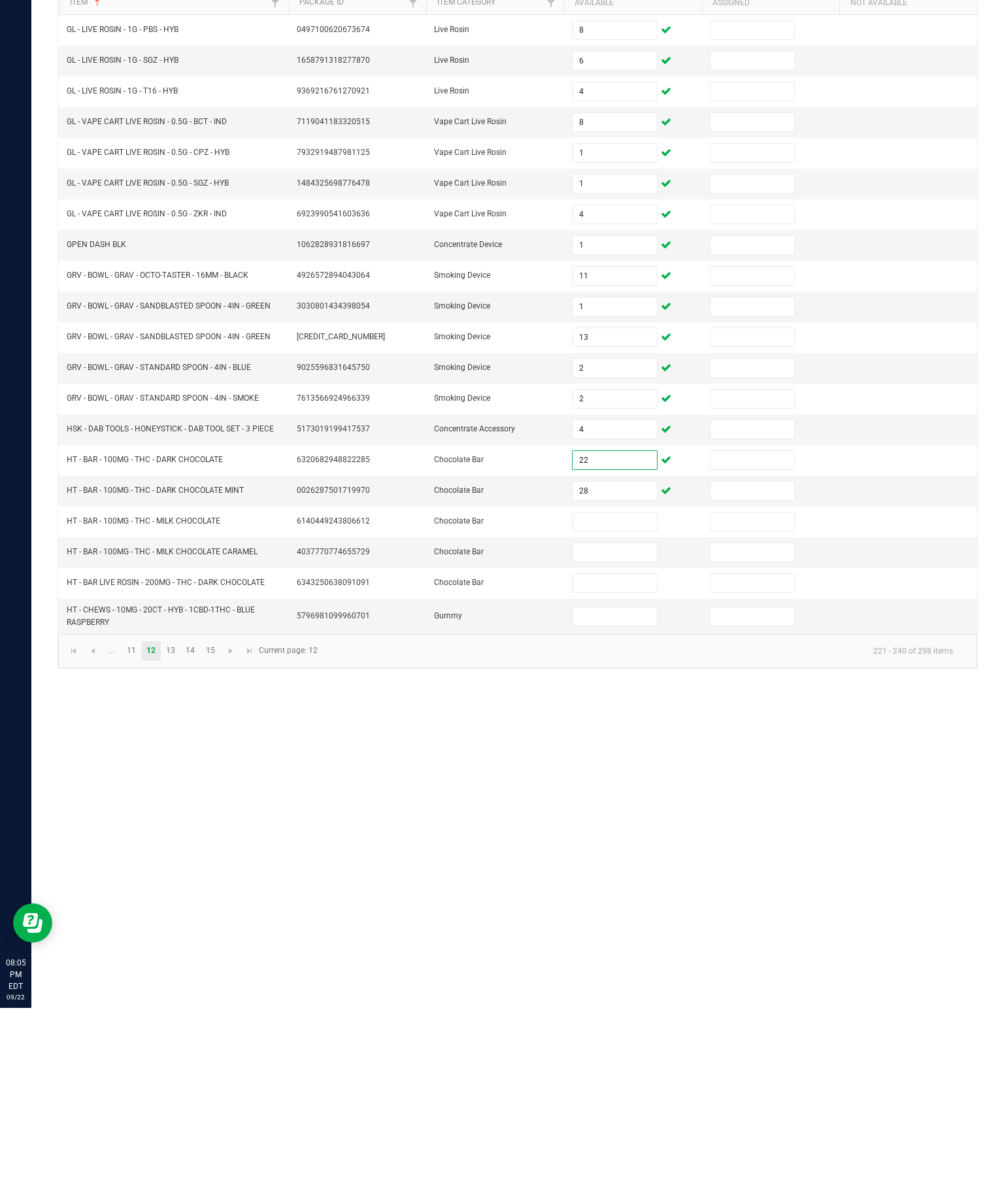
click at [637, 709] on input at bounding box center [614, 718] width 84 height 18
click at [631, 740] on input at bounding box center [614, 749] width 84 height 18
click at [625, 770] on input at bounding box center [614, 779] width 84 height 18
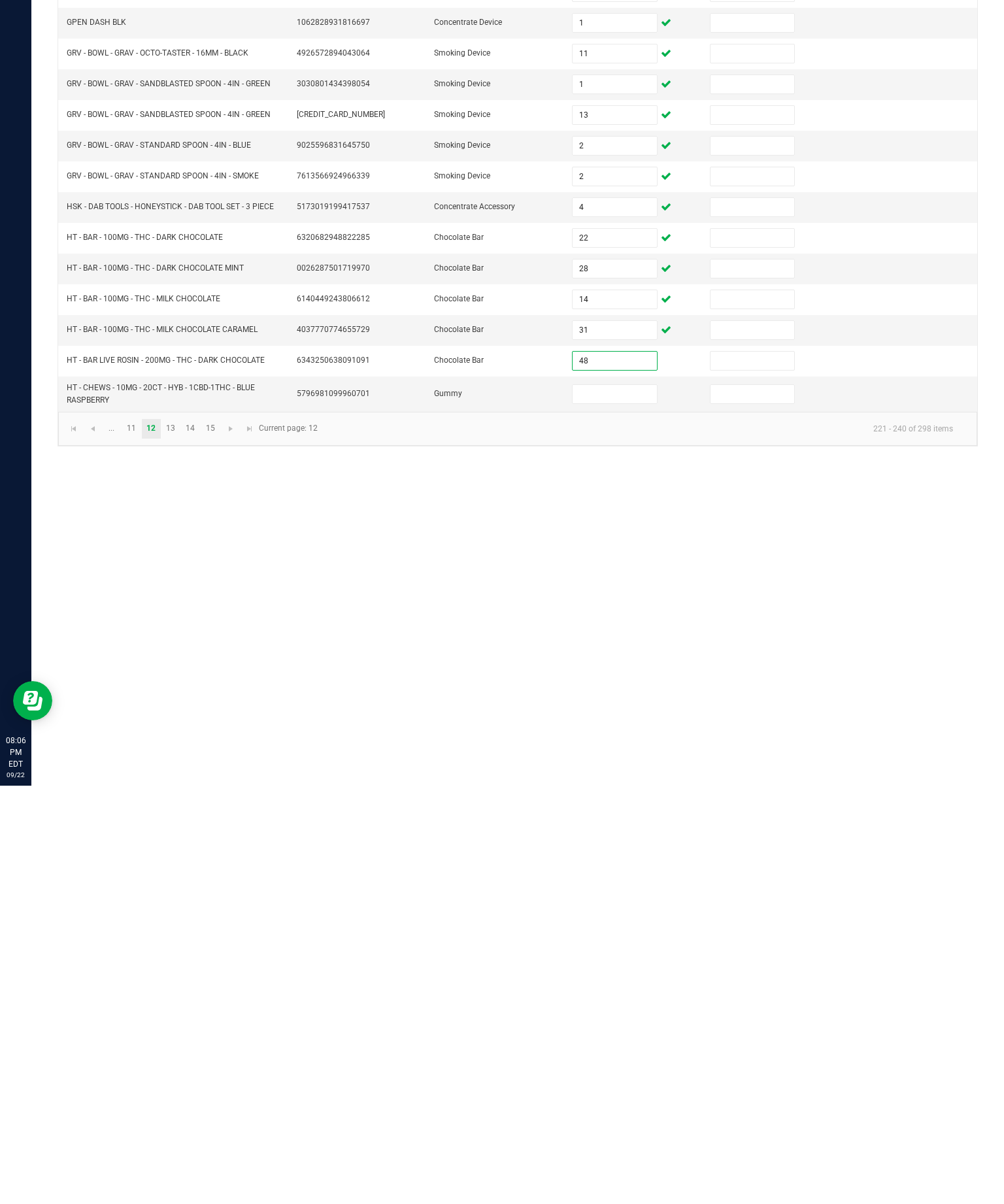
click at [621, 803] on input at bounding box center [614, 812] width 84 height 18
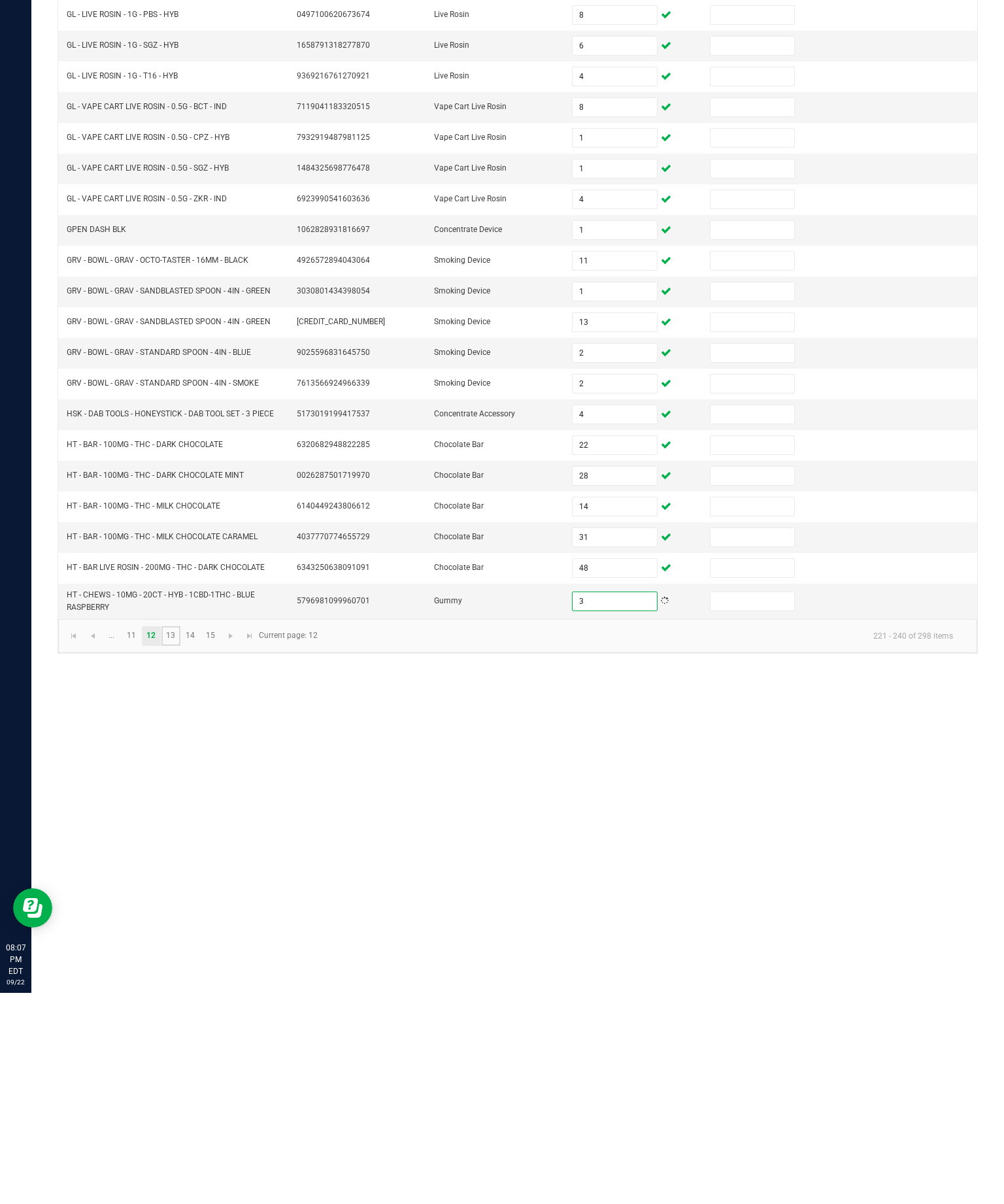
click at [181, 837] on link "13" at bounding box center [170, 847] width 19 height 20
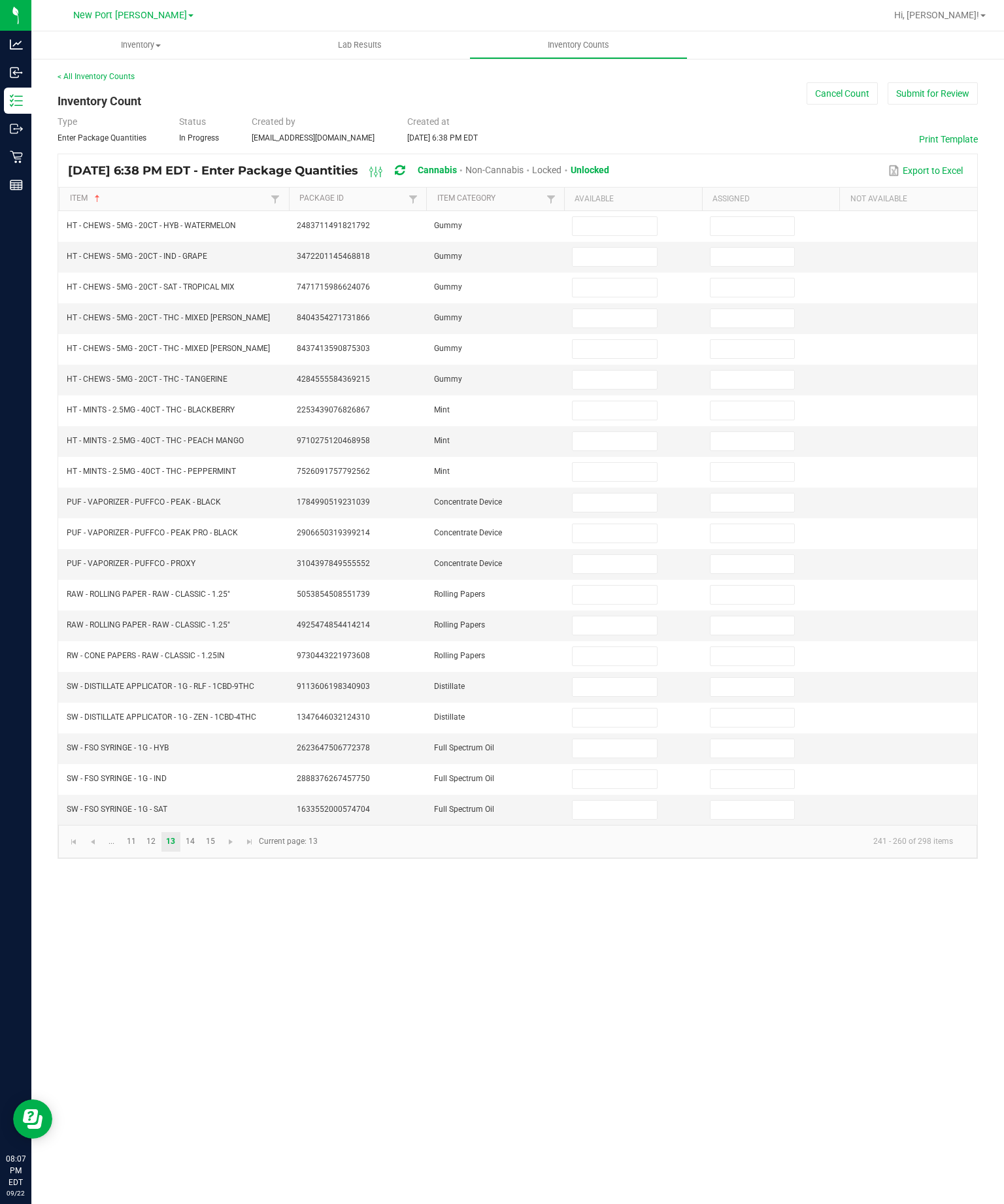
click at [604, 217] on input at bounding box center [614, 226] width 84 height 18
click at [636, 248] on input at bounding box center [614, 257] width 84 height 18
click at [612, 278] on input at bounding box center [614, 287] width 84 height 18
click at [618, 309] on input at bounding box center [614, 318] width 84 height 18
click at [633, 340] on input at bounding box center [614, 349] width 84 height 18
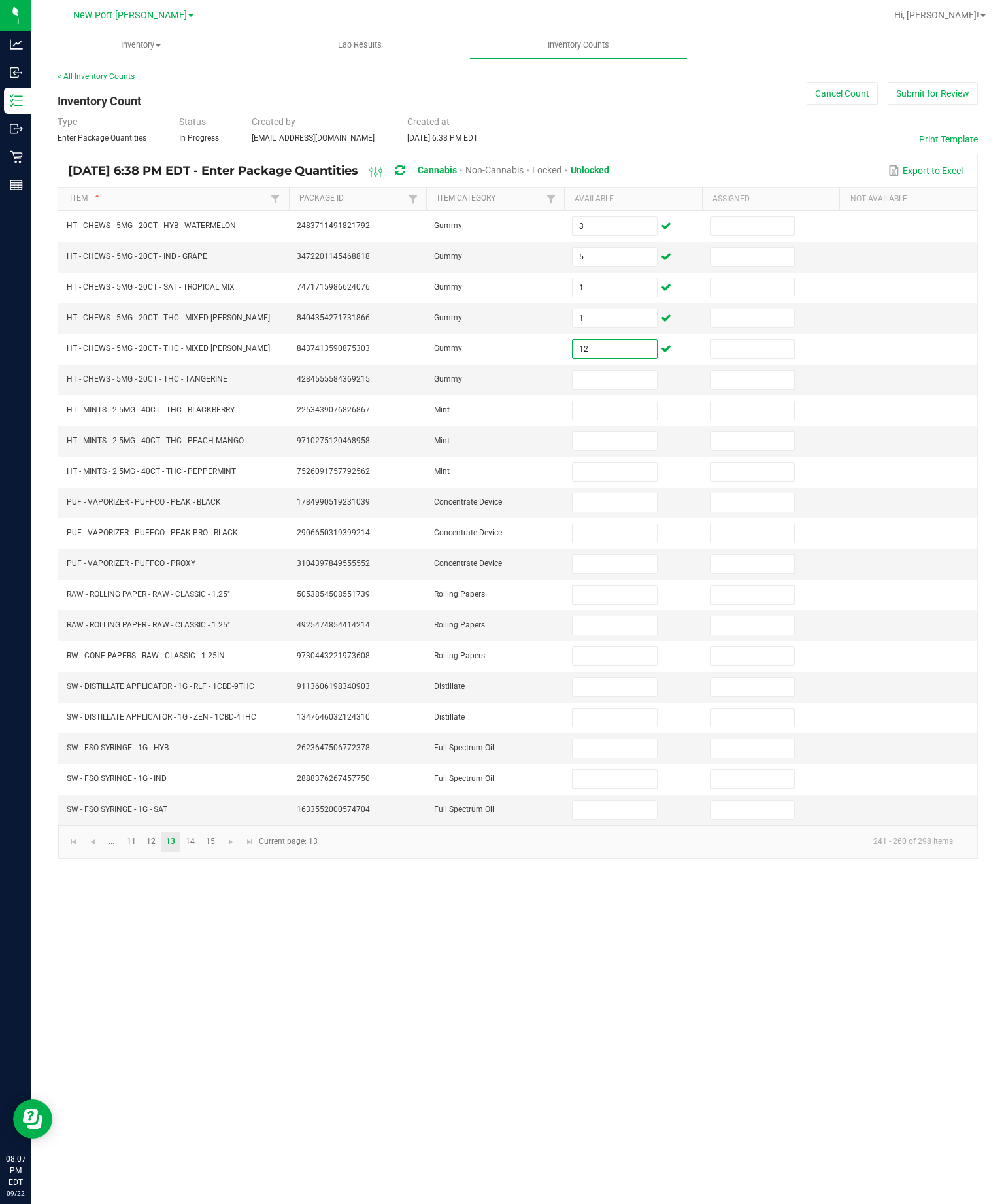
click at [589, 371] on input at bounding box center [614, 380] width 84 height 18
click at [619, 402] on input at bounding box center [614, 411] width 84 height 18
click at [606, 432] on input at bounding box center [614, 441] width 84 height 18
click at [623, 463] on input at bounding box center [614, 472] width 84 height 18
click at [625, 503] on input at bounding box center [614, 503] width 84 height 18
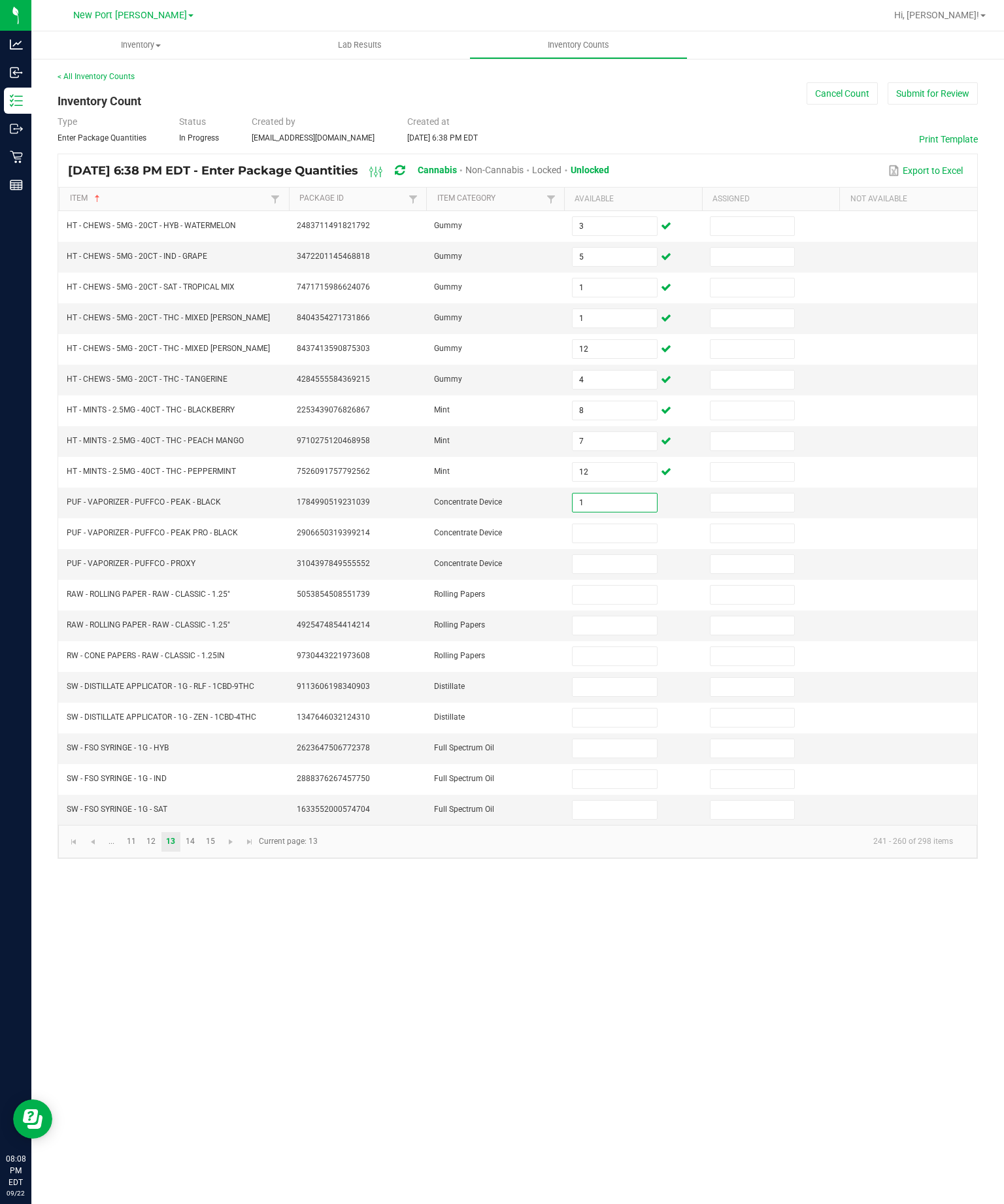
click at [628, 542] on input at bounding box center [614, 533] width 84 height 18
click at [613, 573] on input at bounding box center [614, 564] width 84 height 18
click at [621, 542] on input "2" at bounding box center [614, 533] width 84 height 18
click at [629, 573] on input at bounding box center [614, 564] width 84 height 18
click at [624, 604] on input at bounding box center [614, 594] width 84 height 18
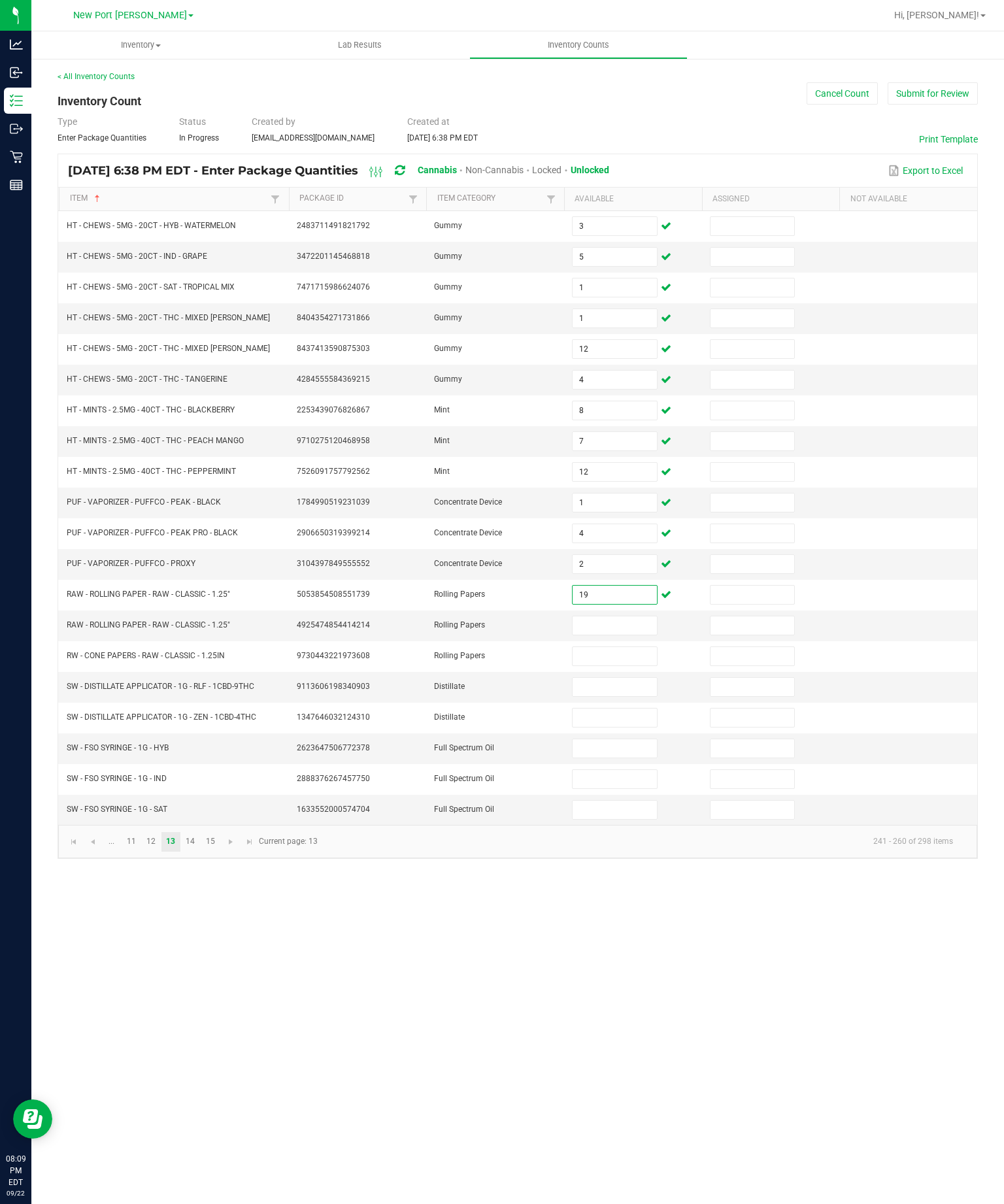
click at [615, 635] on input at bounding box center [614, 625] width 84 height 18
click at [628, 666] on input at bounding box center [614, 656] width 84 height 18
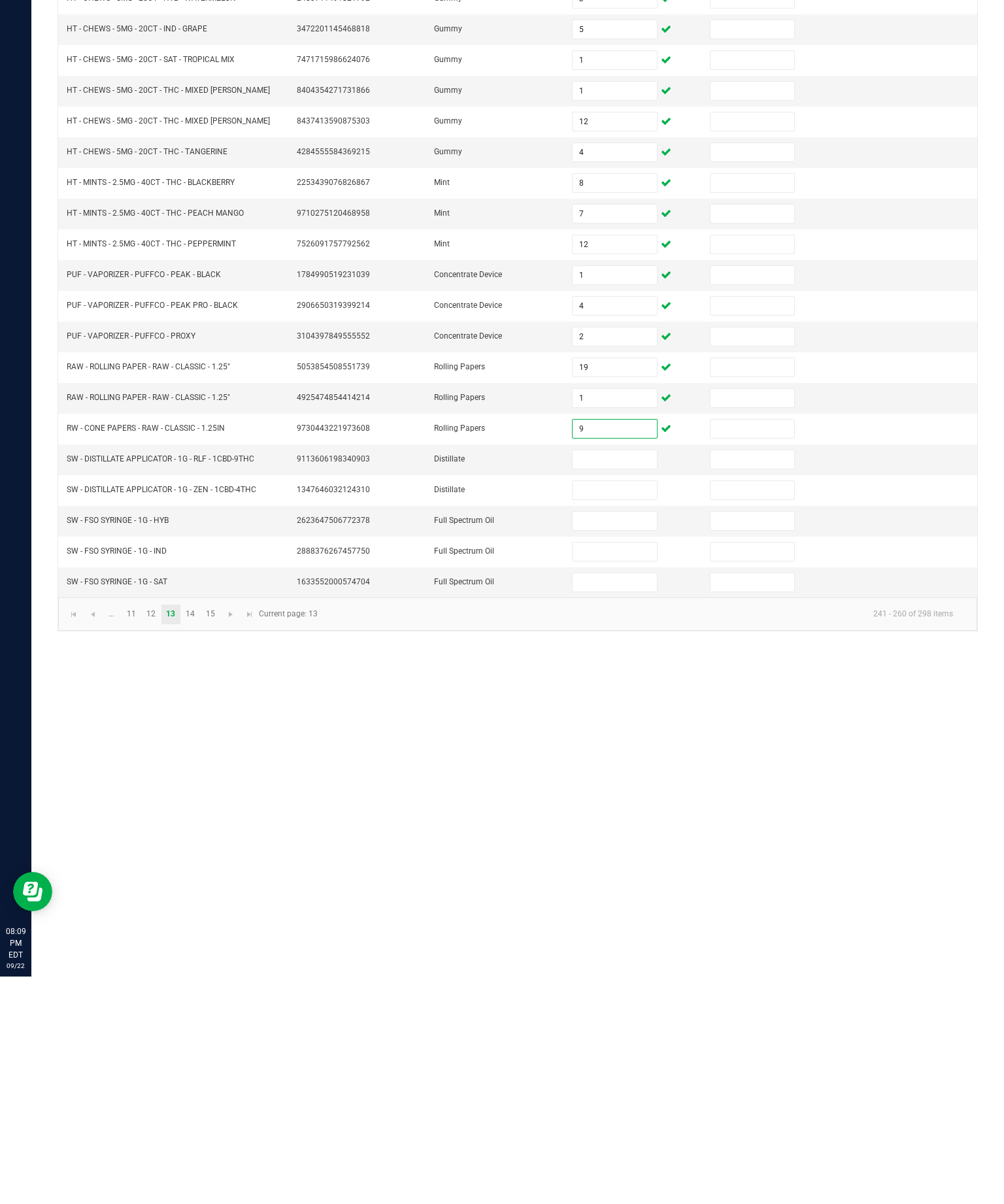
click at [590, 678] on input at bounding box center [614, 687] width 84 height 18
click at [628, 709] on input at bounding box center [614, 718] width 84 height 18
click at [631, 740] on input at bounding box center [614, 749] width 84 height 18
click at [636, 770] on input at bounding box center [614, 779] width 84 height 18
click at [633, 801] on input at bounding box center [614, 810] width 84 height 18
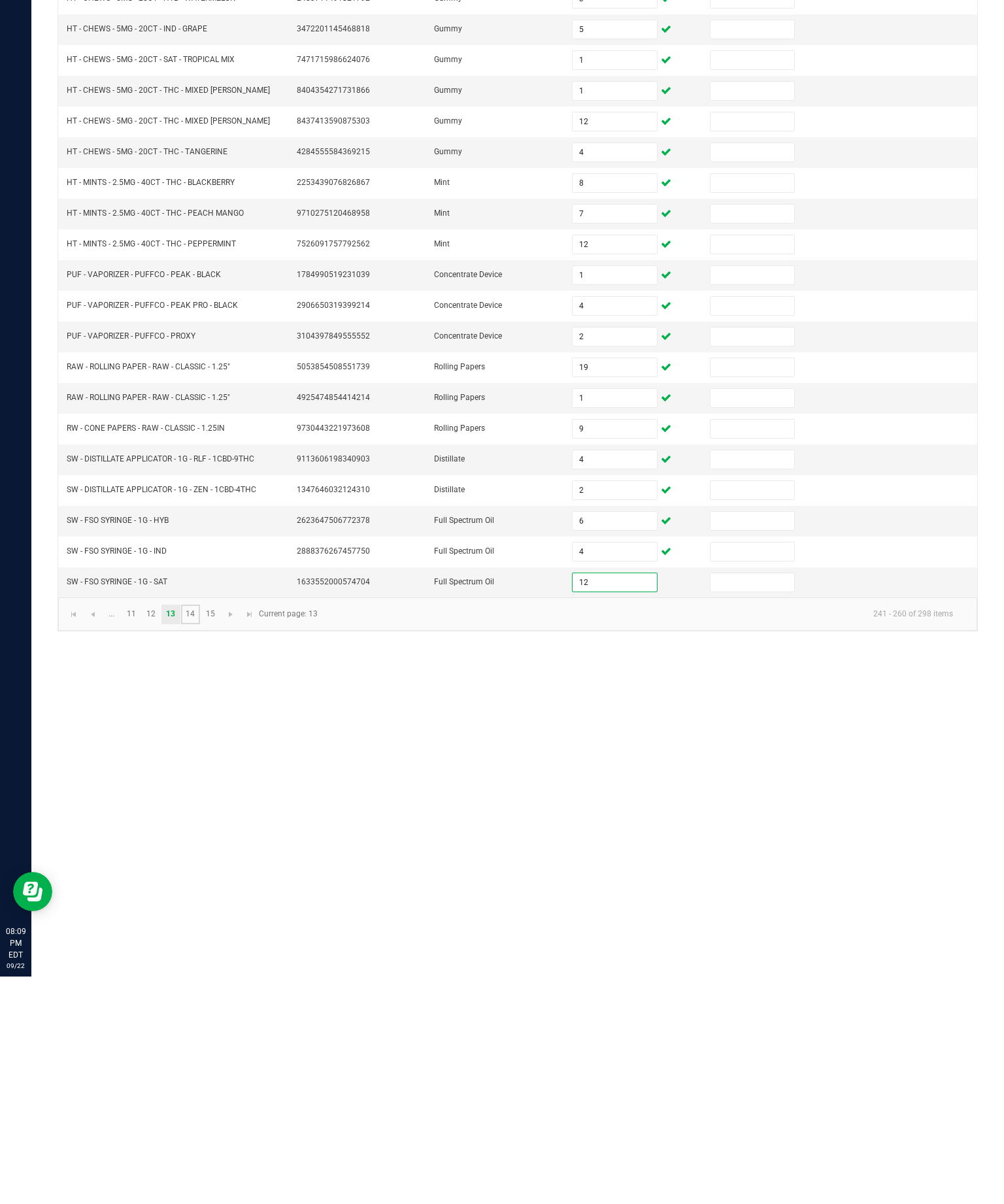
click at [200, 832] on link "14" at bounding box center [190, 842] width 19 height 20
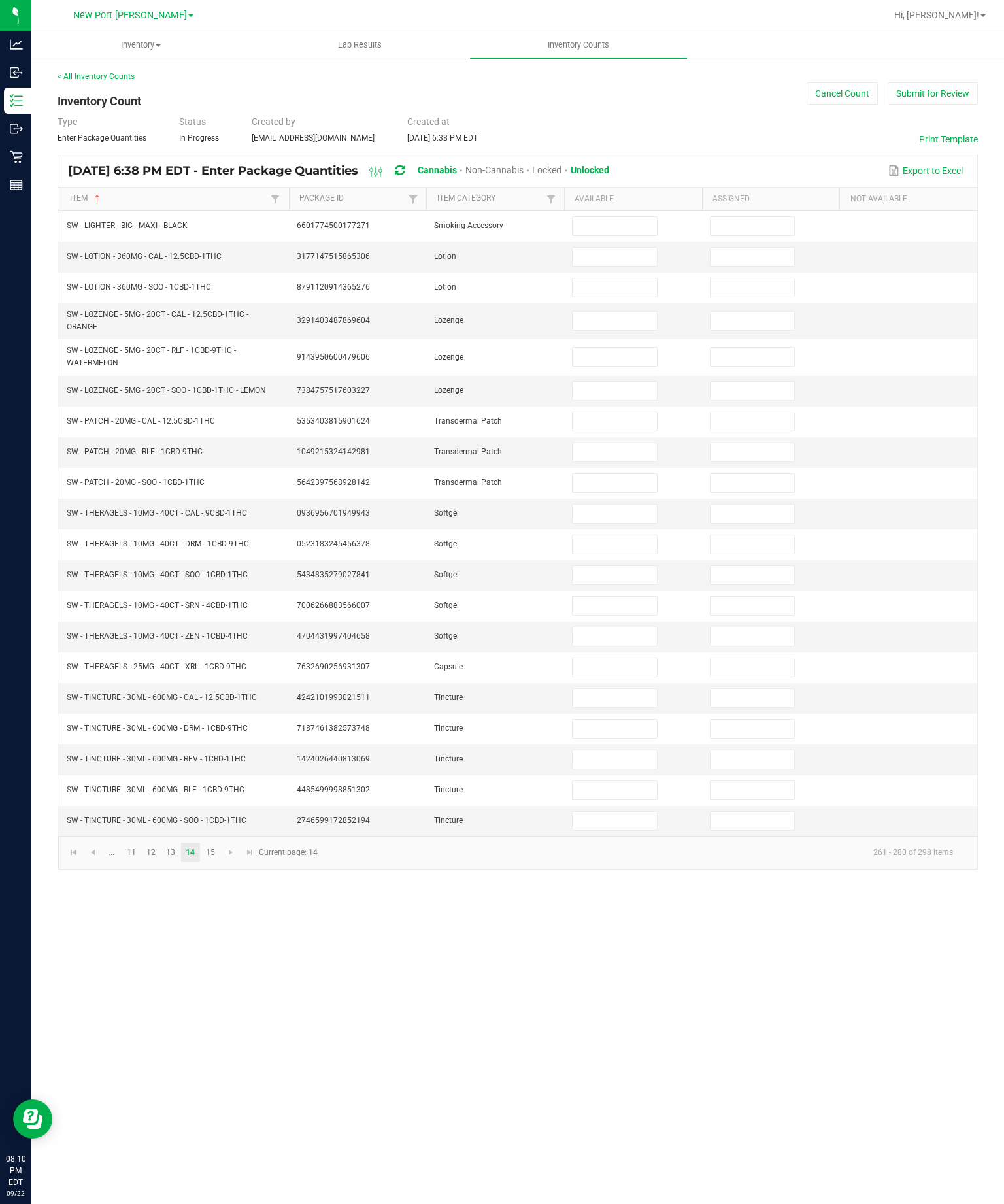
click at [630, 217] on input at bounding box center [614, 226] width 84 height 18
click at [637, 248] on input at bounding box center [614, 257] width 84 height 18
click at [605, 278] on input at bounding box center [614, 287] width 84 height 18
click at [630, 312] on input at bounding box center [614, 321] width 84 height 18
click at [624, 348] on input at bounding box center [614, 357] width 84 height 18
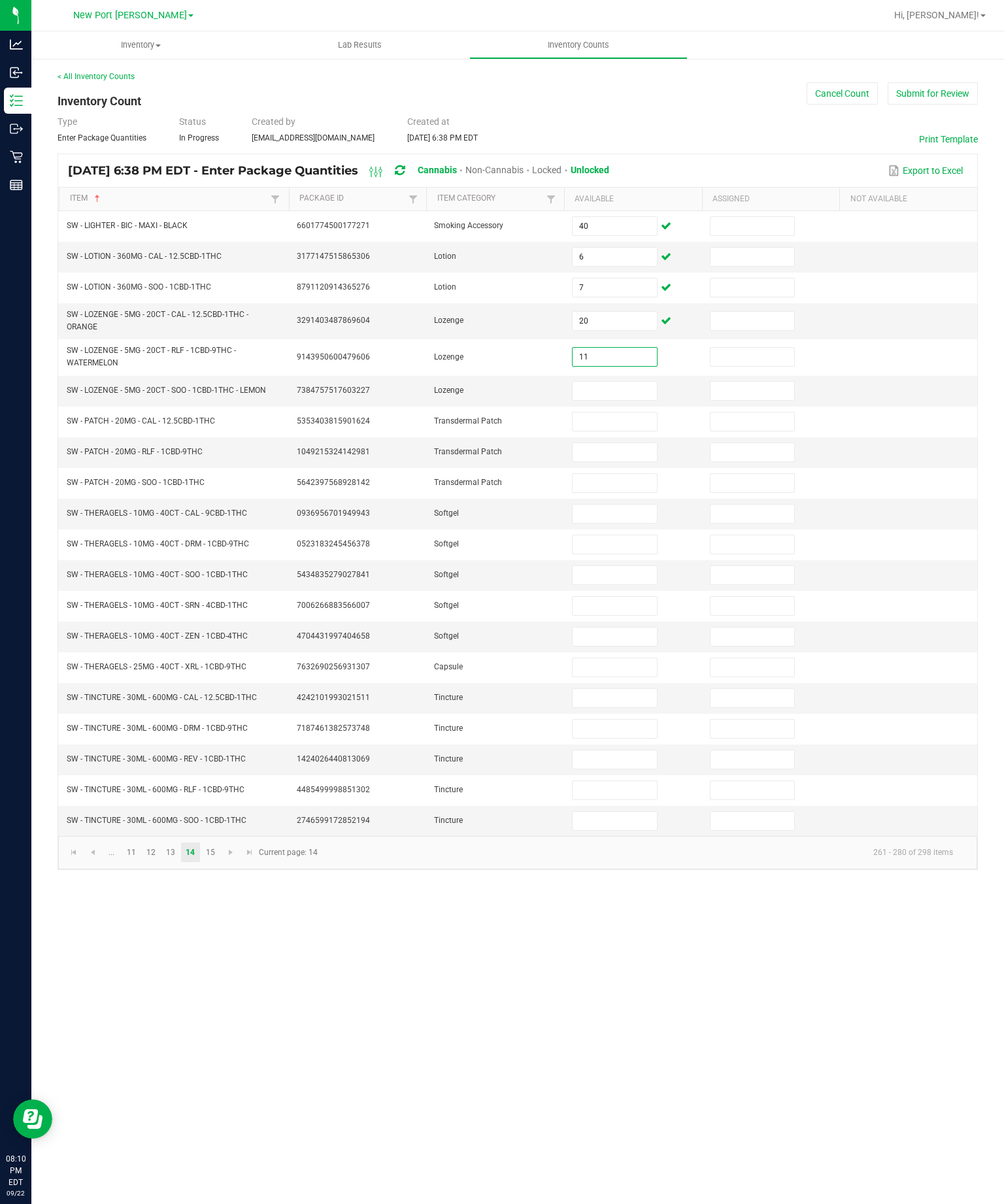
click at [631, 382] on input at bounding box center [614, 391] width 84 height 18
click at [629, 412] on input at bounding box center [614, 421] width 84 height 18
click at [627, 443] on input at bounding box center [614, 452] width 84 height 18
click at [623, 474] on input at bounding box center [614, 483] width 84 height 18
click at [635, 504] on input at bounding box center [614, 514] width 84 height 18
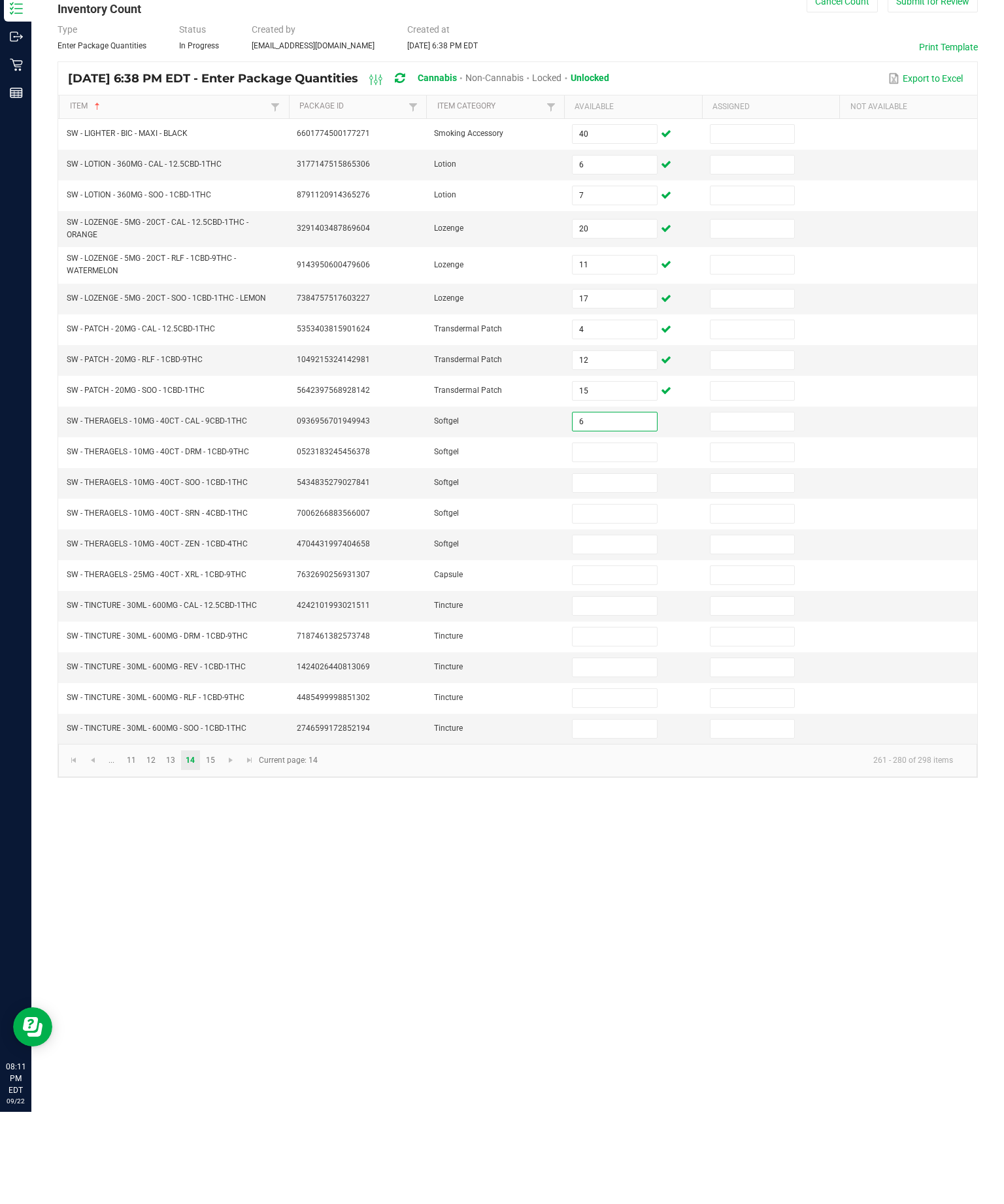
click at [624, 535] on input at bounding box center [614, 545] width 84 height 18
click at [629, 566] on input at bounding box center [614, 576] width 84 height 18
click at [640, 597] on input at bounding box center [614, 606] width 84 height 18
click at [629, 628] on input at bounding box center [614, 637] width 84 height 18
click at [613, 658] on input at bounding box center [614, 667] width 84 height 18
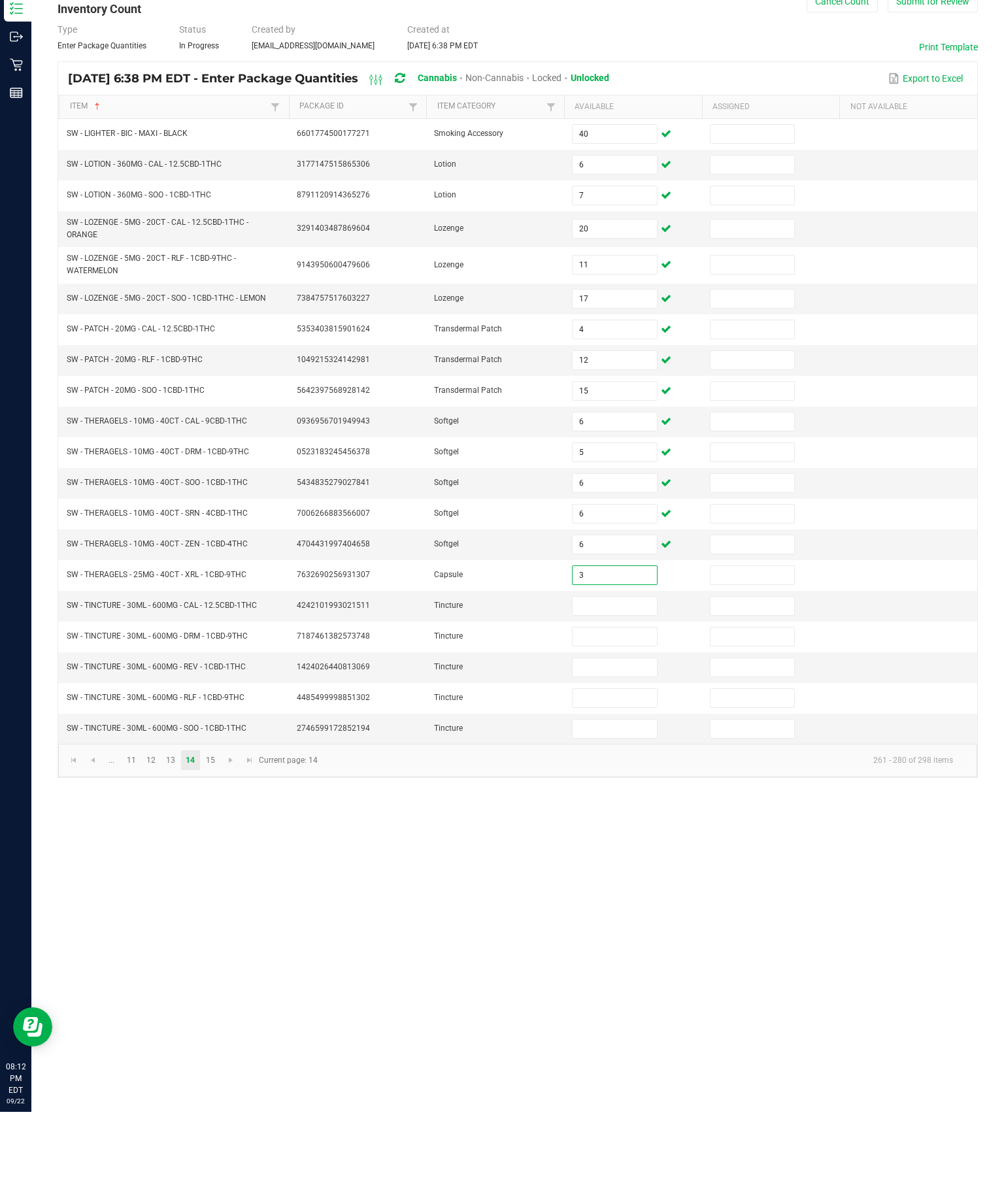
click at [618, 689] on input at bounding box center [614, 698] width 84 height 18
click at [615, 720] on input at bounding box center [614, 729] width 84 height 18
click at [623, 750] on input at bounding box center [614, 759] width 84 height 18
click at [621, 781] on input at bounding box center [614, 790] width 84 height 18
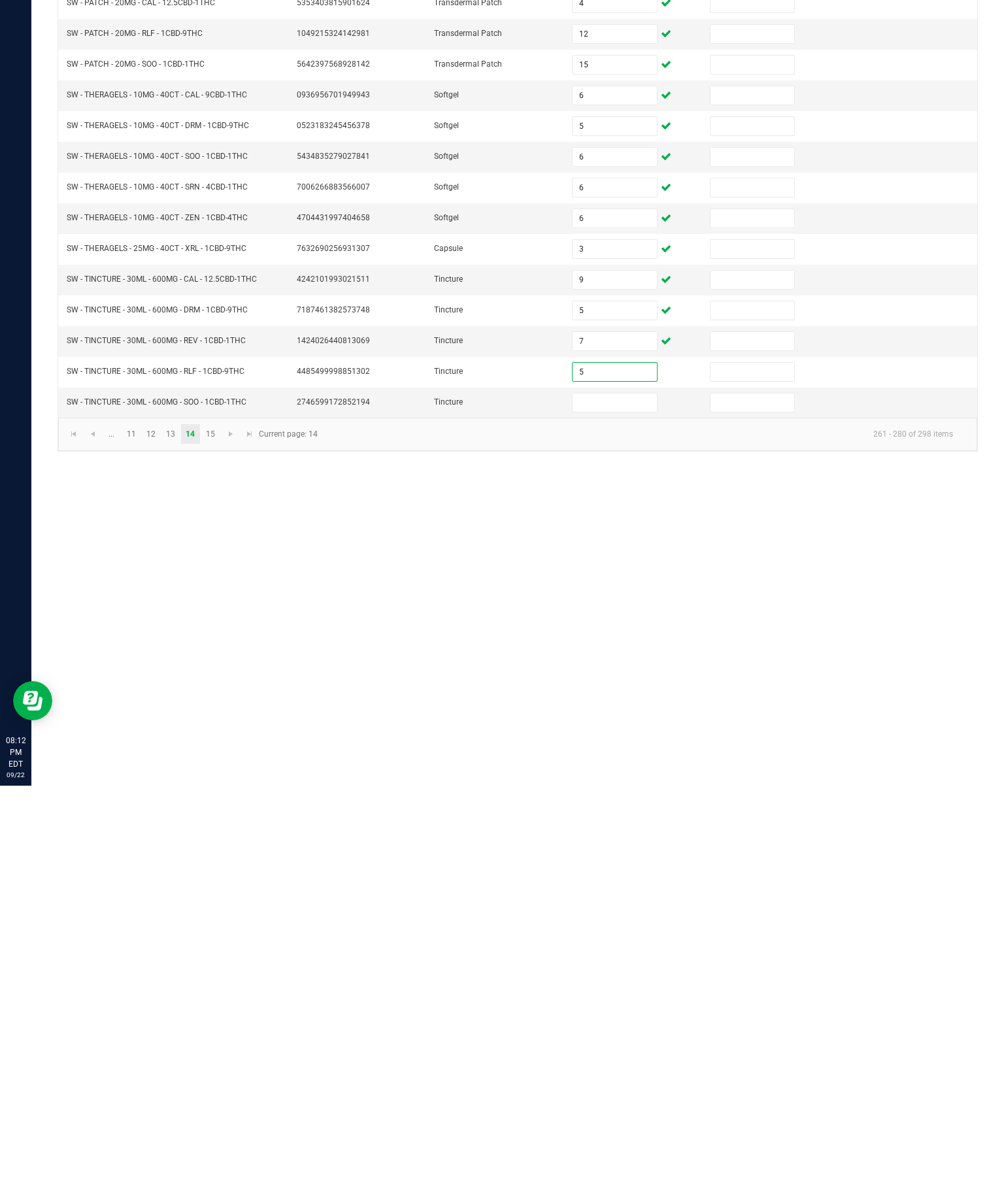
click at [616, 811] on input at bounding box center [614, 821] width 84 height 18
click at [219, 842] on link "15" at bounding box center [209, 852] width 19 height 20
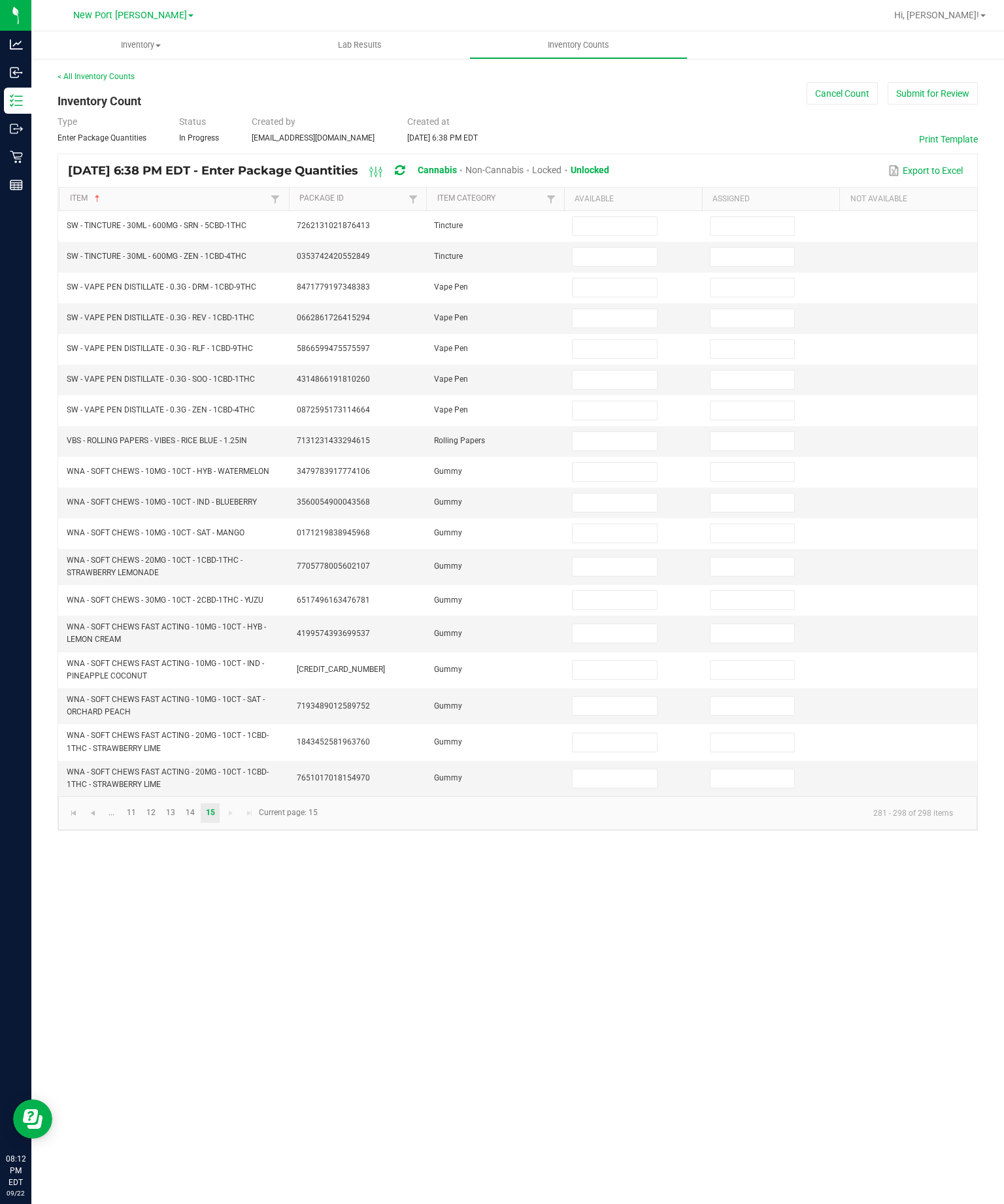
click at [609, 217] on input at bounding box center [614, 226] width 84 height 18
click at [615, 248] on input at bounding box center [614, 257] width 84 height 18
click at [609, 278] on input at bounding box center [614, 287] width 84 height 18
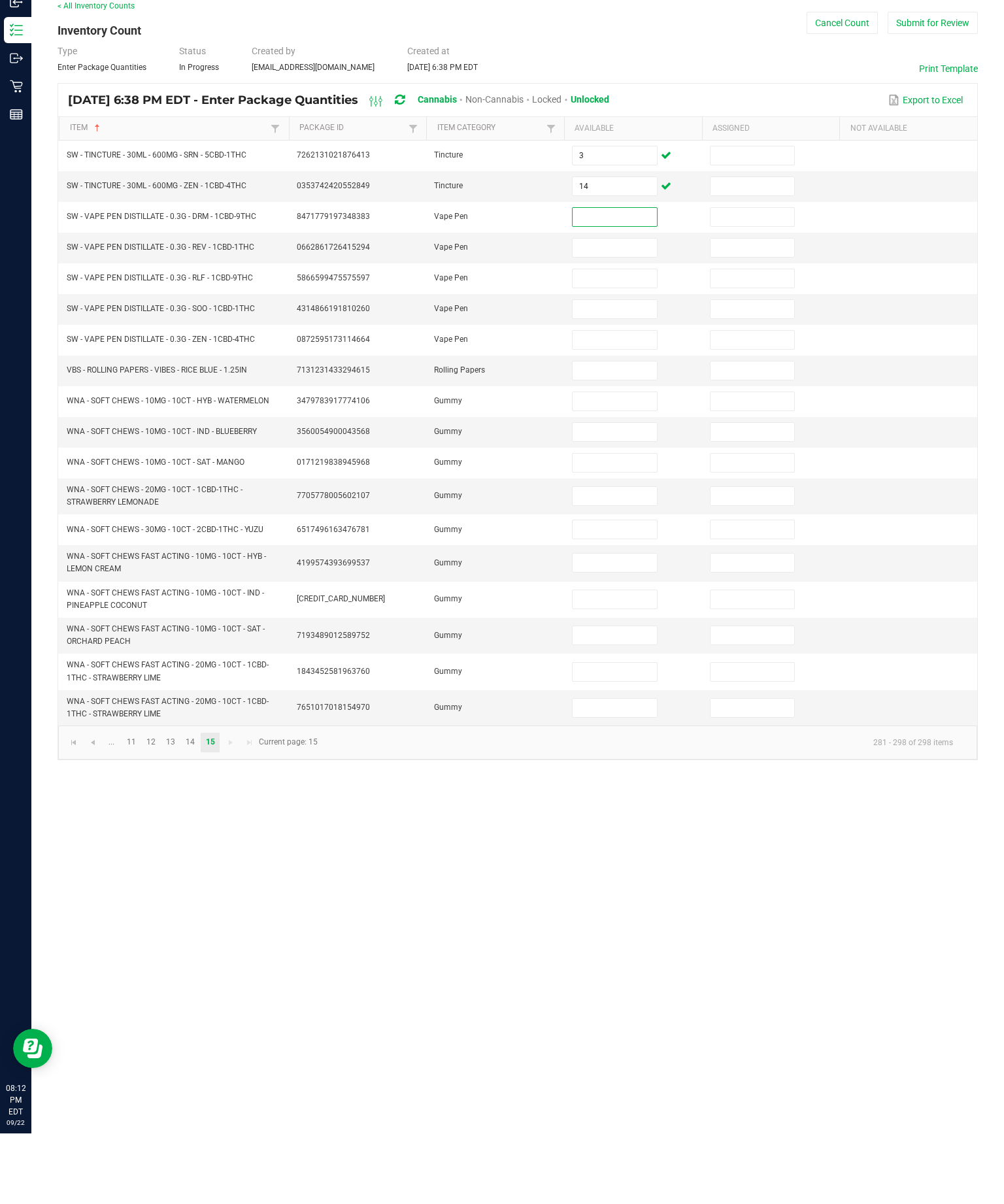
click at [614, 463] on input at bounding box center [614, 472] width 84 height 18
click at [624, 494] on input at bounding box center [614, 503] width 84 height 18
click at [612, 524] on input at bounding box center [614, 533] width 84 height 18
click at [606, 557] on input at bounding box center [614, 566] width 84 height 18
click at [614, 591] on input at bounding box center [614, 600] width 84 height 18
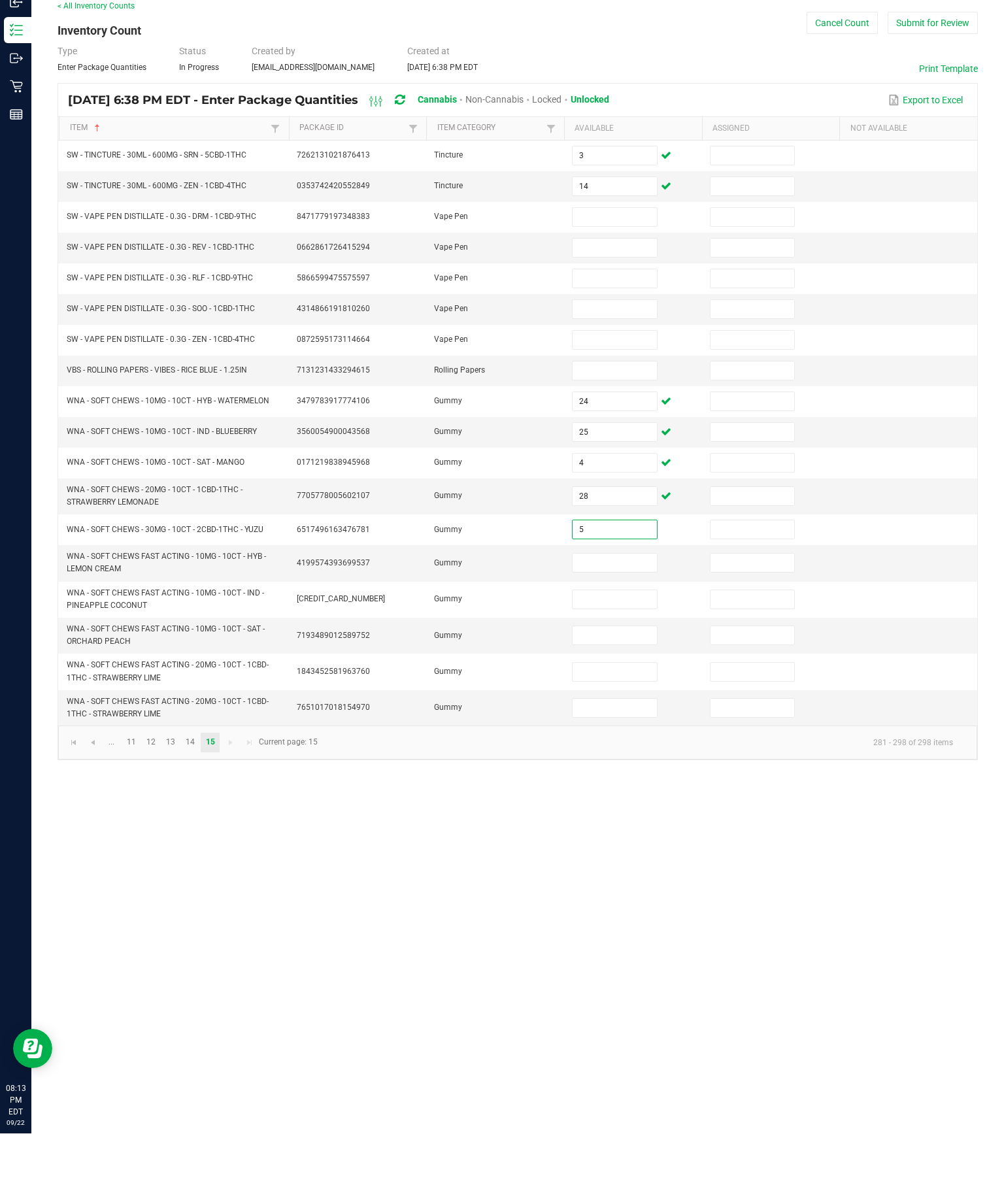
click at [624, 624] on input at bounding box center [614, 633] width 84 height 18
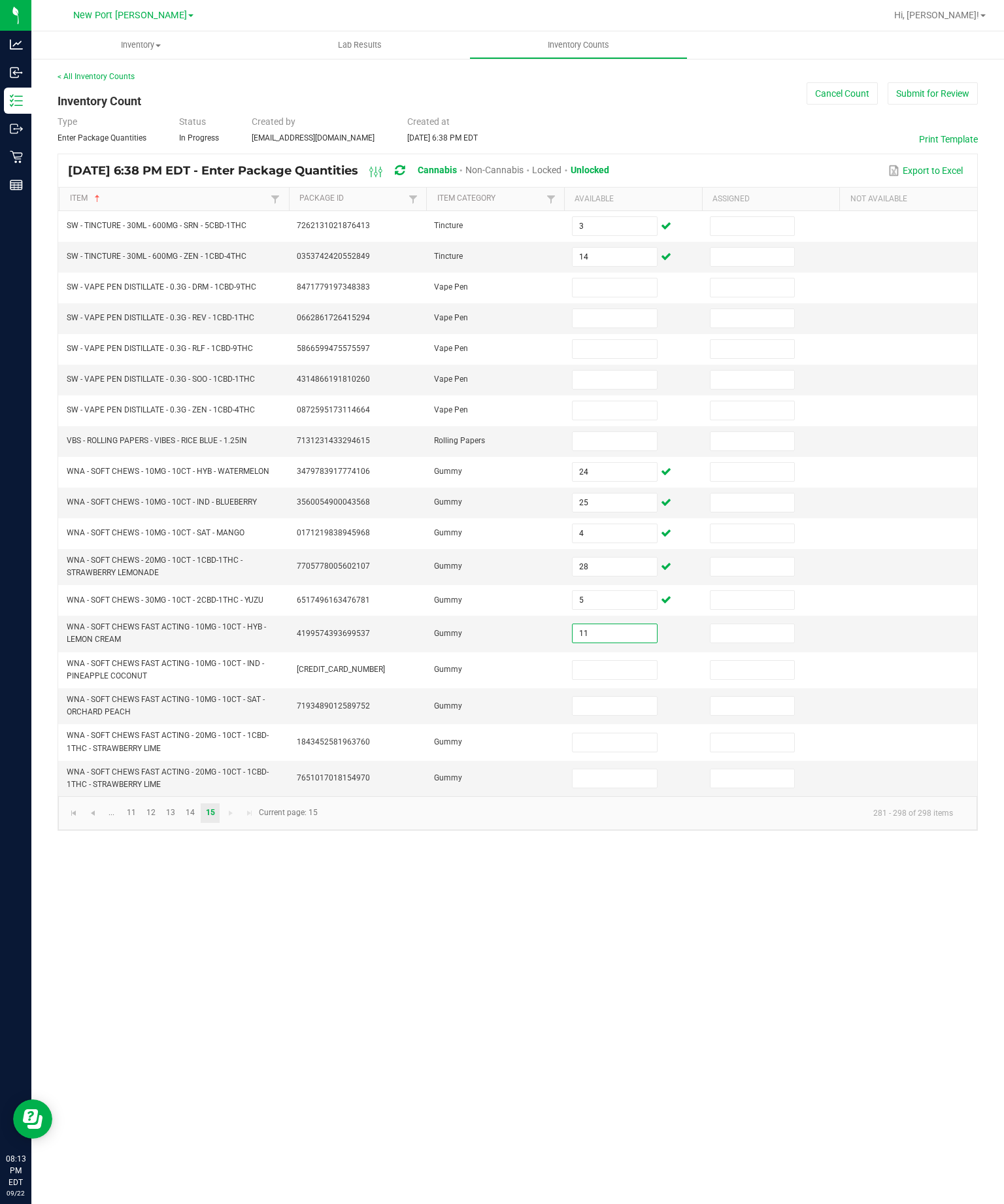
click at [622, 679] on input at bounding box center [614, 670] width 84 height 18
click at [631, 715] on input at bounding box center [614, 706] width 84 height 18
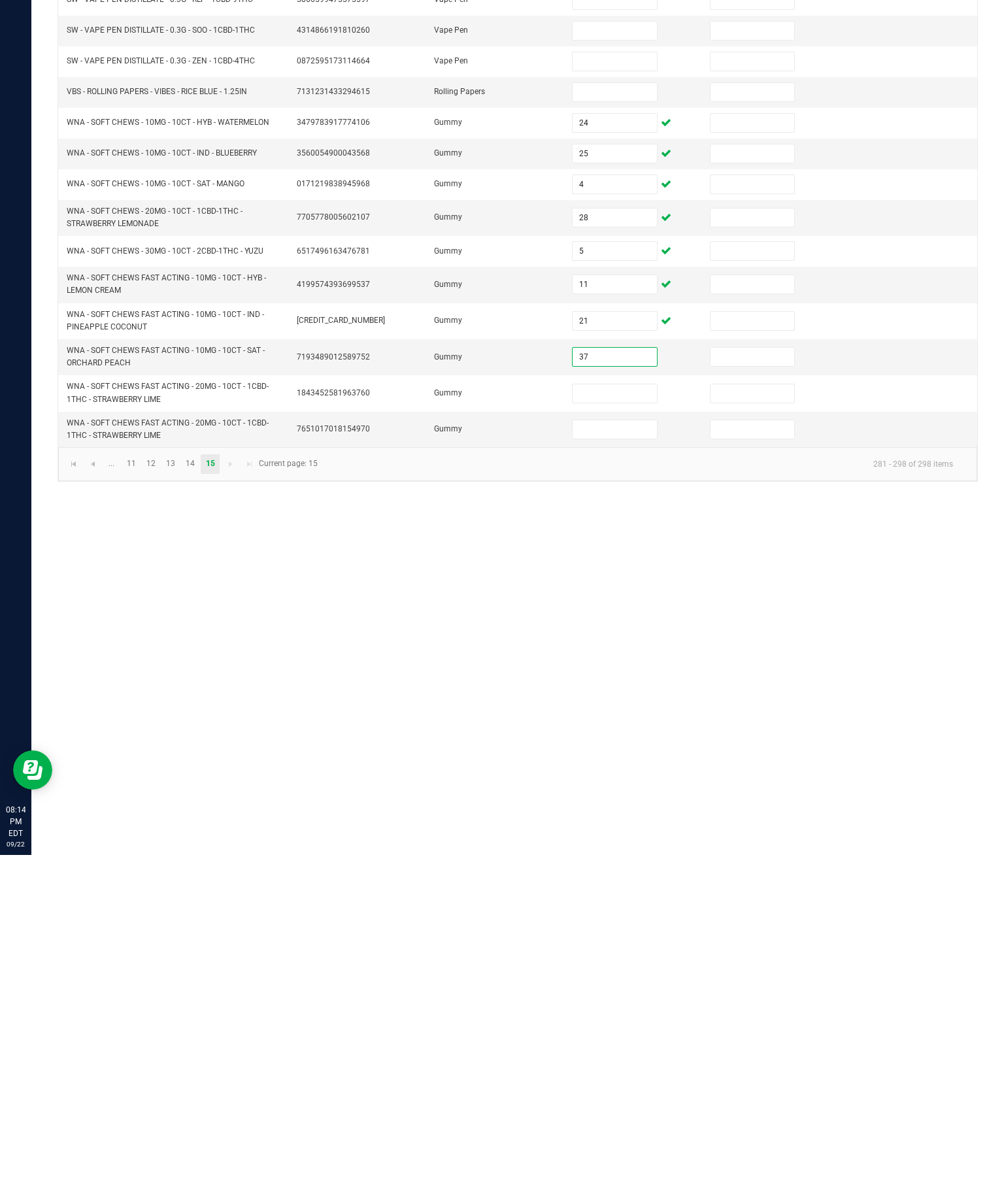
click at [616, 734] on input at bounding box center [614, 743] width 84 height 18
click at [621, 769] on input at bounding box center [614, 778] width 84 height 18
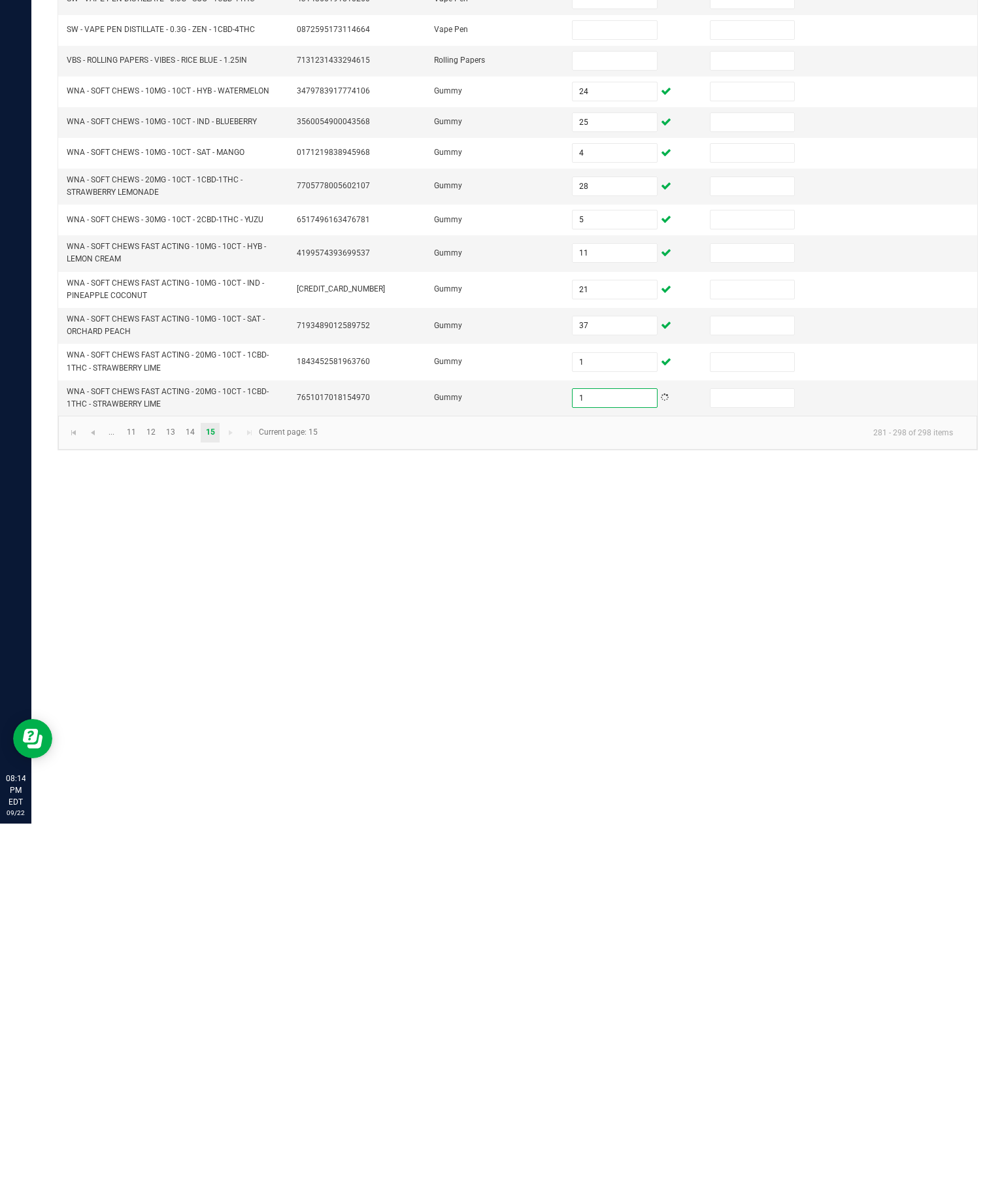
scroll to position [50, 0]
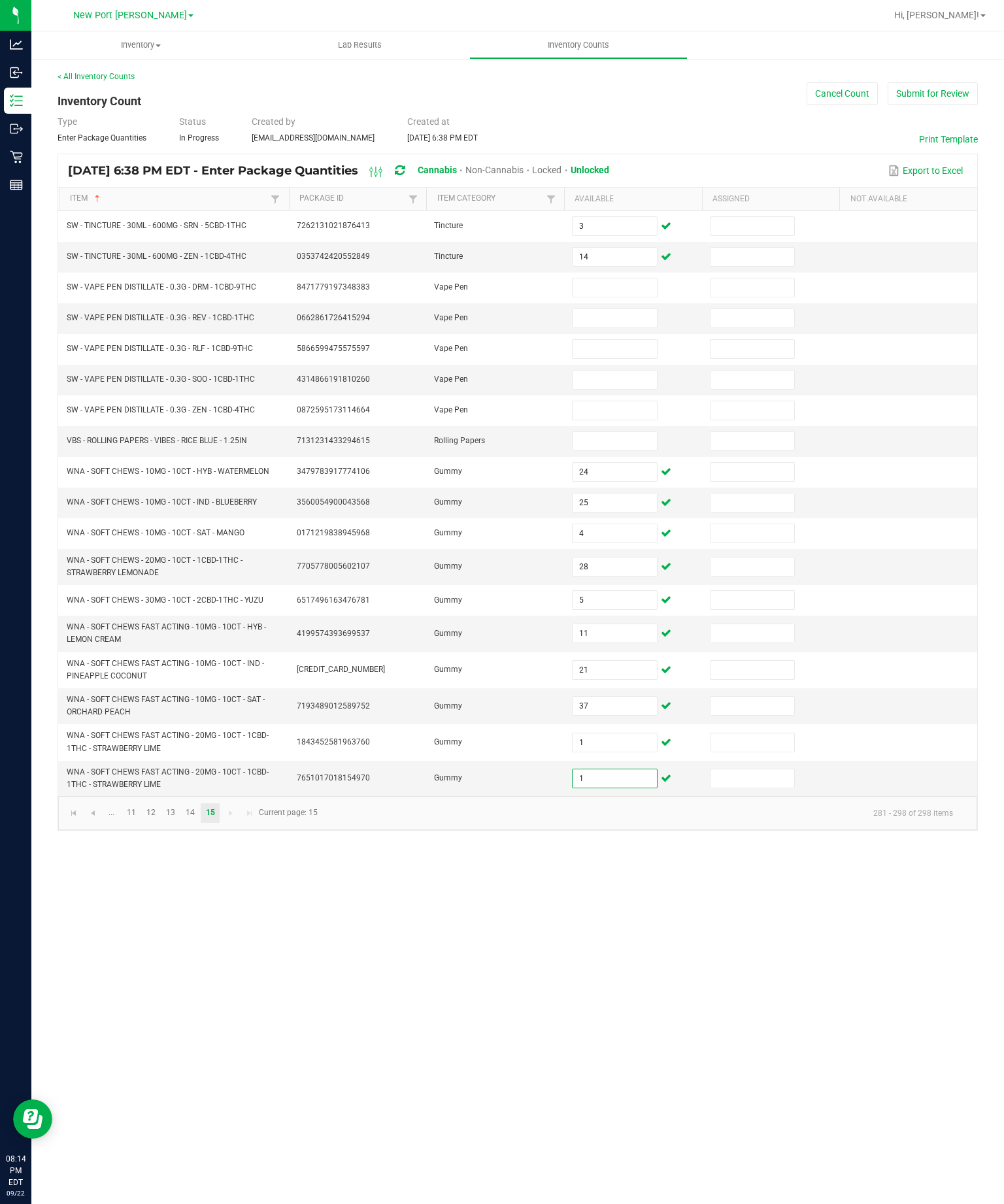
click at [624, 278] on input at bounding box center [614, 287] width 84 height 18
click at [630, 321] on input at bounding box center [614, 318] width 84 height 18
click at [628, 344] on input at bounding box center [614, 349] width 84 height 18
click at [634, 389] on input at bounding box center [614, 380] width 84 height 18
click at [619, 420] on input at bounding box center [614, 411] width 84 height 18
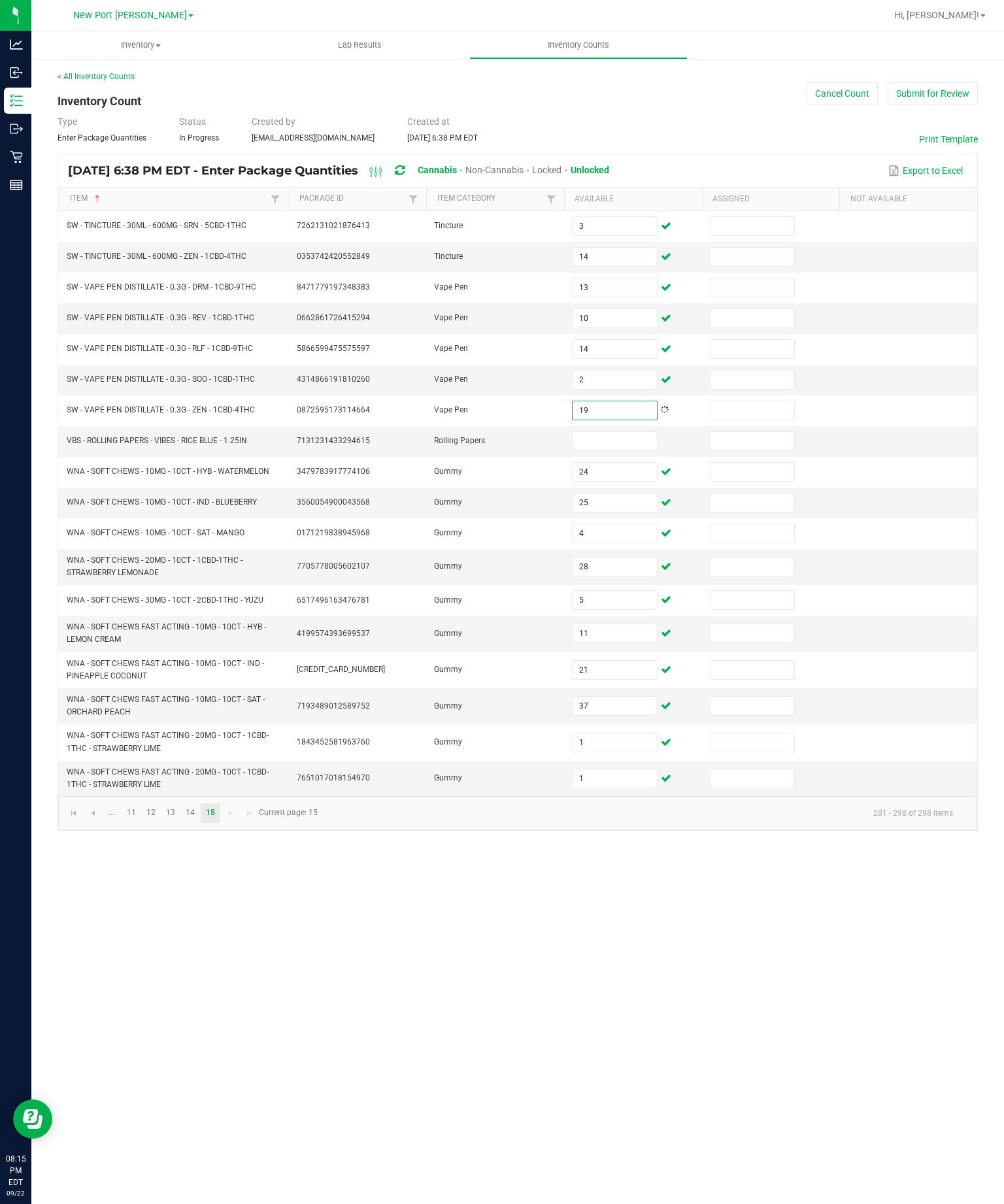
click at [614, 451] on input at bounding box center [614, 441] width 84 height 18
click at [937, 94] on button "Submit for Review" at bounding box center [932, 93] width 90 height 22
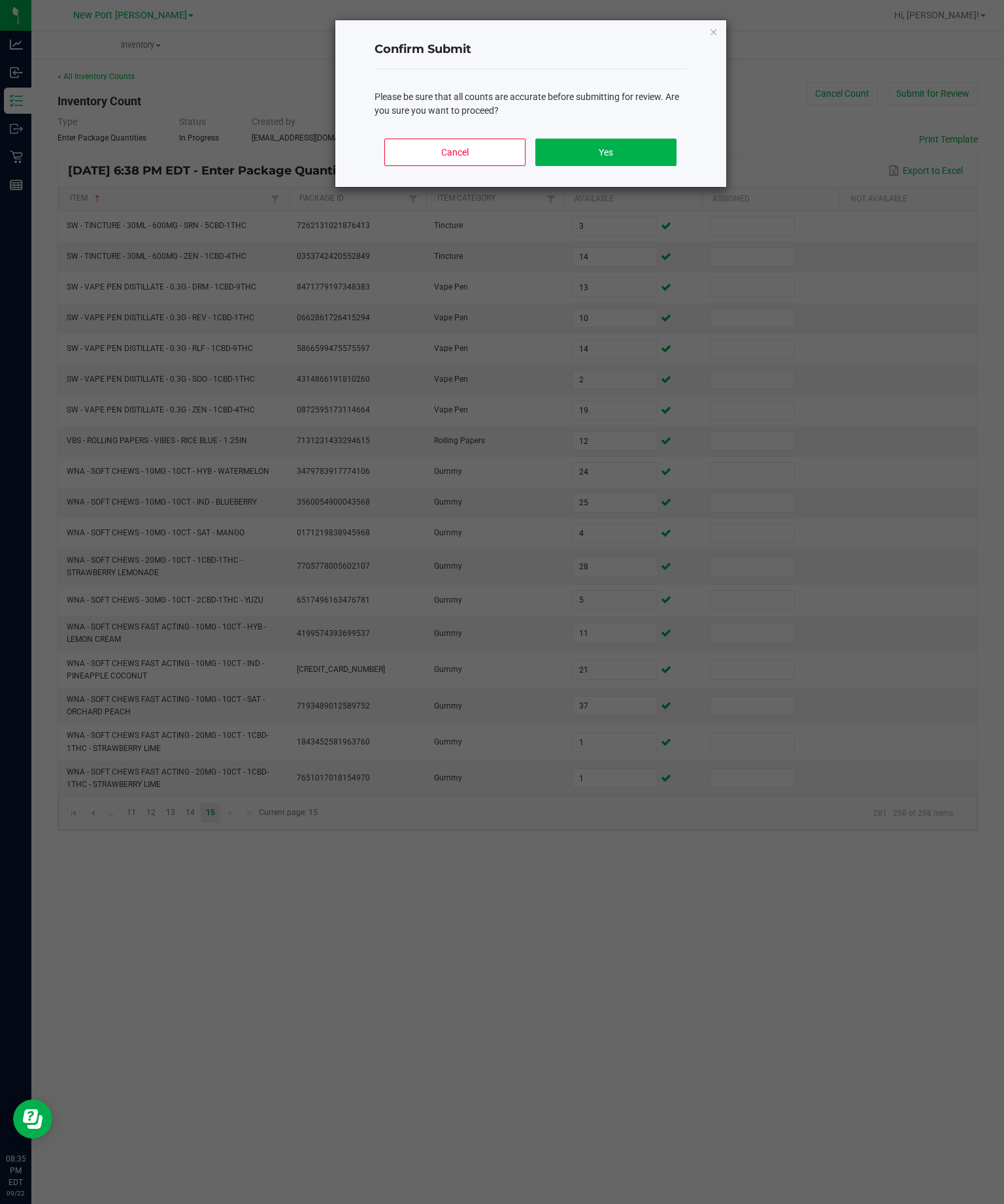
click at [641, 166] on button "Yes" at bounding box center [606, 152] width 141 height 27
